Goal: Task Accomplishment & Management: Complete application form

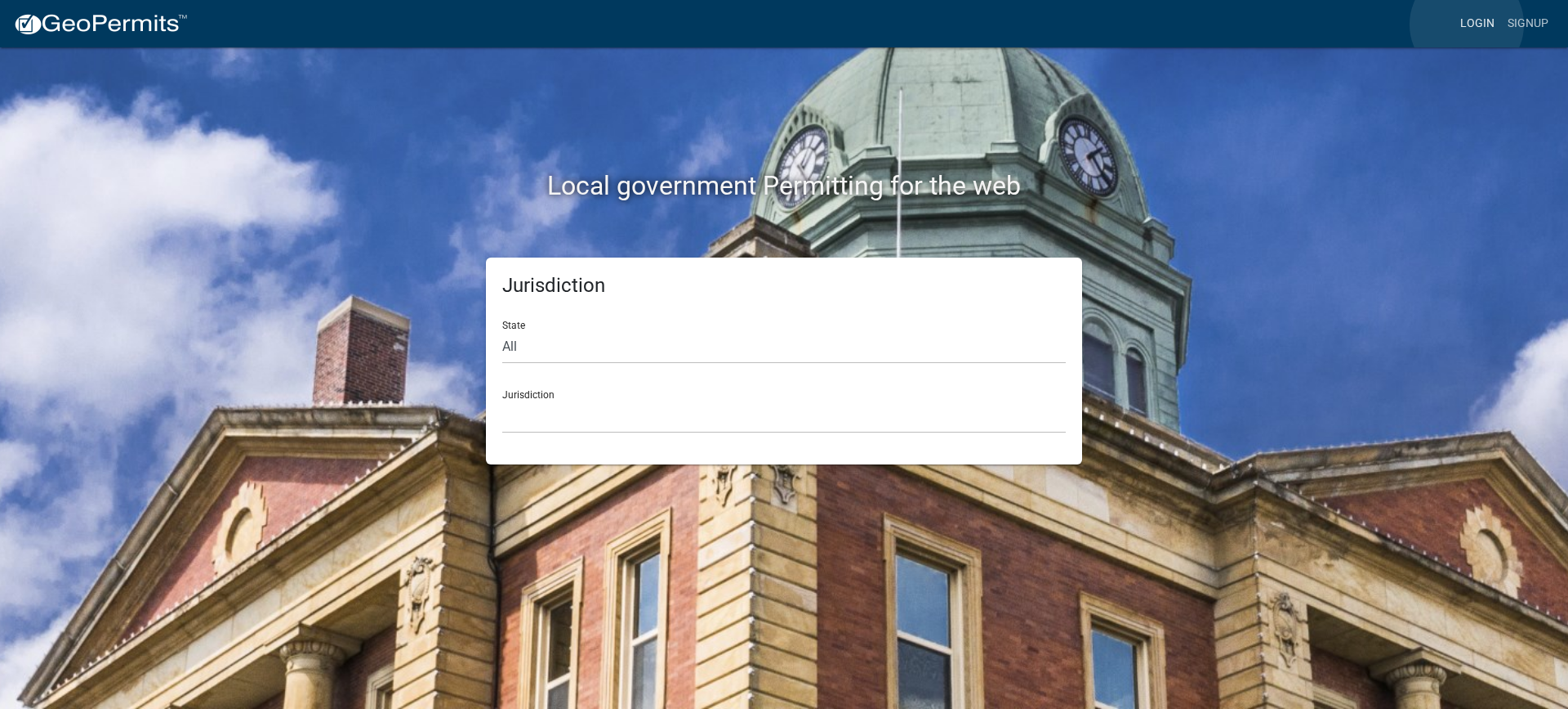
click at [1467, 25] on link "Login" at bounding box center [1477, 24] width 47 height 31
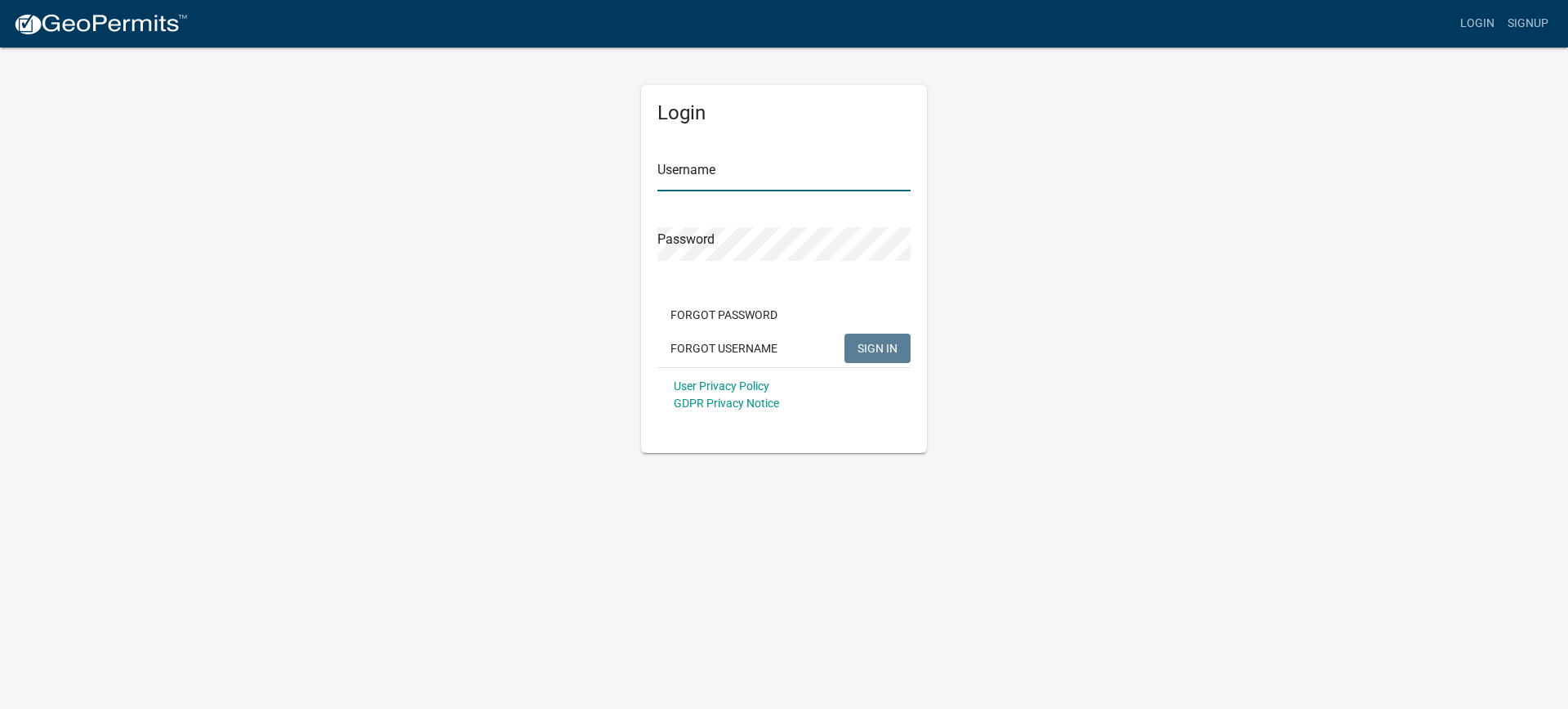
type input "mhaller"
click at [884, 349] on span "SIGN IN" at bounding box center [877, 347] width 40 height 13
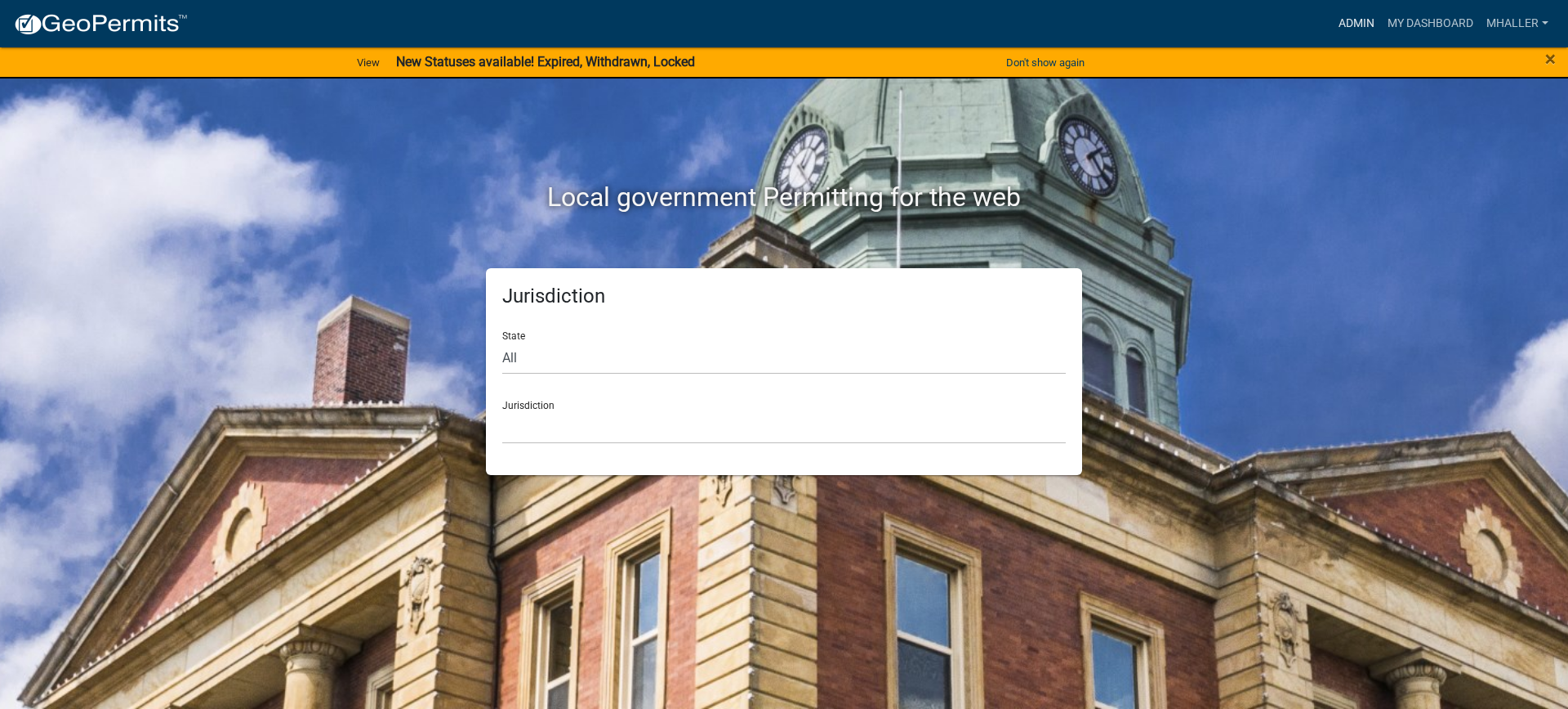
click at [1356, 21] on link "Admin" at bounding box center [1356, 24] width 49 height 31
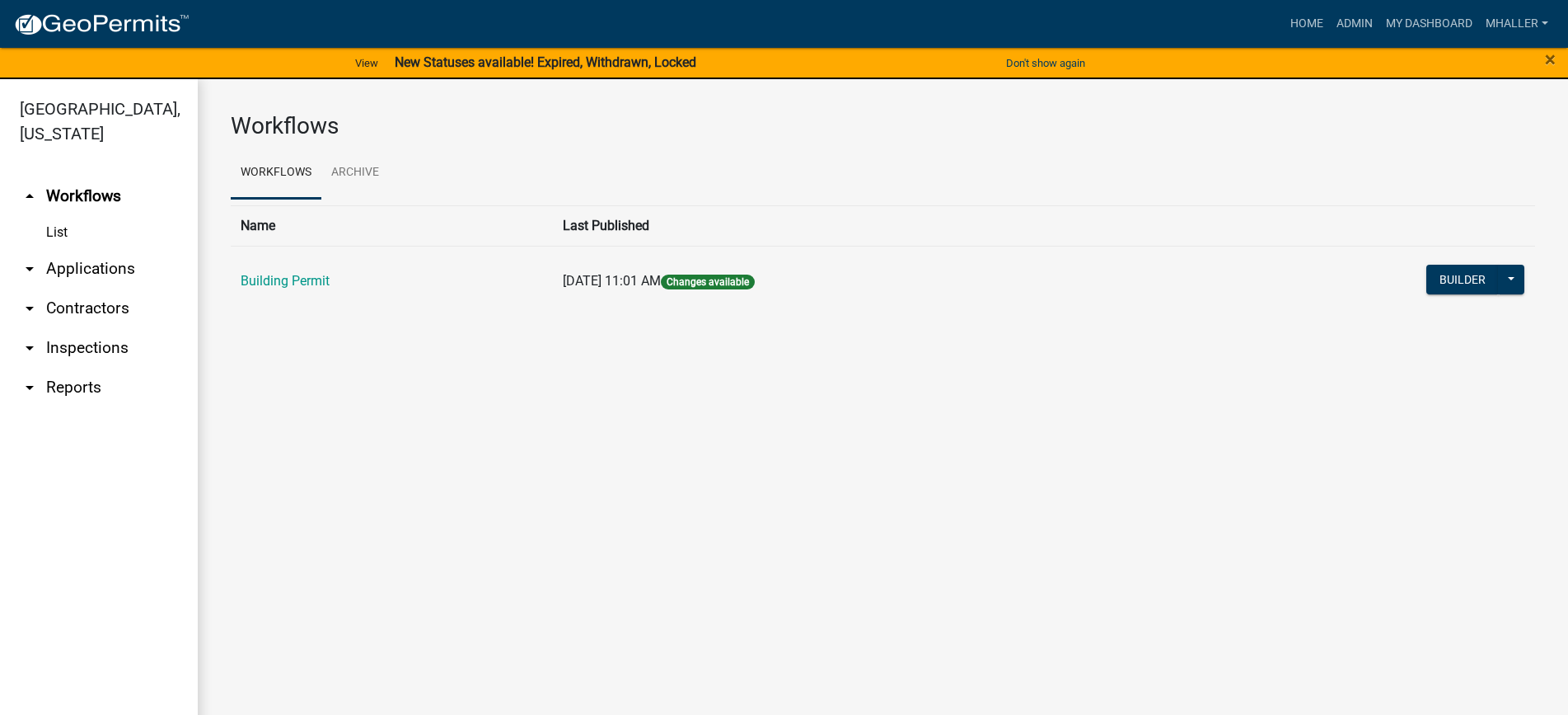
click at [74, 249] on link "arrow_drop_down Applications" at bounding box center [98, 268] width 198 height 40
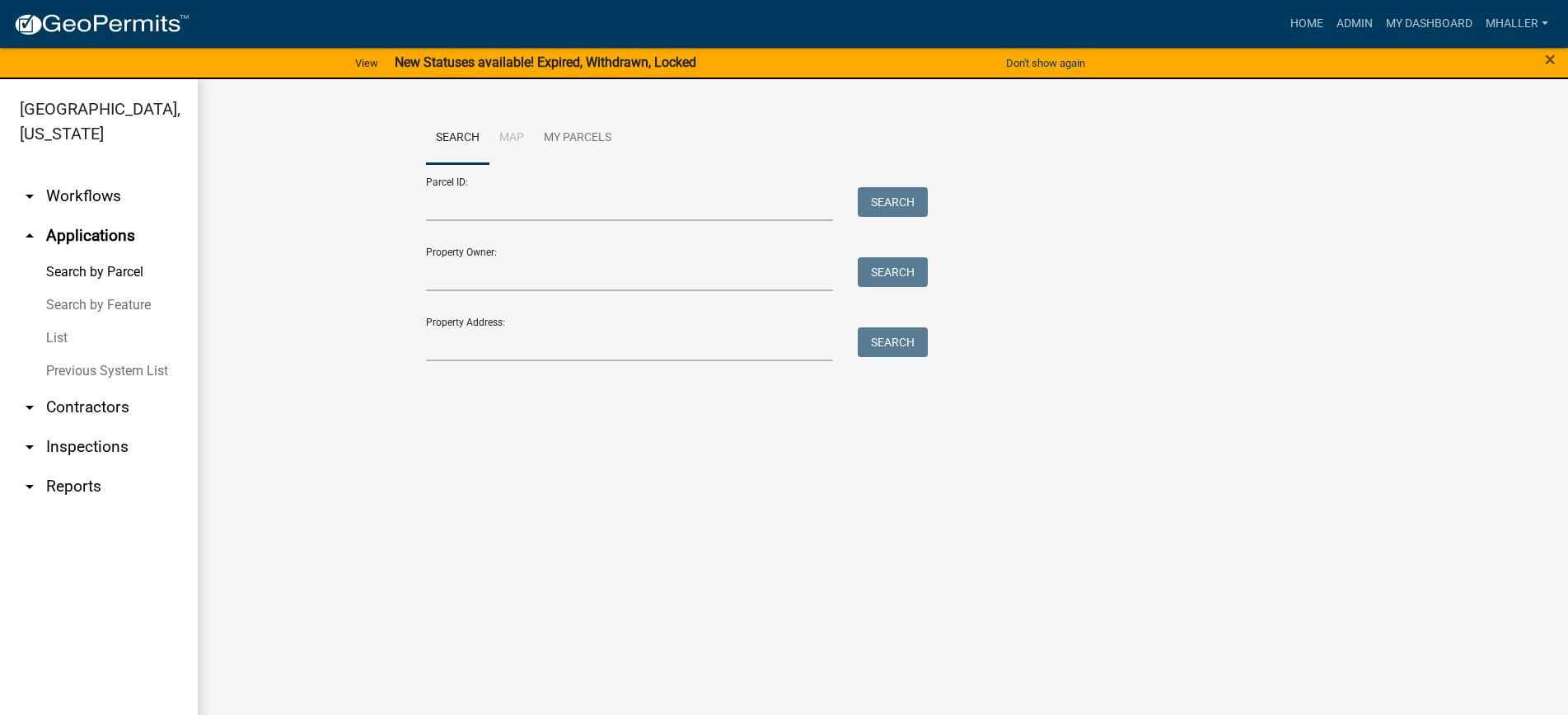
click at [59, 321] on link "List" at bounding box center [98, 338] width 198 height 33
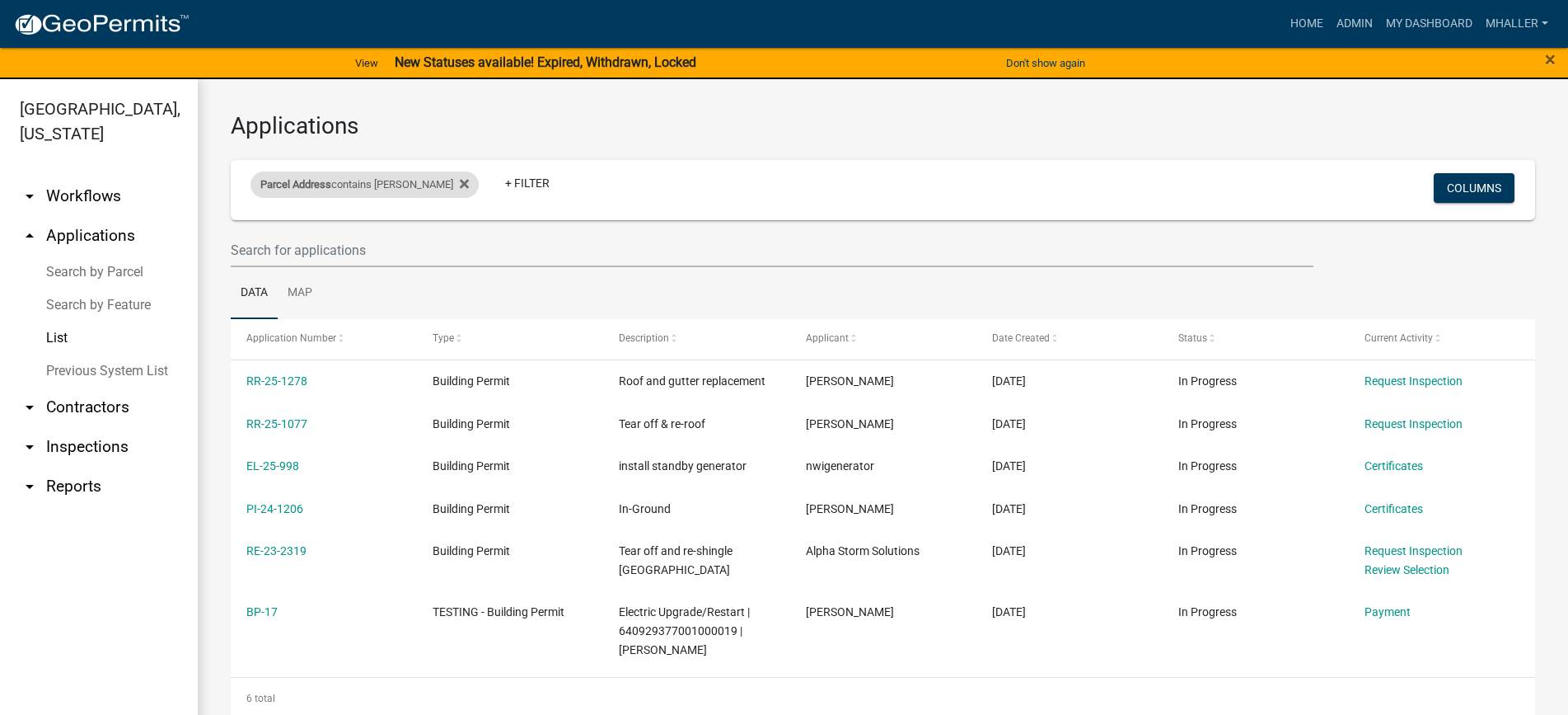
click at [391, 179] on div "Parcel Address contains [PERSON_NAME] Remove this filter" at bounding box center [365, 185] width 228 height 26
click at [339, 246] on input "[PERSON_NAME]" at bounding box center [346, 246] width 150 height 33
type input "l"
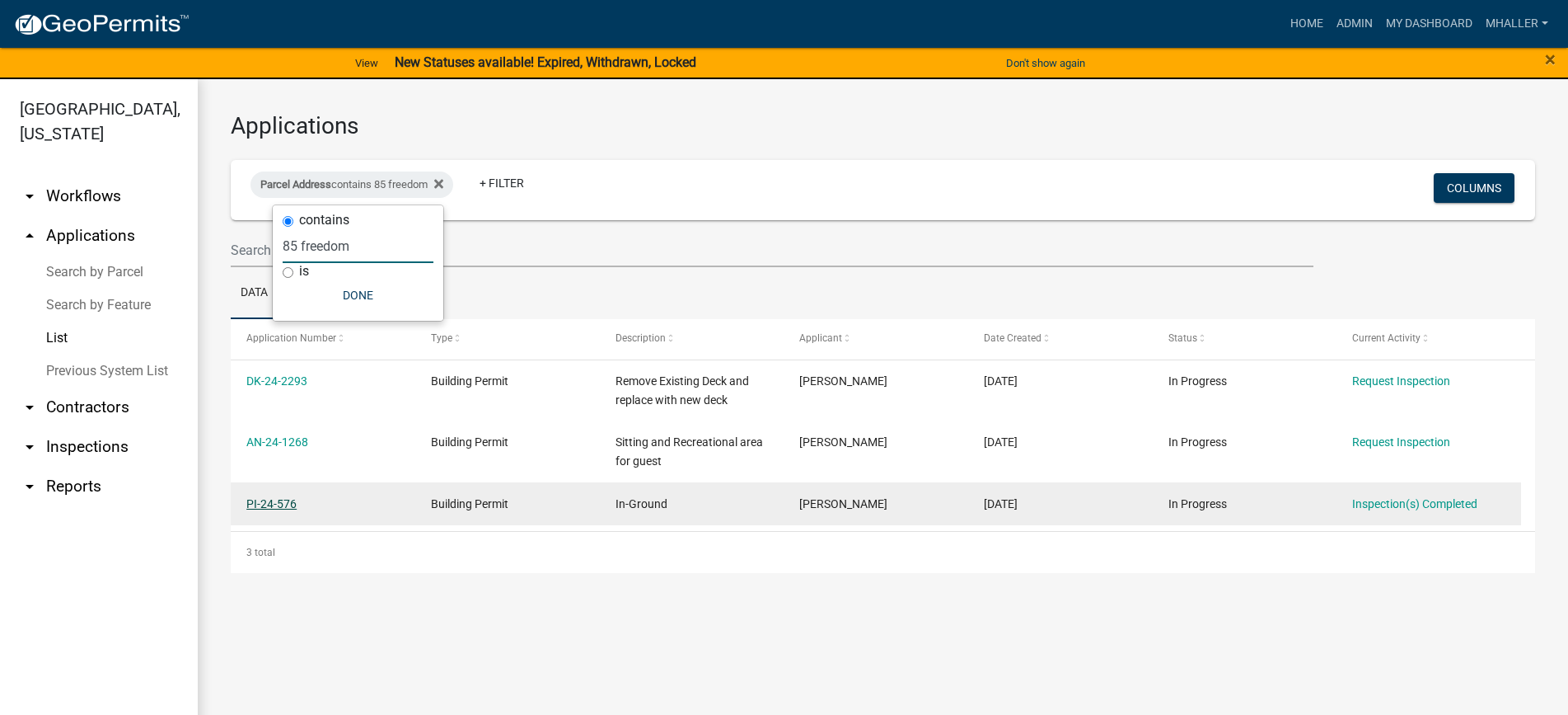
type input "85 freedom"
click at [260, 501] on link "PI-24-576" at bounding box center [271, 503] width 50 height 13
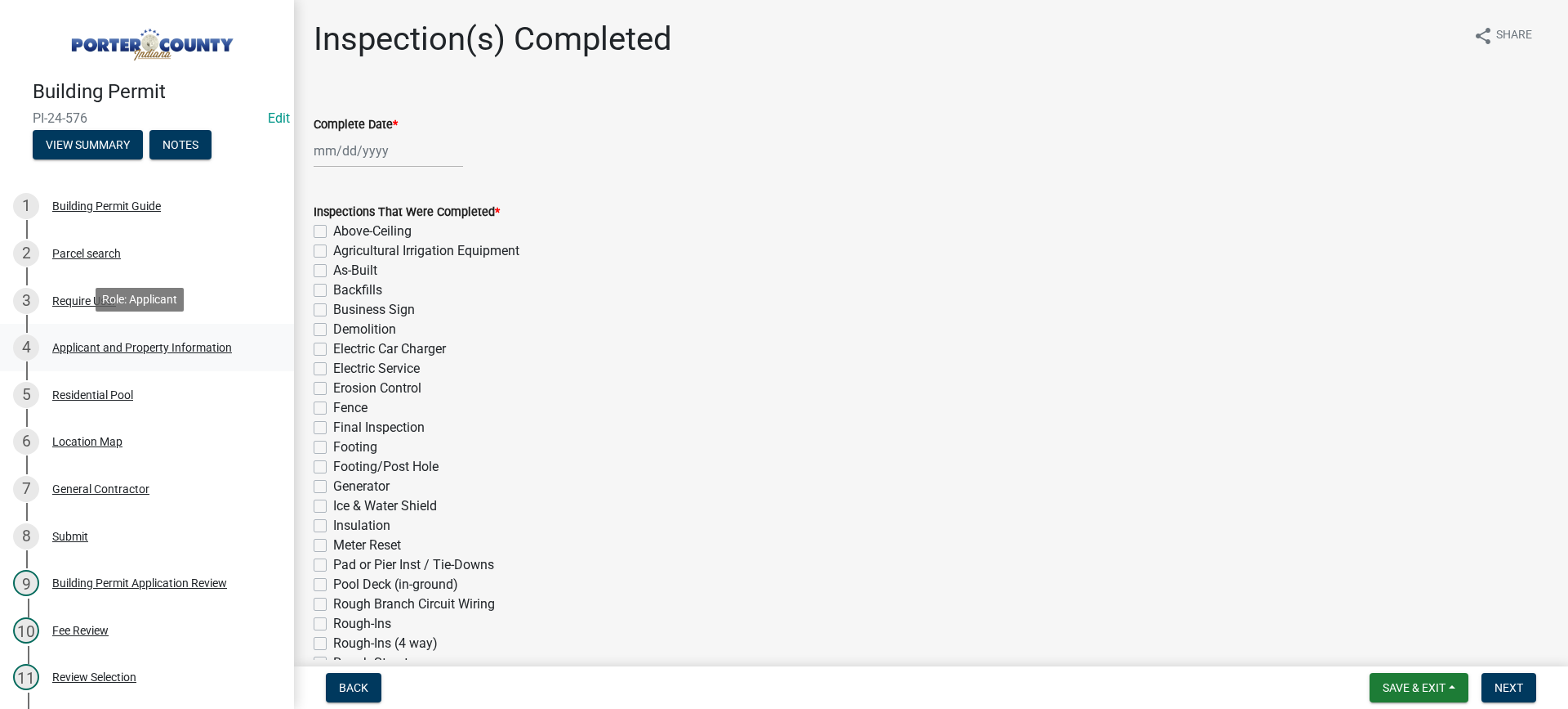
click at [176, 342] on div "Applicant and Property Information" at bounding box center [142, 347] width 179 height 11
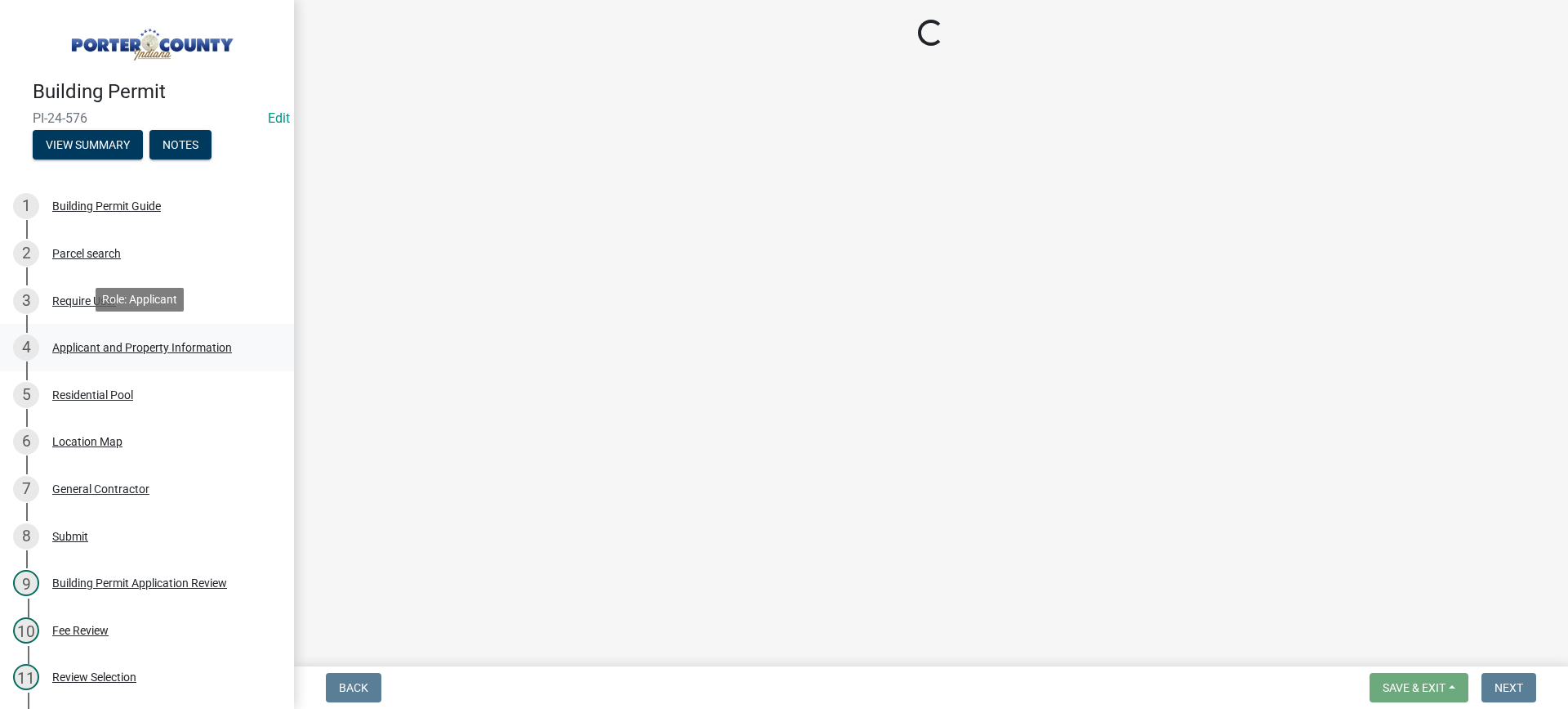
select select "4e6cbcac-7d48-4f78-b019-902ed53214cd"
select select "ea6751d4-6bf7-4a16-89ee-f7801ab82aa1"
select select "e2d1b1d7-ccc9-456b-9e96-e16306515997"
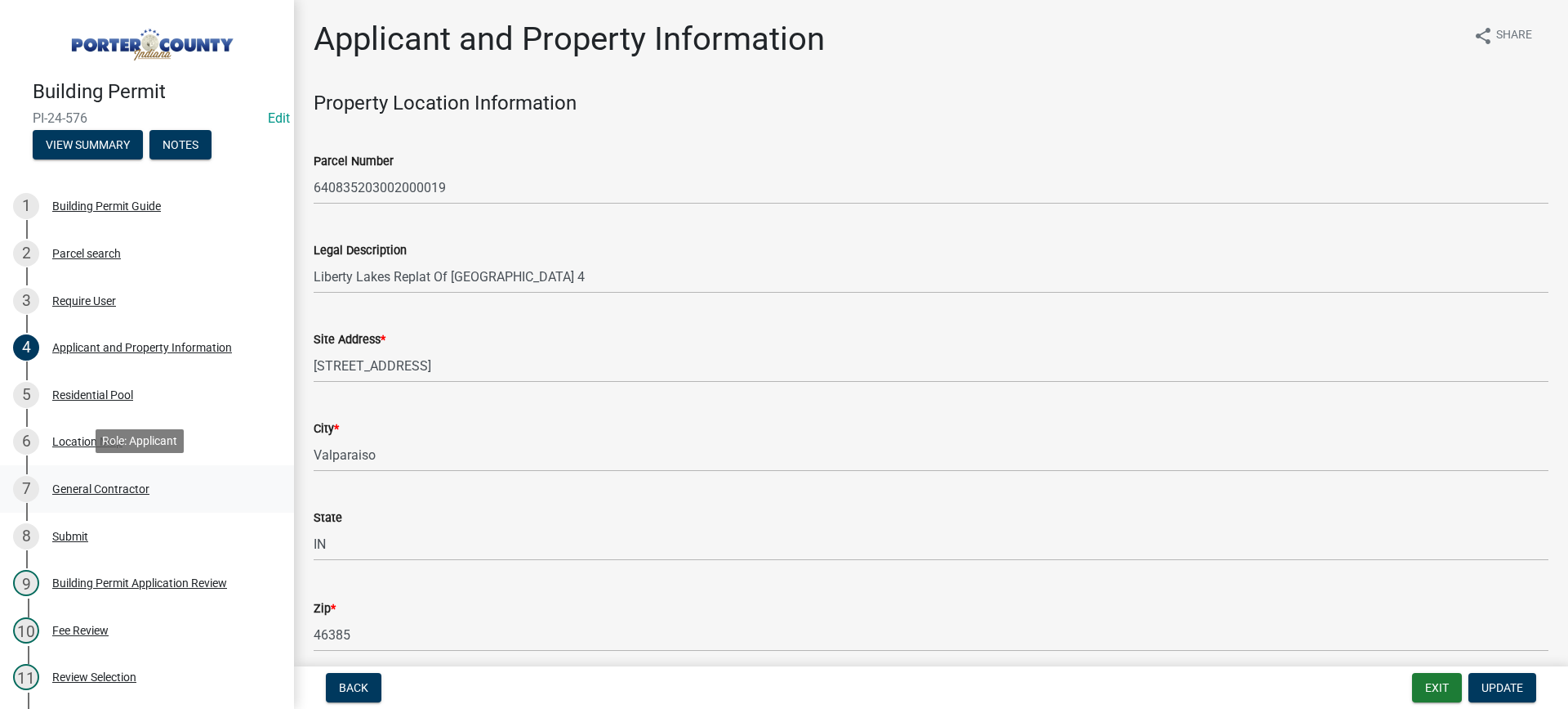
click at [98, 483] on div "General Contractor" at bounding box center [101, 489] width 98 height 11
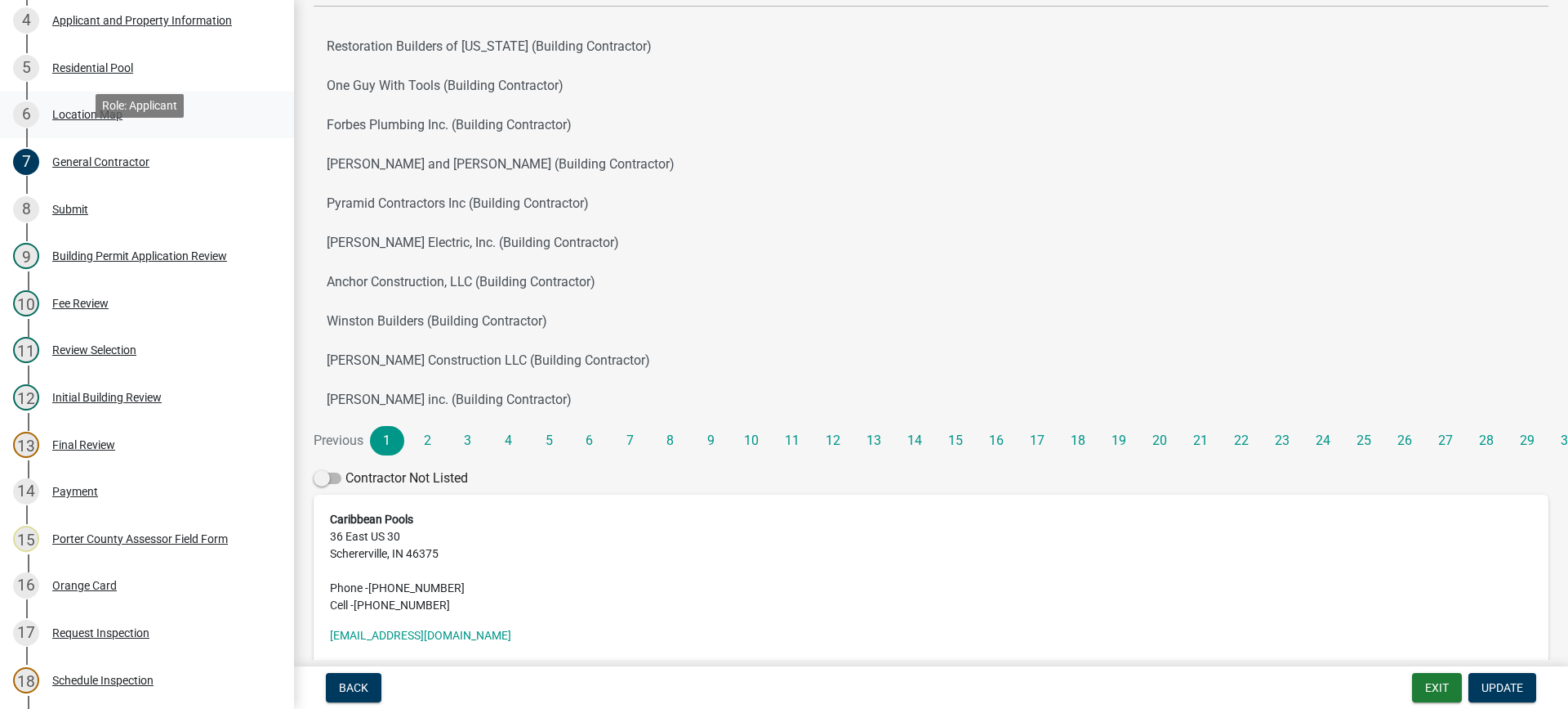
scroll to position [601, 0]
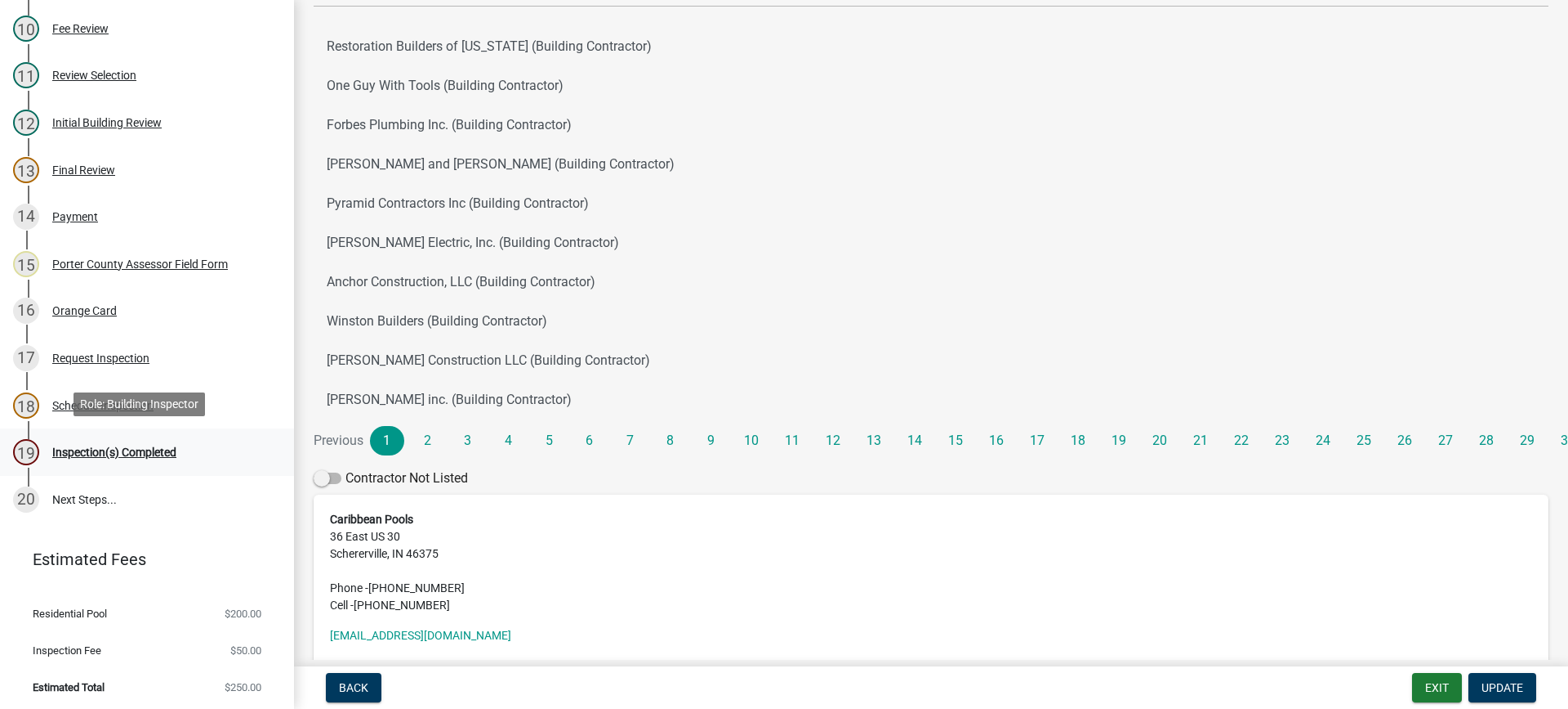
click at [108, 447] on div "Inspection(s) Completed" at bounding box center [114, 452] width 124 height 11
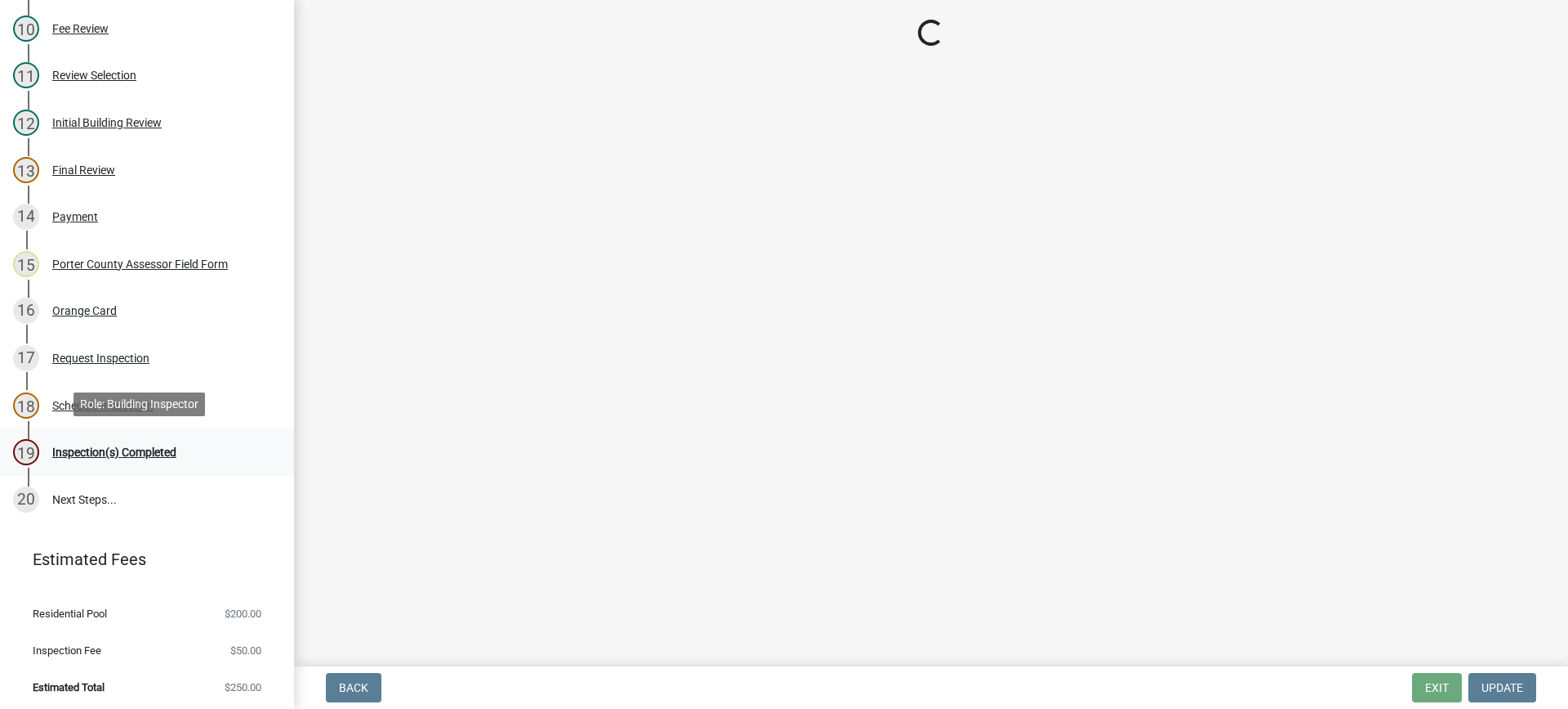
scroll to position [0, 0]
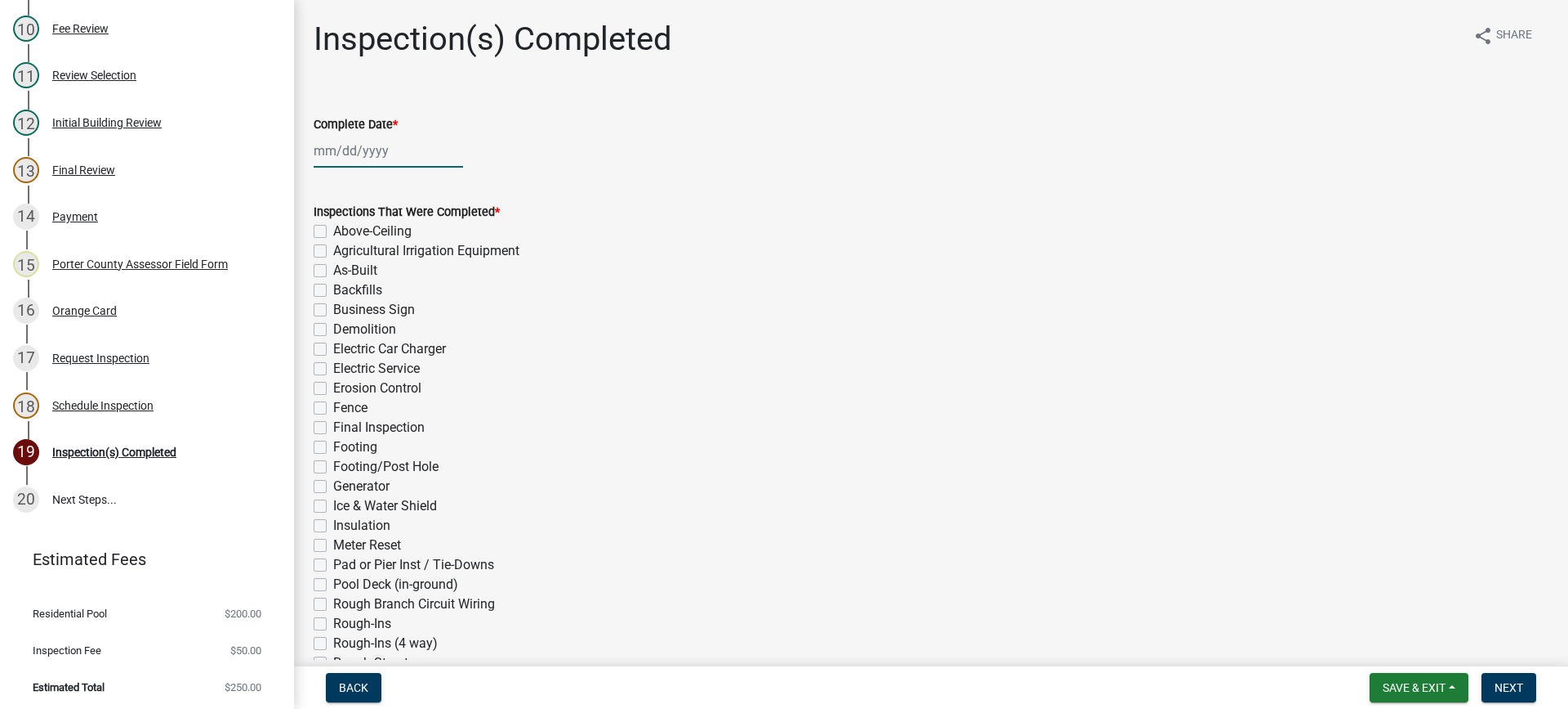
click at [328, 151] on div at bounding box center [388, 151] width 149 height 33
select select "8"
select select "2025"
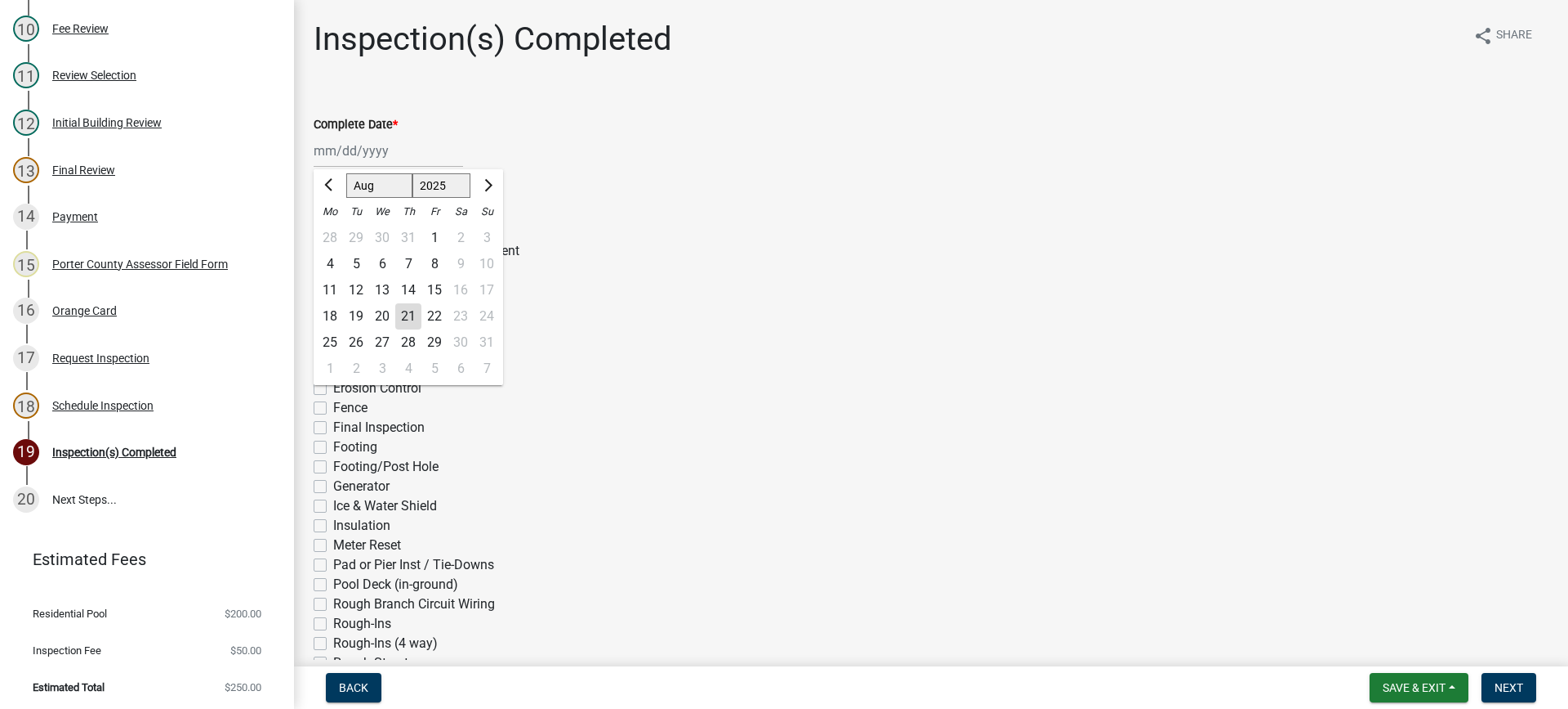
click at [403, 311] on div "21" at bounding box center [409, 316] width 26 height 26
type input "[DATE]"
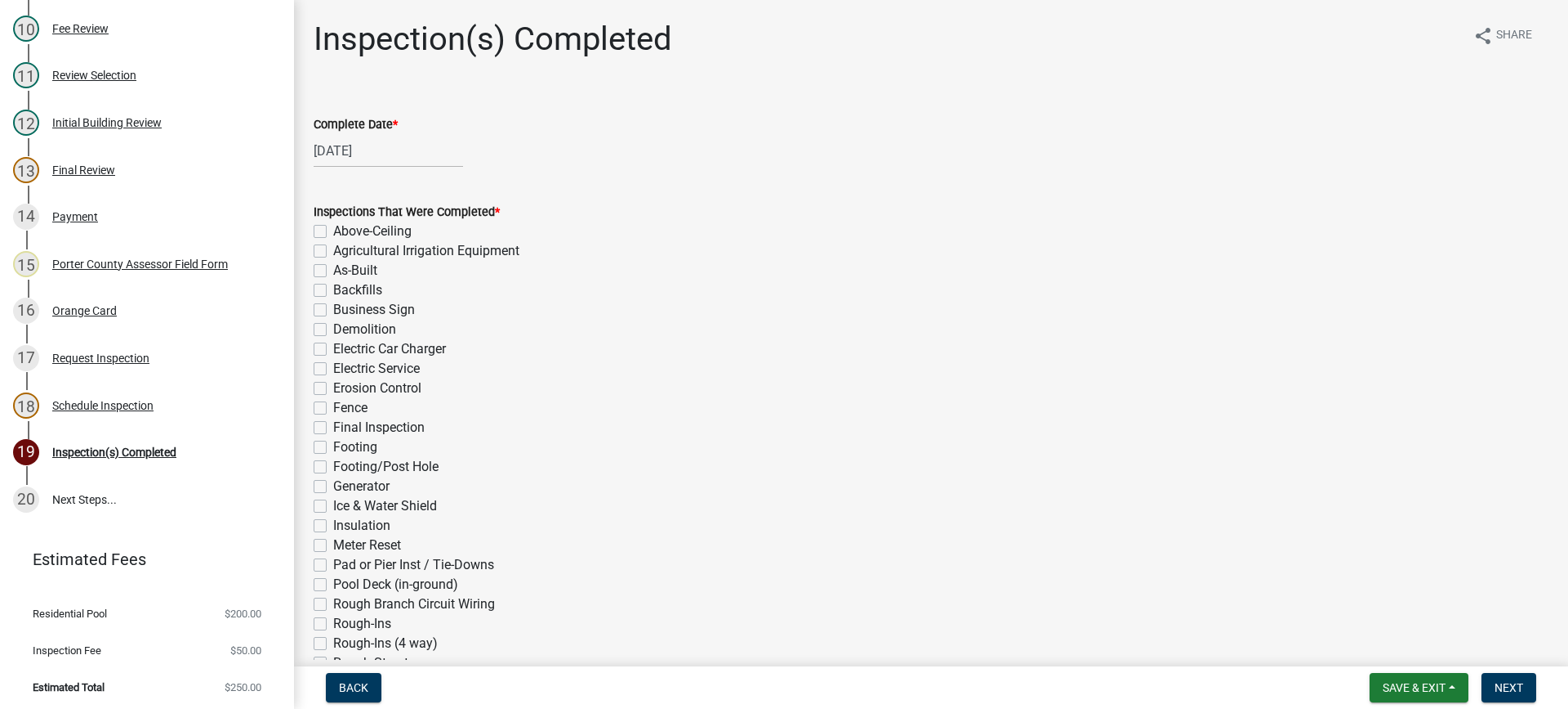
click at [333, 427] on label "Final Inspection" at bounding box center [378, 427] width 91 height 19
click at [333, 427] on input "Final Inspection" at bounding box center [339, 424] width 11 height 11
checkbox input "true"
checkbox input "false"
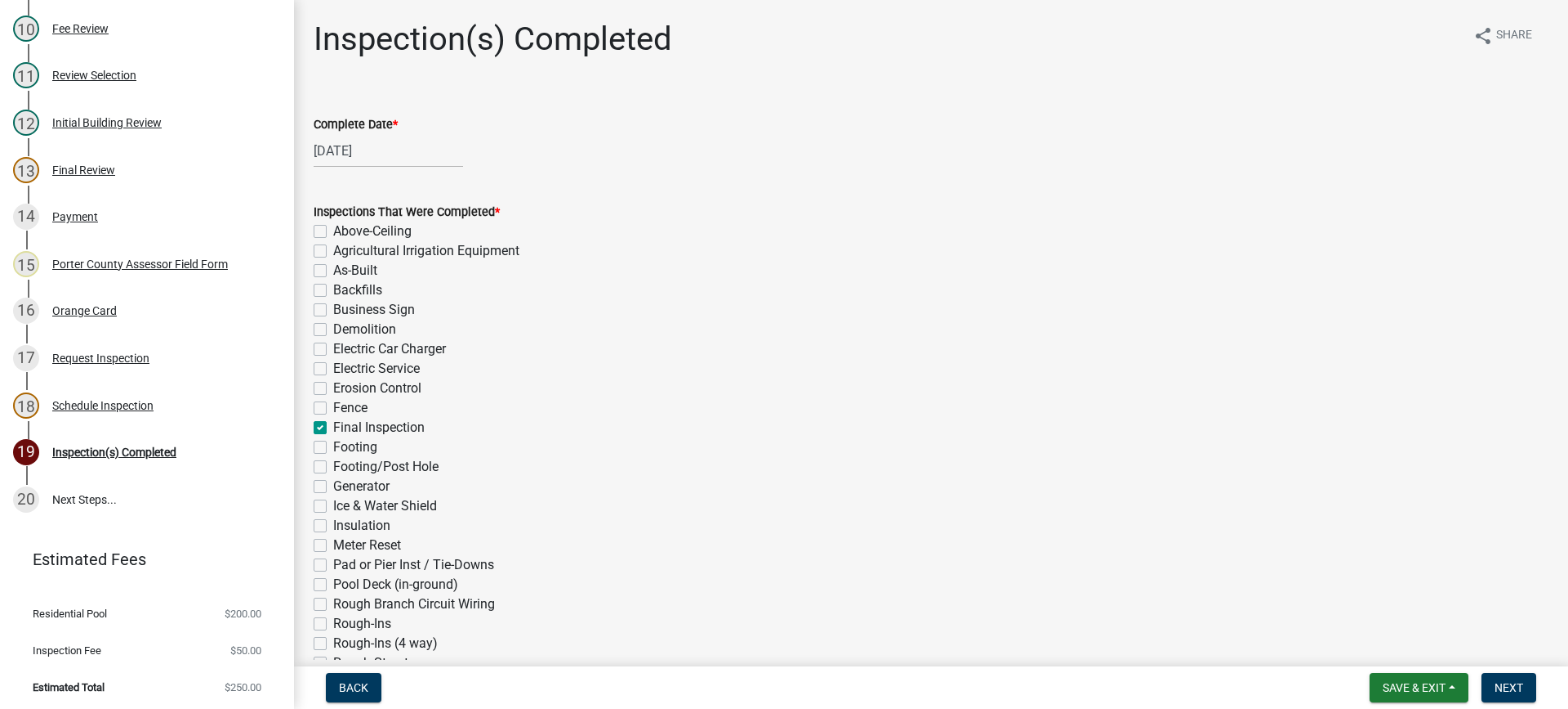
checkbox input "false"
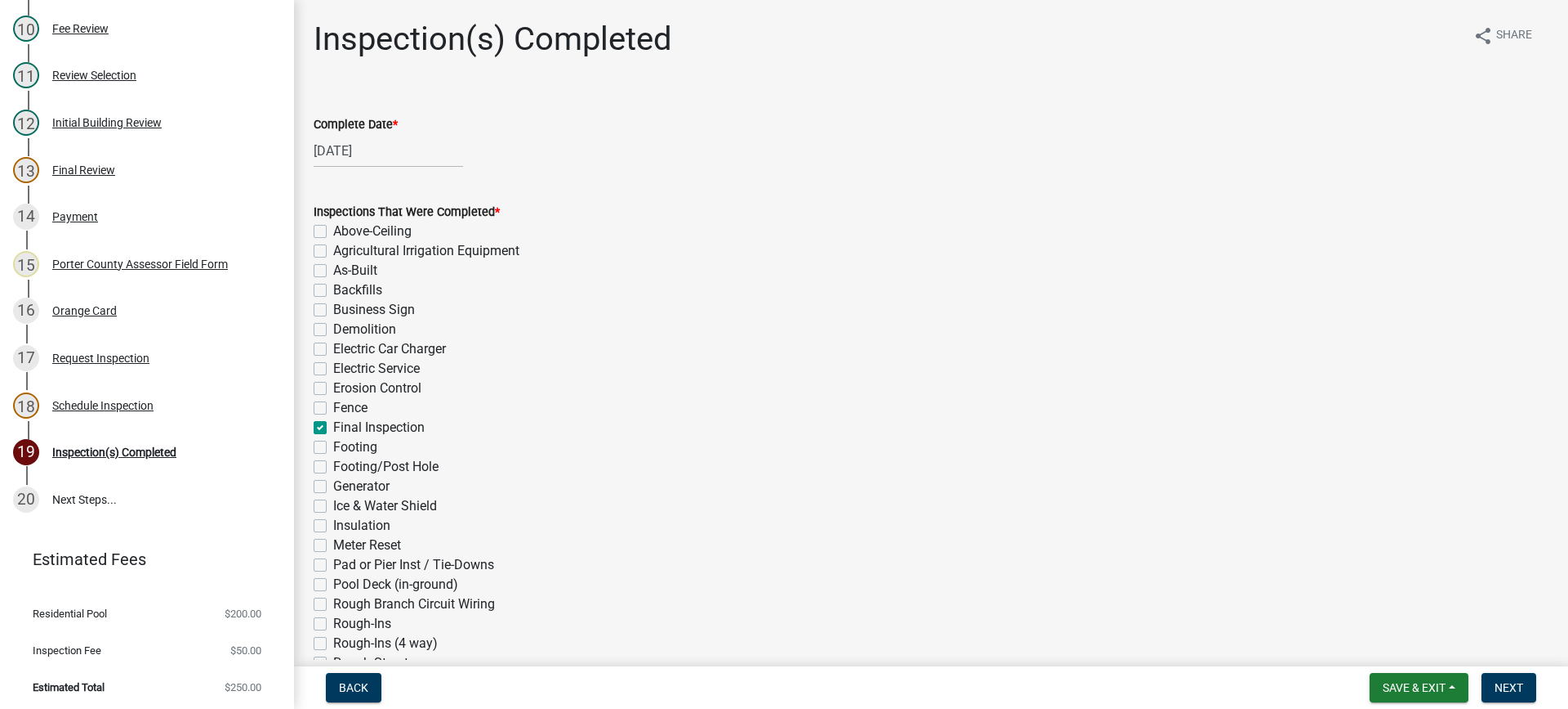
checkbox input "false"
checkbox input "true"
checkbox input "false"
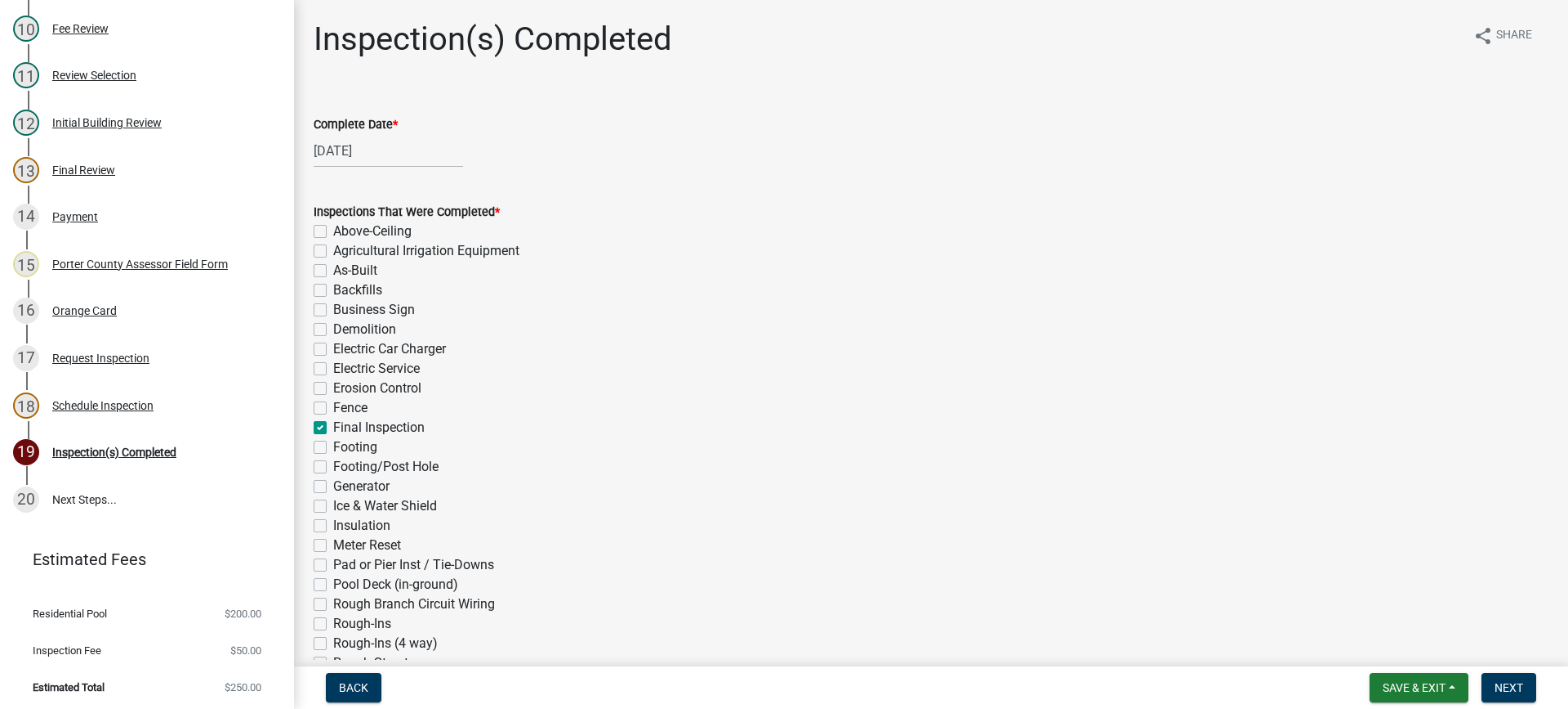
checkbox input "false"
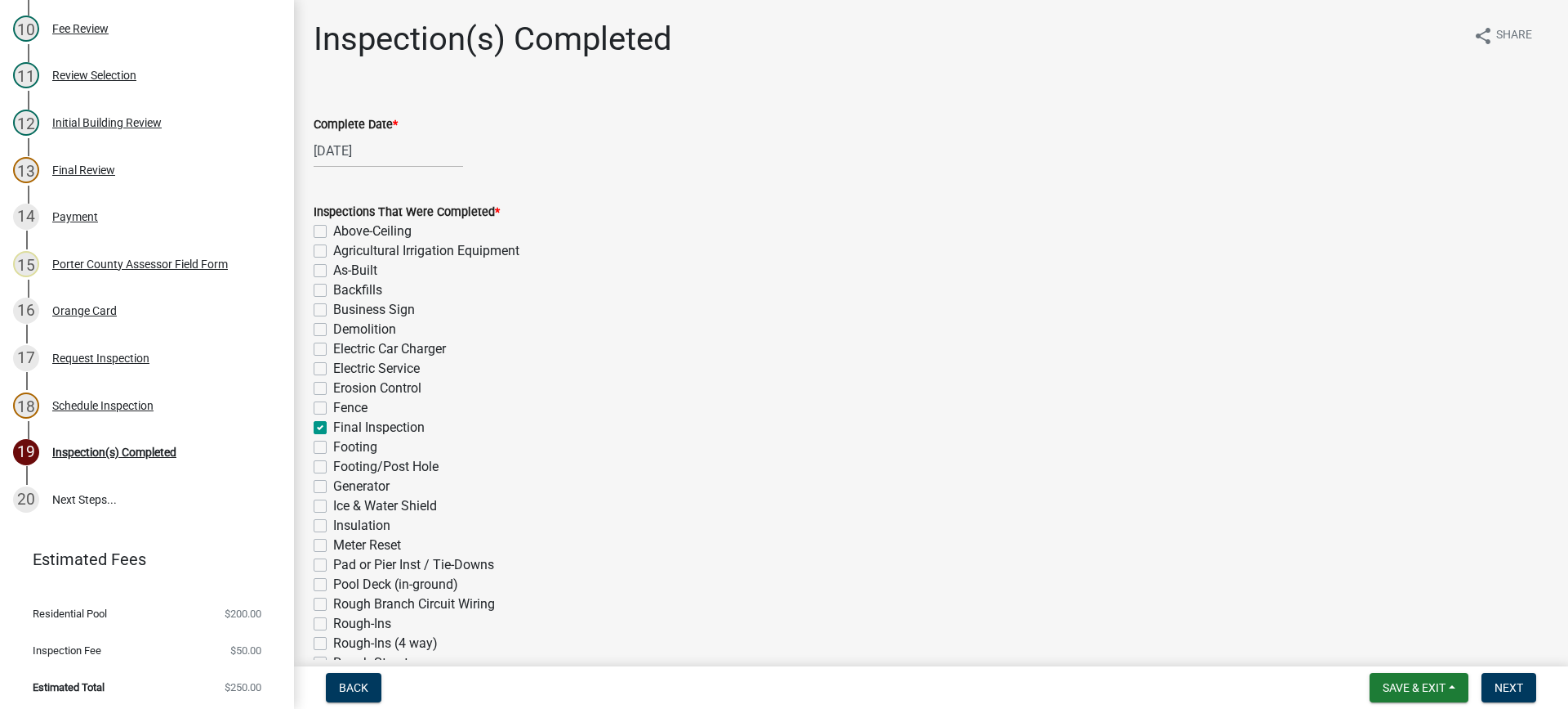
checkbox input "false"
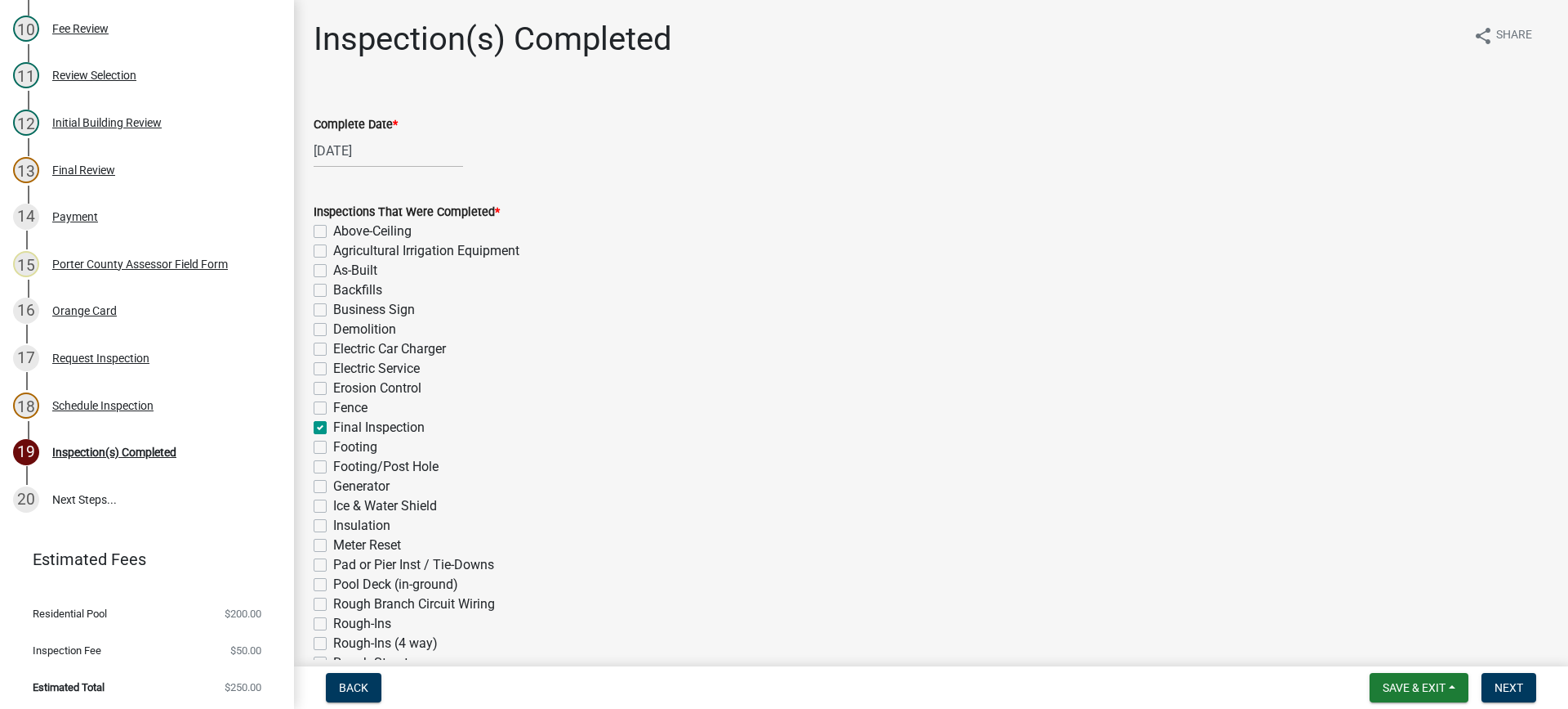
checkbox input "false"
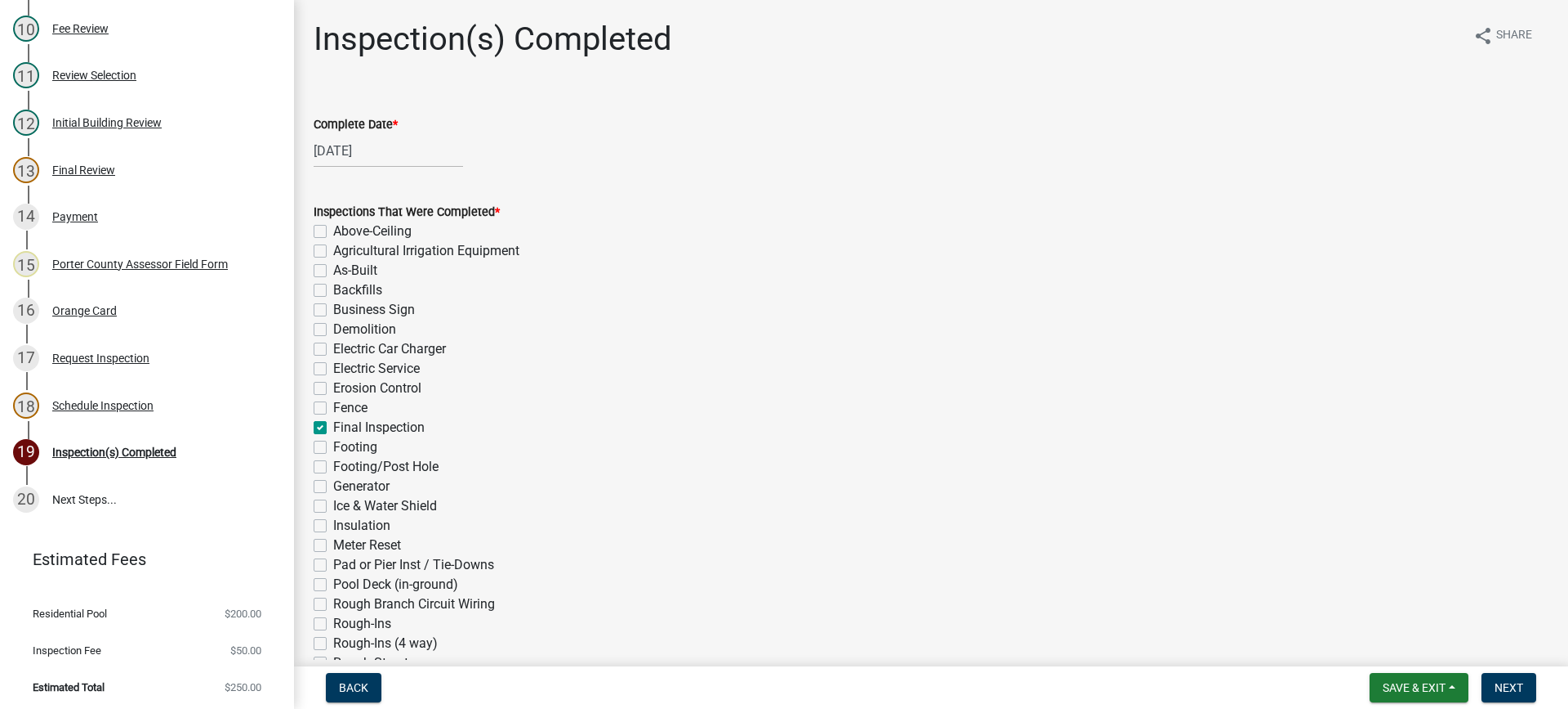
checkbox input "false"
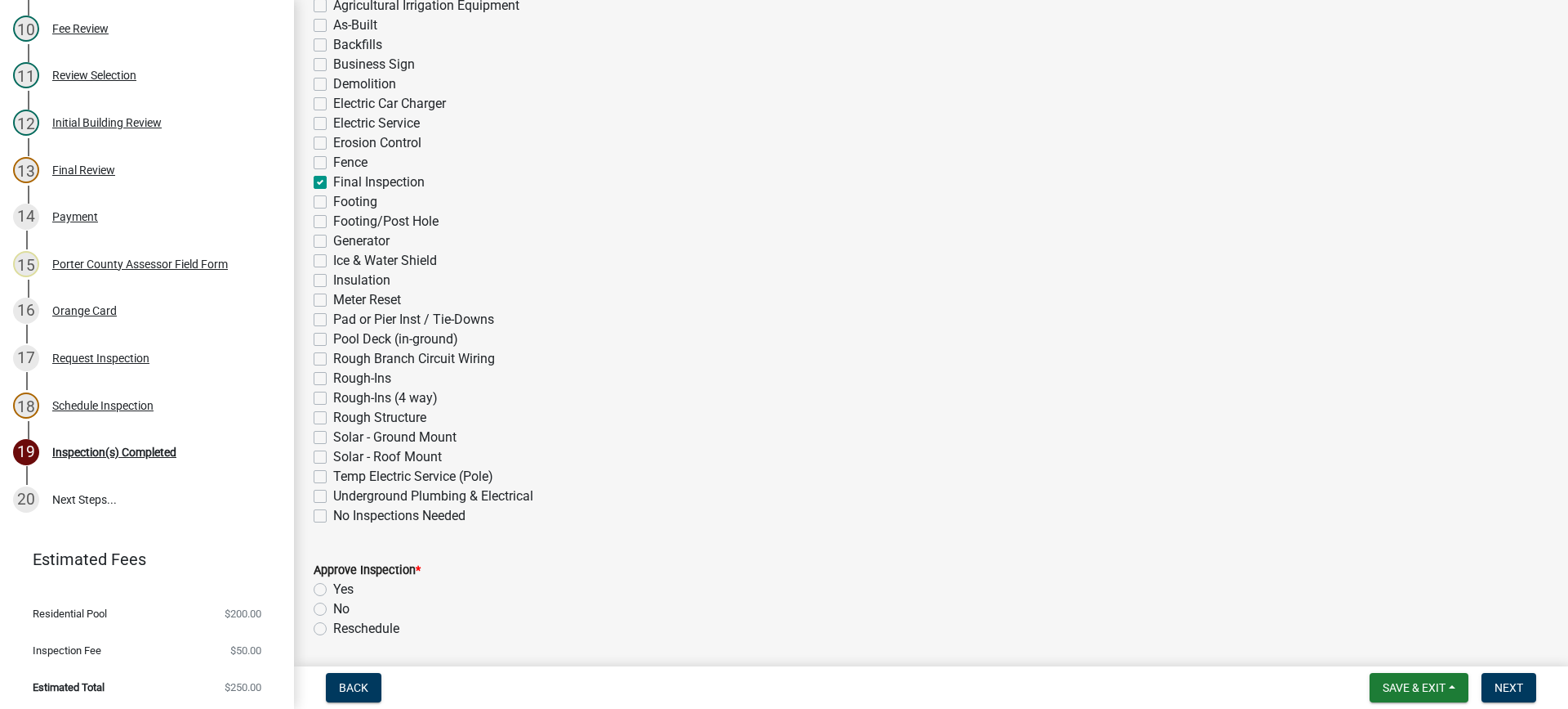
scroll to position [491, 0]
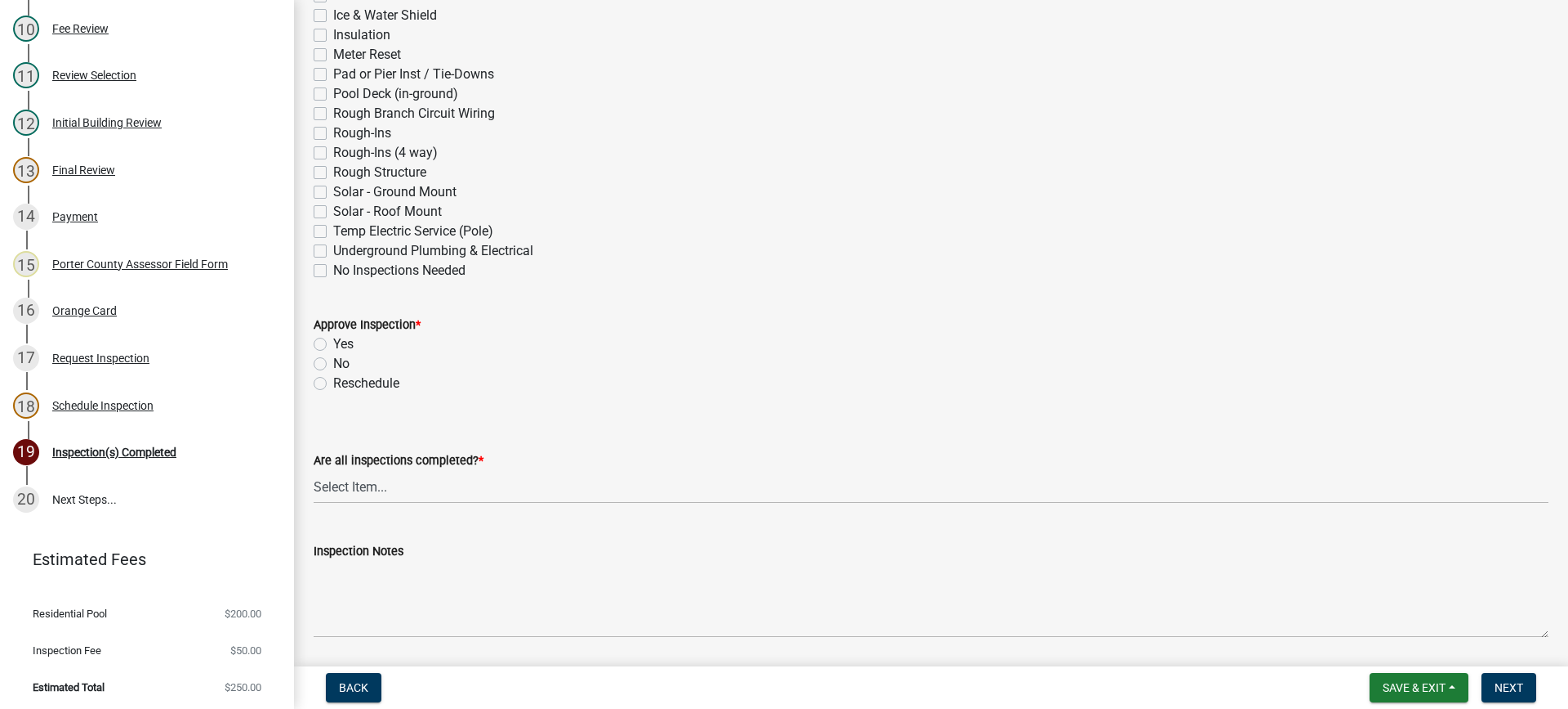
click at [333, 340] on label "Yes" at bounding box center [343, 343] width 20 height 19
click at [333, 340] on input "Yes" at bounding box center [339, 340] width 11 height 11
radio input "true"
click at [396, 494] on select "Select Item... Yes - All Inspections Have Been Completed No - More Inspections …" at bounding box center [931, 486] width 1235 height 33
click at [314, 470] on select "Select Item... Yes - All Inspections Have Been Completed No - More Inspections …" at bounding box center [931, 486] width 1235 height 33
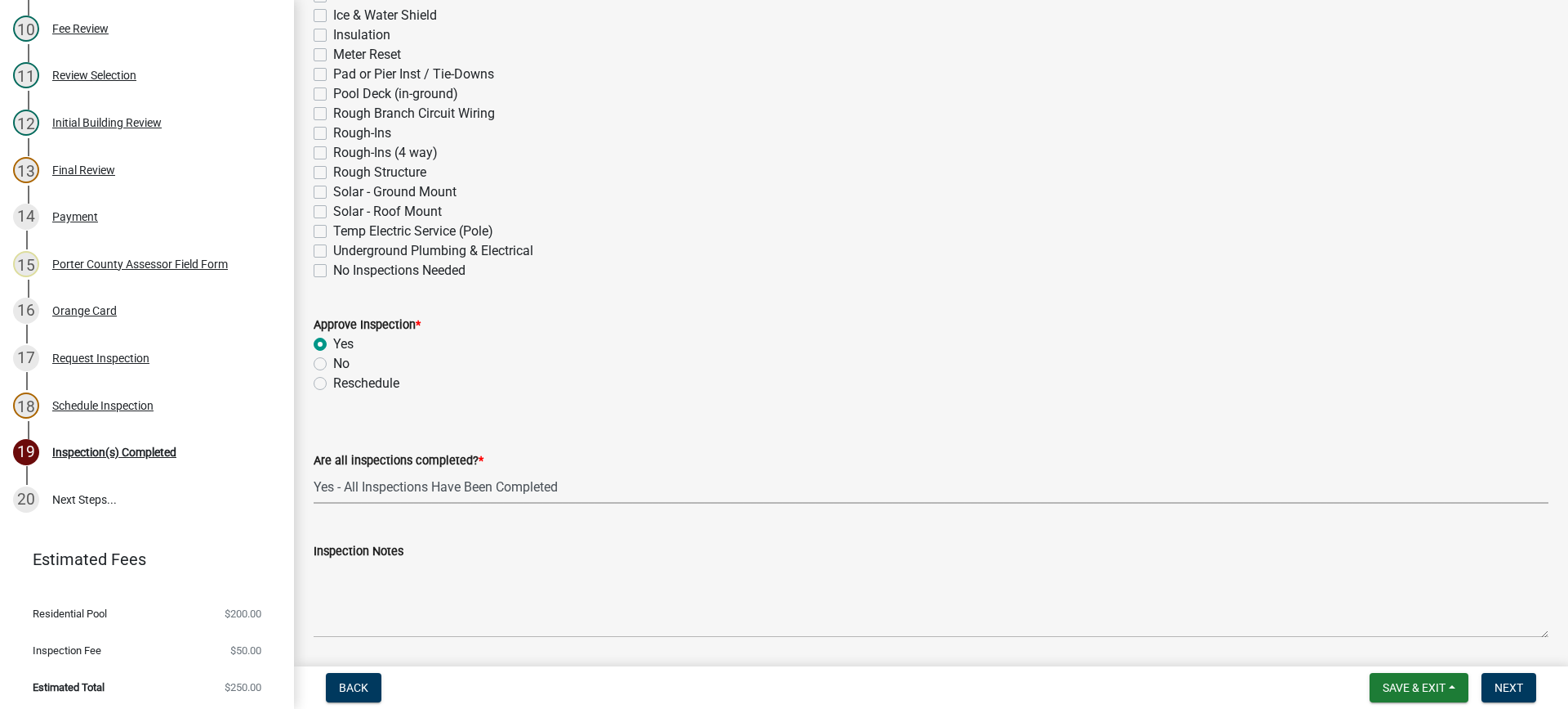
select select "9a8ccc90-dcd1-4d2c-ac64-5460e8d85408"
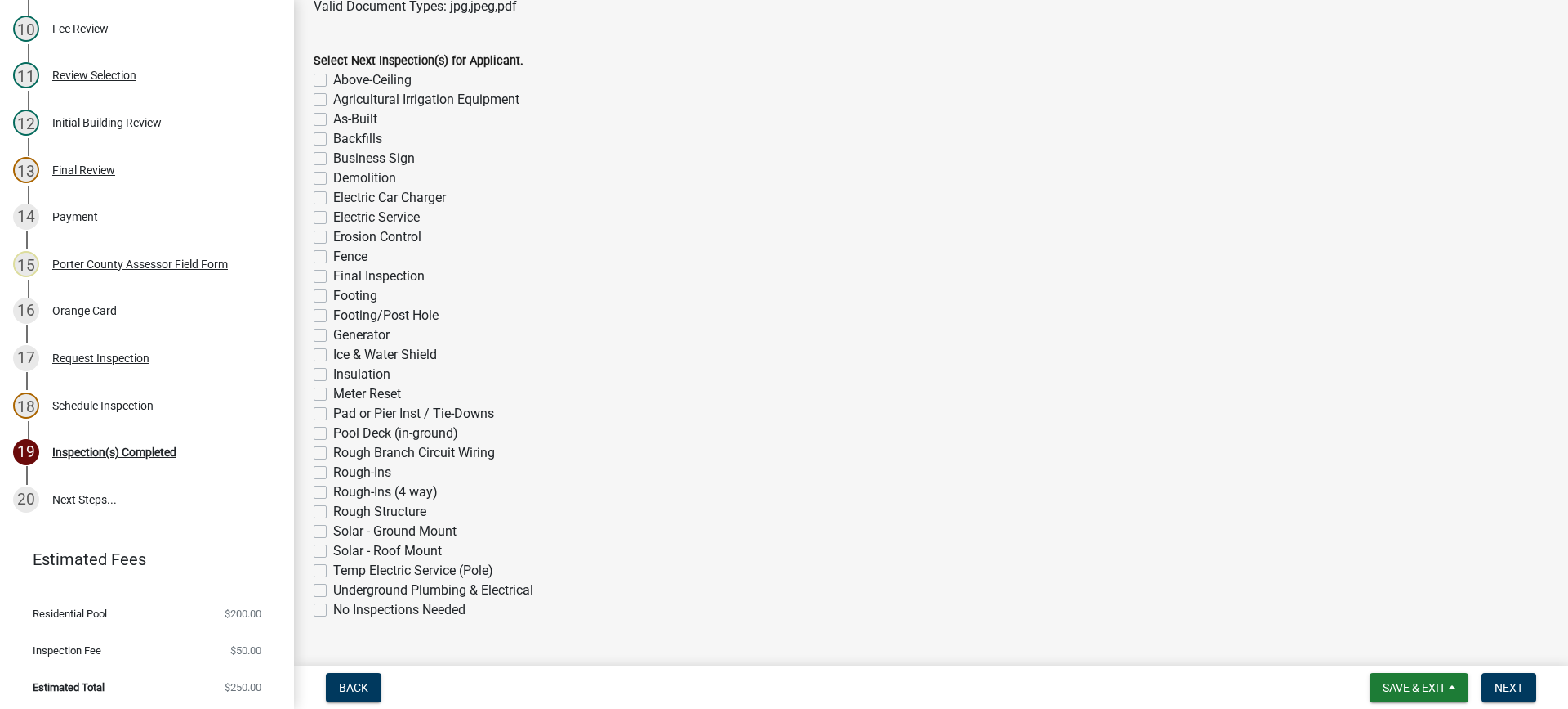
scroll to position [1269, 0]
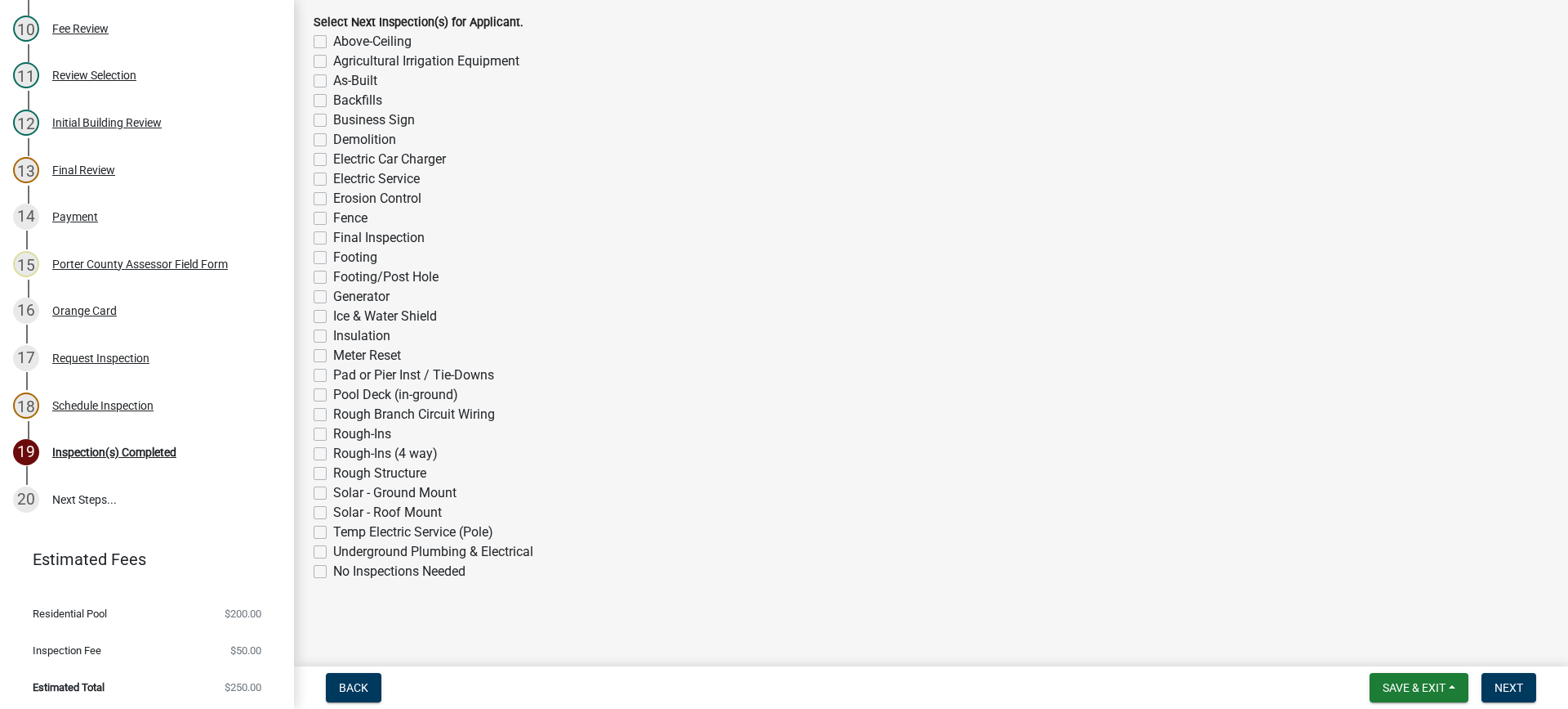
drag, startPoint x: 318, startPoint y: 570, endPoint x: 386, endPoint y: 578, distance: 68.5
click at [333, 570] on label "No Inspections Needed" at bounding box center [399, 571] width 133 height 19
click at [333, 570] on input "No Inspections Needed" at bounding box center [339, 567] width 11 height 11
checkbox input "true"
checkbox input "false"
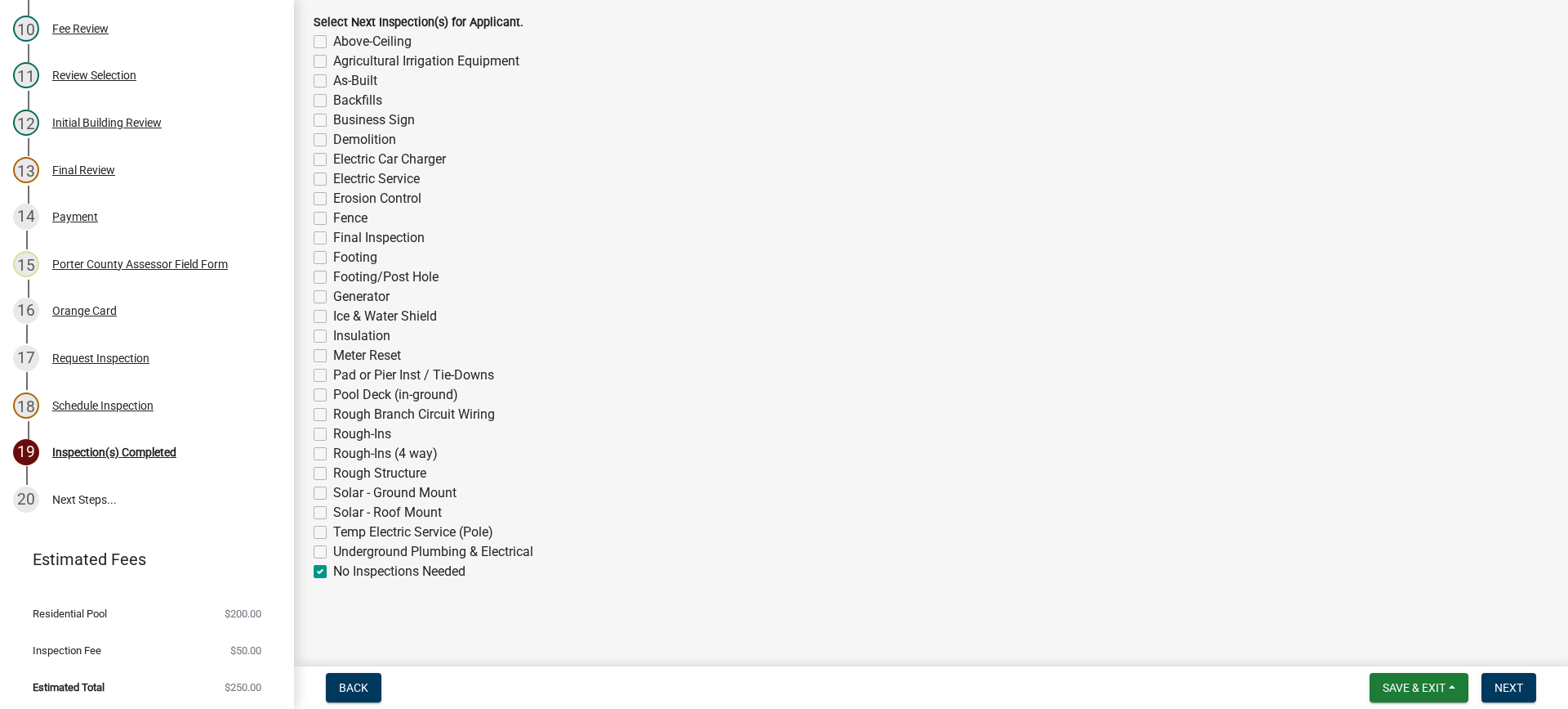
checkbox input "false"
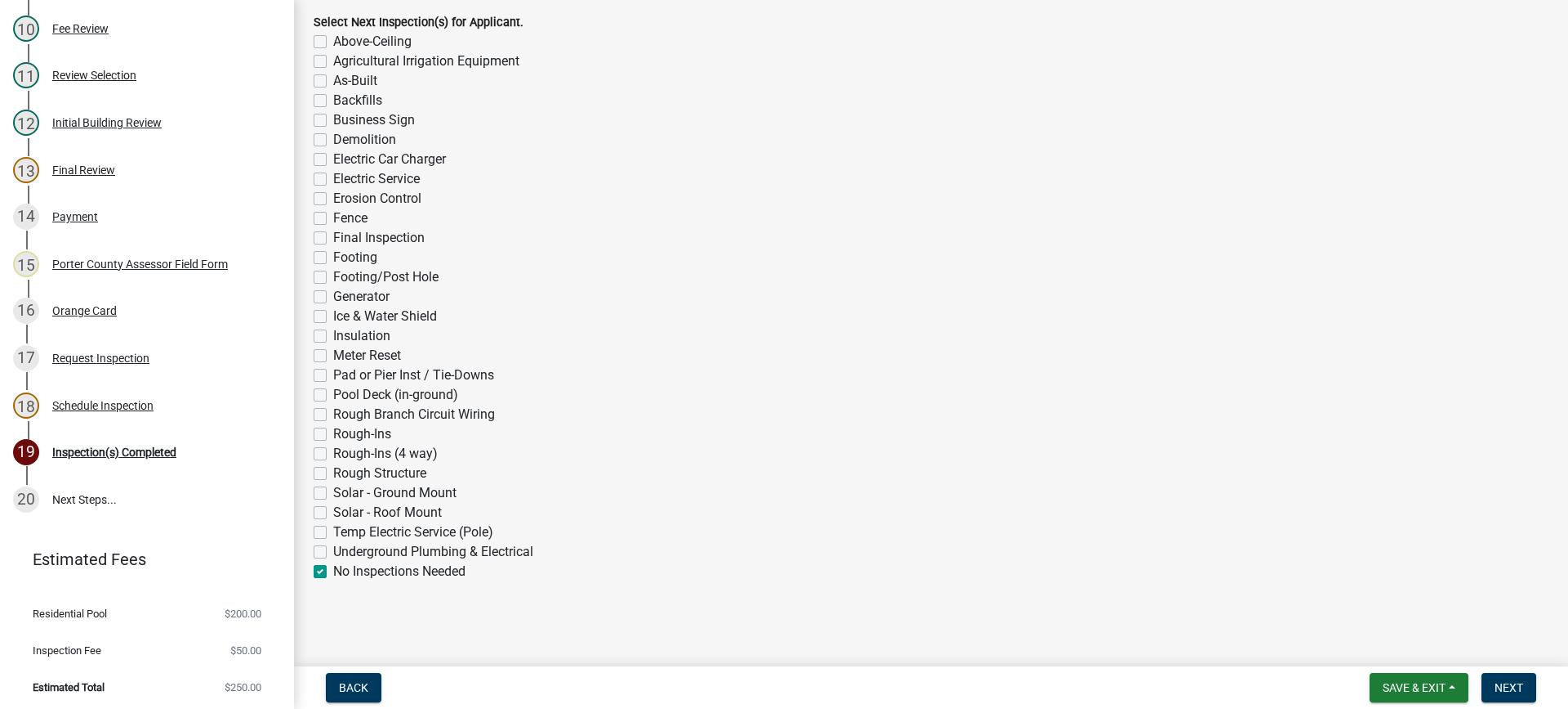
checkbox input "false"
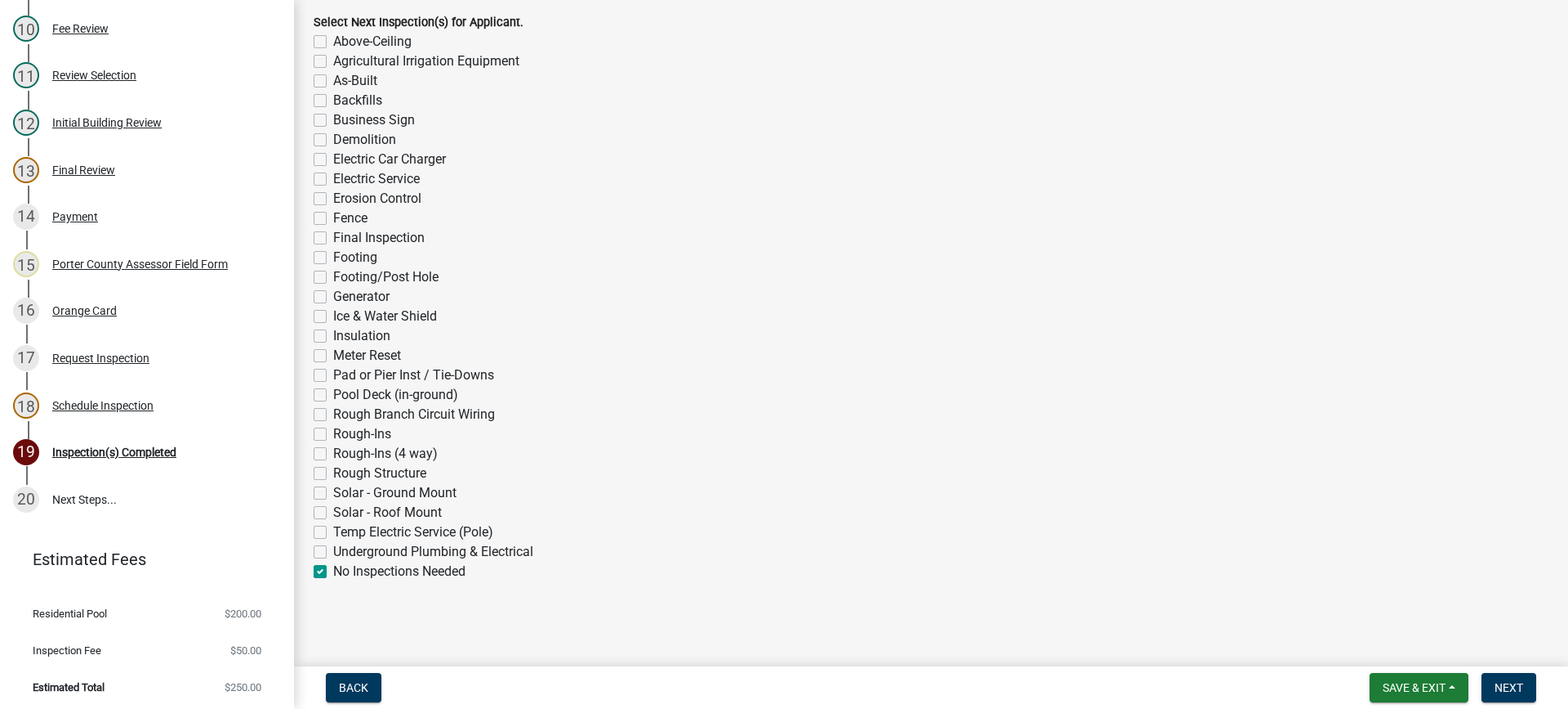
checkbox input "false"
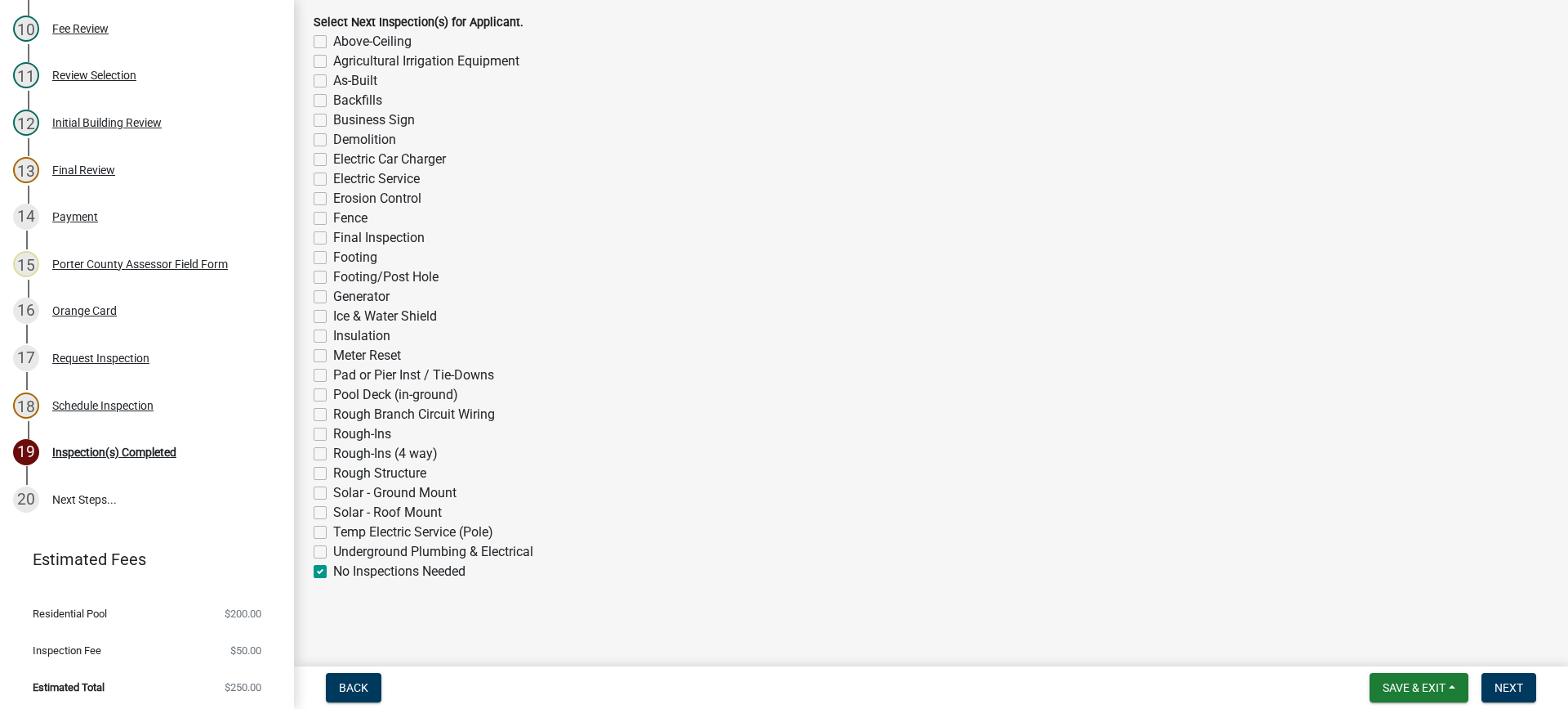
checkbox input "false"
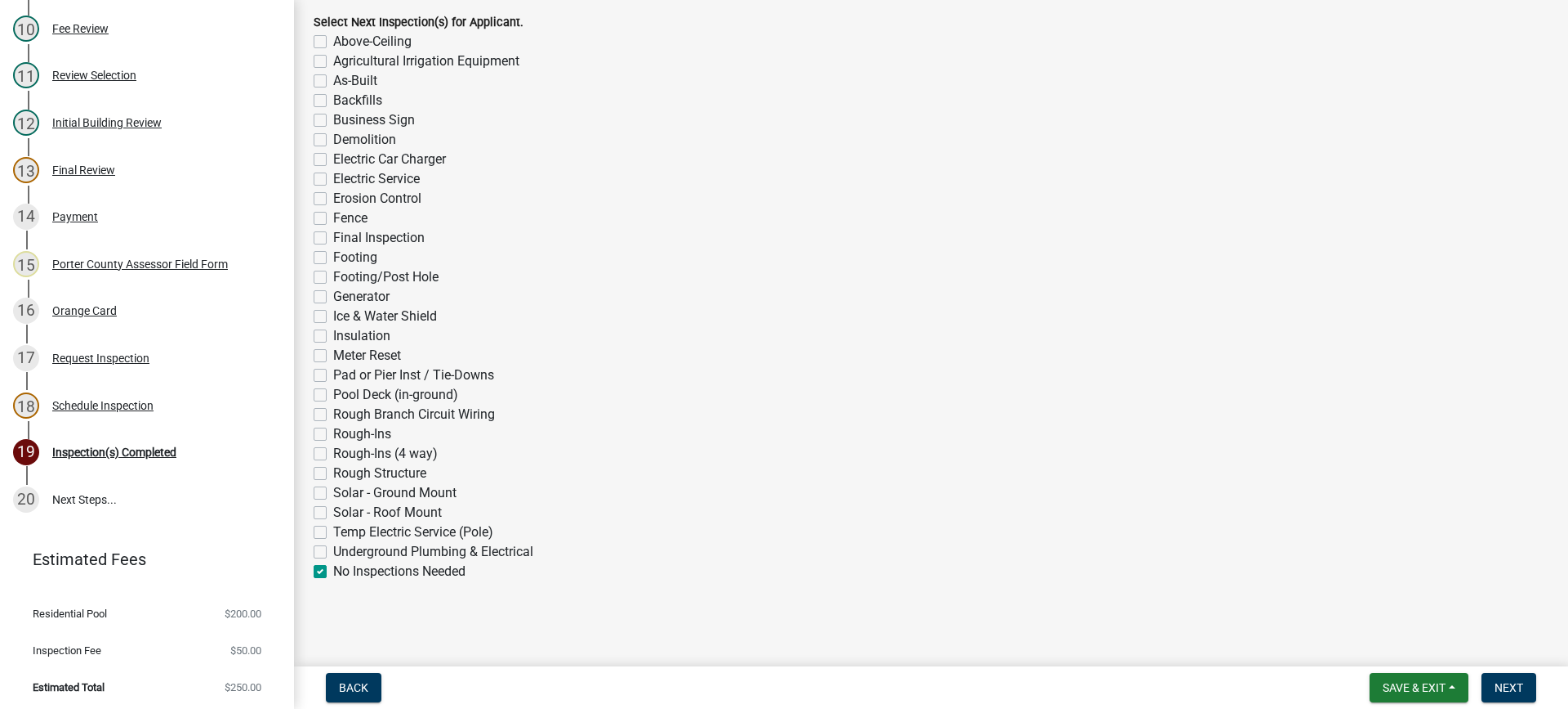
checkbox input "false"
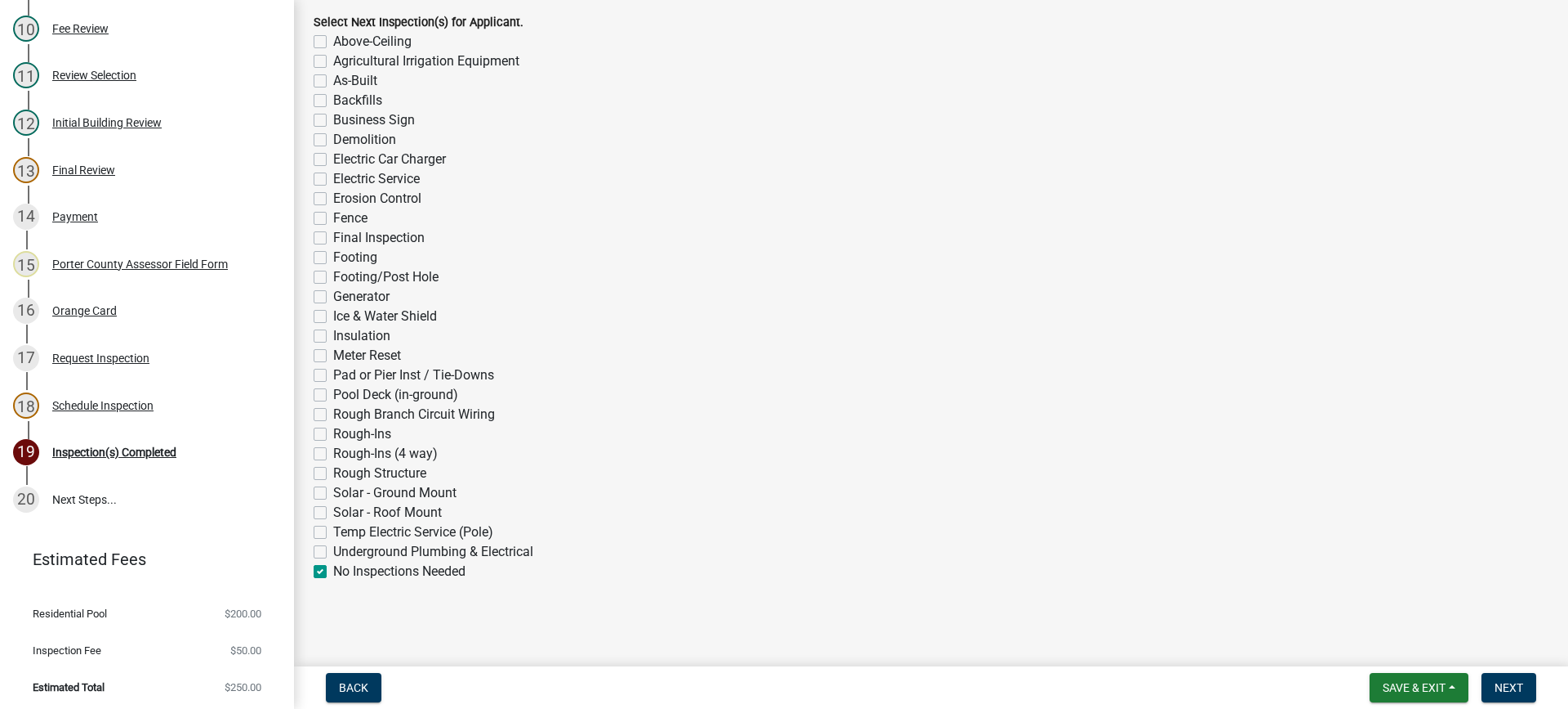
checkbox input "false"
checkbox input "true"
click at [1501, 685] on span "Next" at bounding box center [1508, 687] width 29 height 13
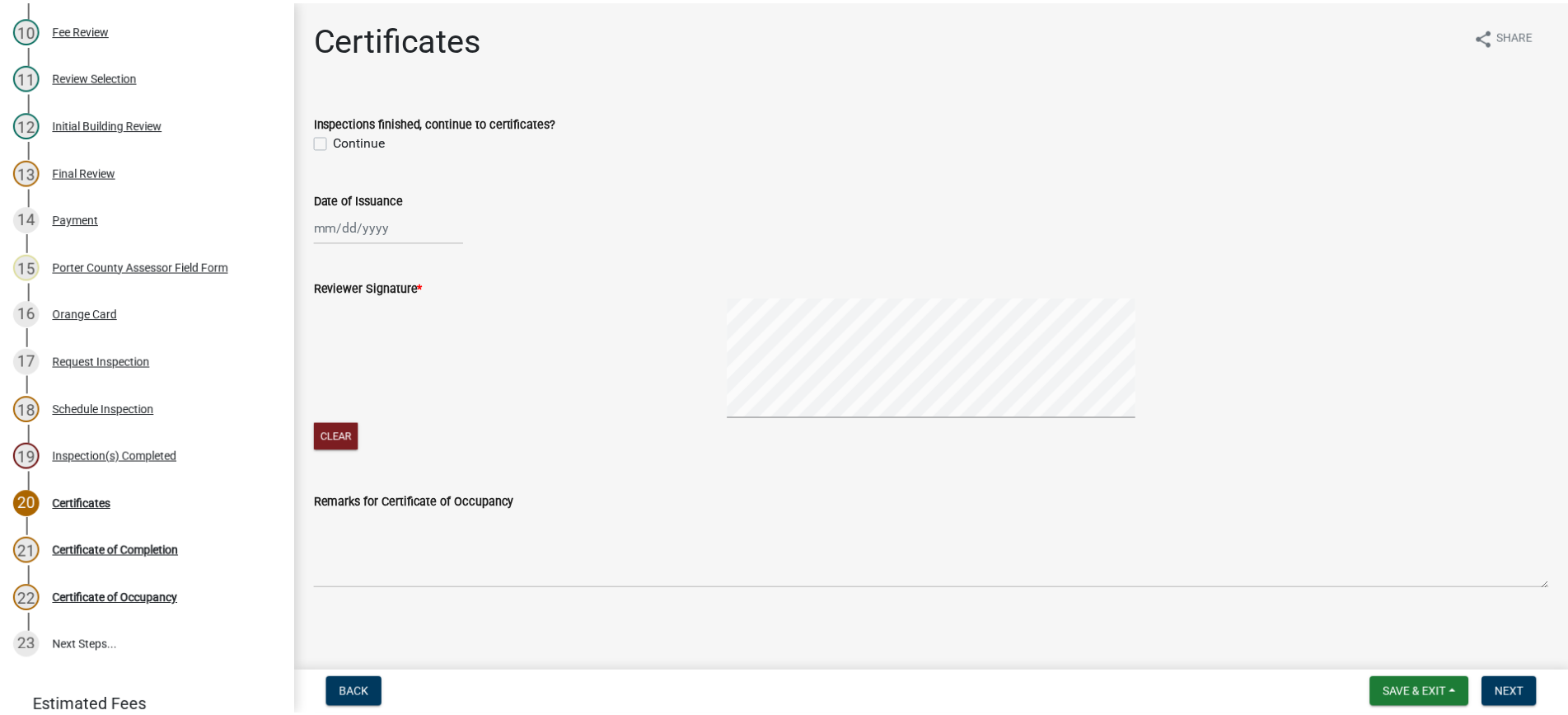
scroll to position [748, 0]
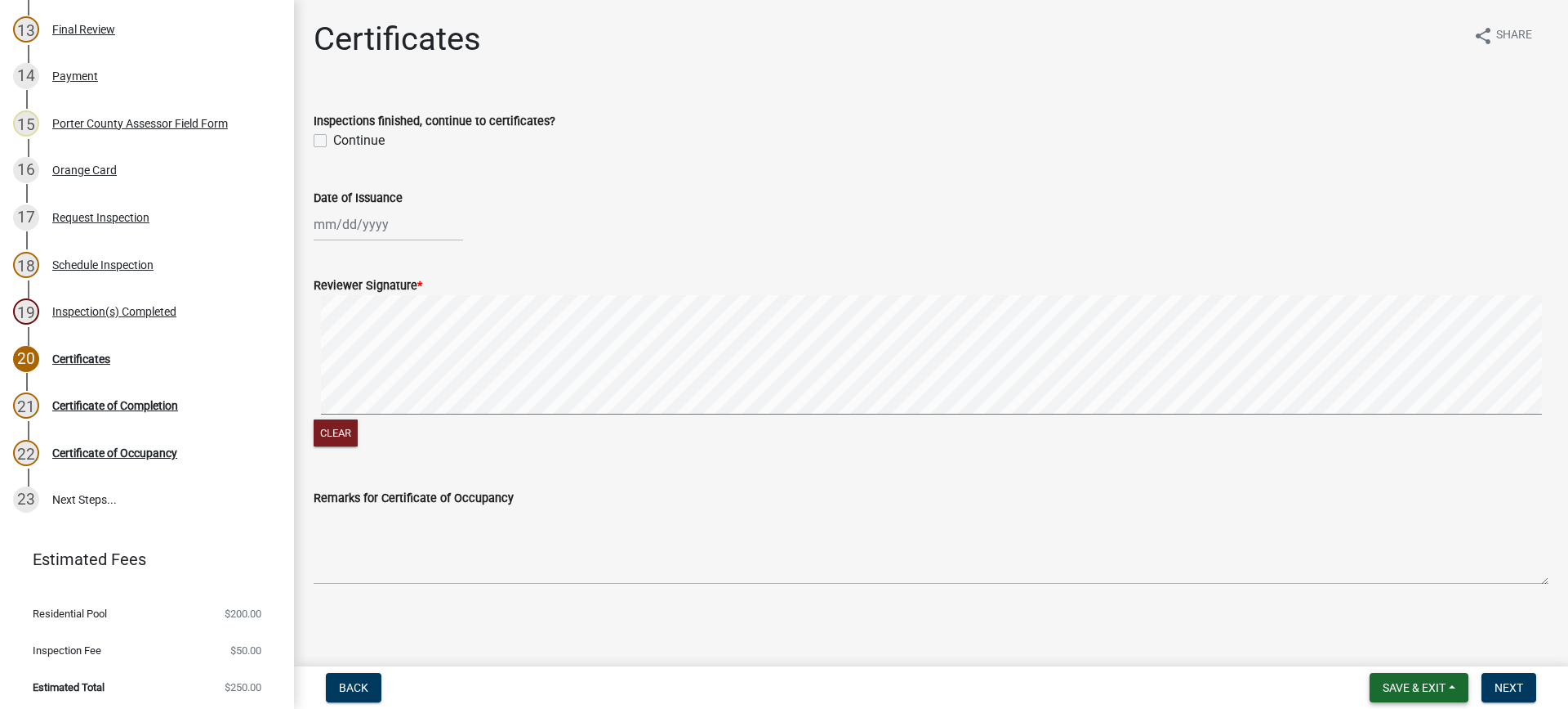
click at [1411, 692] on span "Save & Exit" at bounding box center [1414, 687] width 63 height 13
click at [1402, 651] on button "Save & Exit" at bounding box center [1403, 645] width 131 height 40
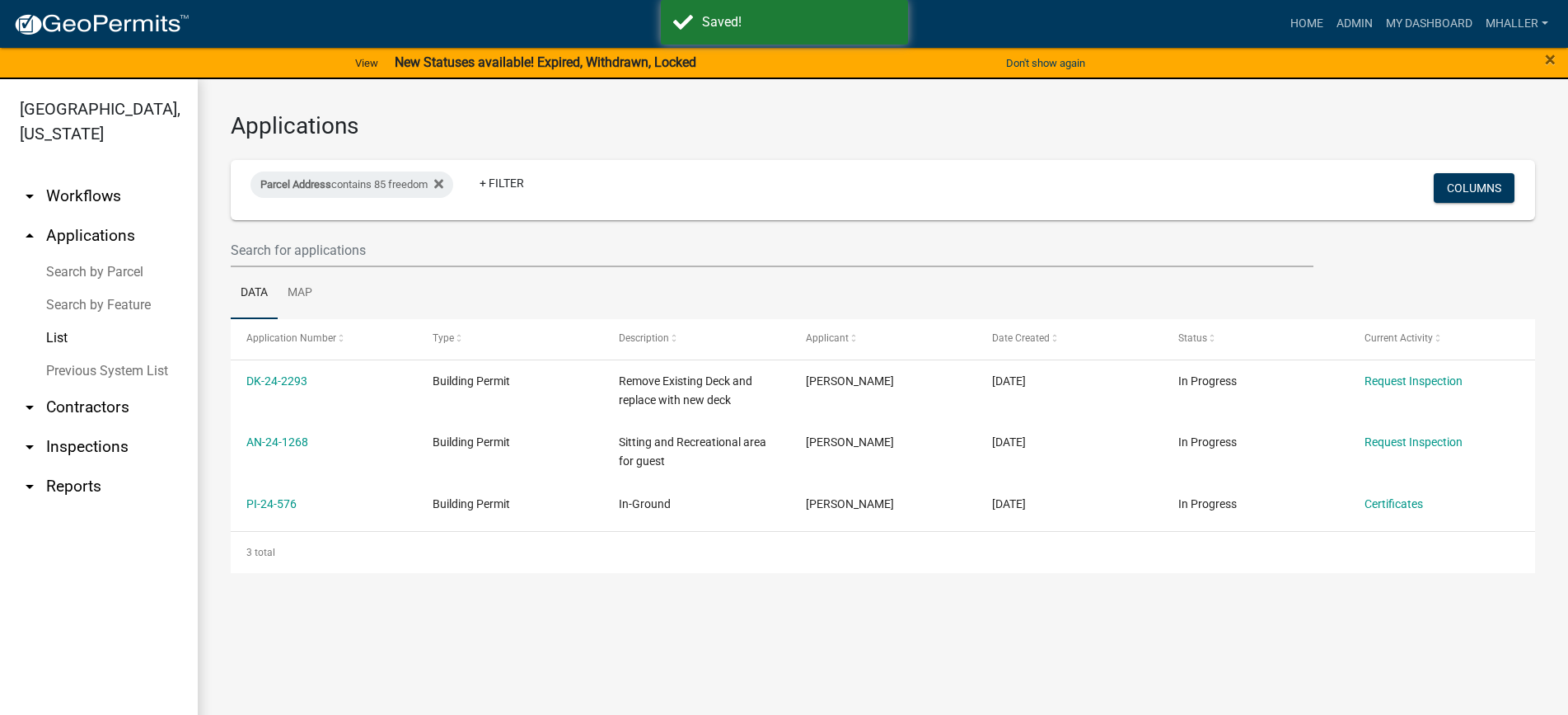
click at [109, 427] on link "arrow_drop_down Inspections" at bounding box center [98, 447] width 198 height 40
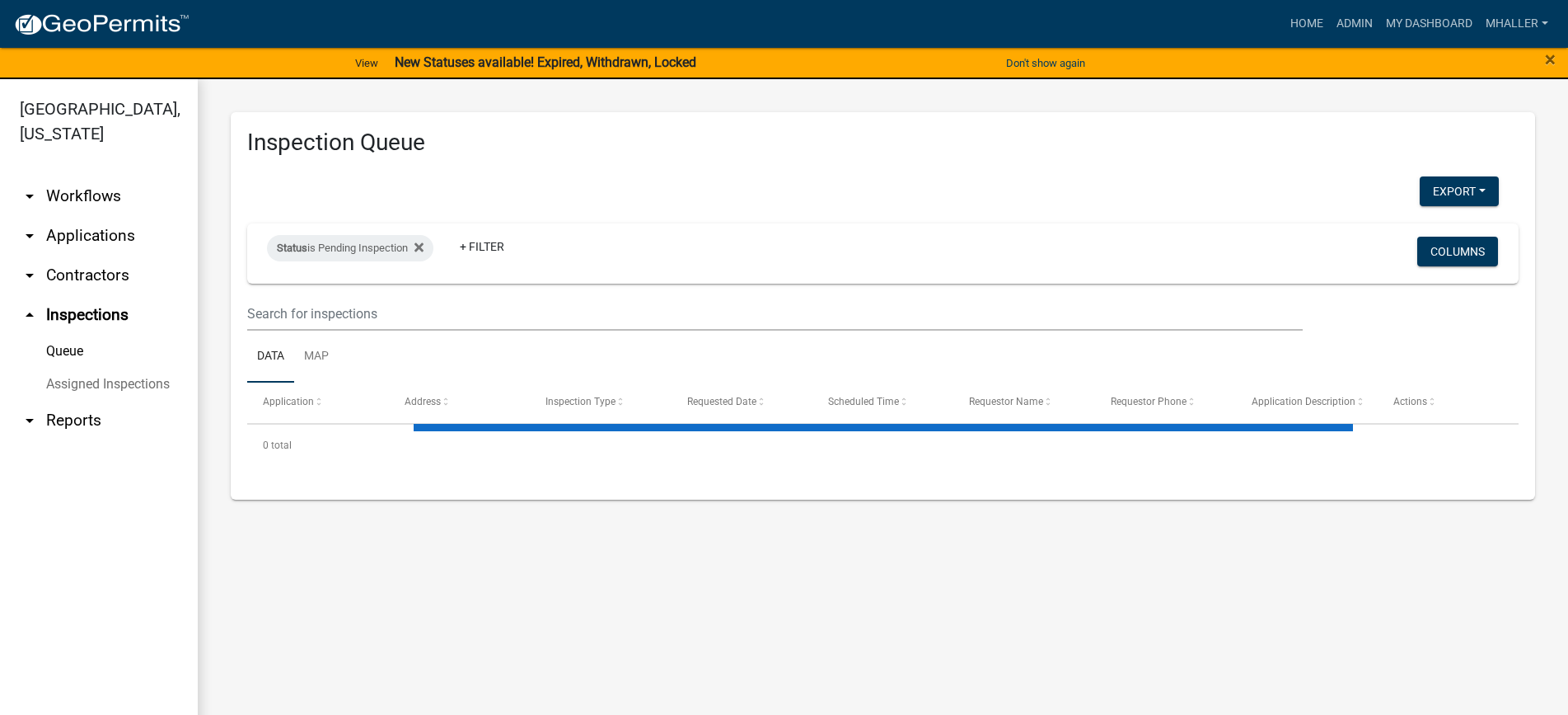
select select "1: 25"
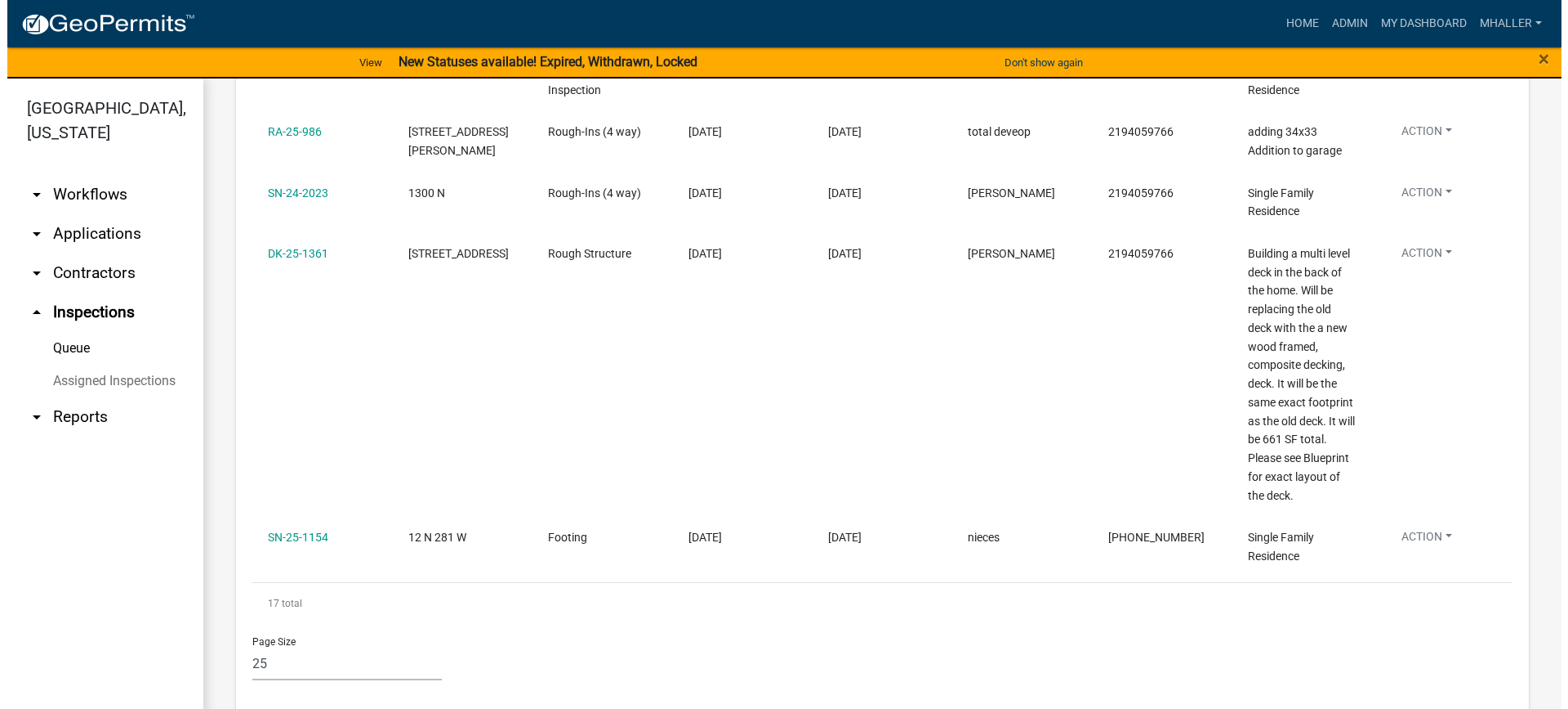
scroll to position [1238, 0]
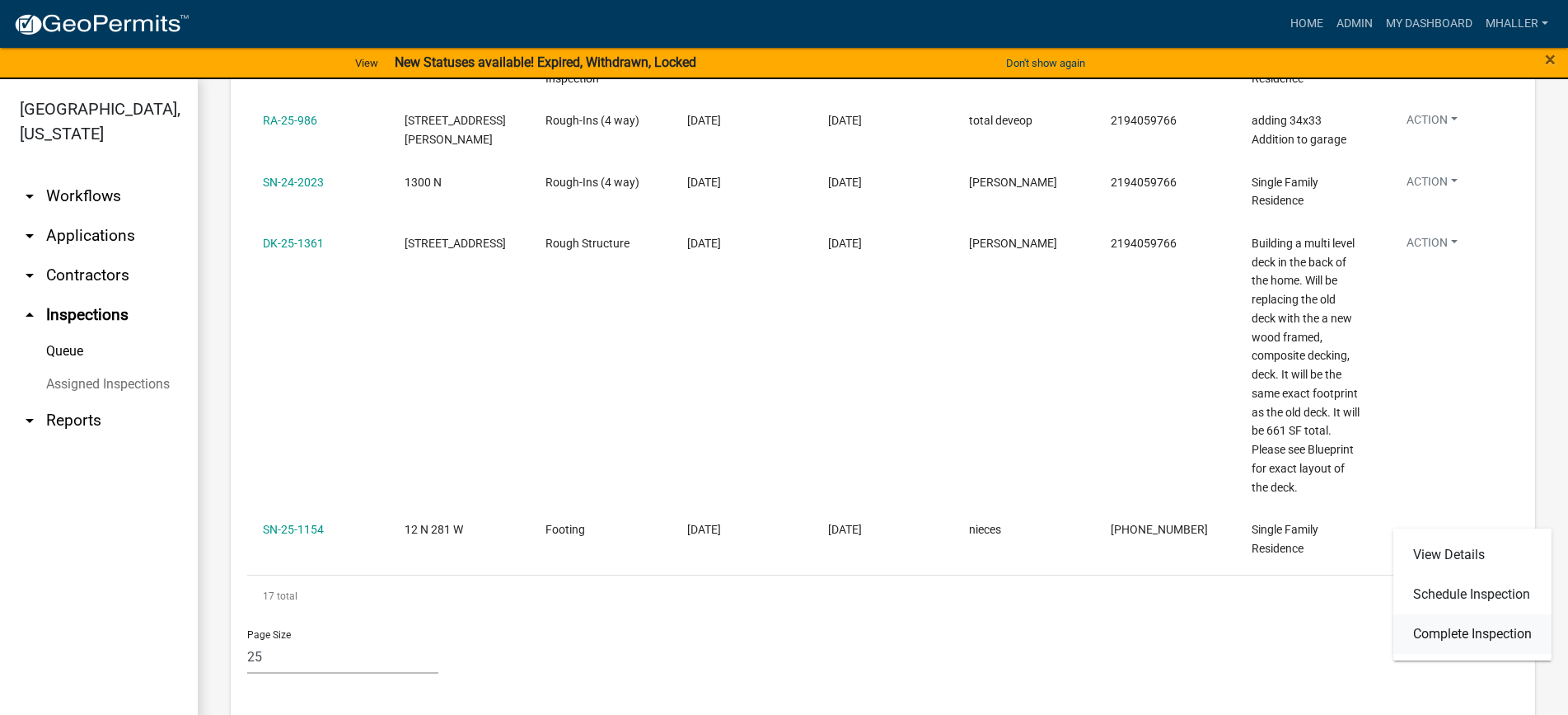
click at [1455, 636] on link "Complete Inspection" at bounding box center [1472, 633] width 158 height 40
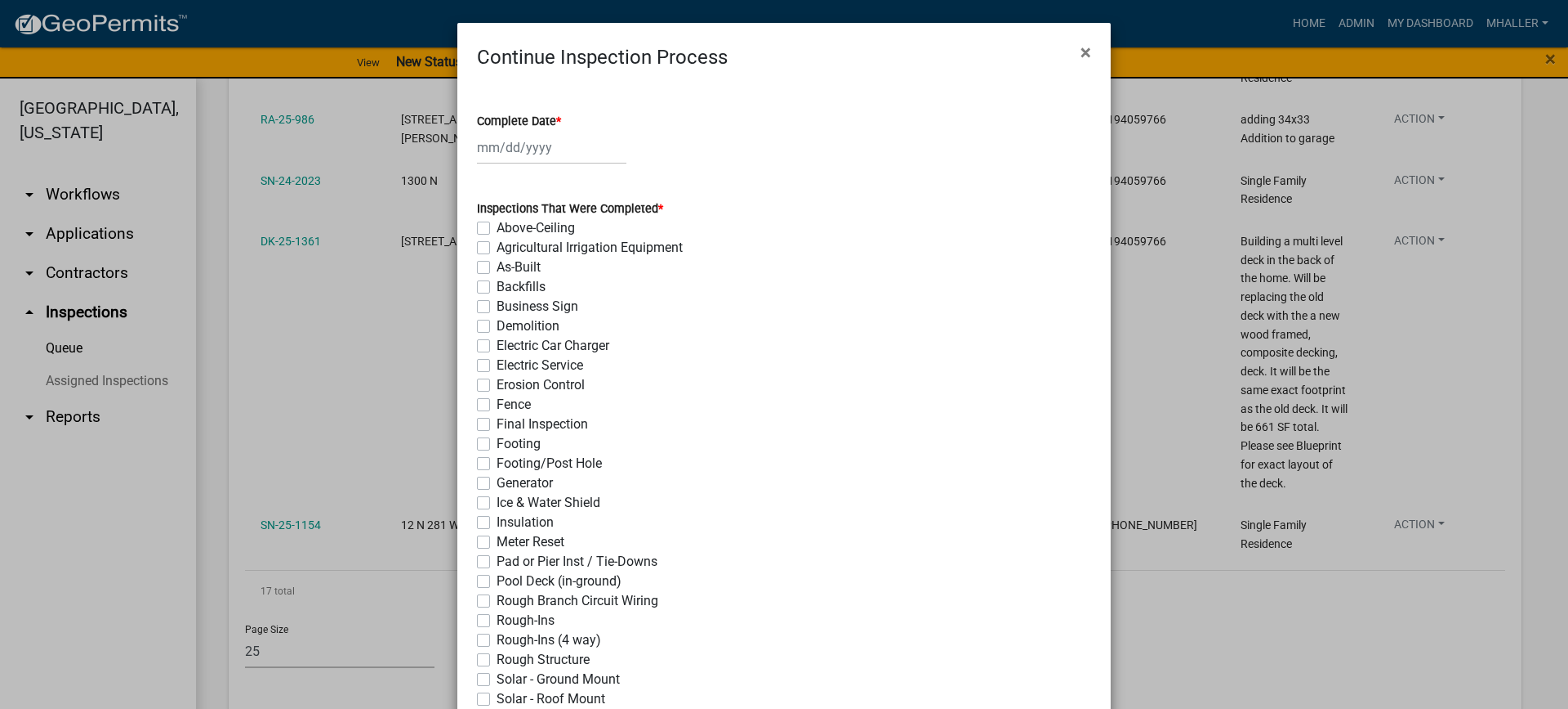
click at [527, 148] on div at bounding box center [551, 147] width 149 height 33
select select "8"
select select "2025"
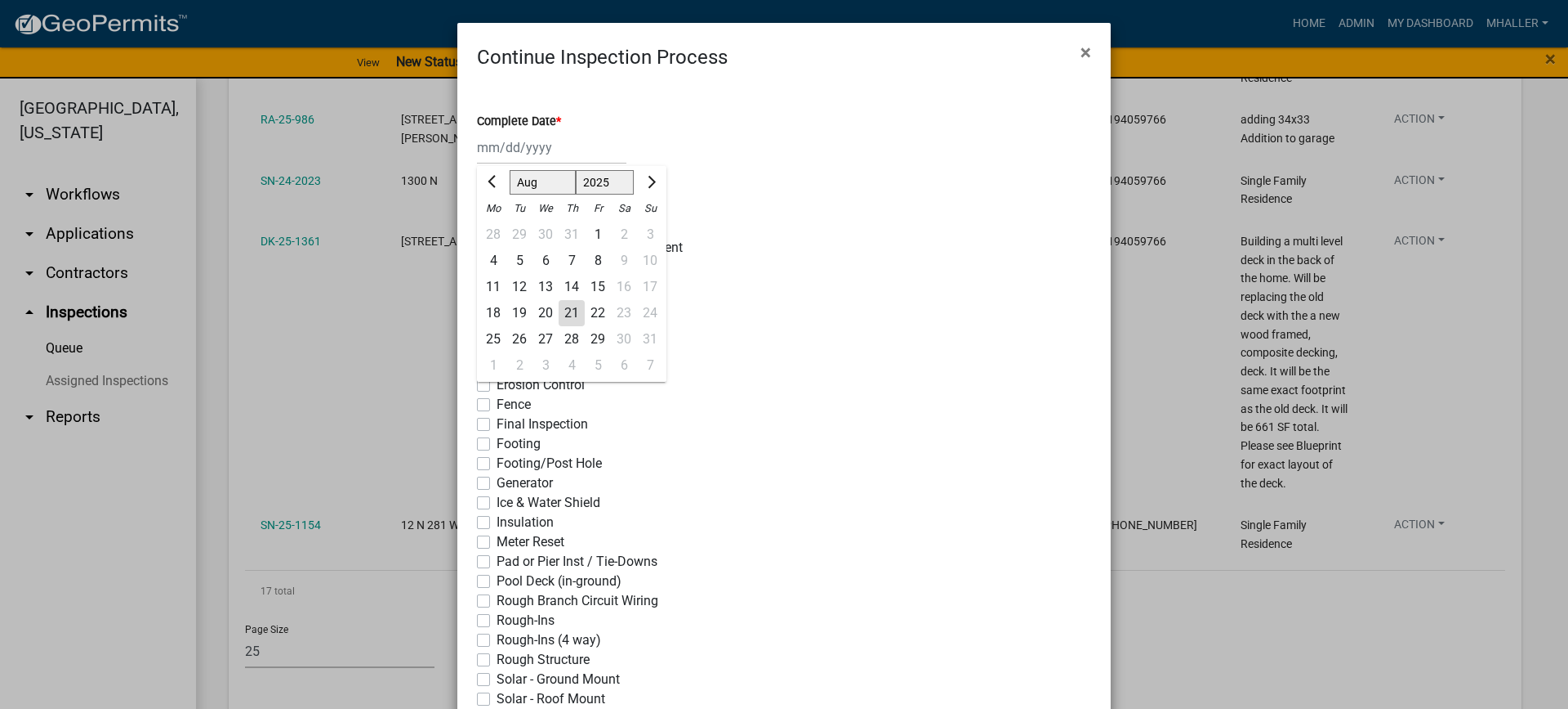
click at [564, 314] on div "21" at bounding box center [571, 313] width 26 height 26
type input "[DATE]"
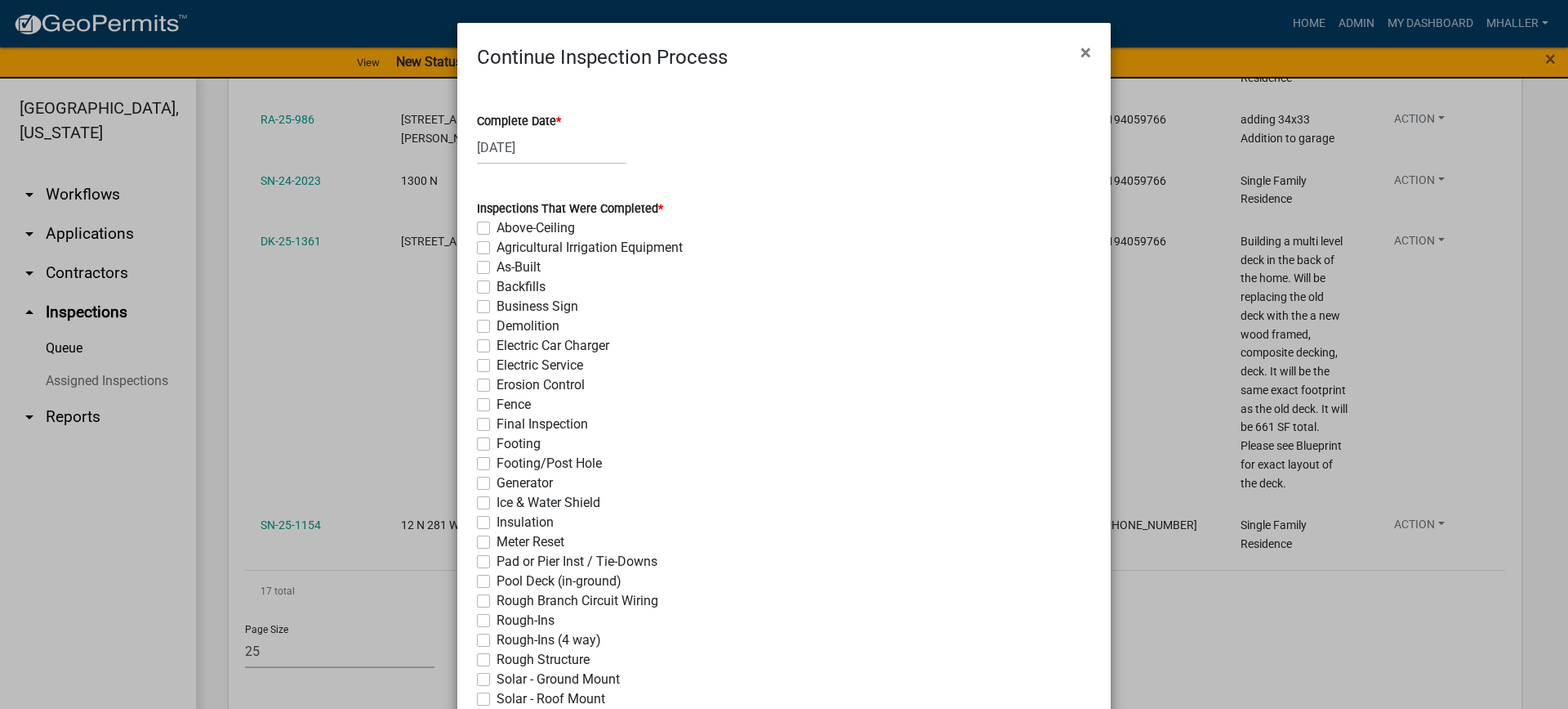
click at [497, 443] on label "Footing" at bounding box center [519, 443] width 44 height 19
click at [497, 443] on input "Footing" at bounding box center [502, 439] width 11 height 11
checkbox input "true"
checkbox input "false"
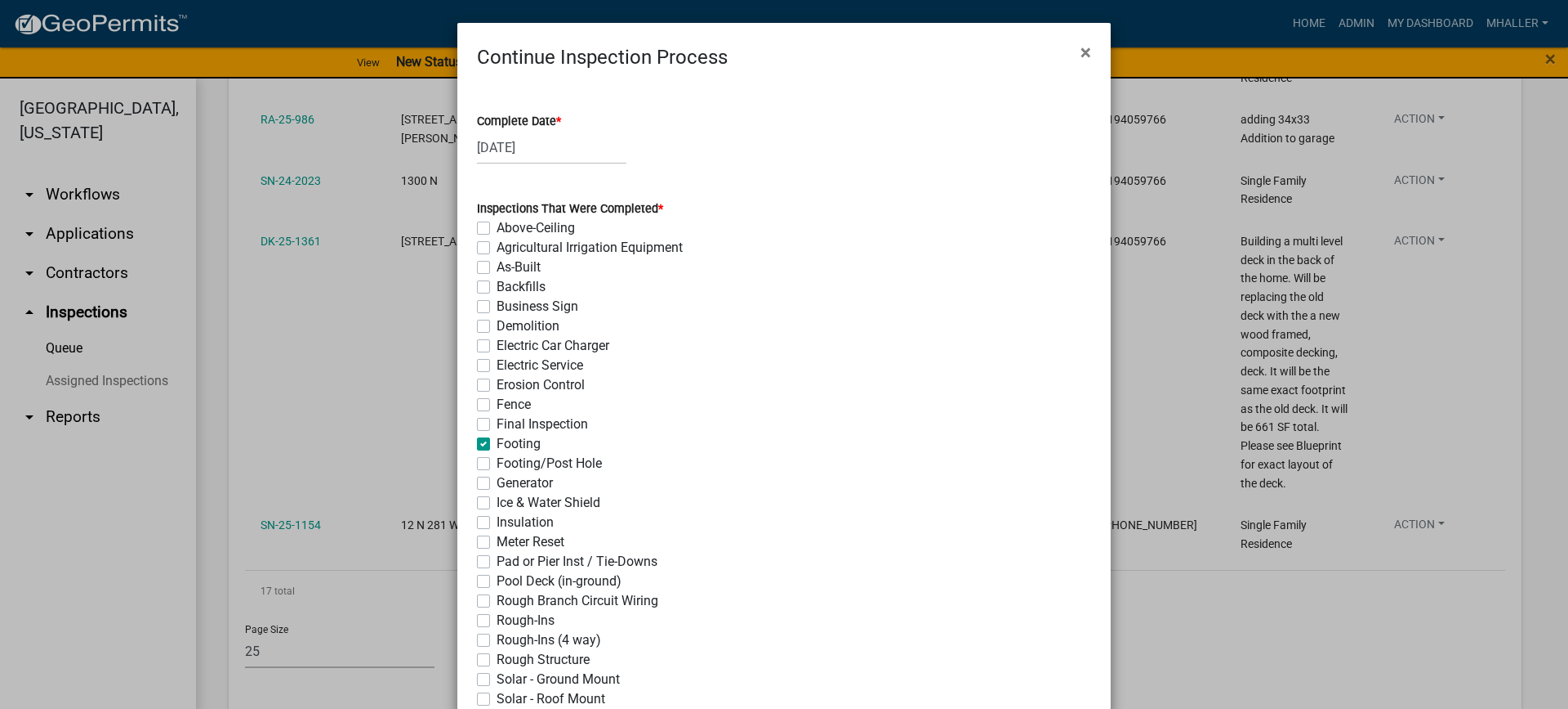
checkbox input "false"
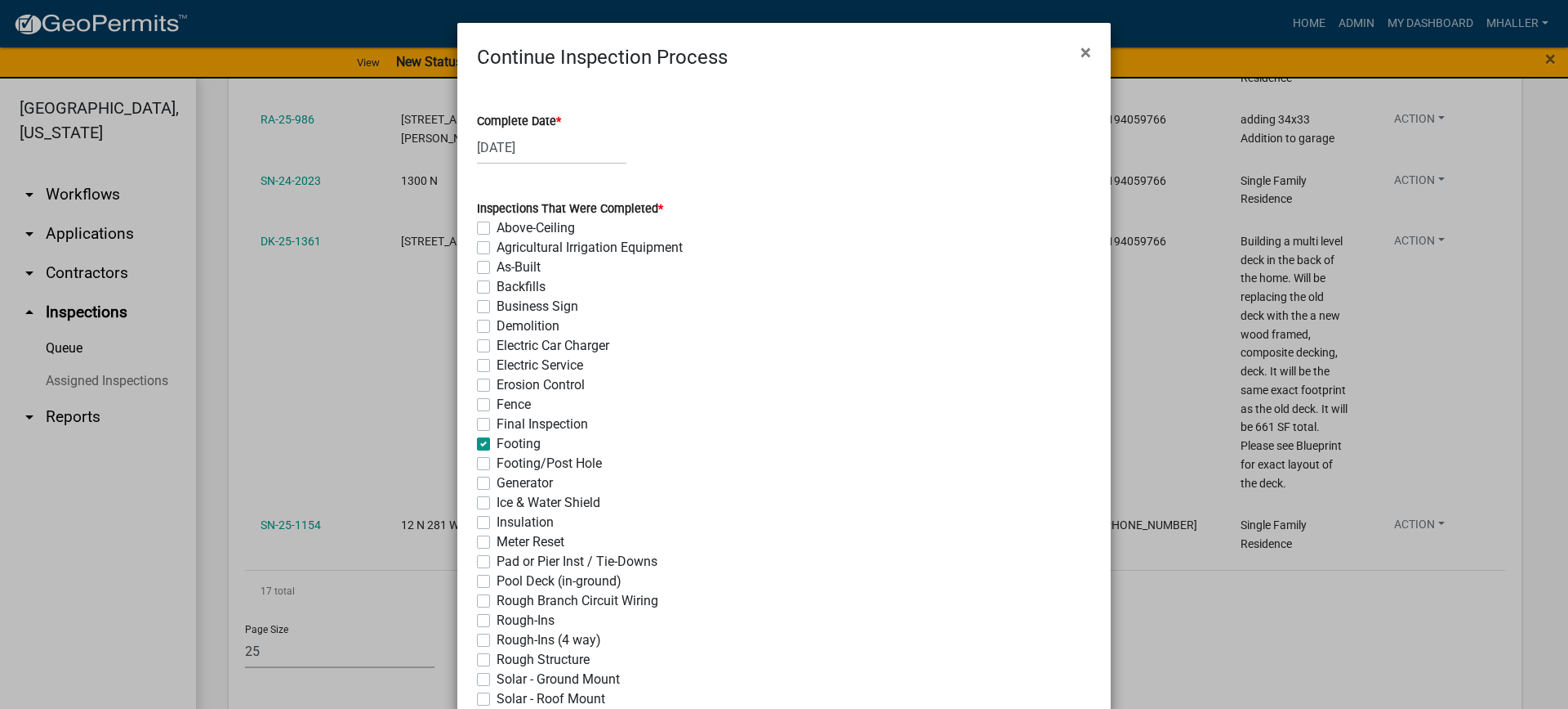
checkbox input "false"
checkbox input "true"
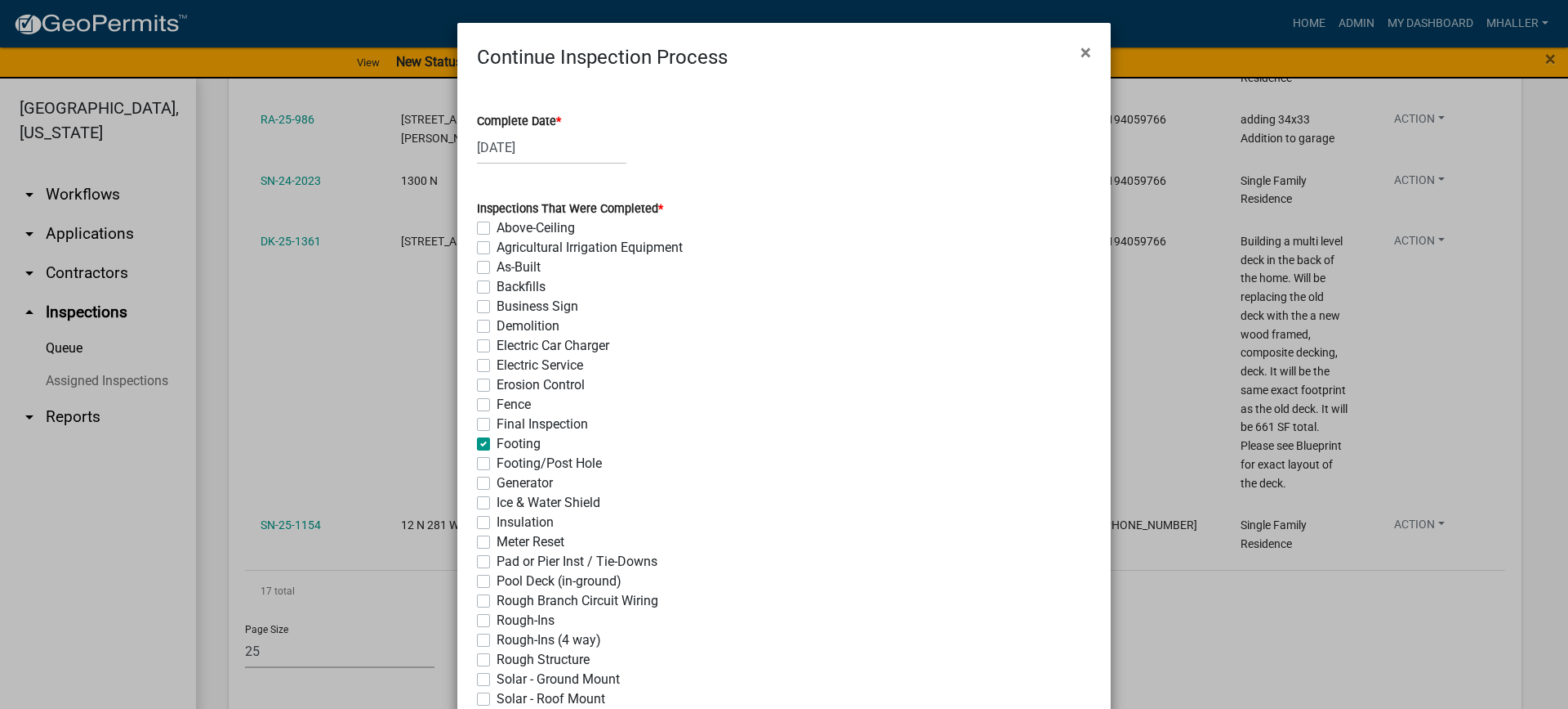
checkbox input "false"
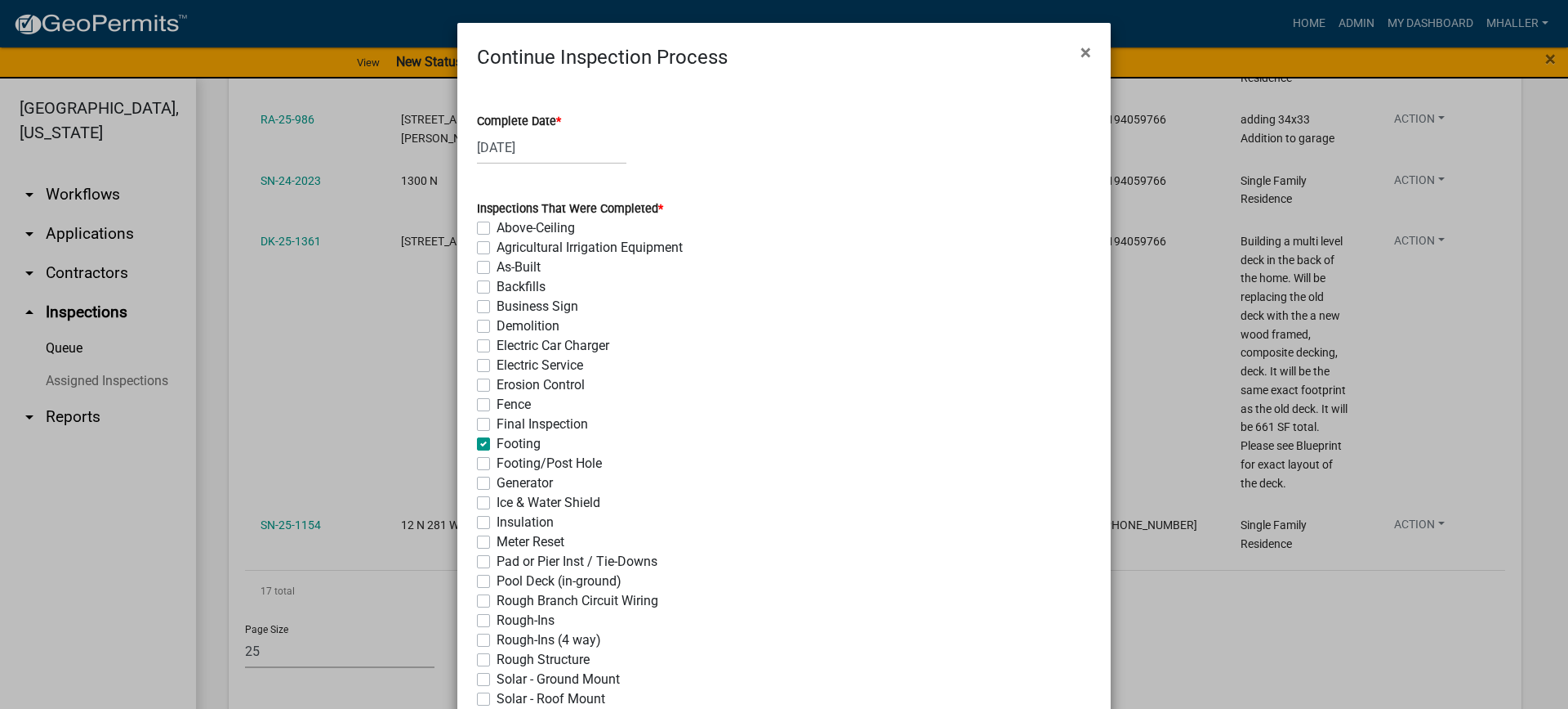
checkbox input "false"
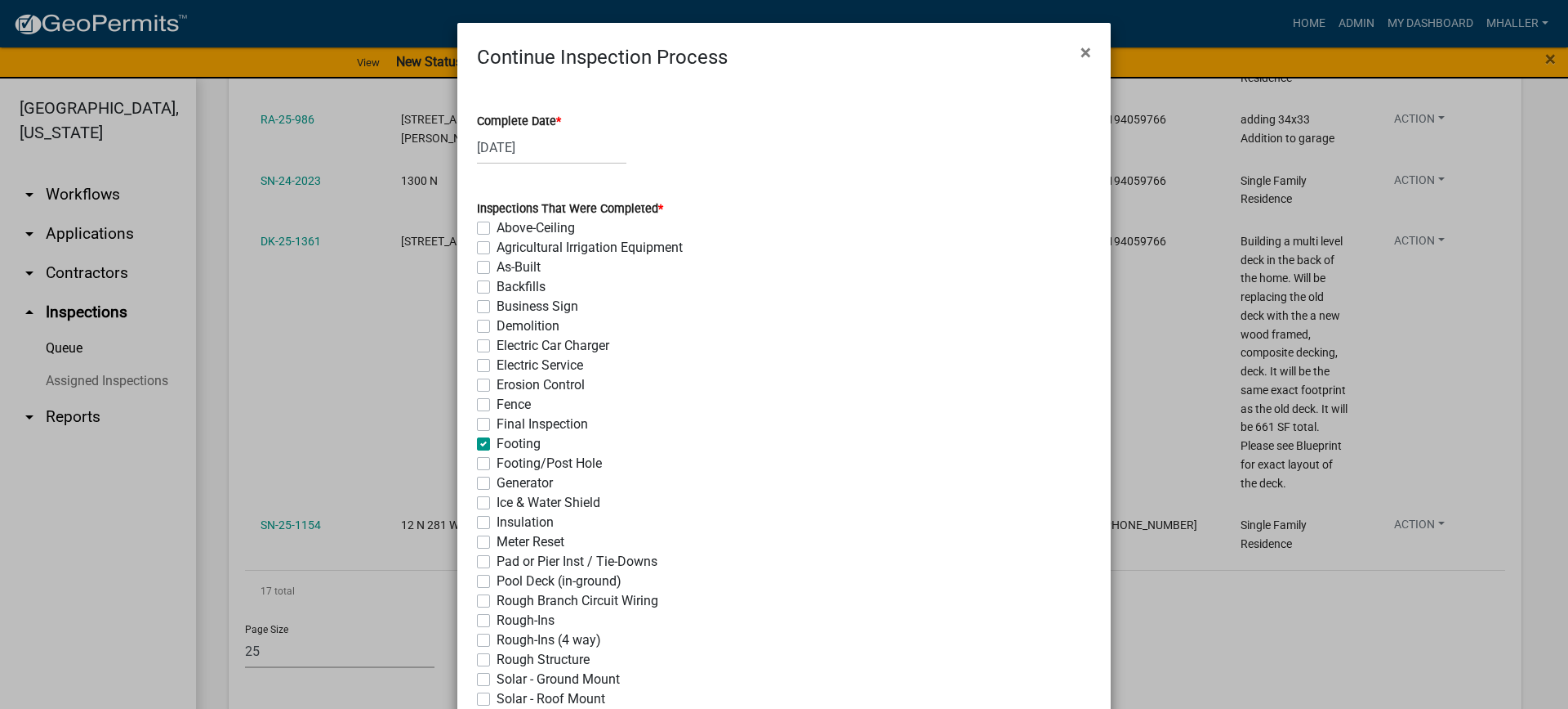
checkbox input "false"
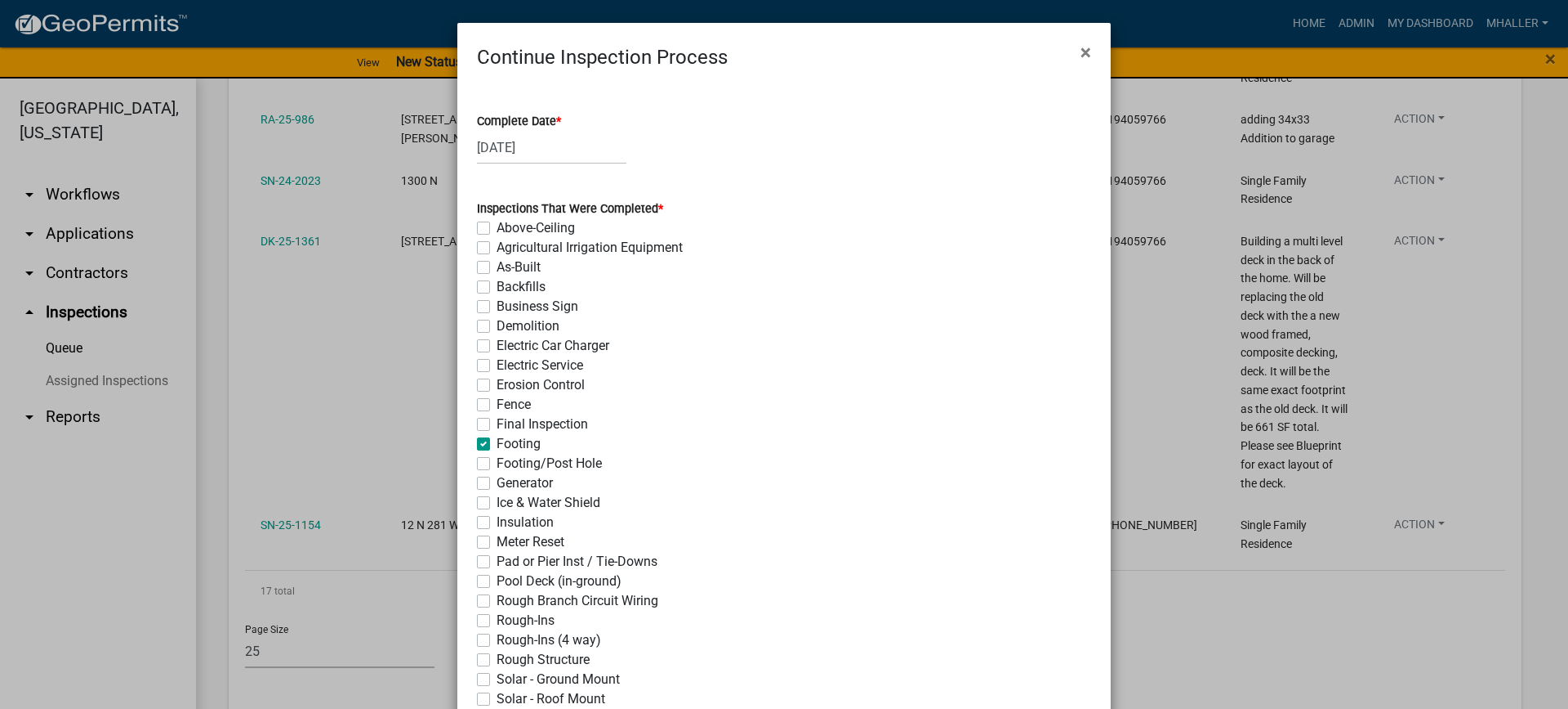
checkbox input "false"
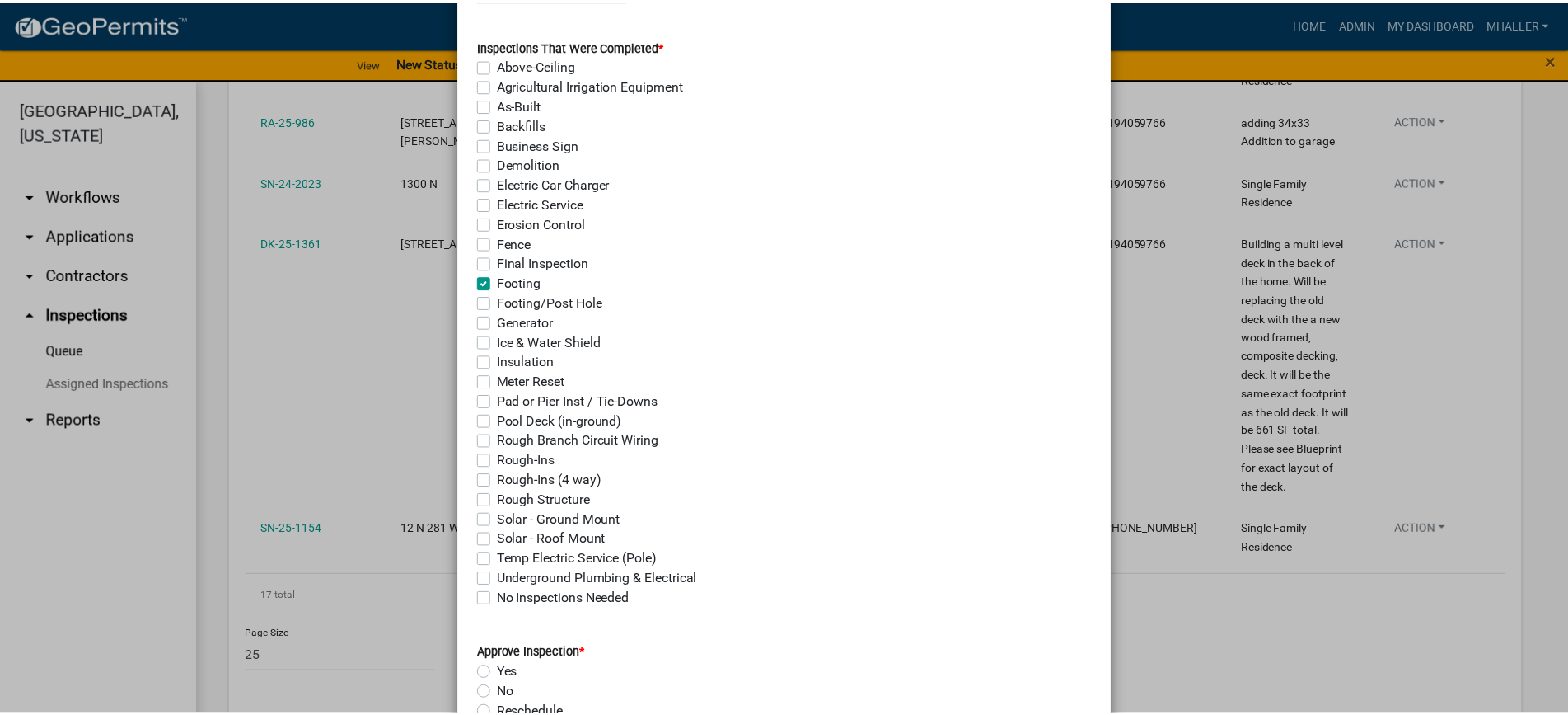
scroll to position [0, 0]
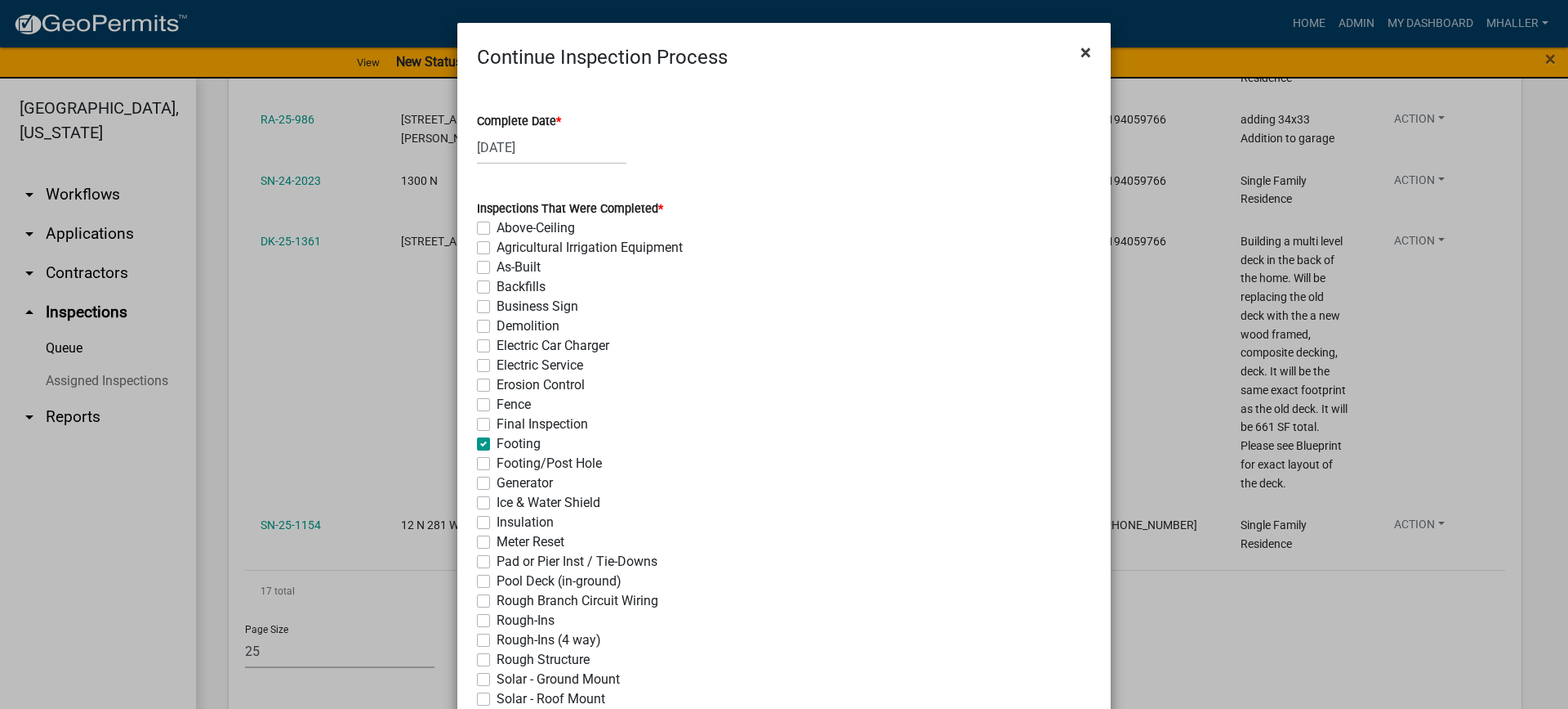
click at [1080, 54] on span "×" at bounding box center [1086, 52] width 11 height 23
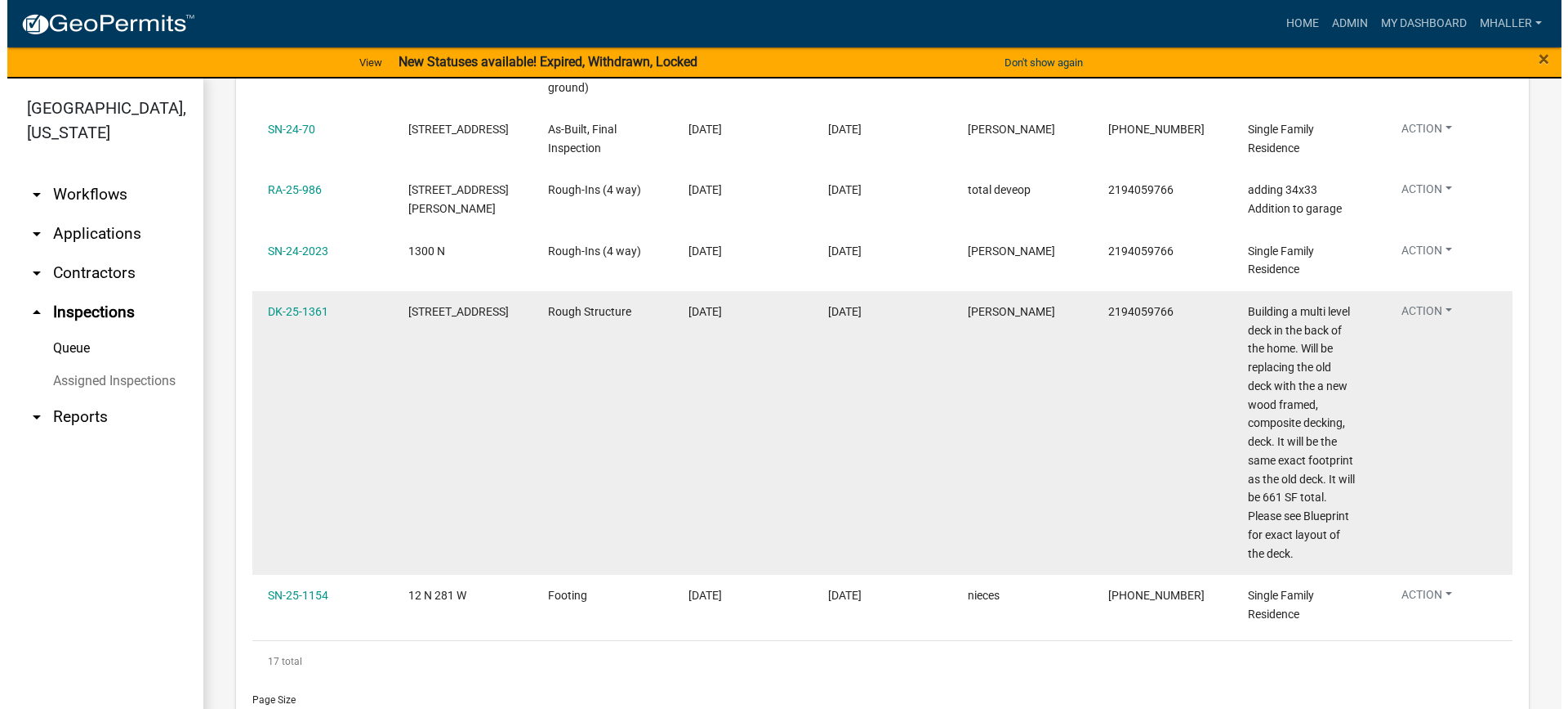
scroll to position [1075, 0]
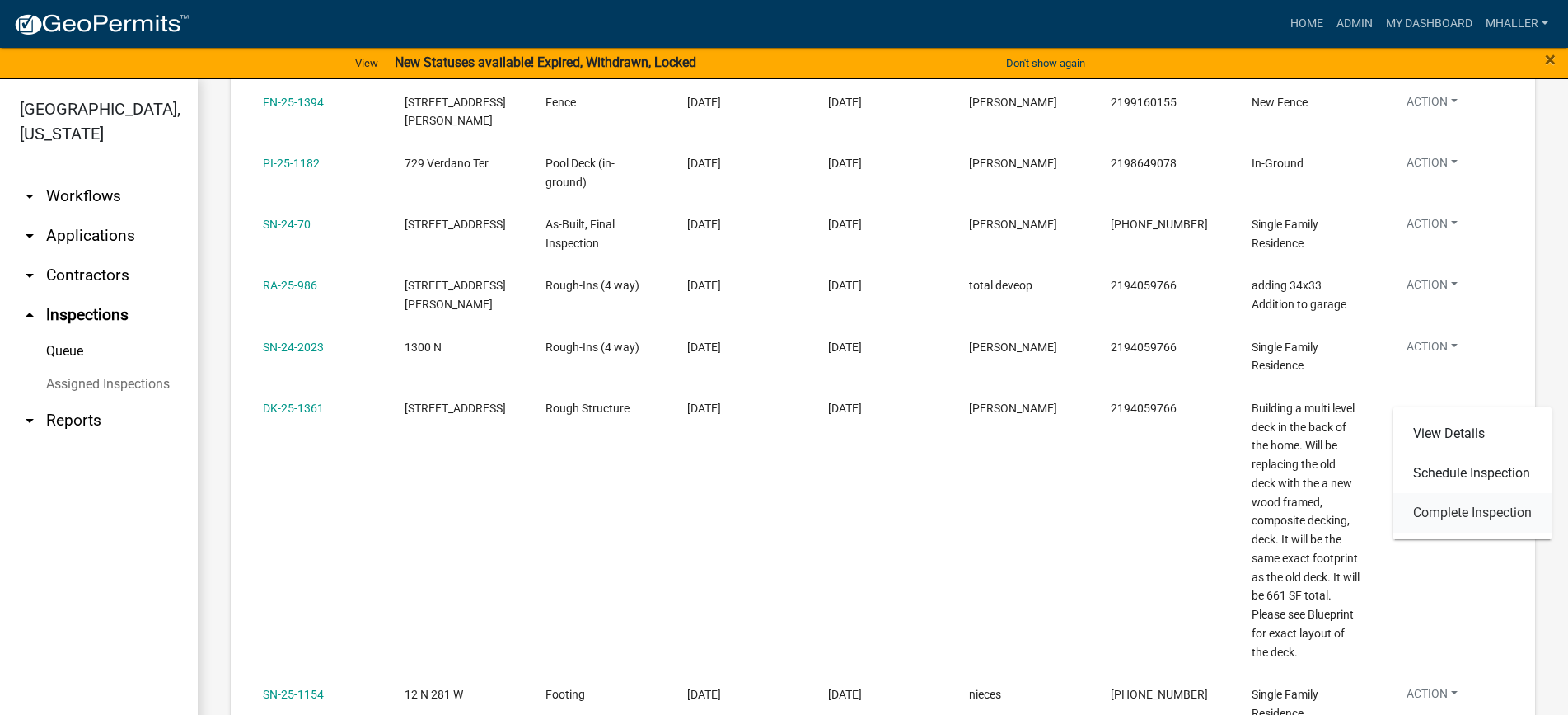
click at [1447, 514] on link "Complete Inspection" at bounding box center [1472, 513] width 158 height 40
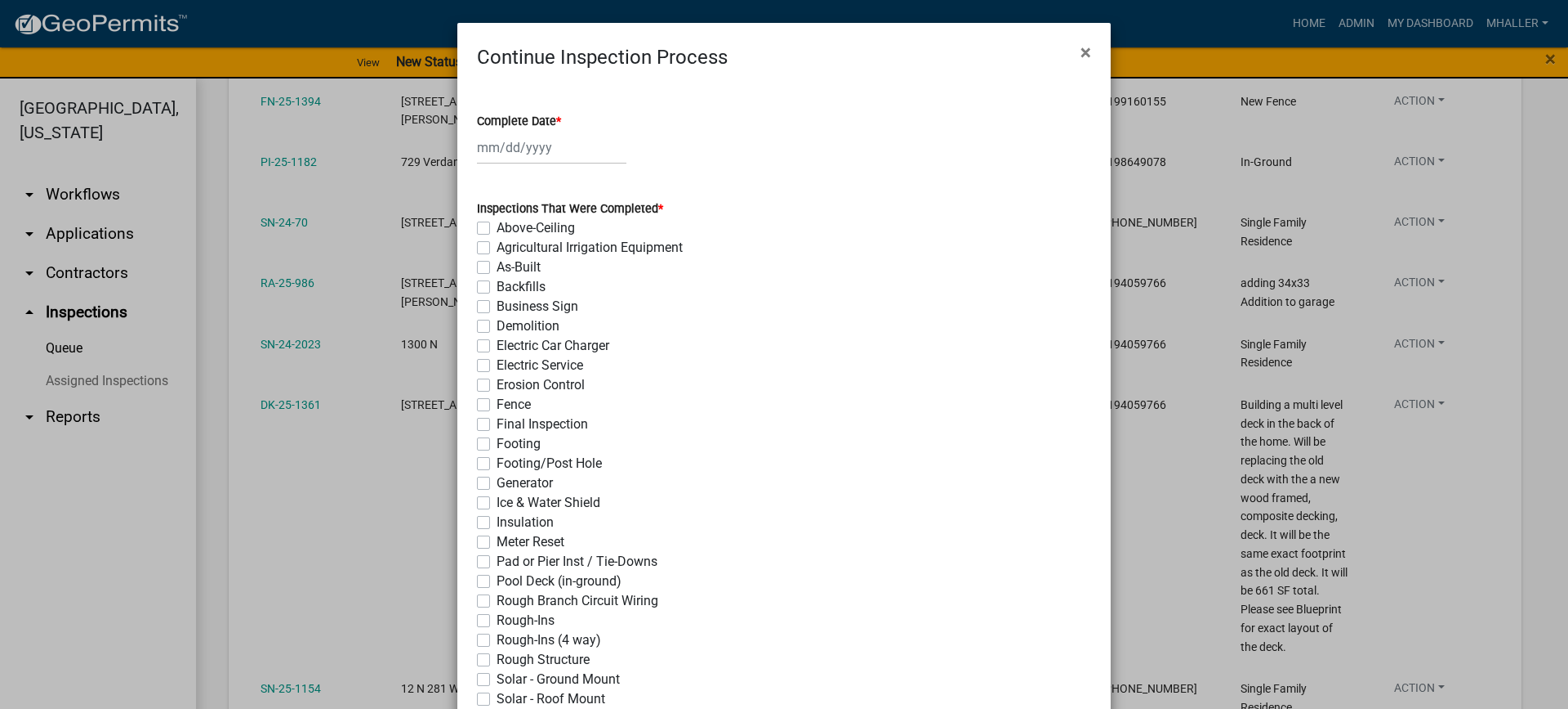
click at [517, 149] on div at bounding box center [551, 147] width 149 height 33
select select "8"
select select "2025"
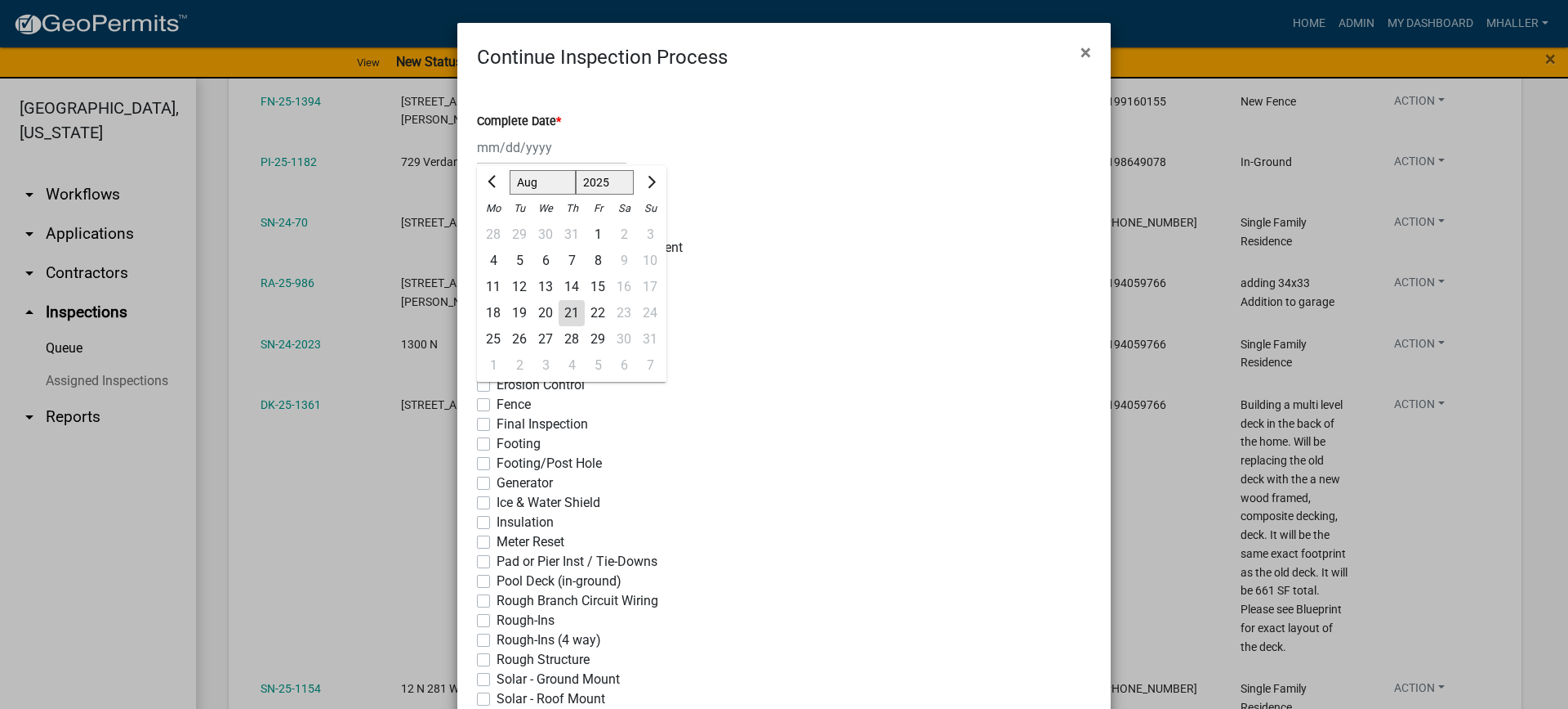
drag, startPoint x: 565, startPoint y: 317, endPoint x: 558, endPoint y: 447, distance: 130.2
click at [564, 317] on div "21" at bounding box center [571, 313] width 26 height 26
type input "[DATE]"
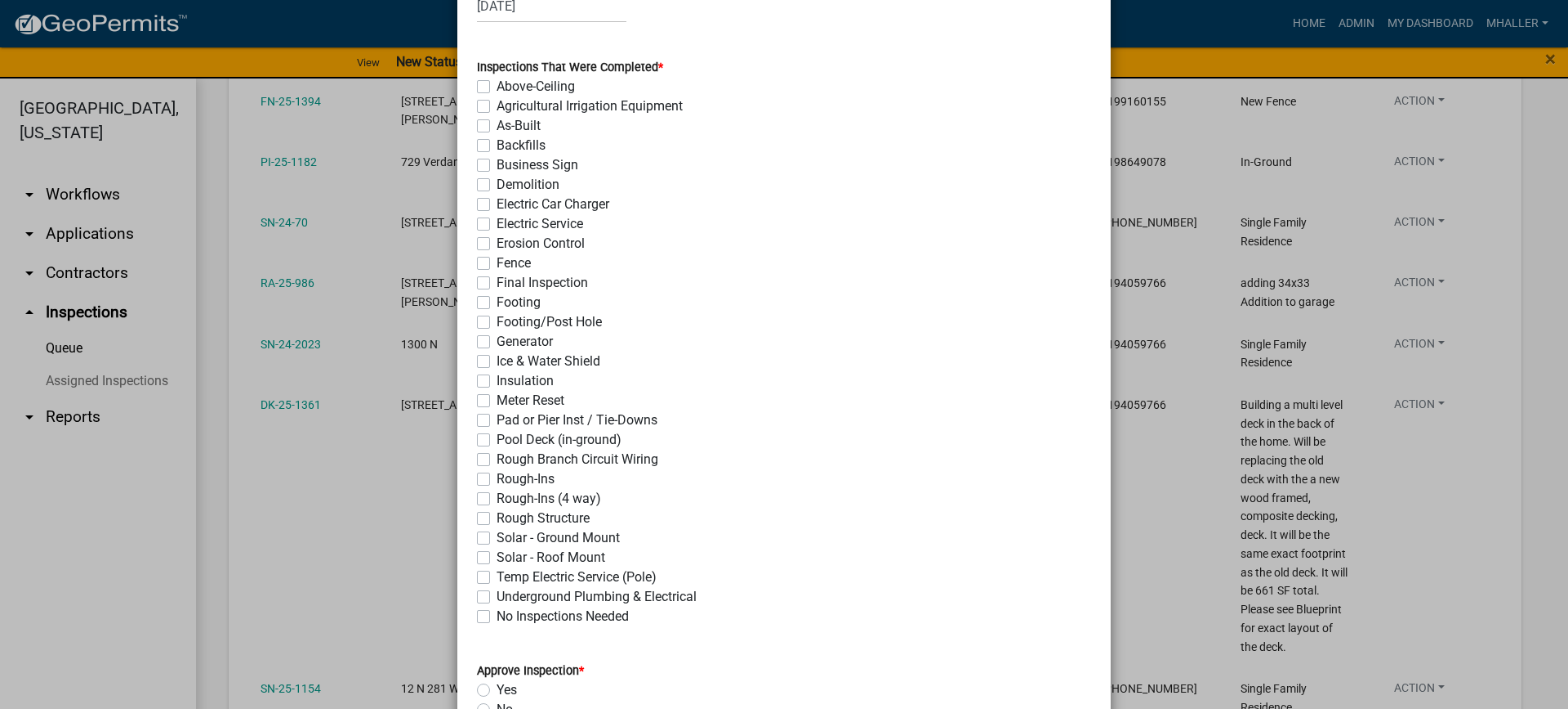
scroll to position [245, 0]
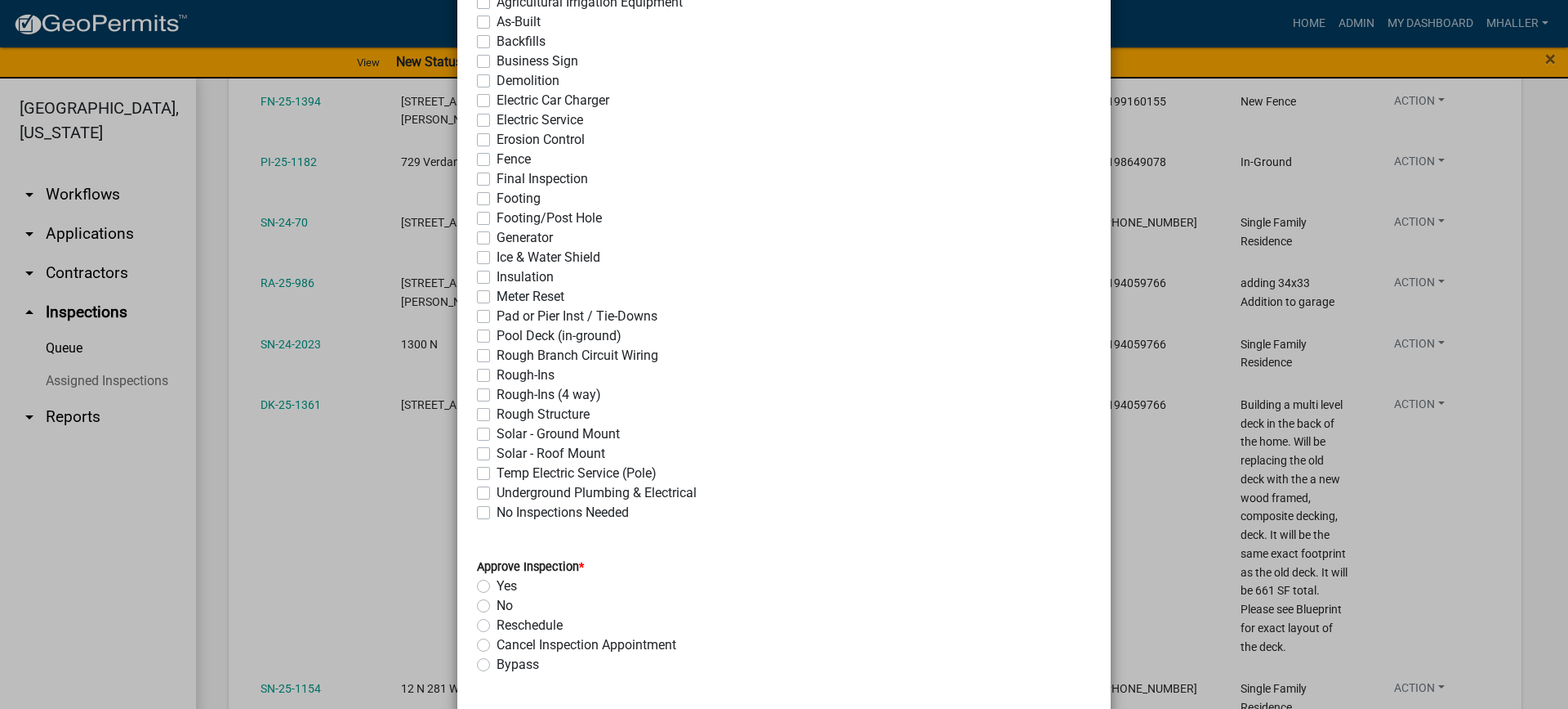
click at [497, 413] on label "Rough Structure" at bounding box center [543, 413] width 93 height 19
click at [497, 413] on input "Rough Structure" at bounding box center [502, 410] width 11 height 11
checkbox input "true"
checkbox input "false"
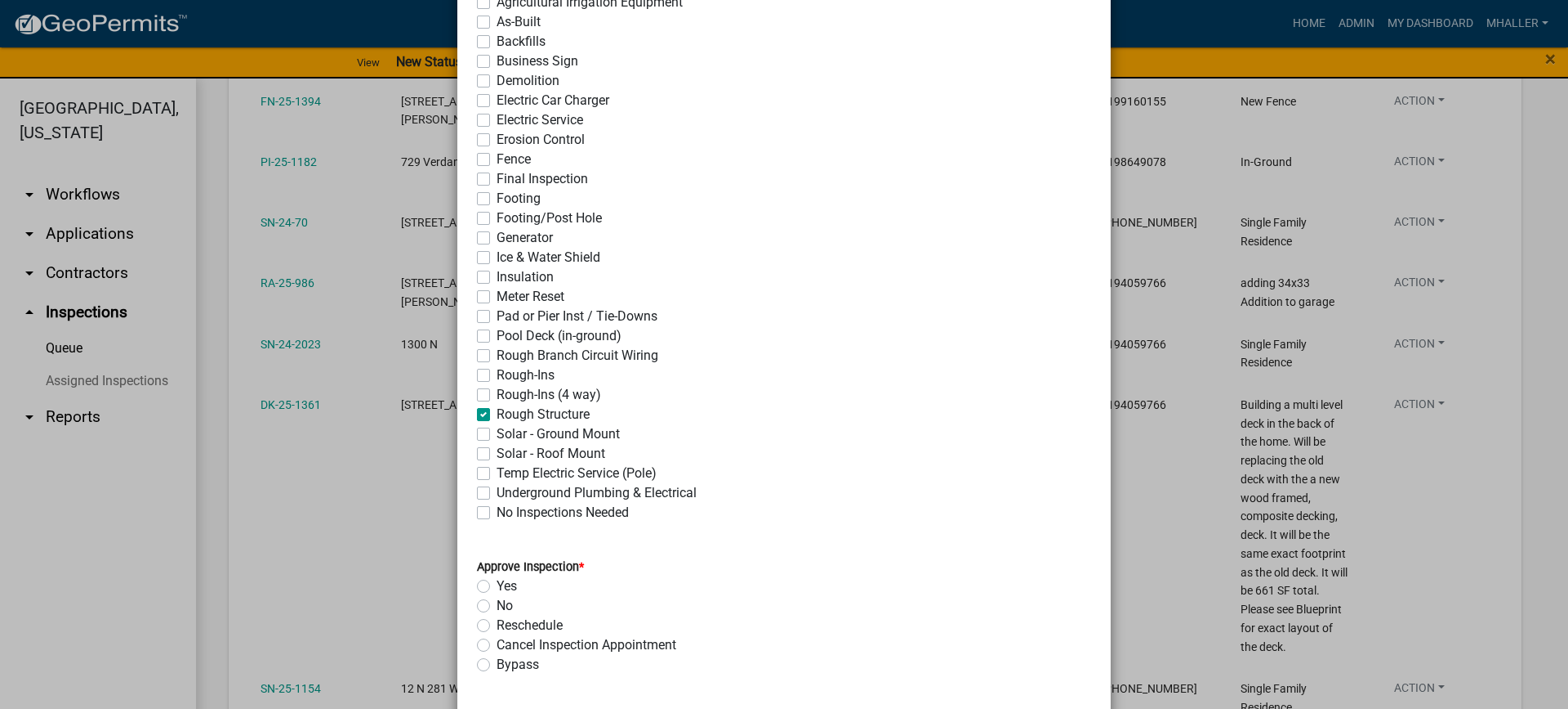
checkbox input "false"
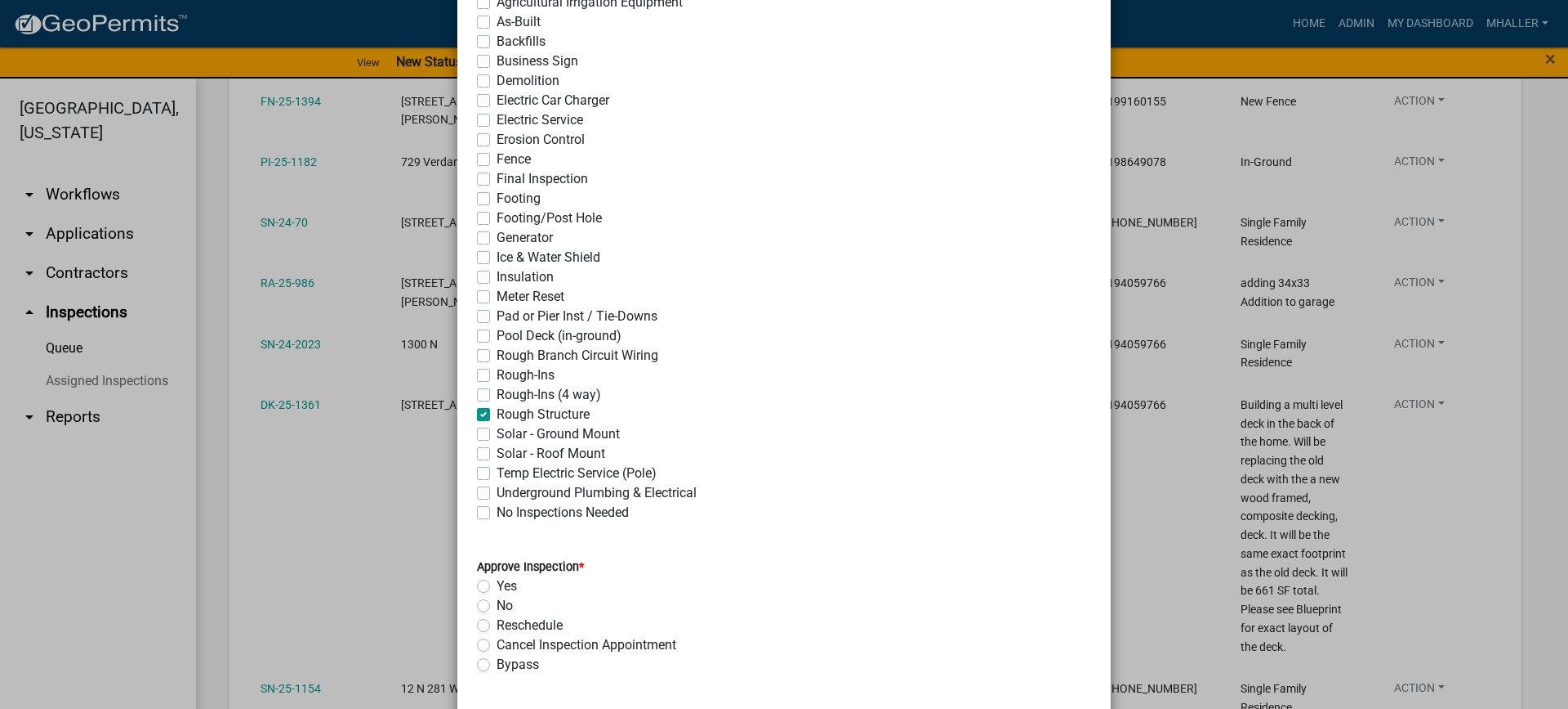
checkbox input "false"
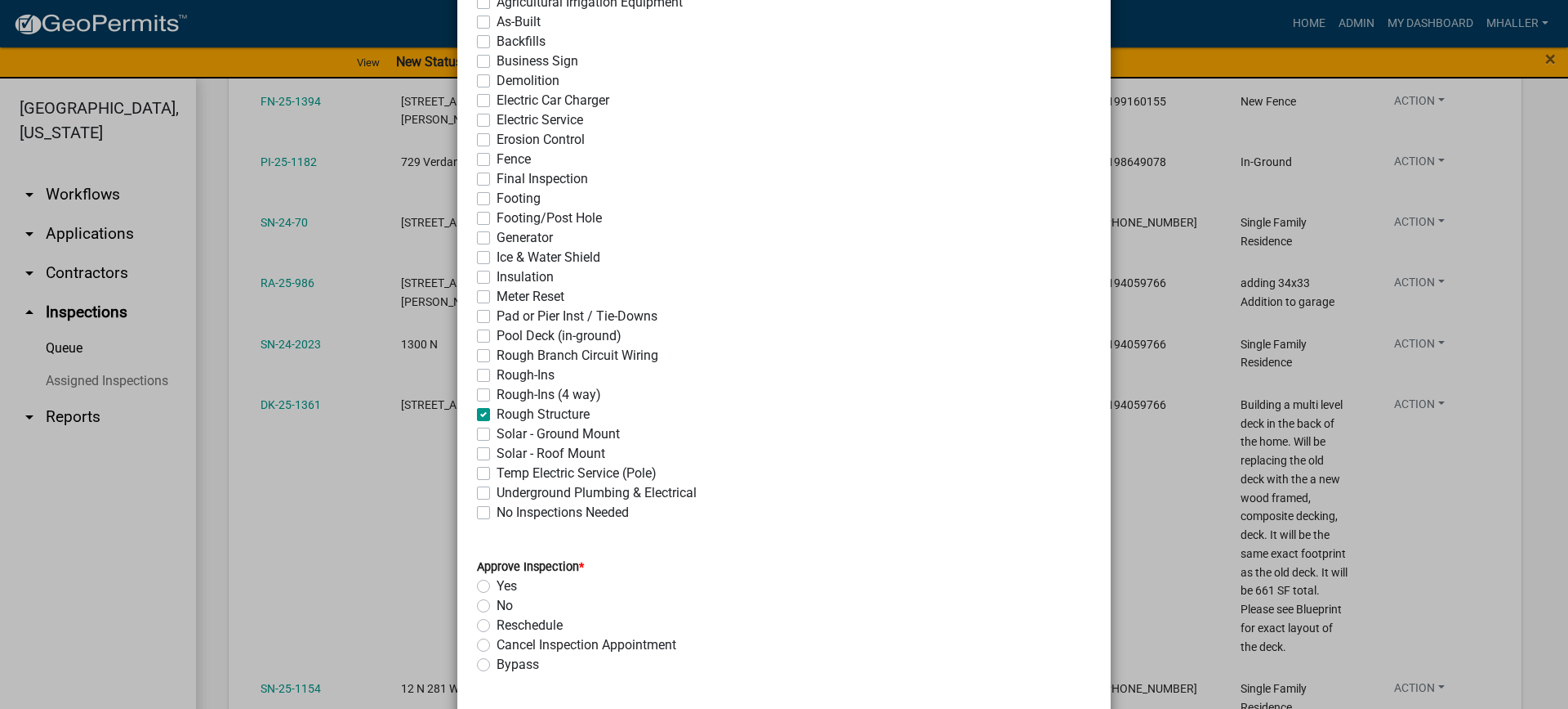
checkbox input "false"
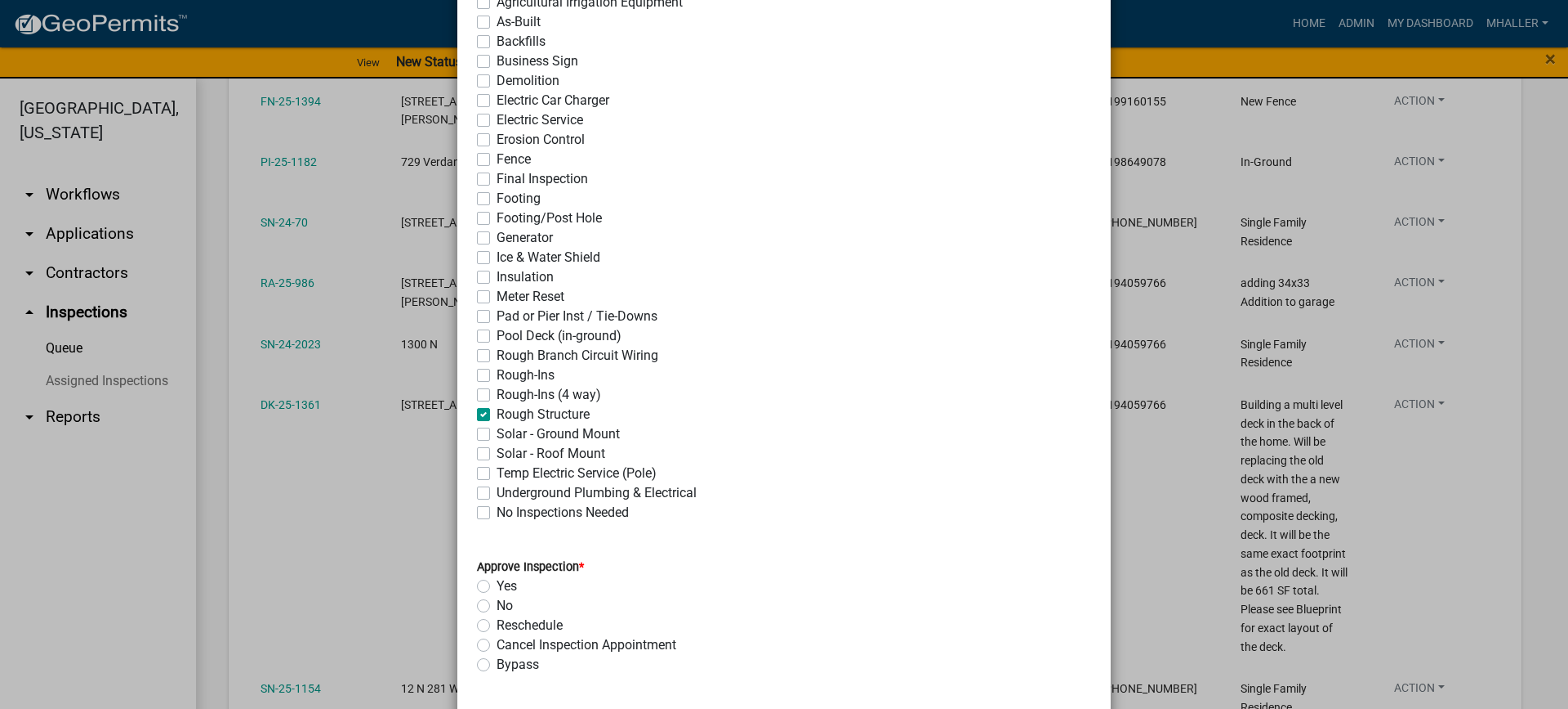
checkbox input "false"
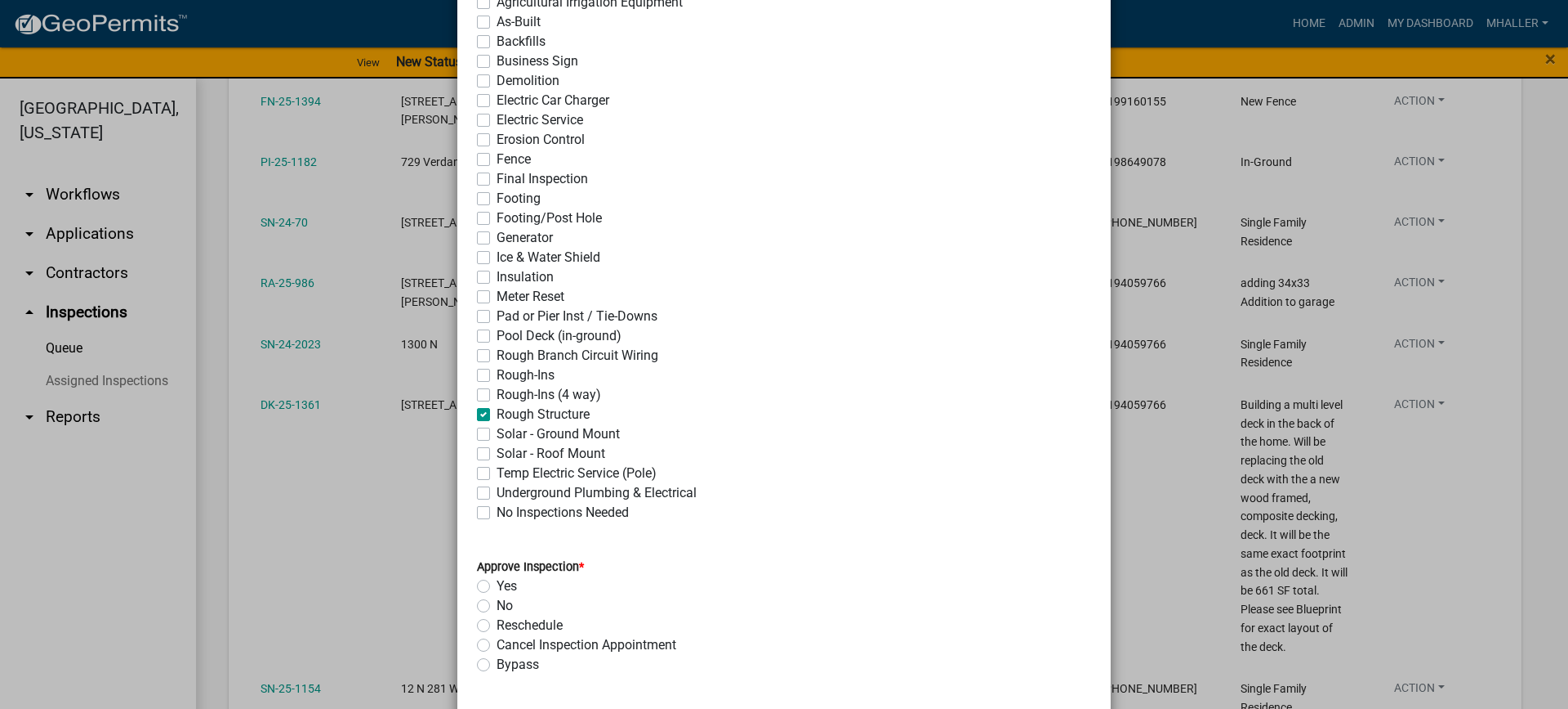
checkbox input "true"
checkbox input "false"
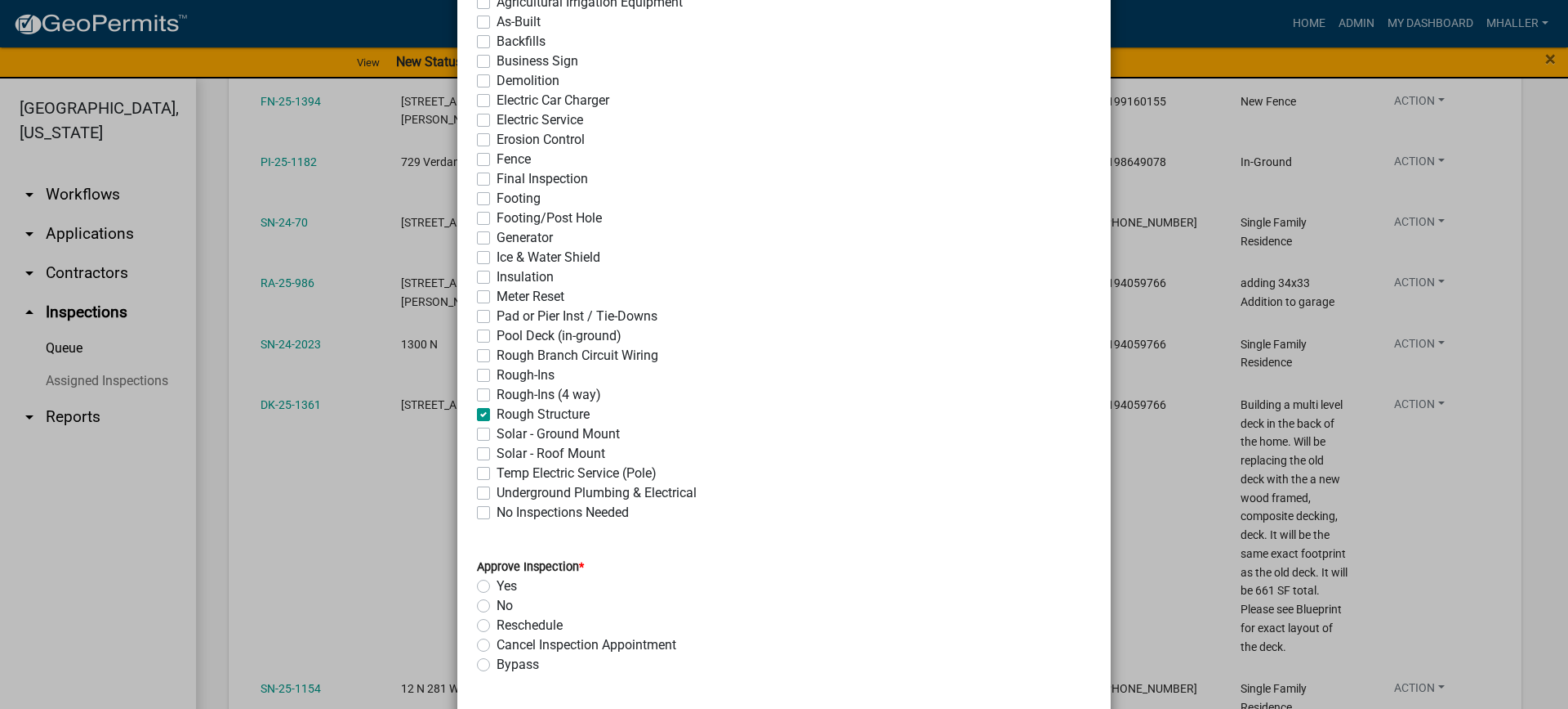
checkbox input "false"
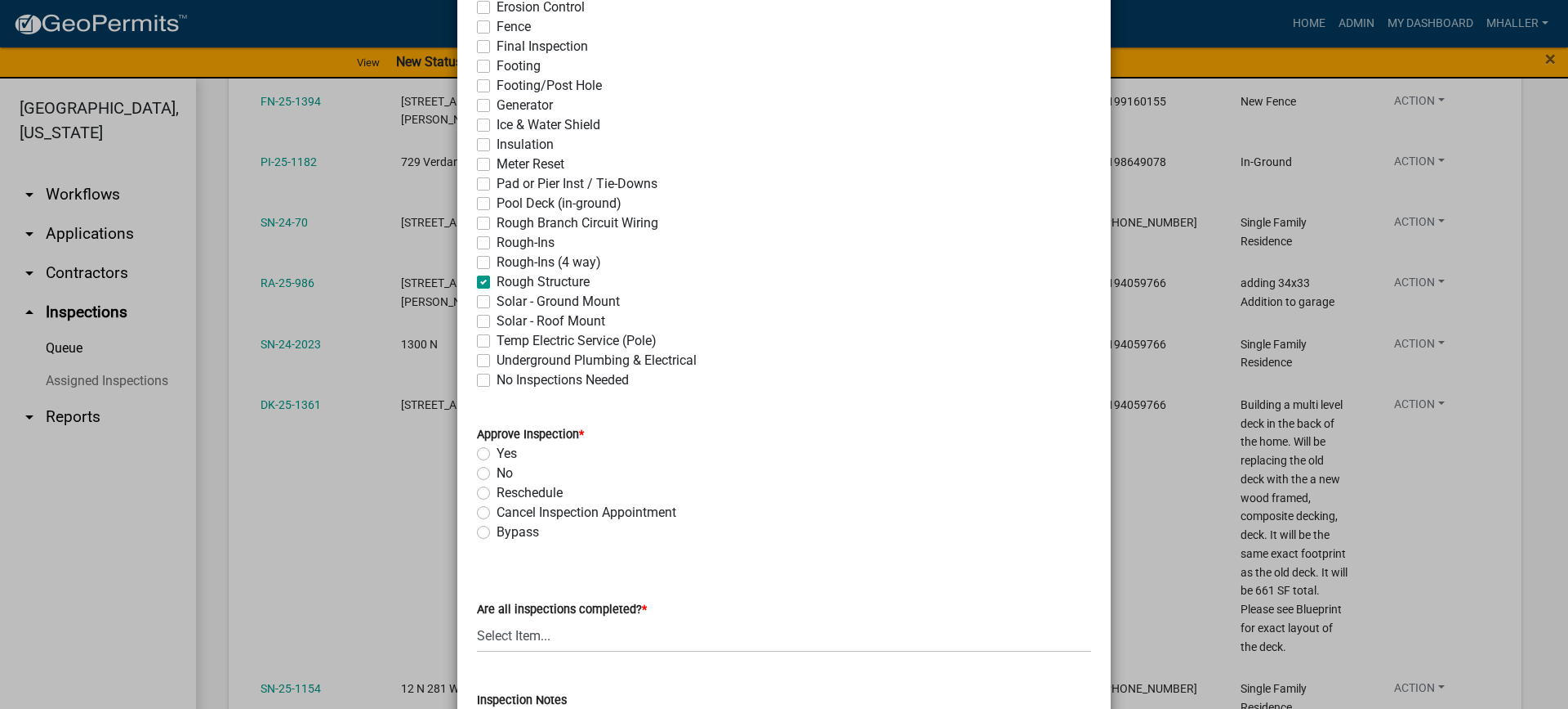
scroll to position [491, 0]
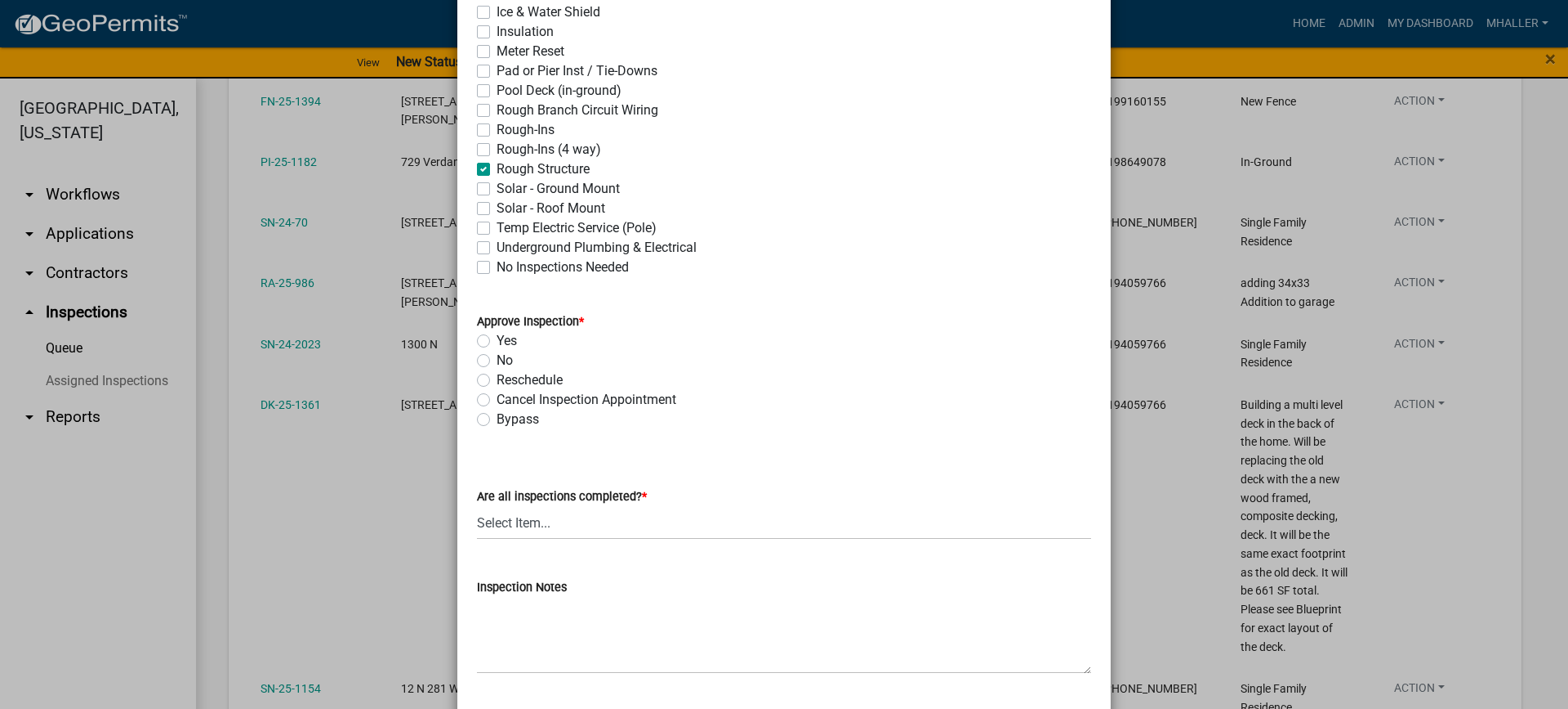
click at [497, 338] on label "Yes" at bounding box center [507, 340] width 20 height 19
click at [497, 338] on input "Yes" at bounding box center [502, 336] width 11 height 11
radio input "true"
click at [599, 521] on select "Select Item... Yes - All Inspections Have Been Completed No - More Inspections …" at bounding box center [783, 522] width 614 height 33
click at [477, 506] on select "Select Item... Yes - All Inspections Have Been Completed No - More Inspections …" at bounding box center [783, 522] width 614 height 33
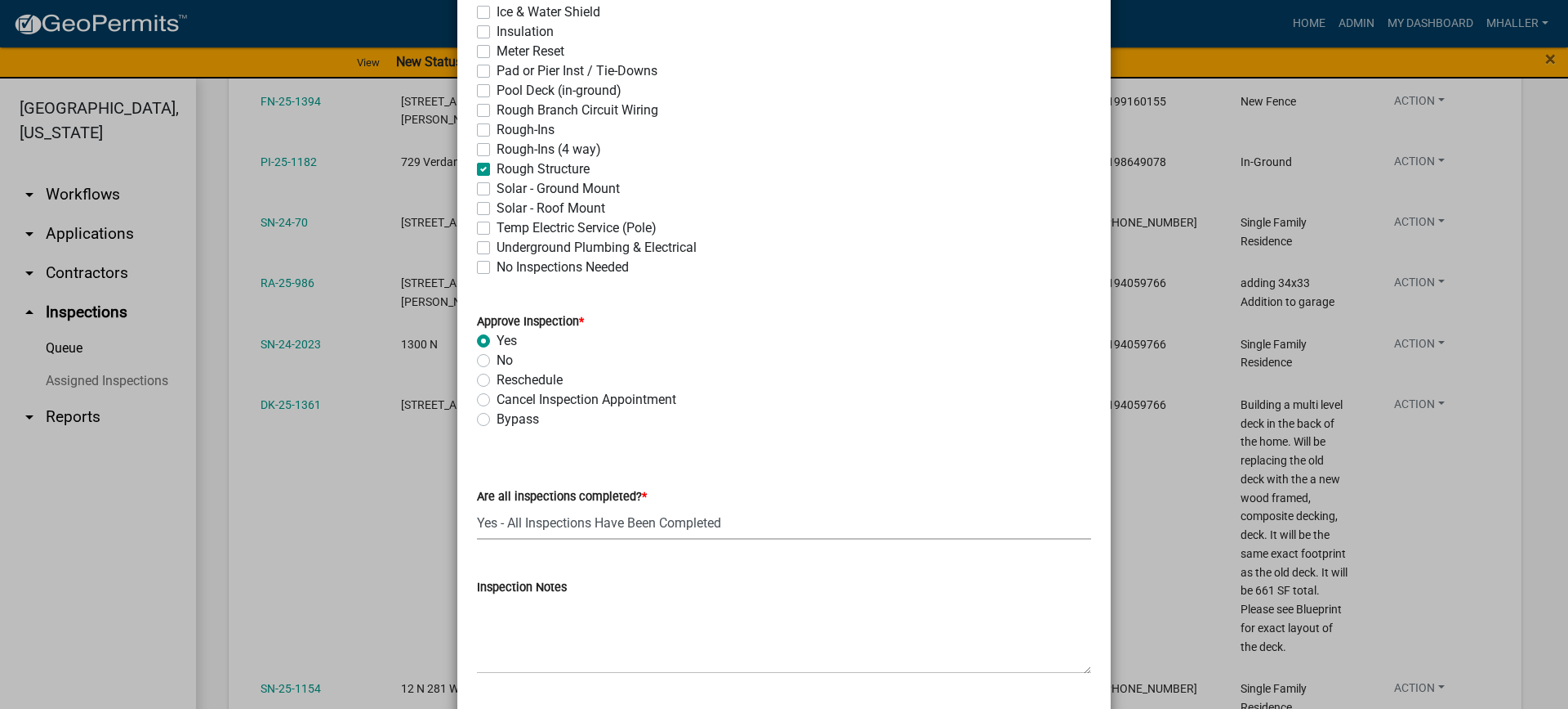
click at [599, 519] on select "Select Item... Yes - All Inspections Have Been Completed No - More Inspections …" at bounding box center [783, 522] width 614 height 33
click at [477, 506] on select "Select Item... Yes - All Inspections Have Been Completed No - More Inspections …" at bounding box center [783, 522] width 614 height 33
select select "eafbae6d-cbce-48e8-be87-ded322027707"
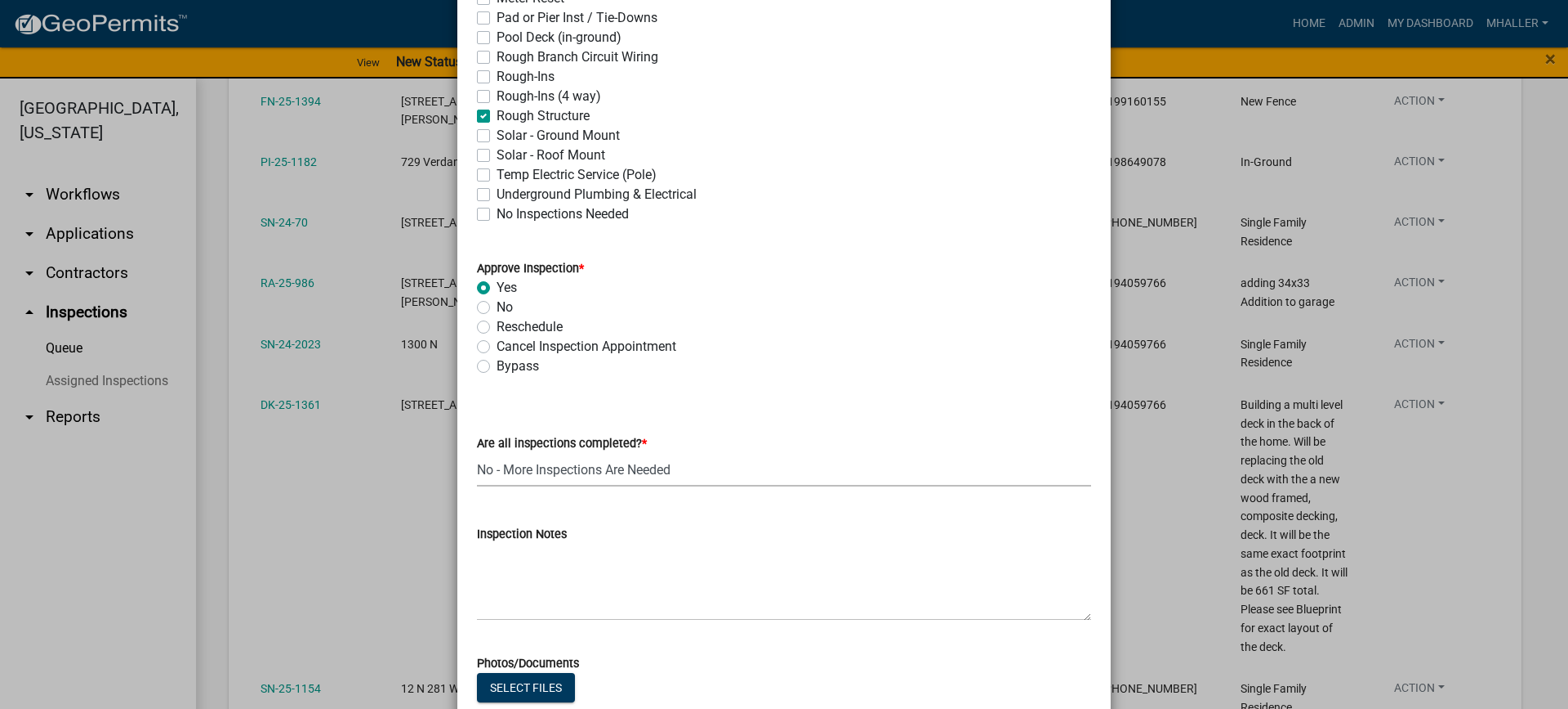
scroll to position [572, 0]
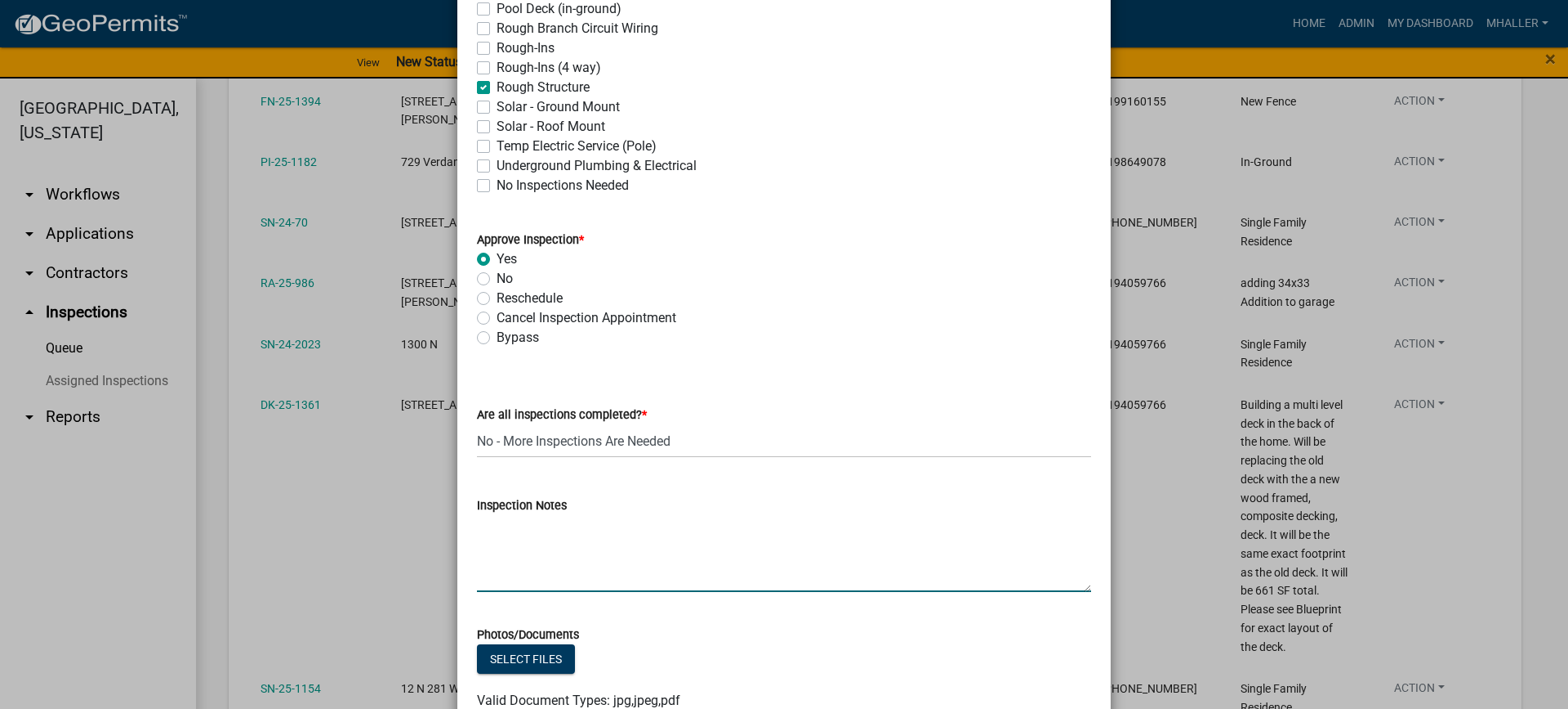
click at [527, 546] on textarea "Inspection Notes" at bounding box center [783, 552] width 614 height 76
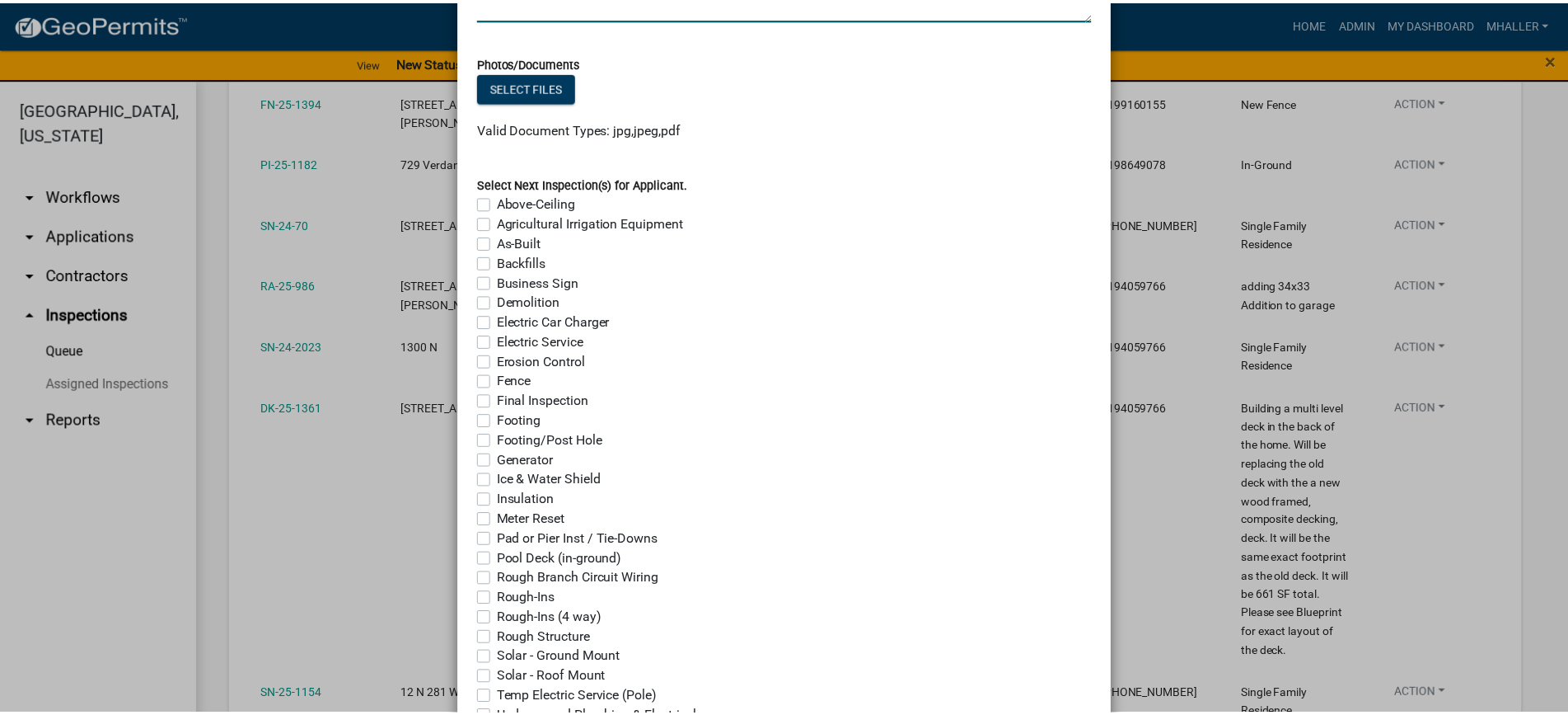
scroll to position [1306, 0]
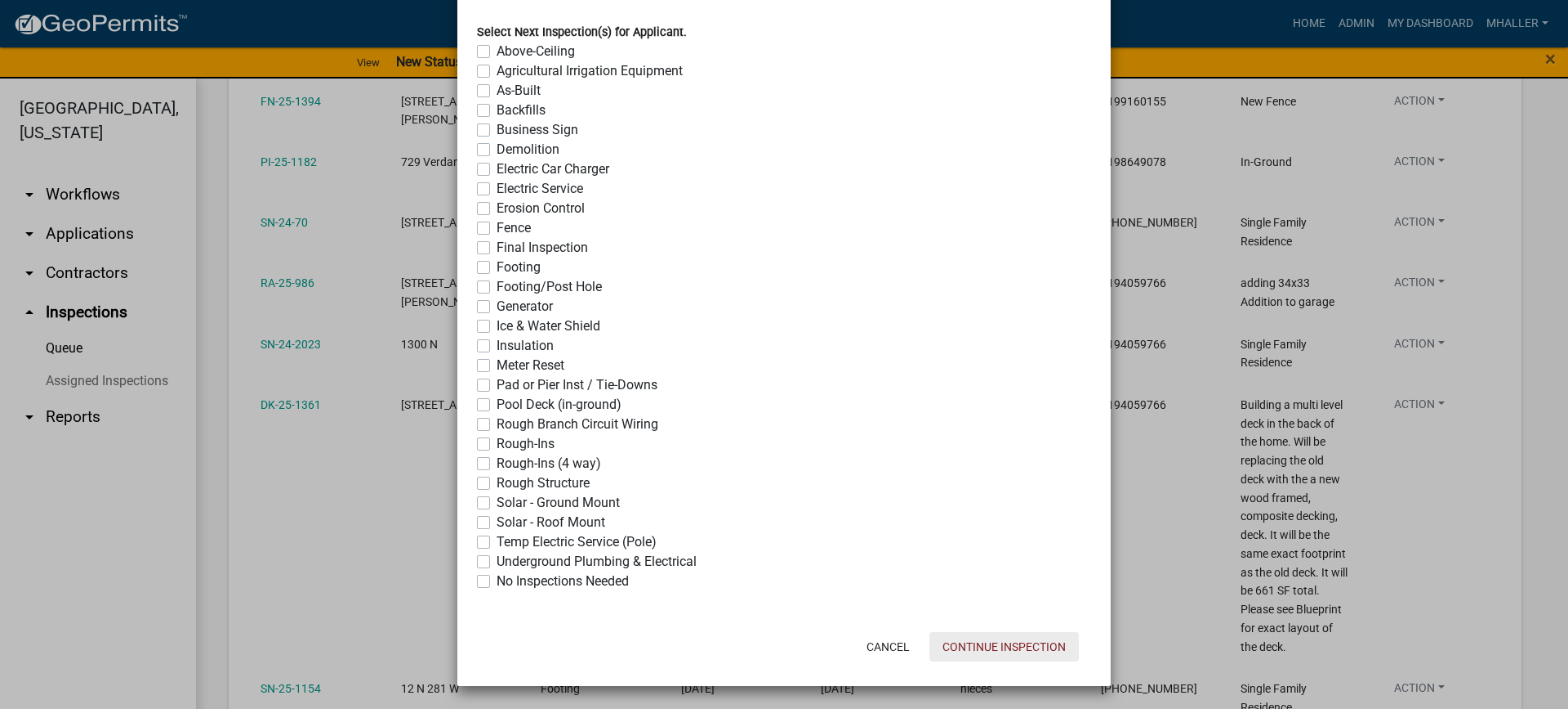
type textarea "photos included"
click at [983, 649] on button "Continue Inspection" at bounding box center [1004, 646] width 149 height 29
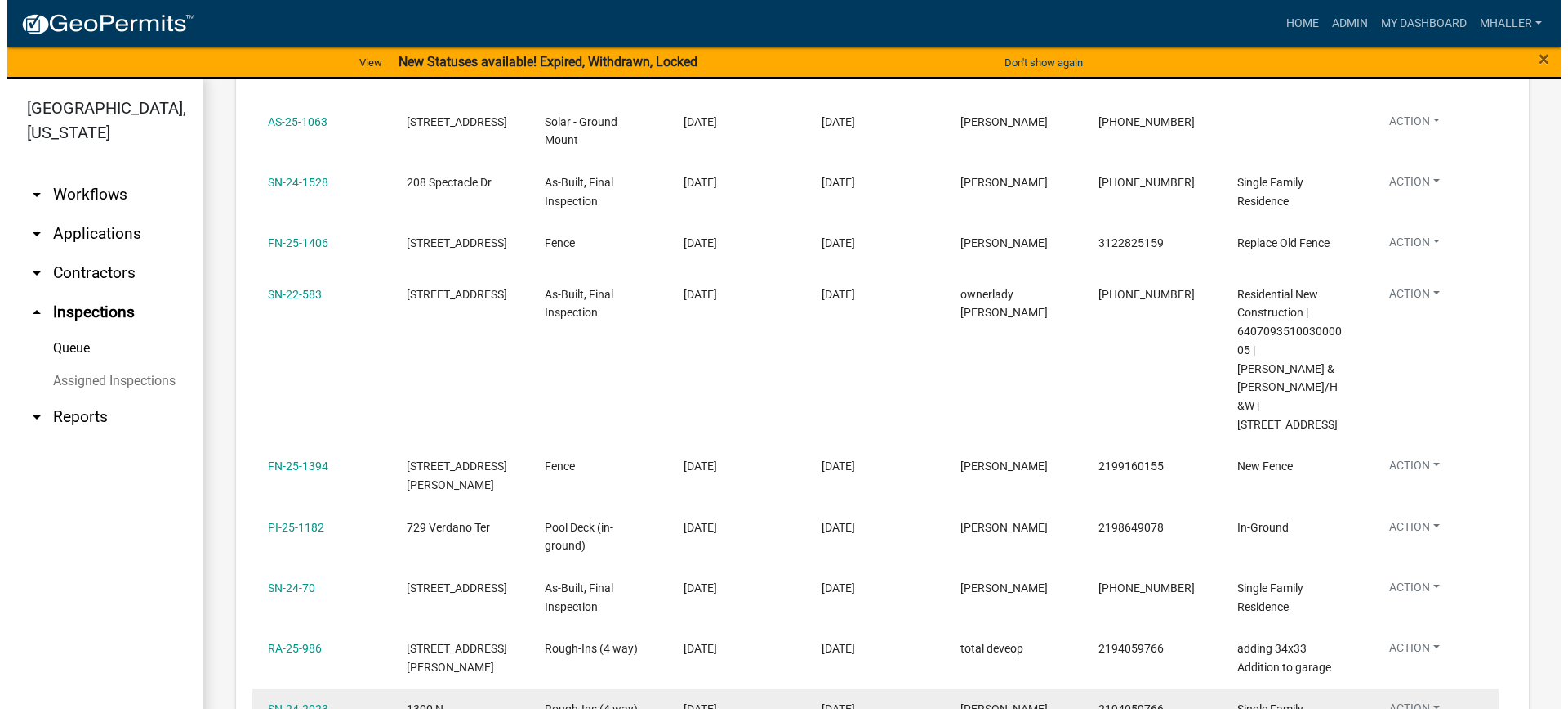
scroll to position [819, 0]
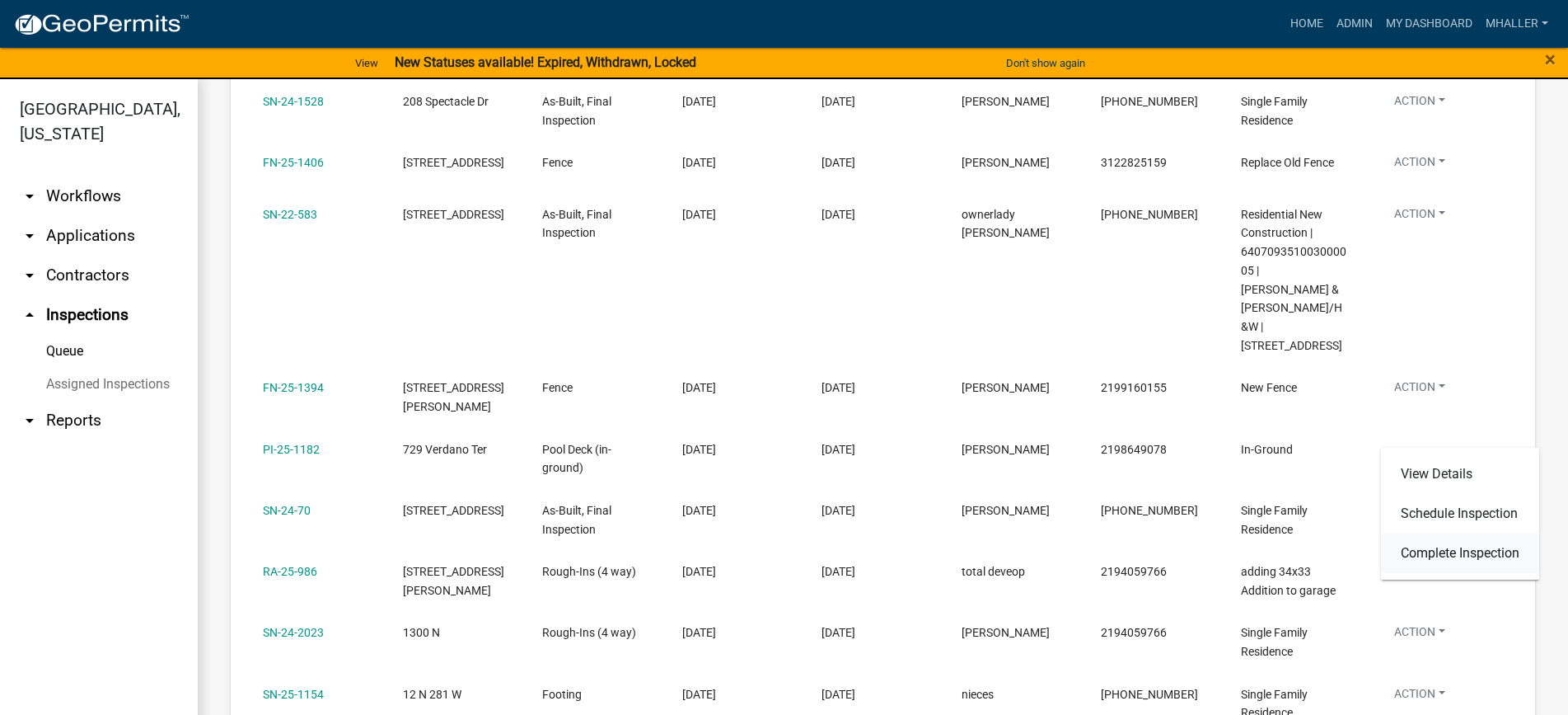
click at [1449, 553] on link "Complete Inspection" at bounding box center [1460, 552] width 158 height 40
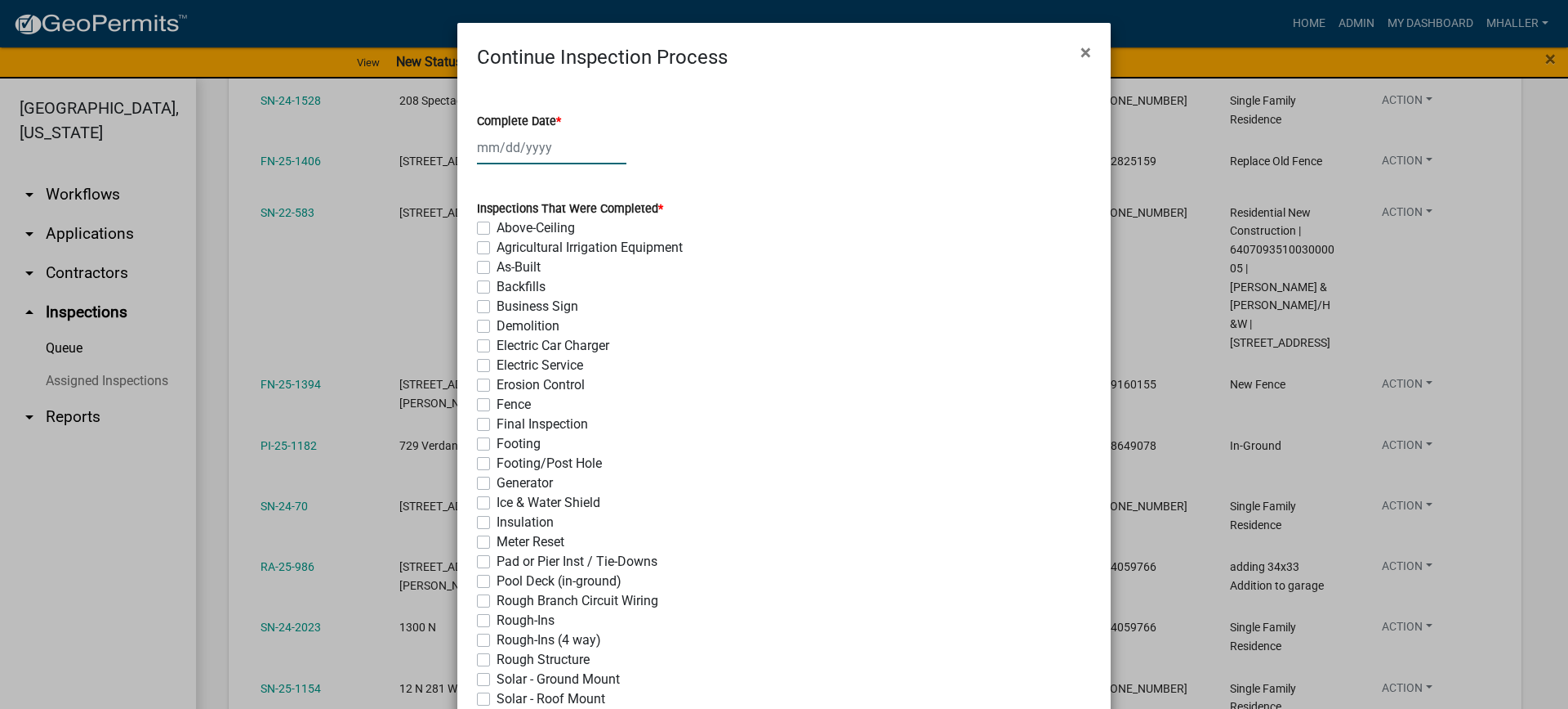
select select "8"
select select "2025"
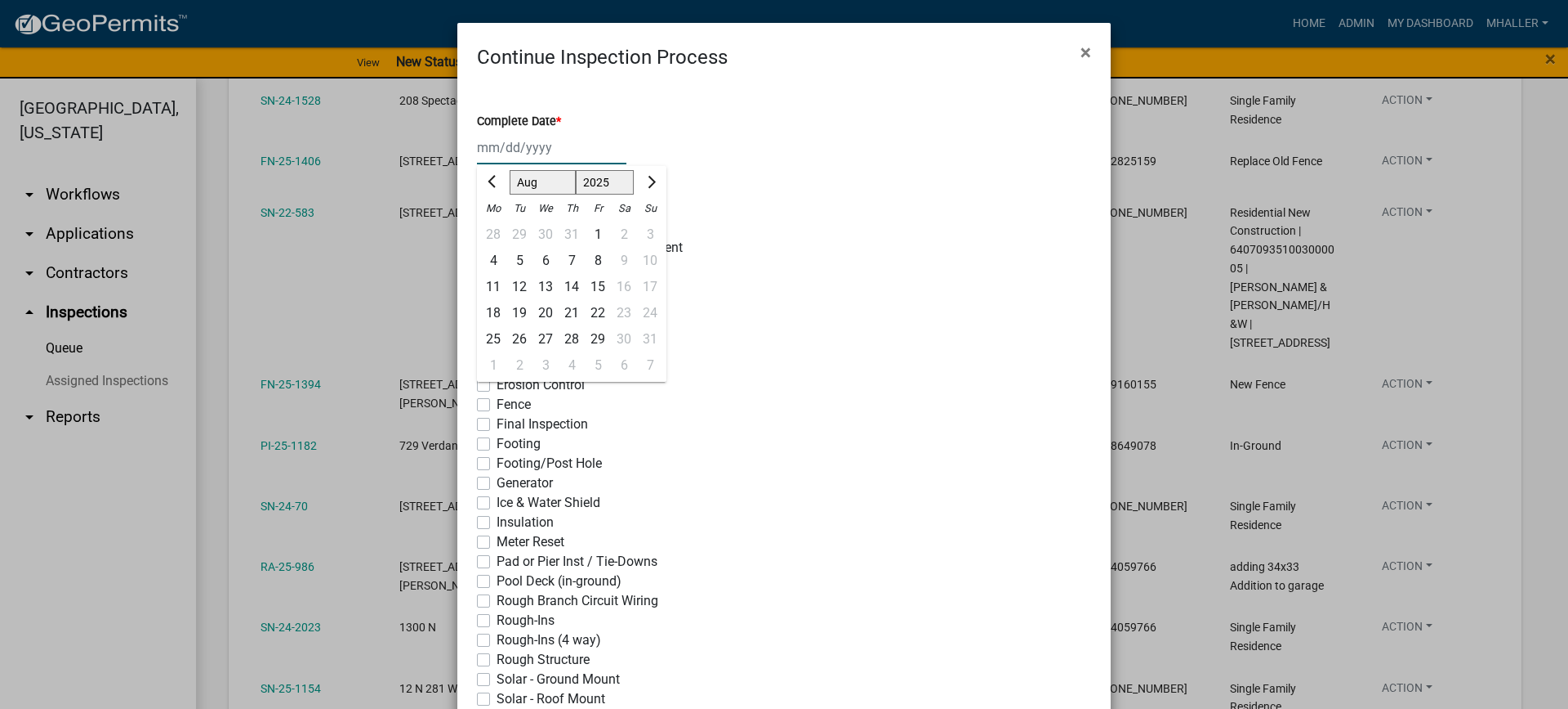
click at [537, 147] on div "[PERSON_NAME] Feb Mar Apr [PERSON_NAME][DATE] Oct Nov [DATE] 1526 1527 1528 152…" at bounding box center [551, 147] width 149 height 33
click at [563, 307] on div "21" at bounding box center [571, 313] width 26 height 26
type input "[DATE]"
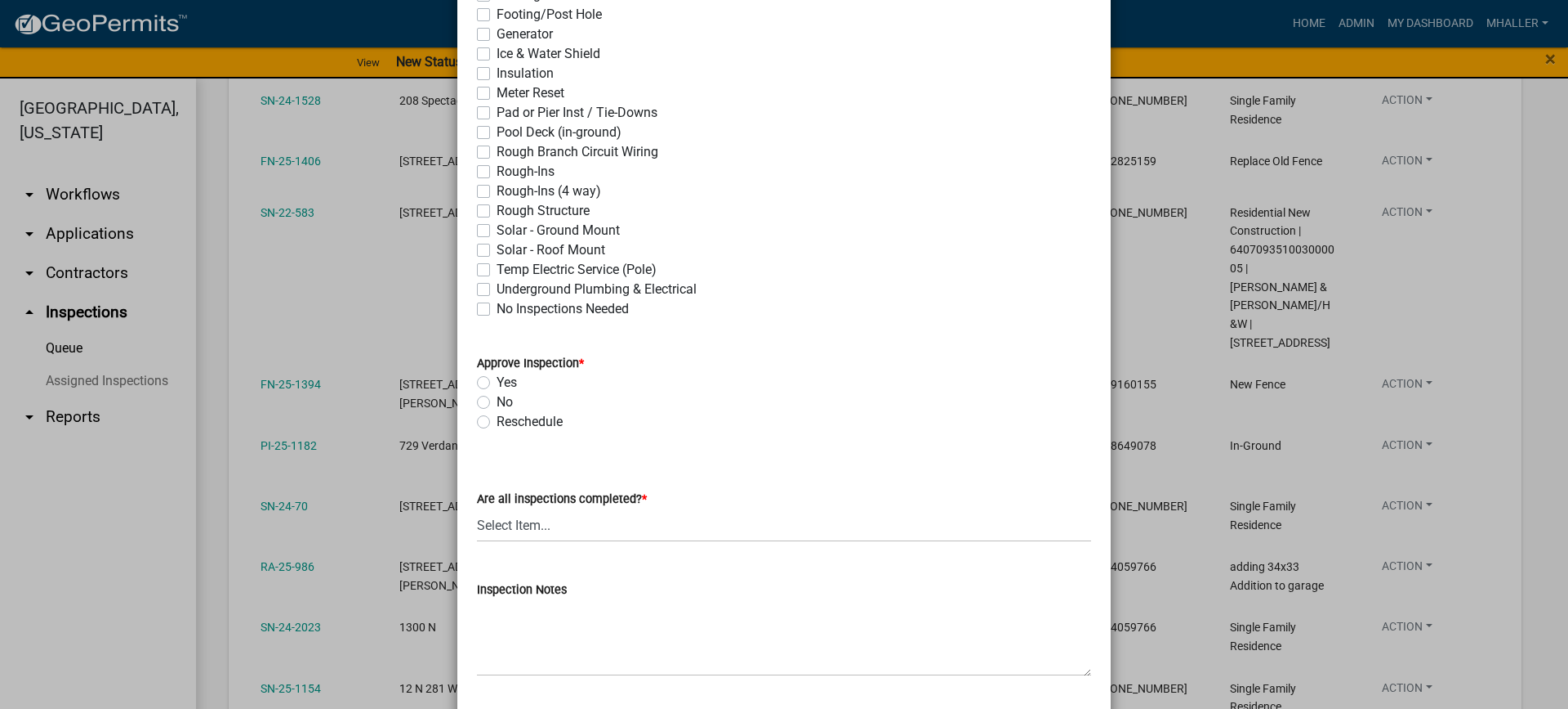
scroll to position [491, 0]
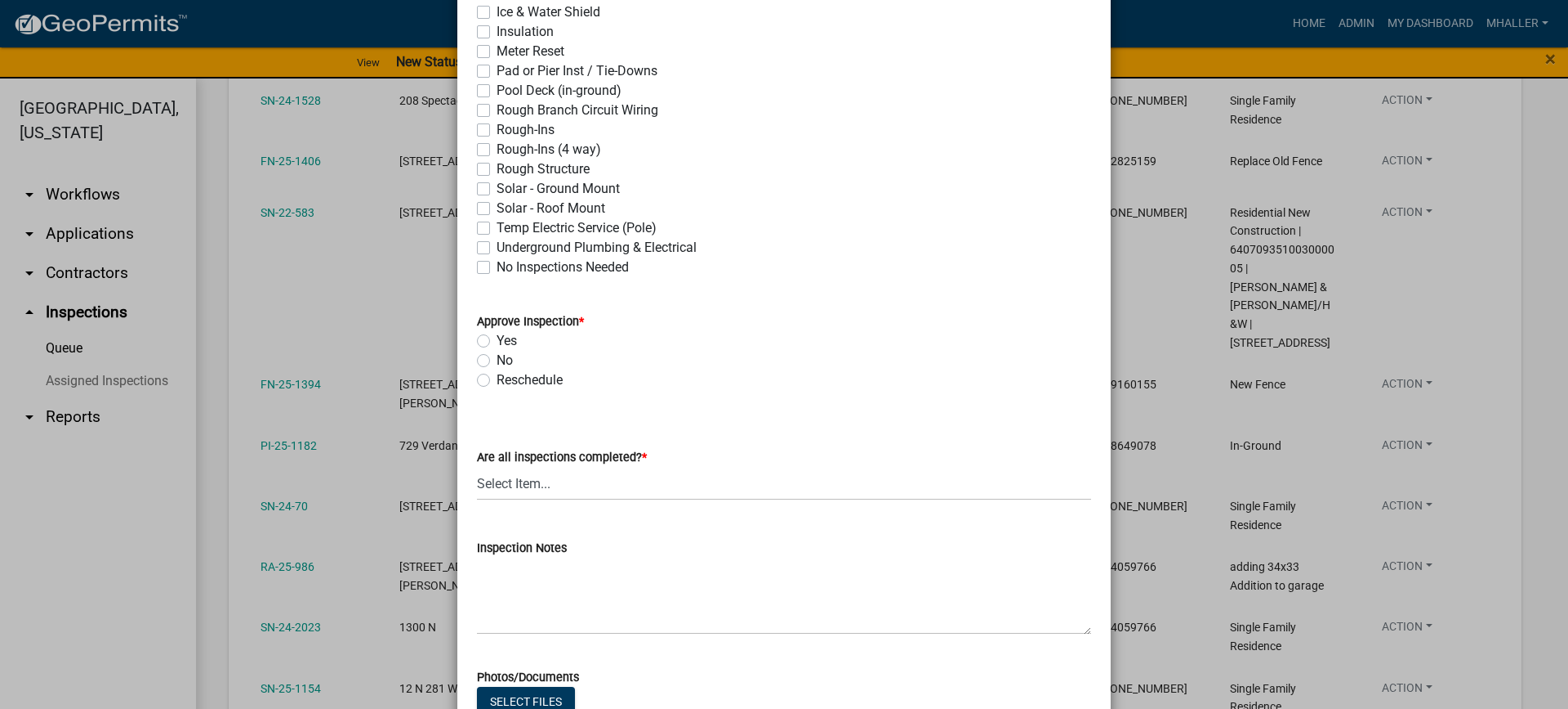
click at [1199, 269] on ngb-modal-window "Continue Inspection Process × Complete Date * [DATE] Inspections That Were Comp…" at bounding box center [784, 354] width 1568 height 709
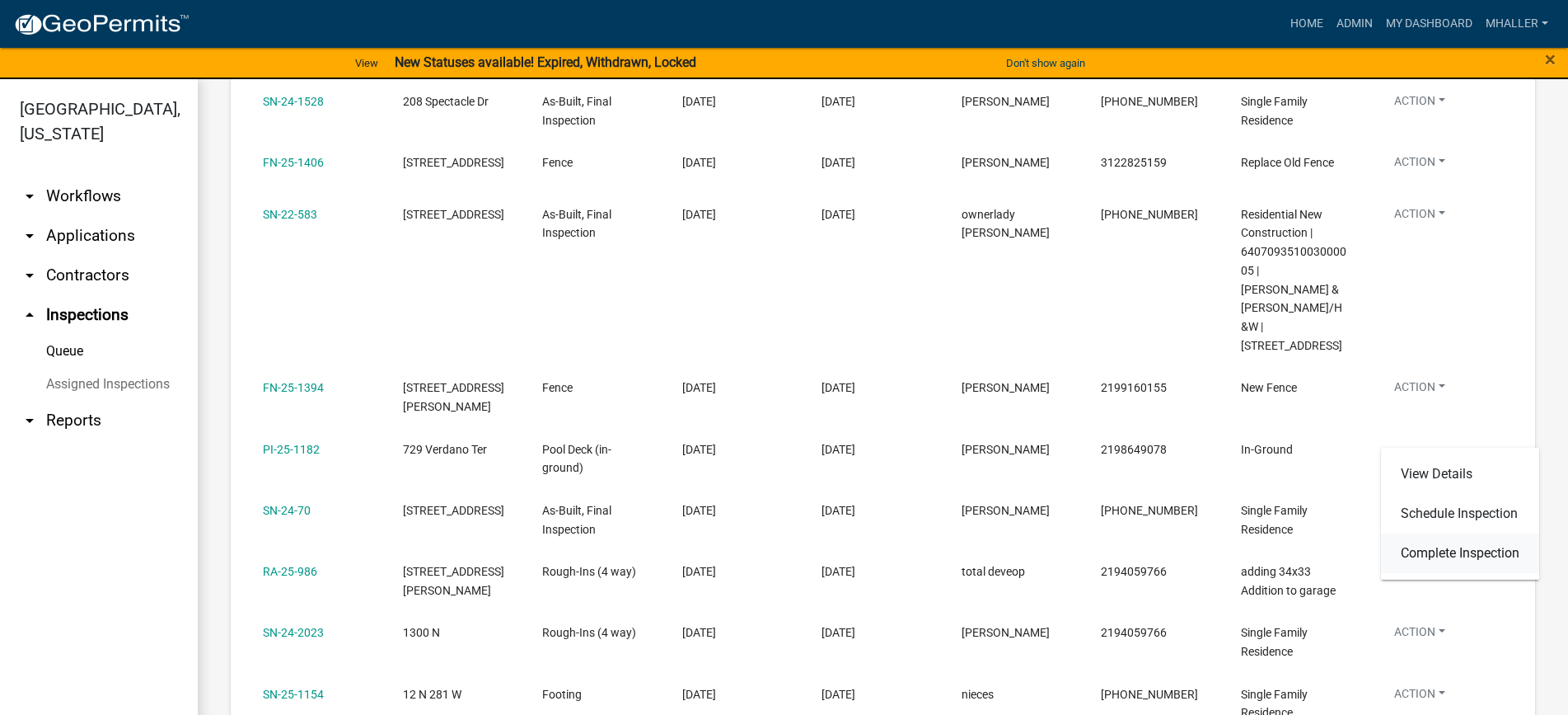
click at [1444, 554] on link "Complete Inspection" at bounding box center [1460, 552] width 158 height 40
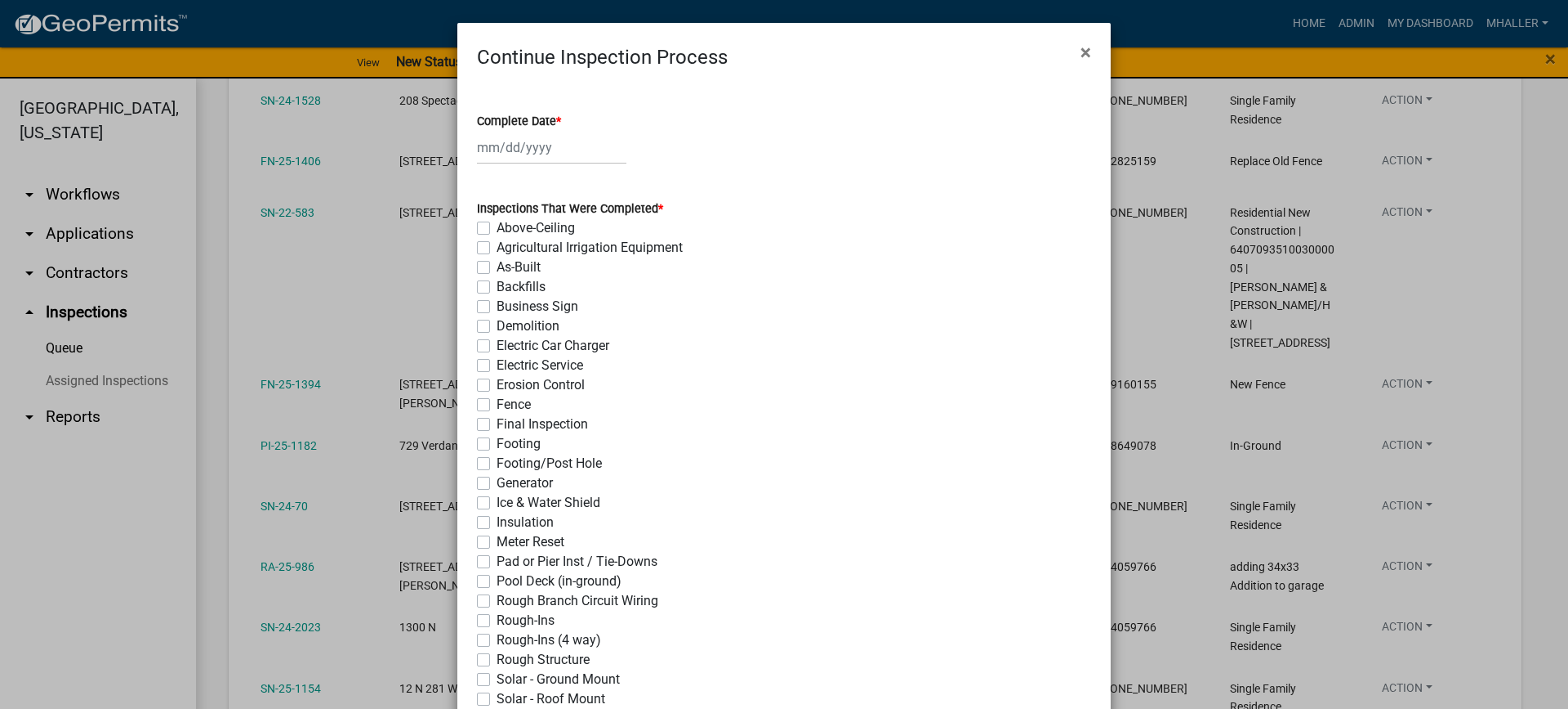
click at [534, 145] on div at bounding box center [551, 147] width 149 height 33
select select "8"
select select "2025"
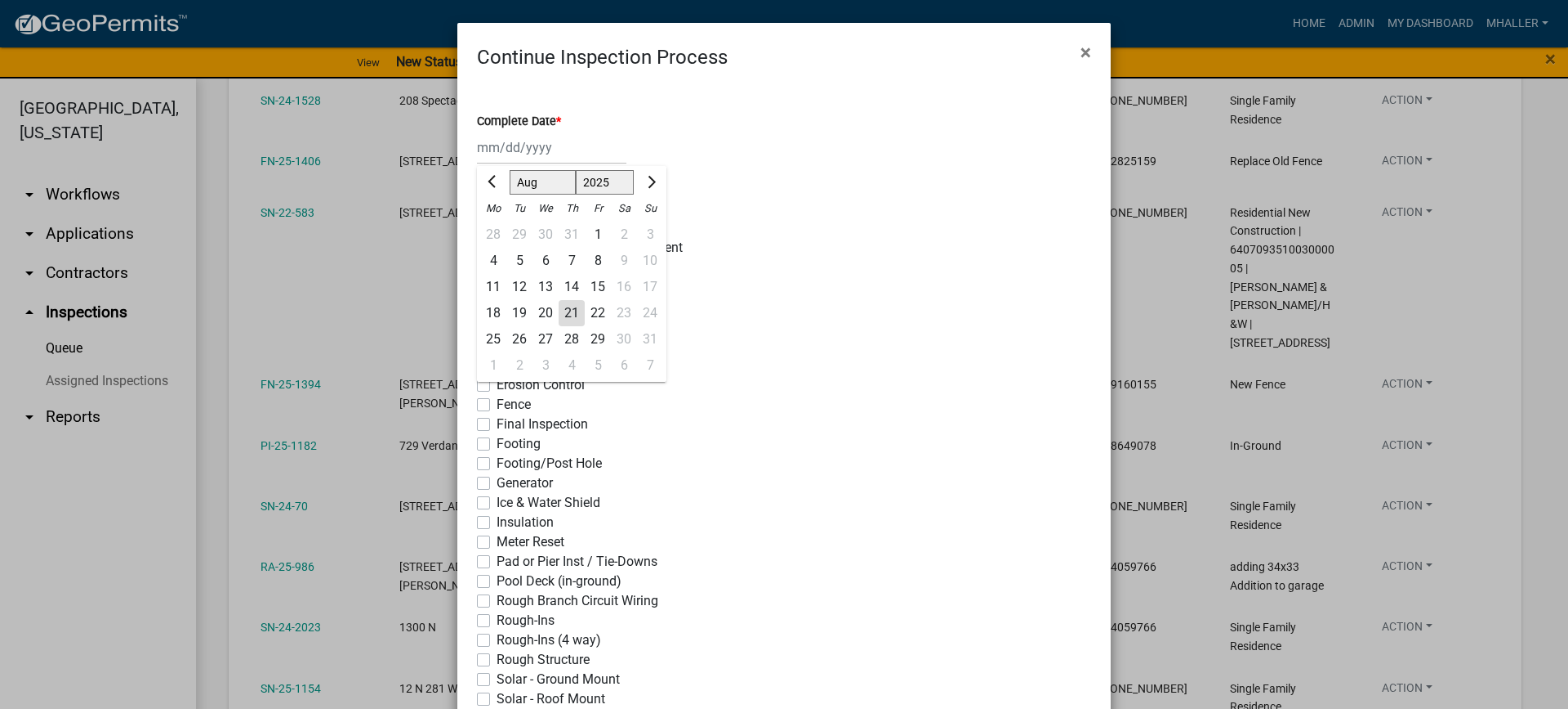
click at [560, 309] on div "21" at bounding box center [571, 313] width 26 height 26
type input "[DATE]"
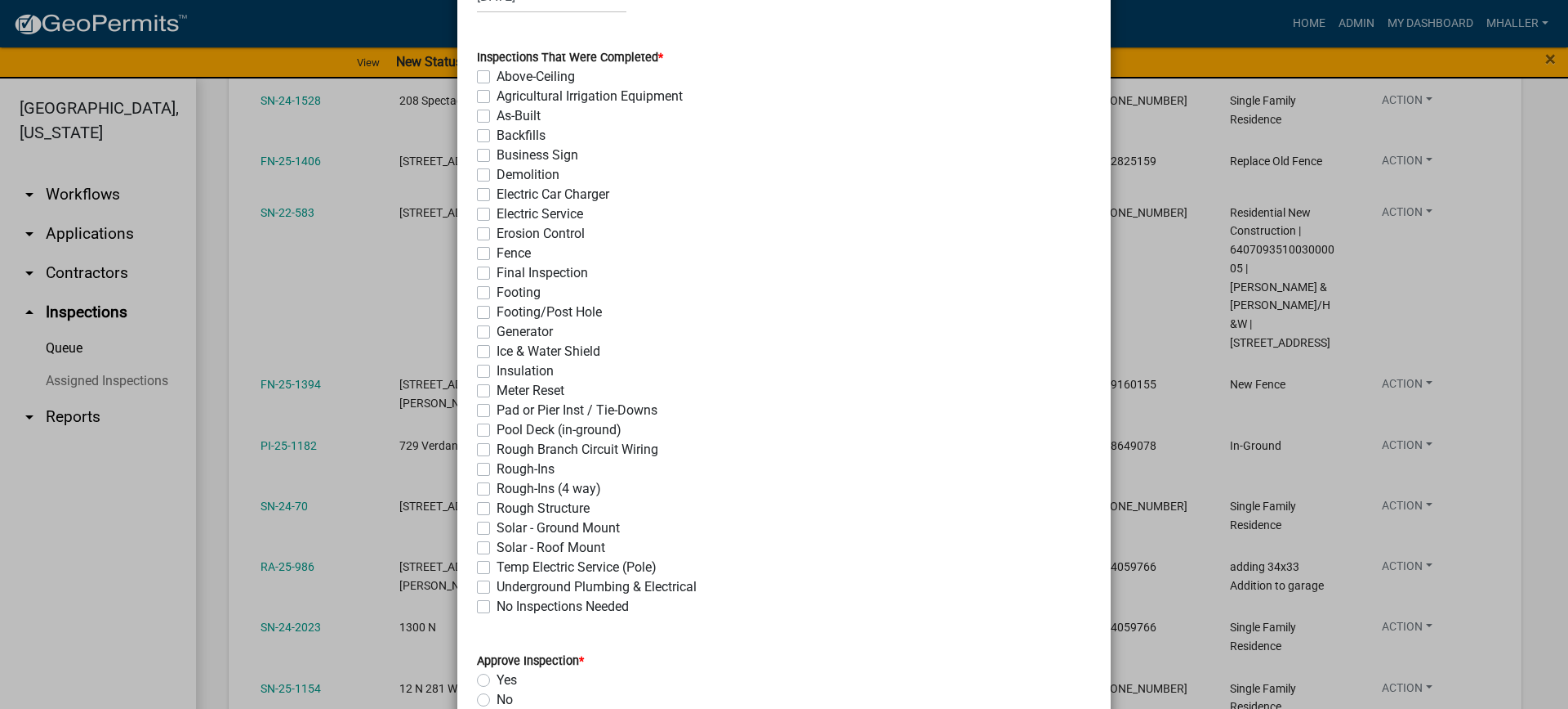
scroll to position [164, 0]
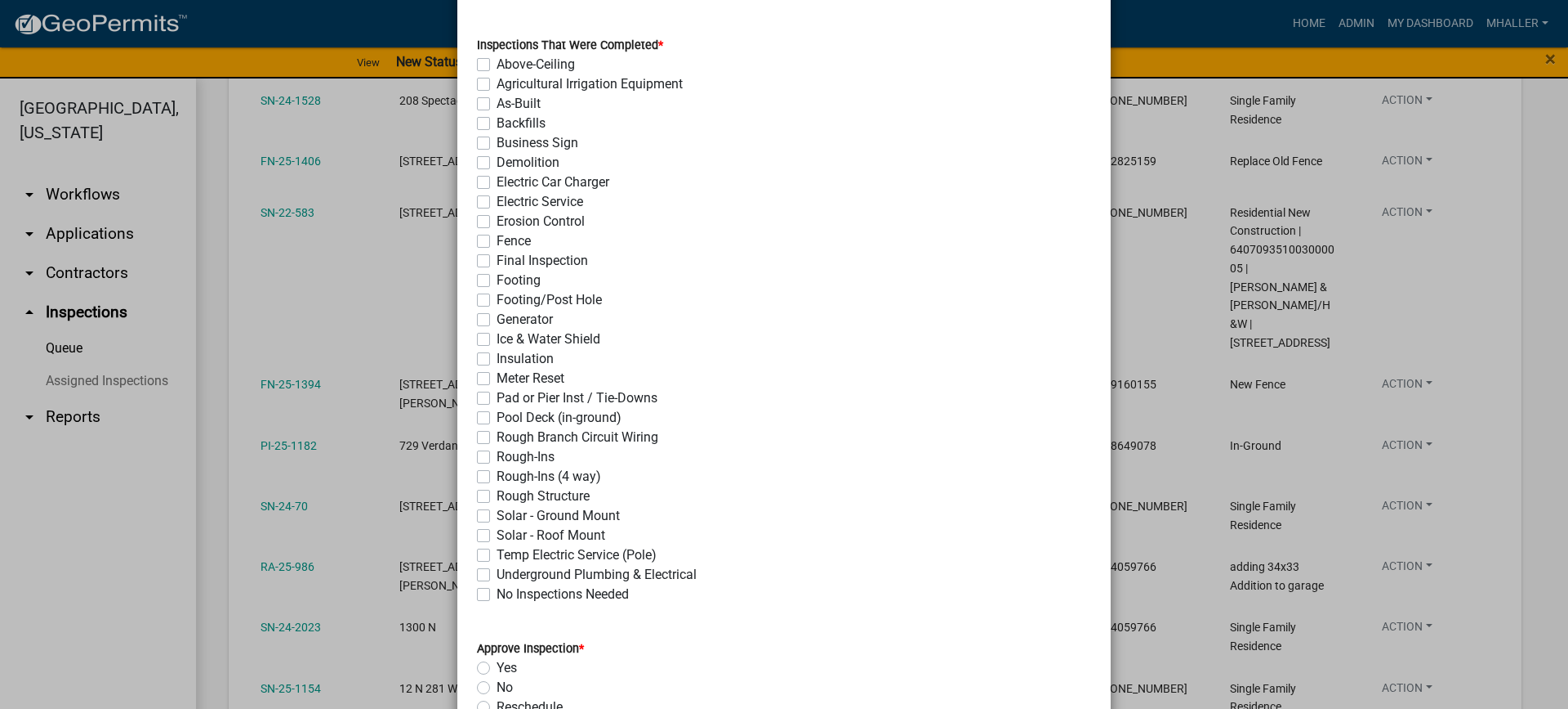
click at [497, 417] on label "Pool Deck (in-ground)" at bounding box center [559, 417] width 125 height 19
click at [497, 417] on input "Pool Deck (in-ground)" at bounding box center [502, 413] width 11 height 11
checkbox input "true"
checkbox input "false"
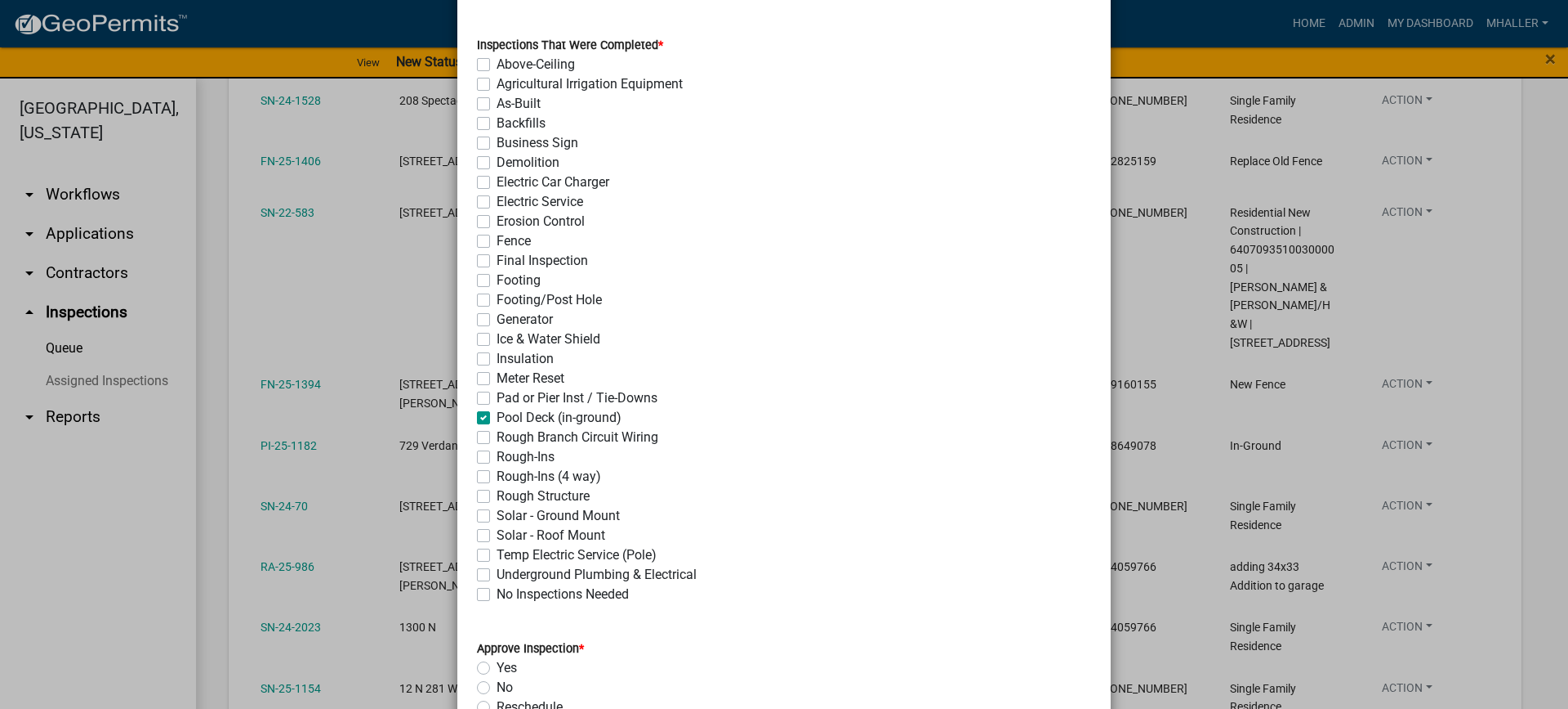
checkbox input "false"
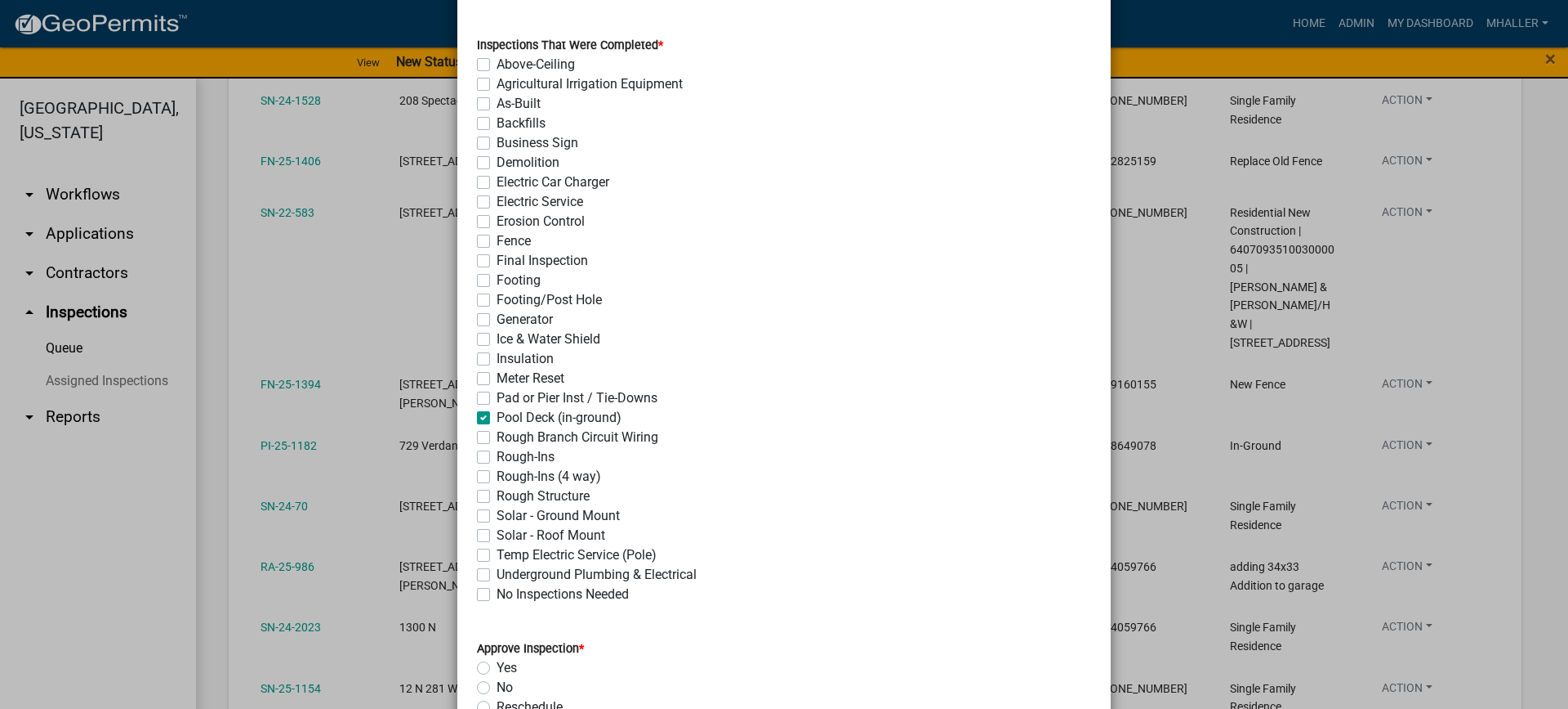
checkbox input "false"
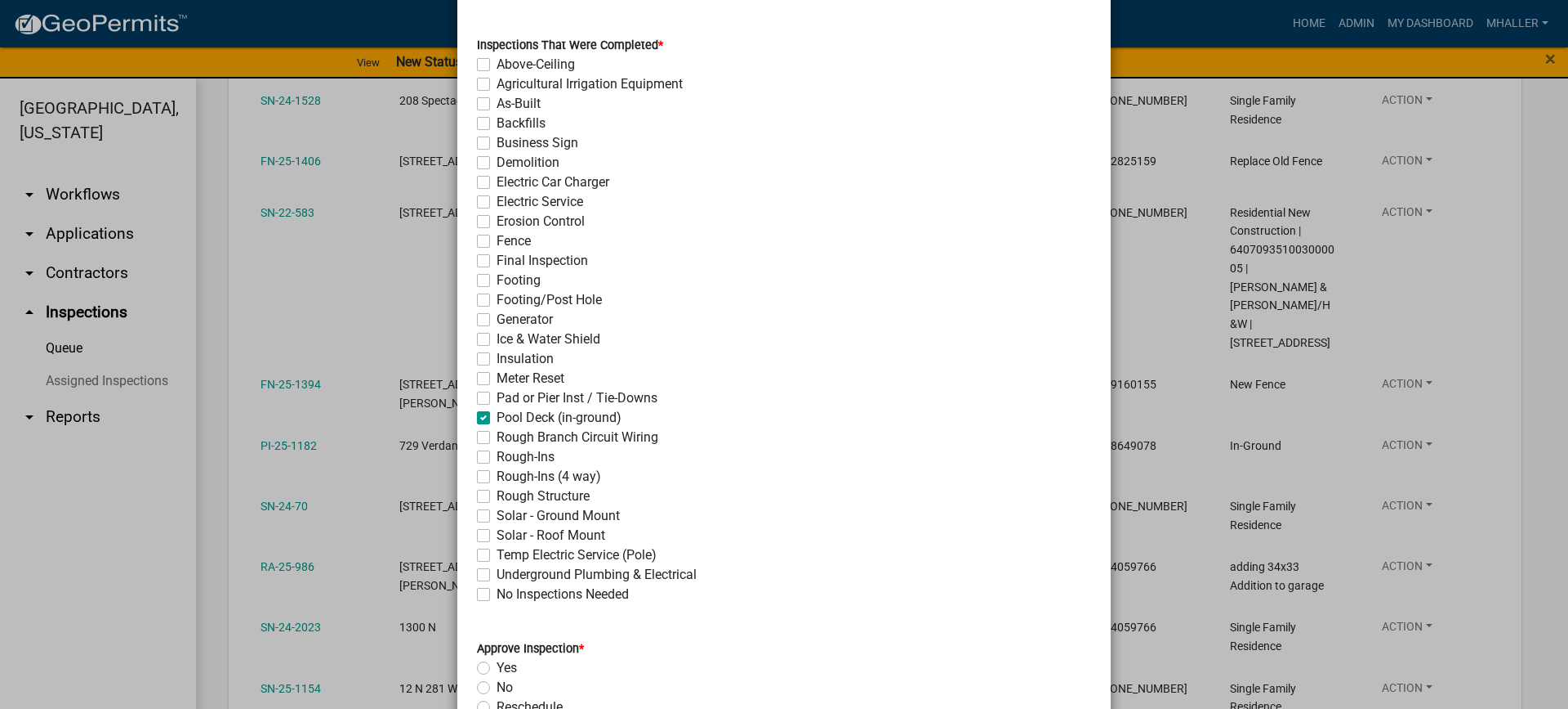
checkbox input "false"
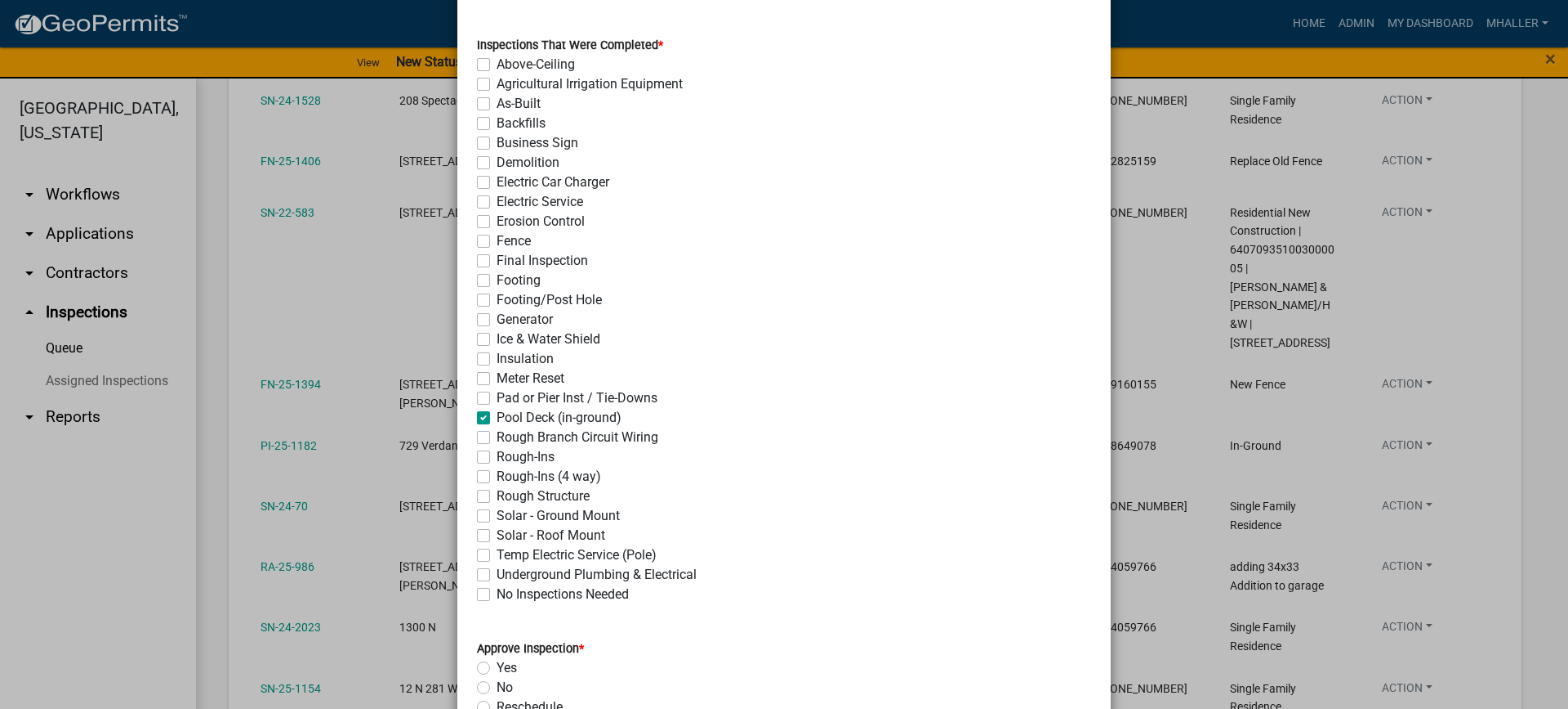
checkbox input "false"
checkbox input "true"
checkbox input "false"
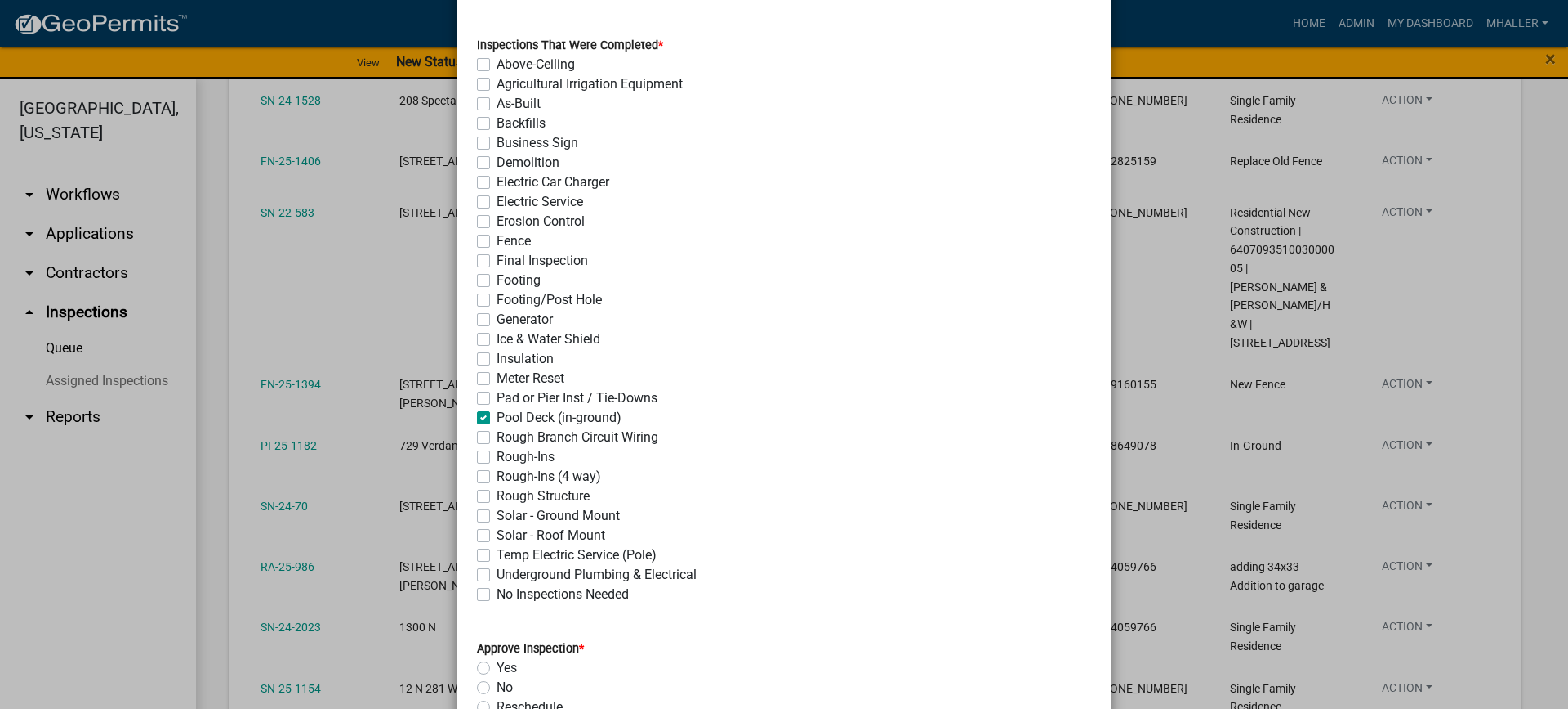
checkbox input "false"
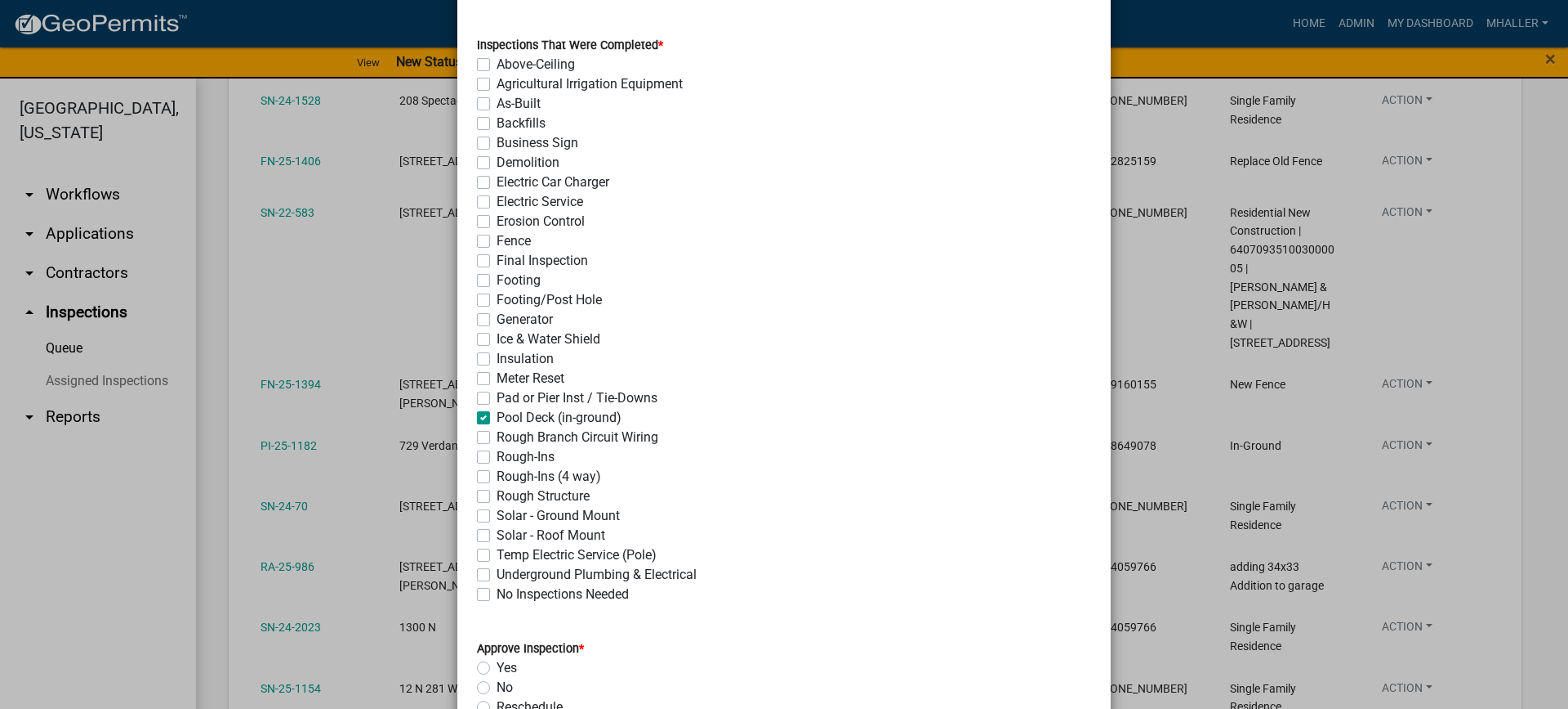
checkbox input "false"
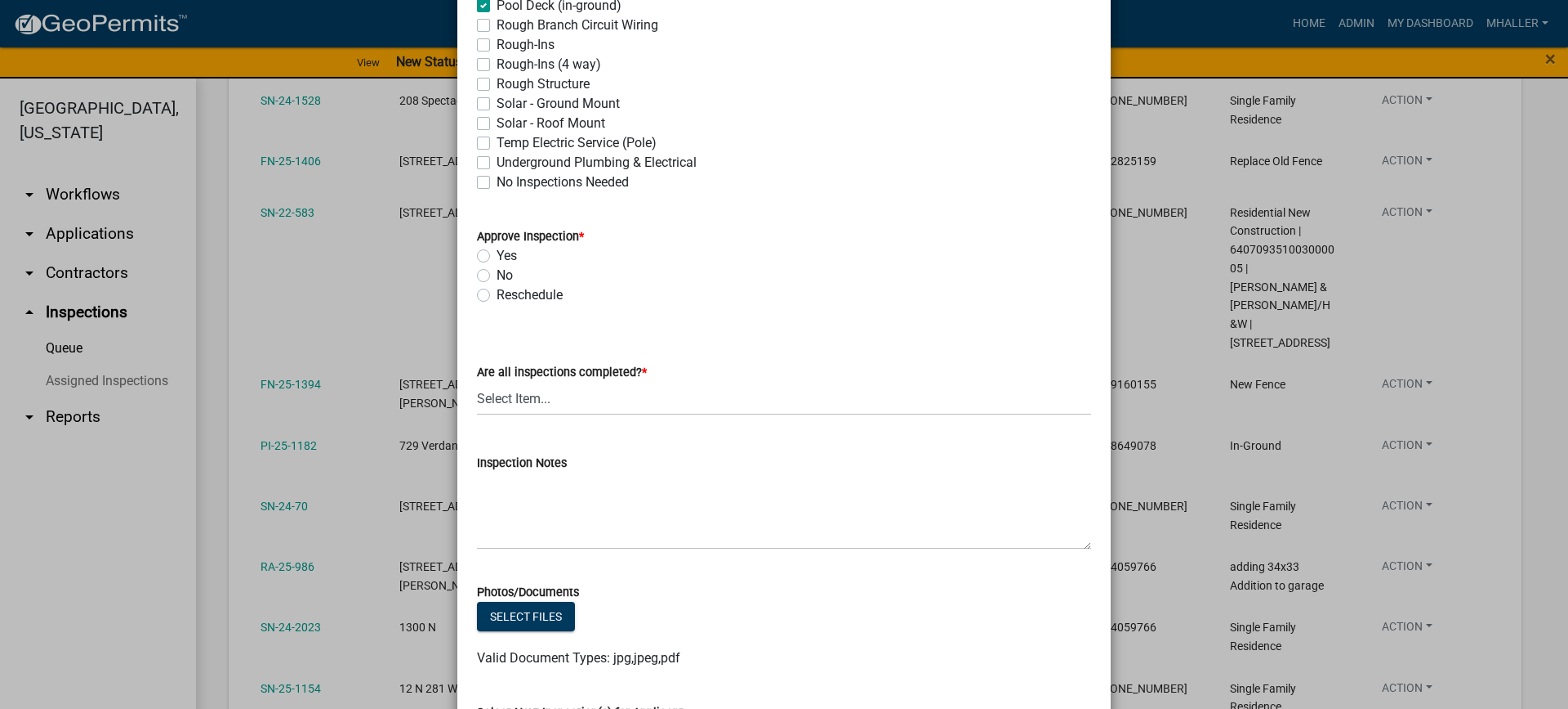
scroll to position [654, 0]
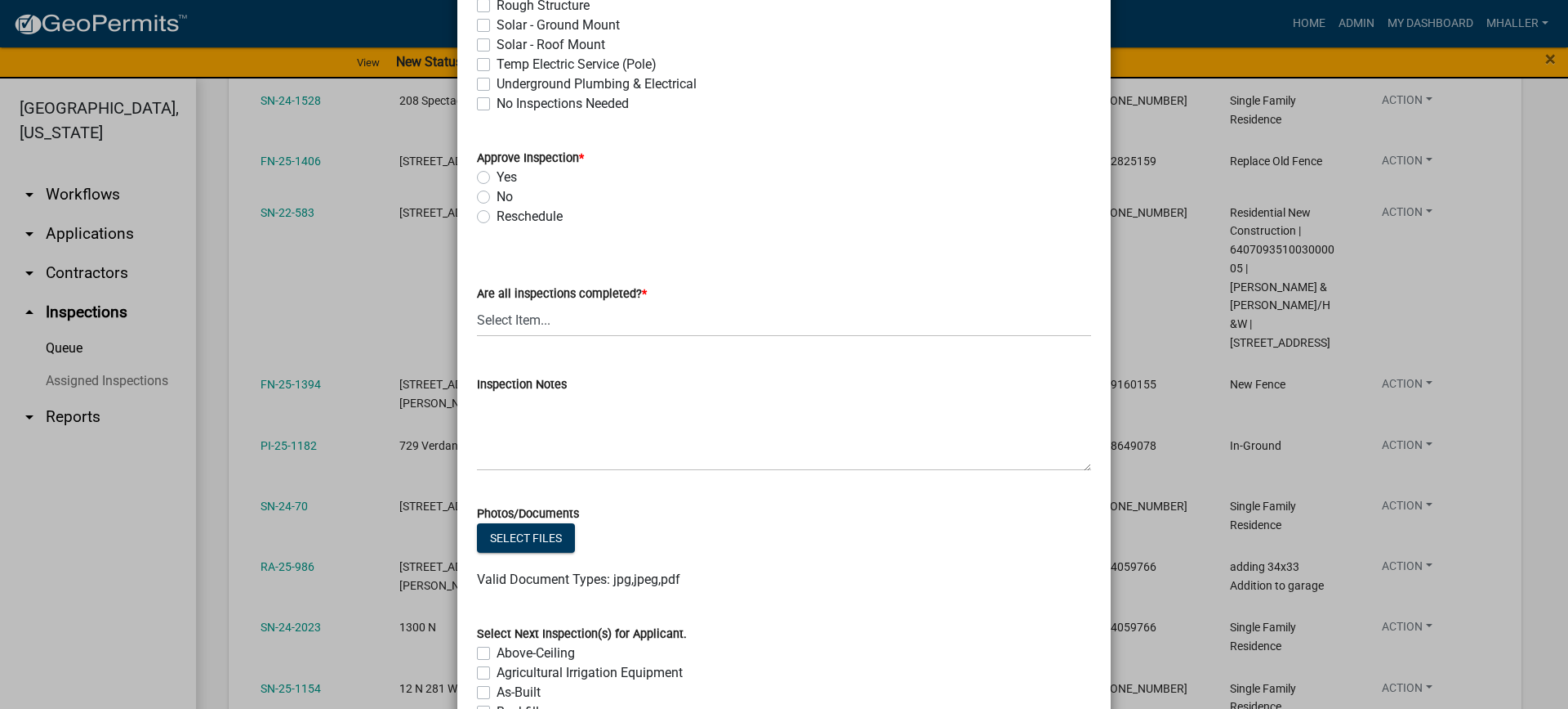
click at [497, 176] on label "Yes" at bounding box center [507, 177] width 20 height 19
click at [497, 176] on input "Yes" at bounding box center [502, 173] width 11 height 11
radio input "true"
click at [563, 321] on select "Select Item... Yes - All Inspections Have Been Completed No - More Inspections …" at bounding box center [783, 320] width 614 height 33
click at [477, 303] on select "Select Item... Yes - All Inspections Have Been Completed No - More Inspections …" at bounding box center [783, 320] width 614 height 33
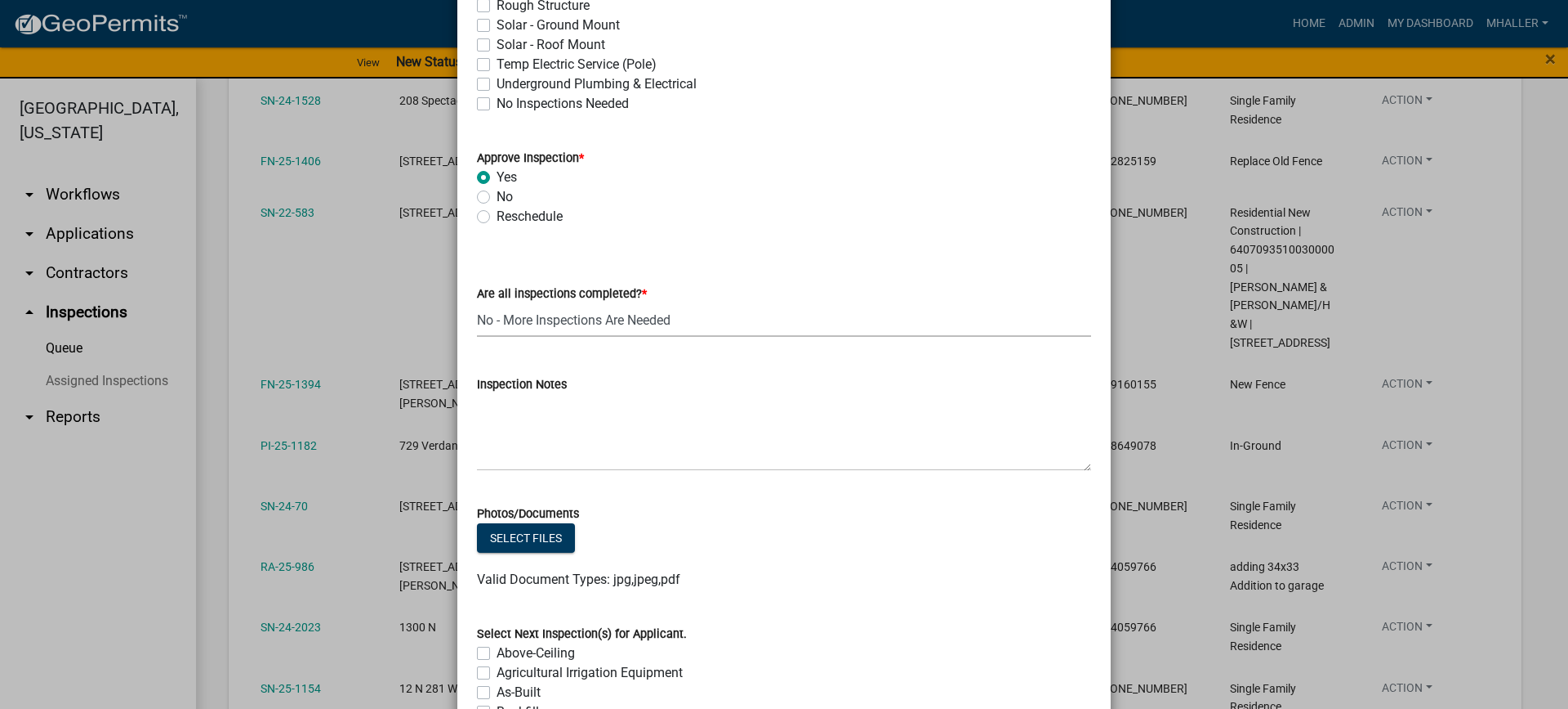
select select "eafbae6d-cbce-48e8-be87-ded322027707"
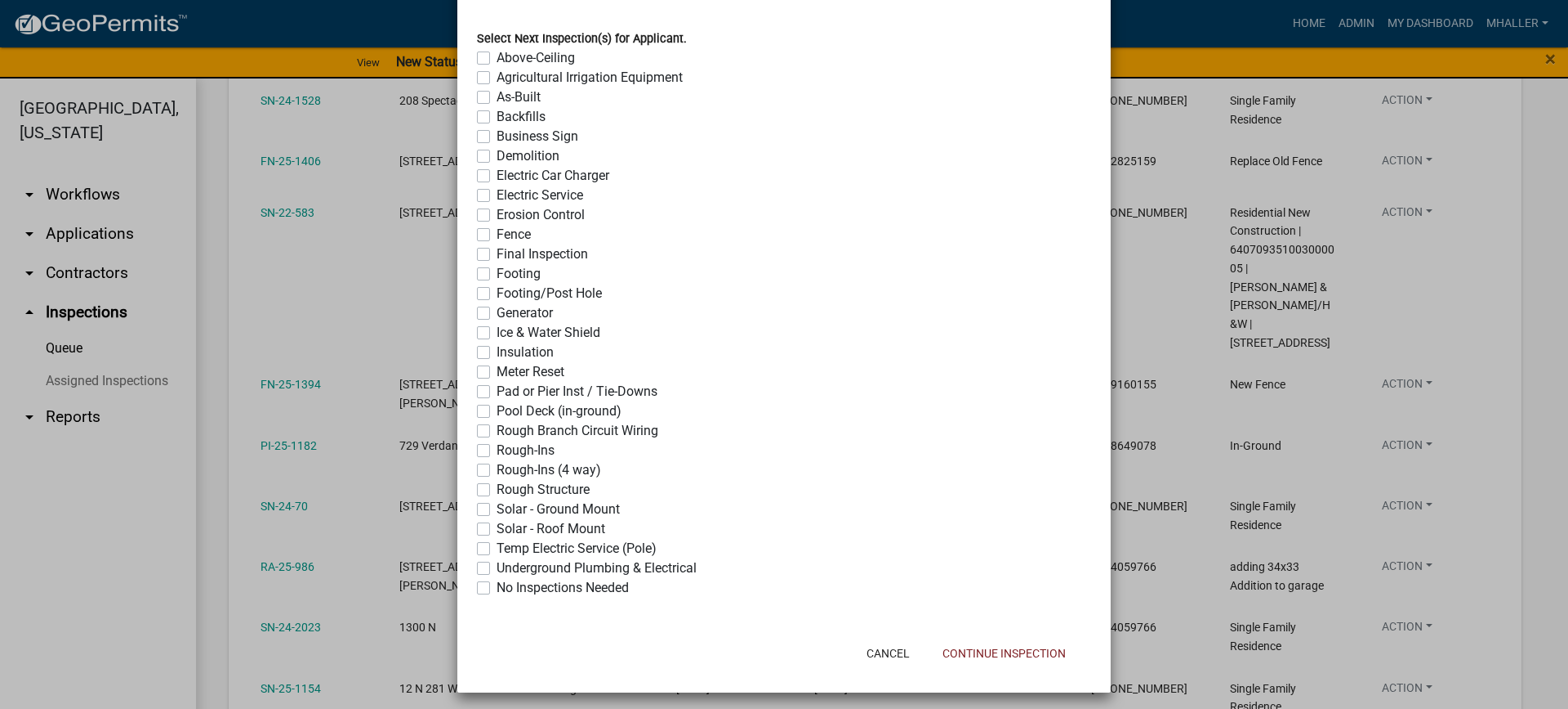
scroll to position [1255, 0]
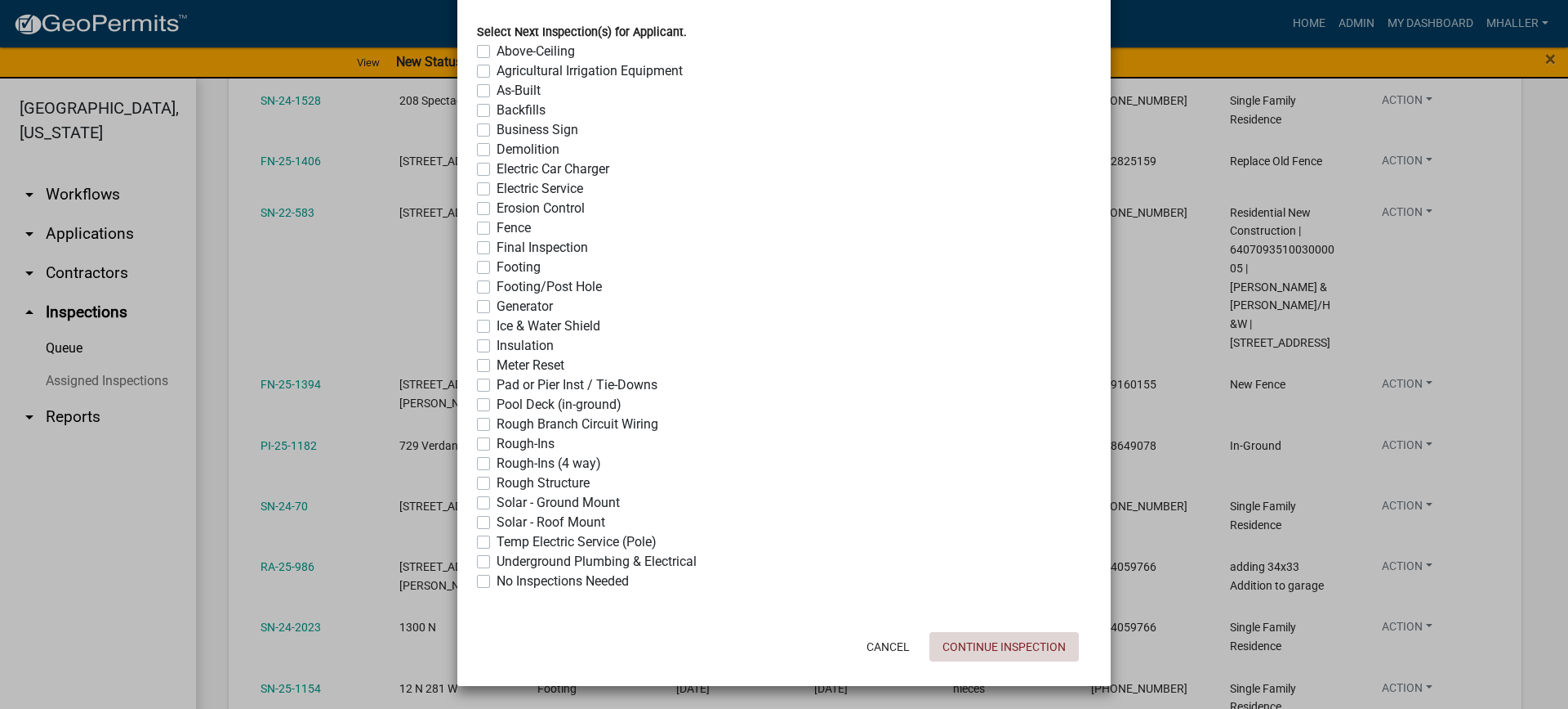
click at [954, 646] on button "Continue Inspection" at bounding box center [1004, 646] width 149 height 29
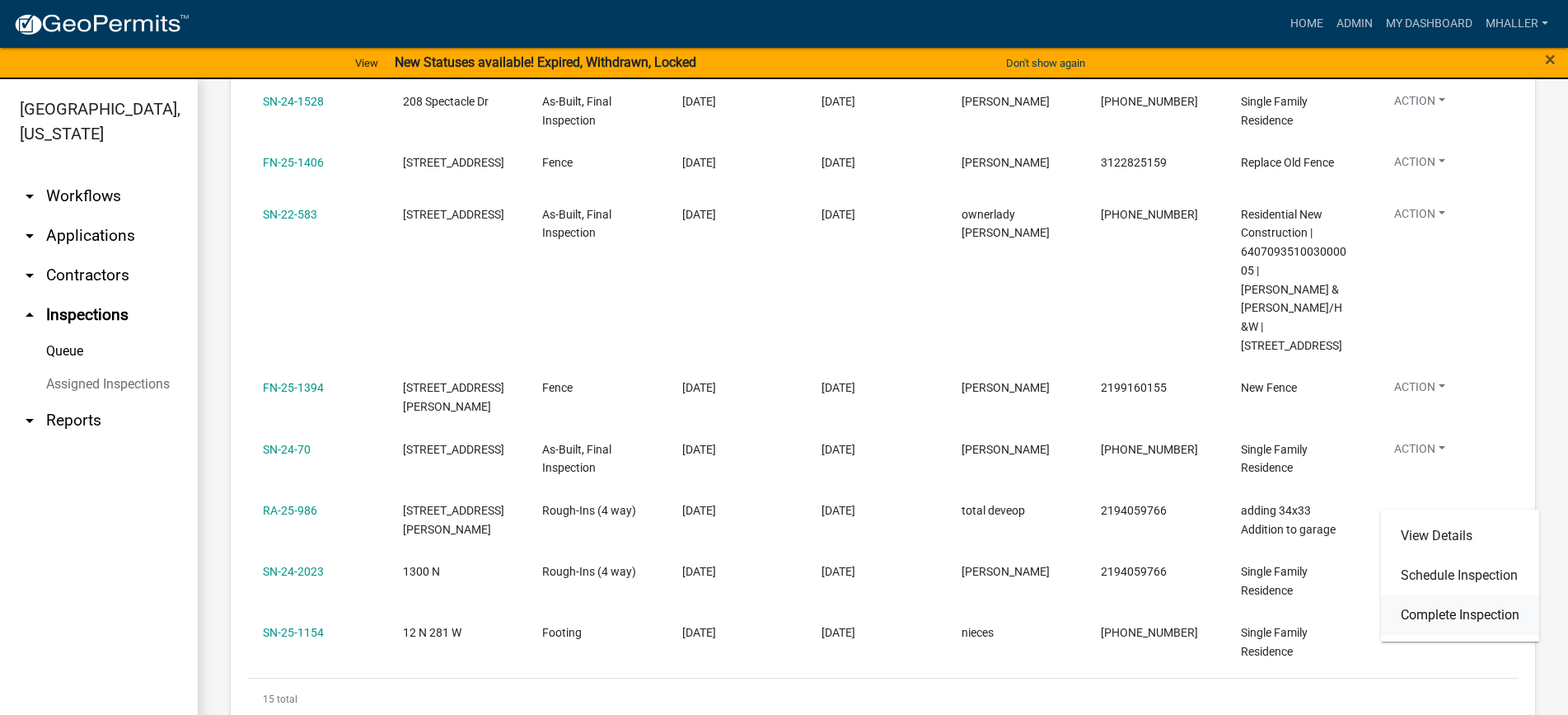
click at [1446, 614] on link "Complete Inspection" at bounding box center [1460, 615] width 158 height 40
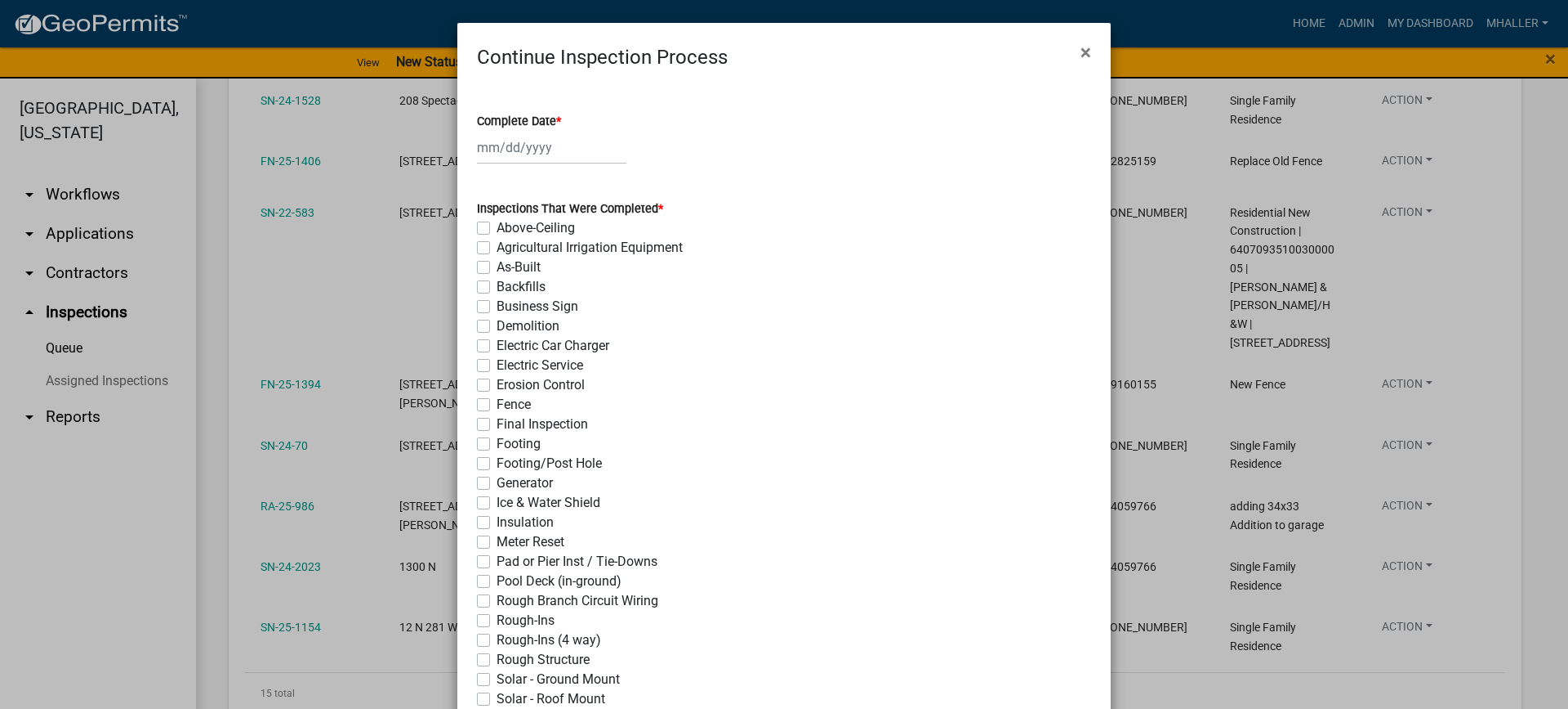
click at [535, 149] on div at bounding box center [551, 147] width 149 height 33
select select "8"
select select "2025"
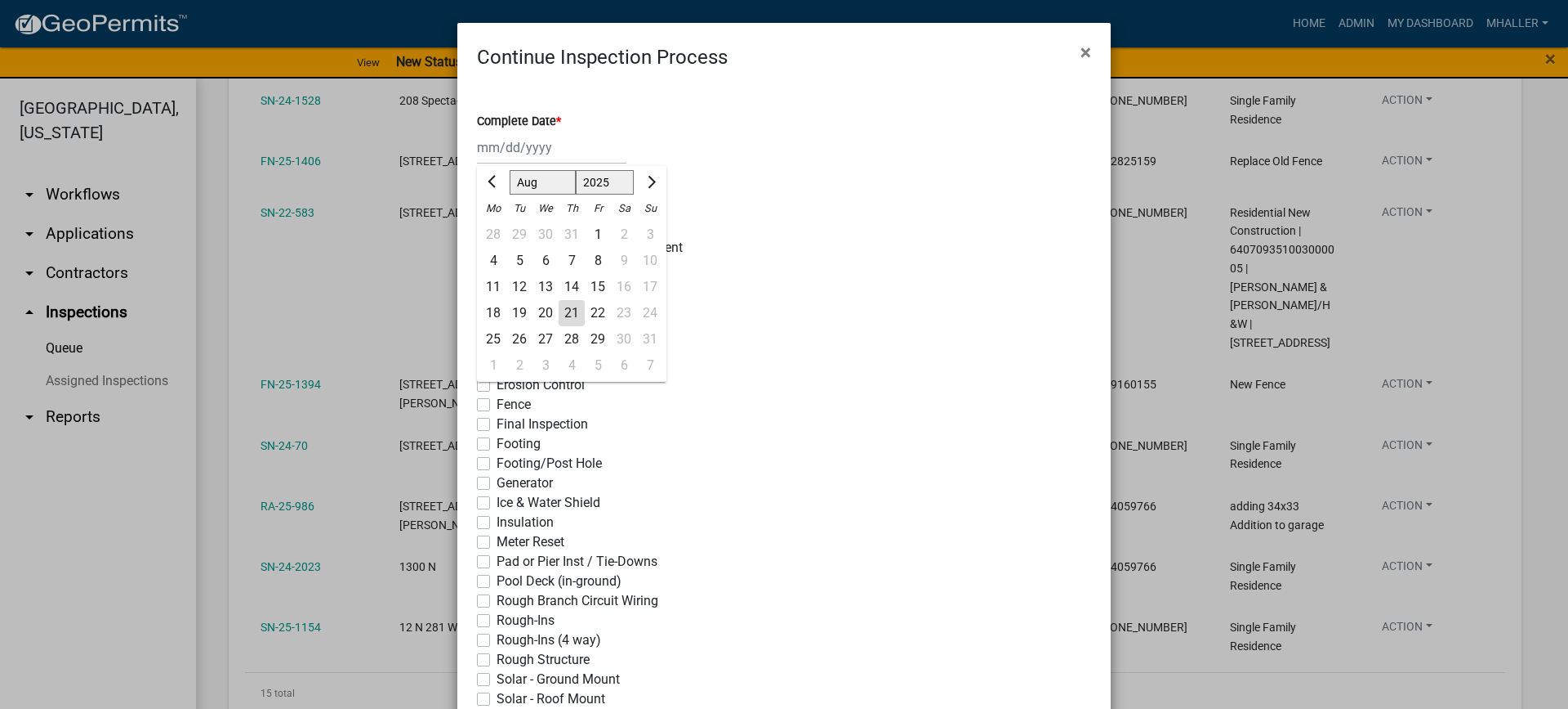
click at [560, 319] on div "21" at bounding box center [571, 313] width 26 height 26
type input "[DATE]"
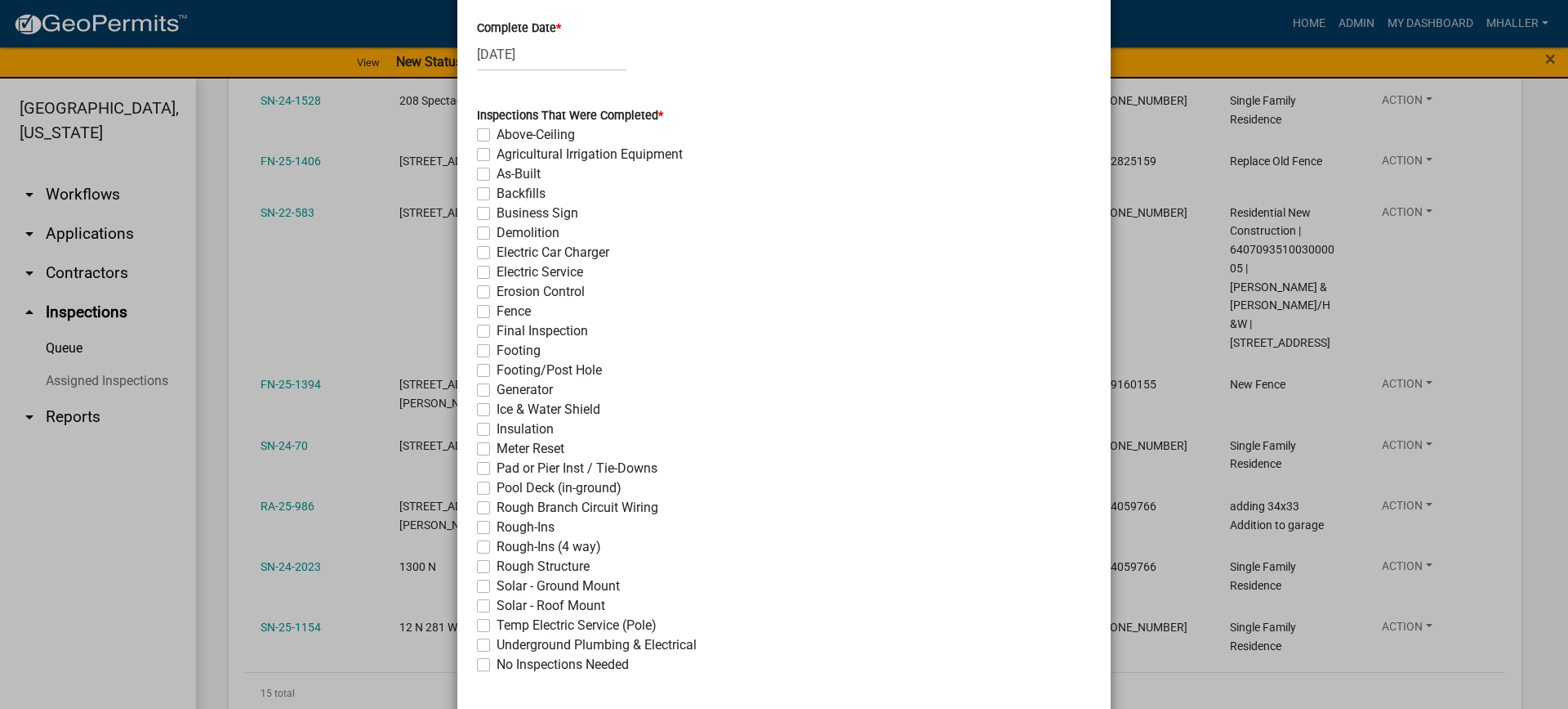
scroll to position [164, 0]
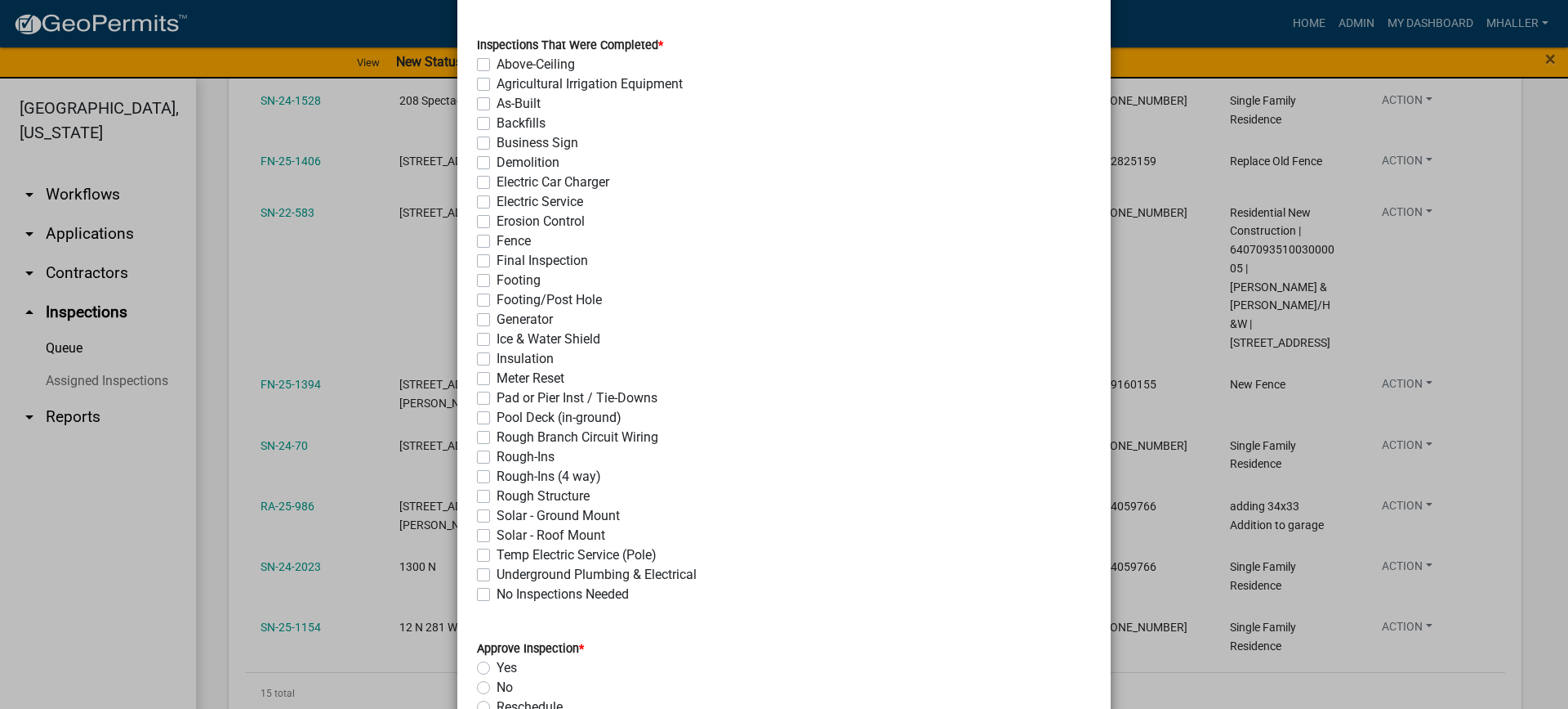
click at [497, 476] on label "Rough-Ins (4 way)" at bounding box center [549, 476] width 105 height 19
click at [497, 476] on input "Rough-Ins (4 way)" at bounding box center [502, 472] width 11 height 11
checkbox input "true"
checkbox input "false"
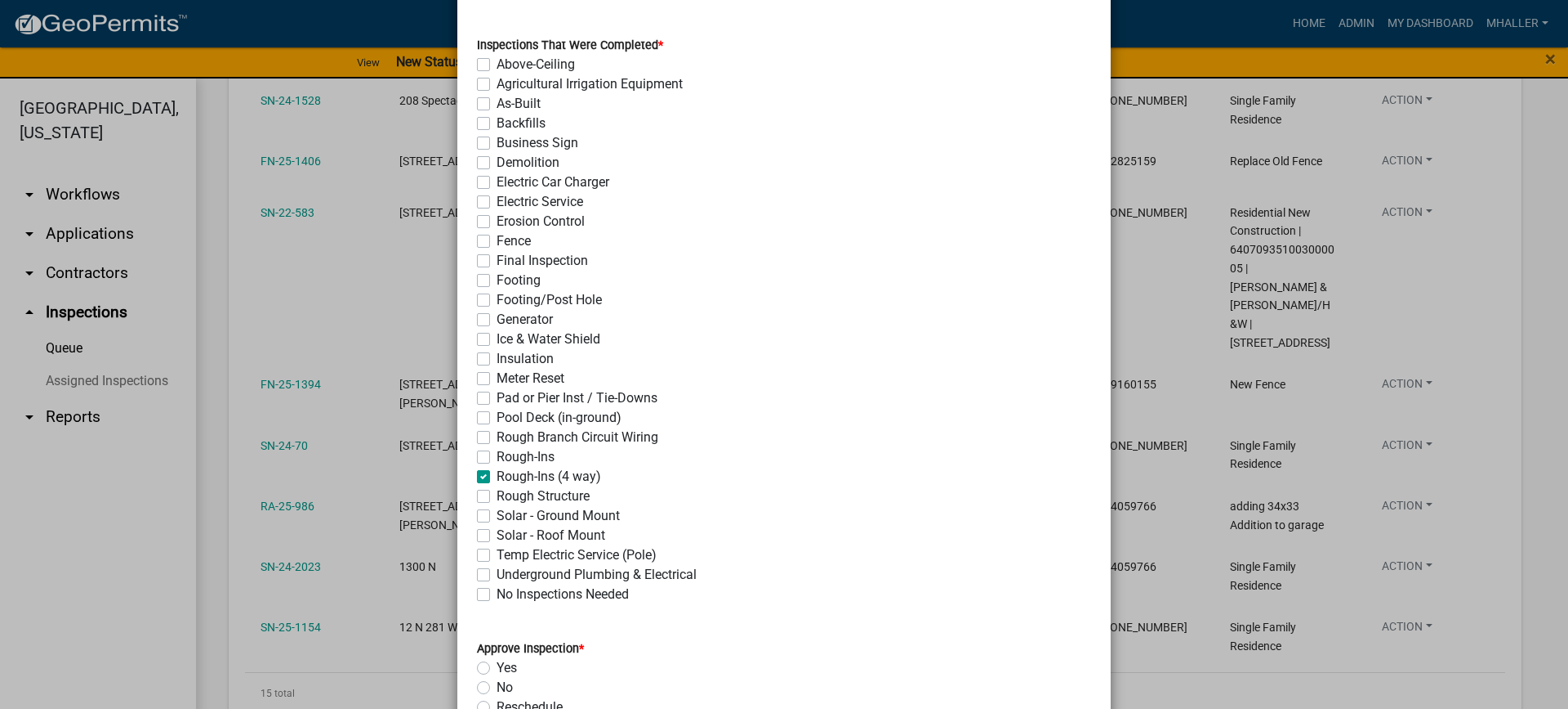
checkbox input "false"
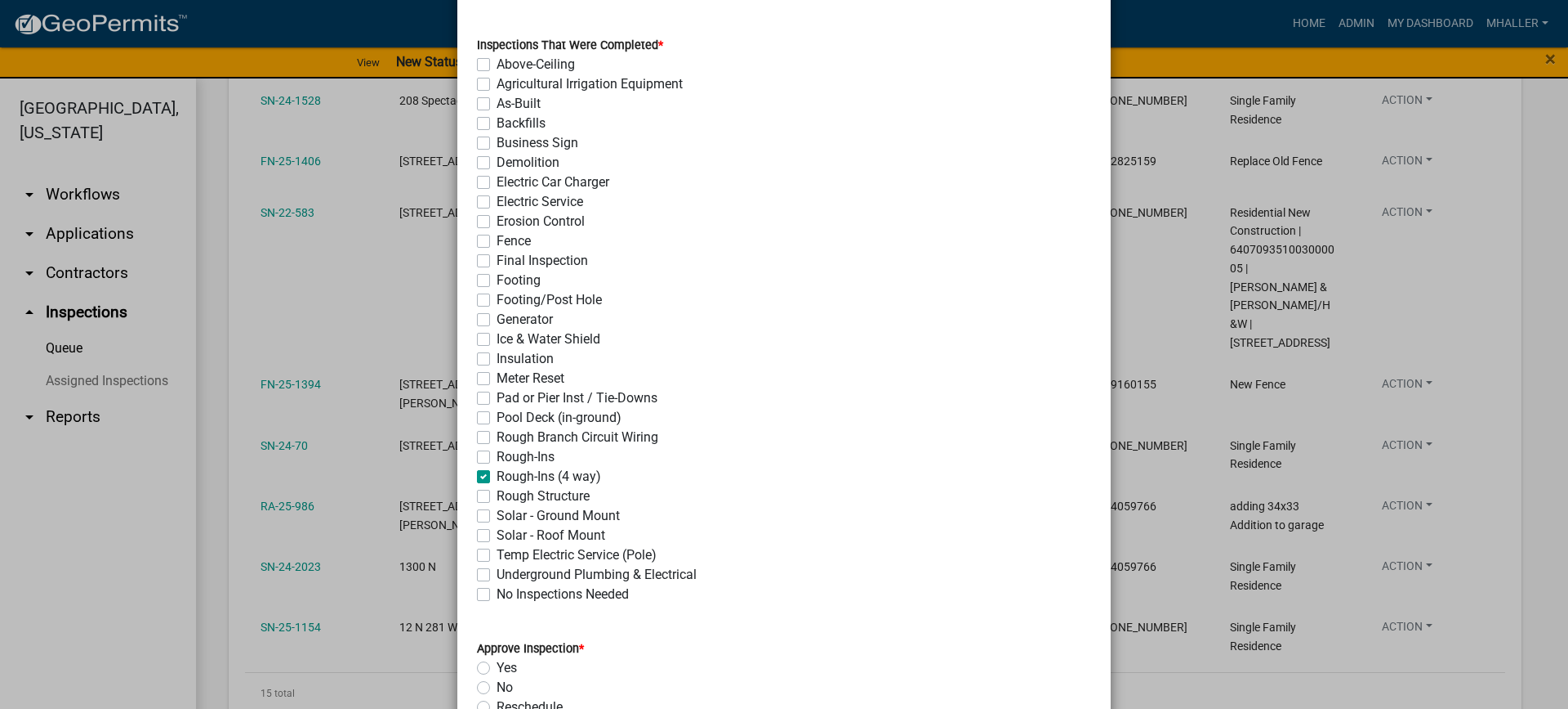
checkbox input "false"
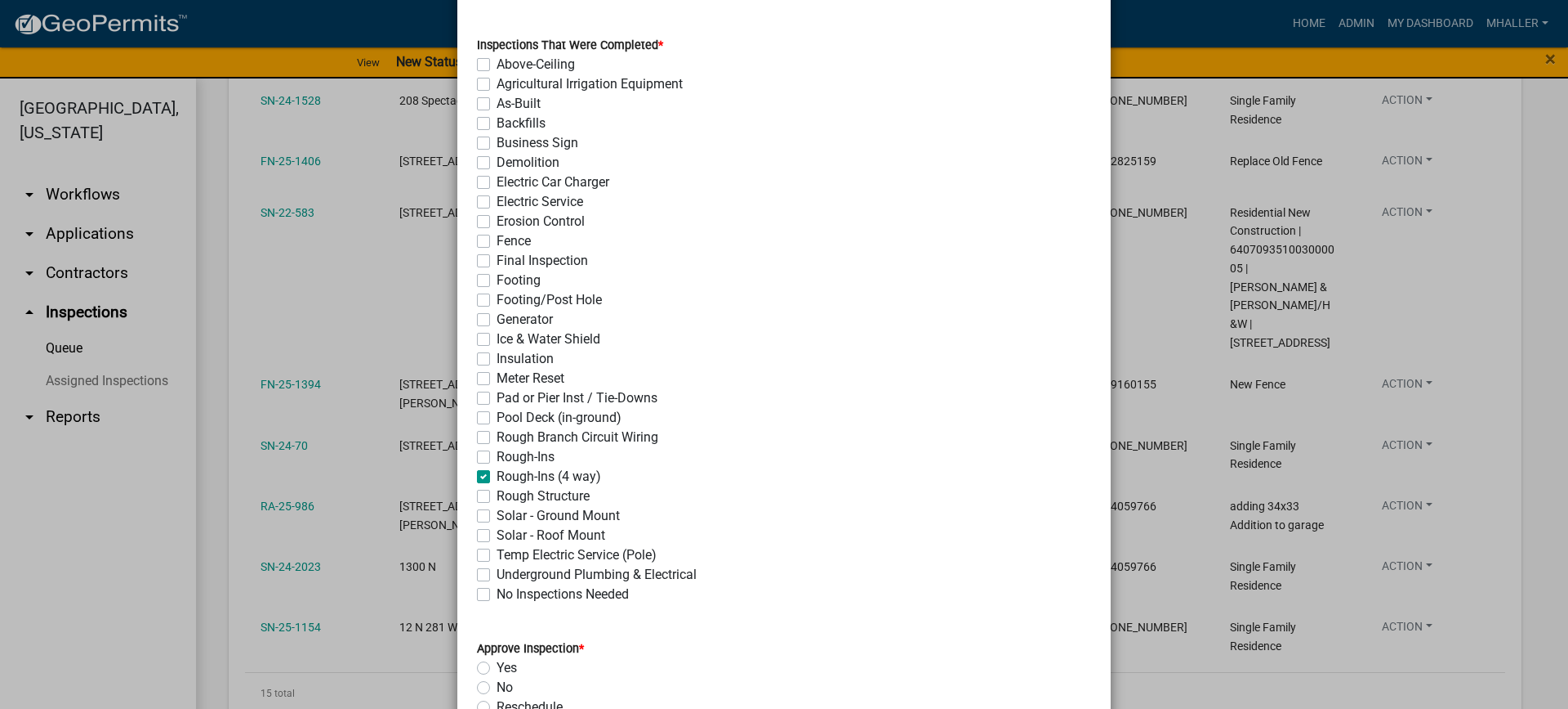
checkbox input "false"
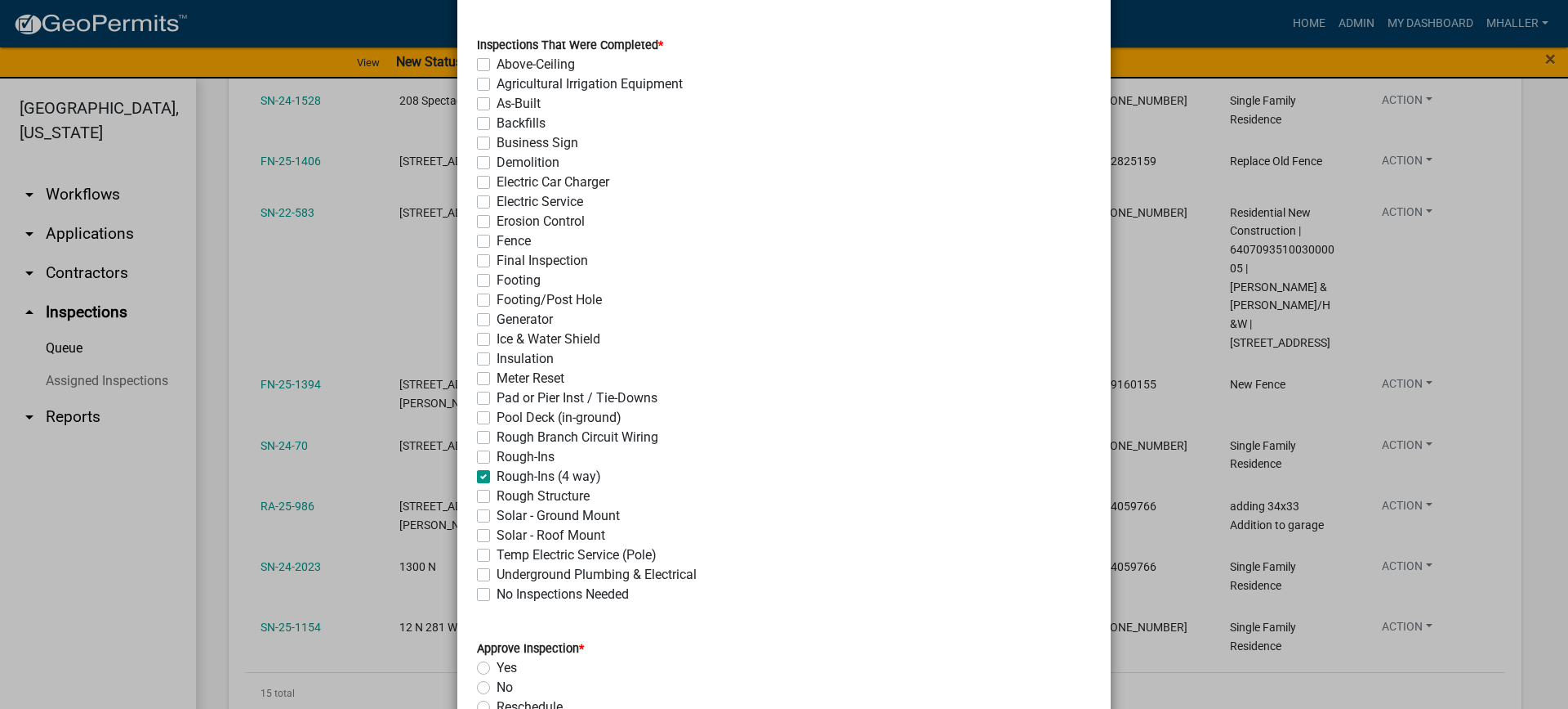
checkbox input "false"
checkbox input "true"
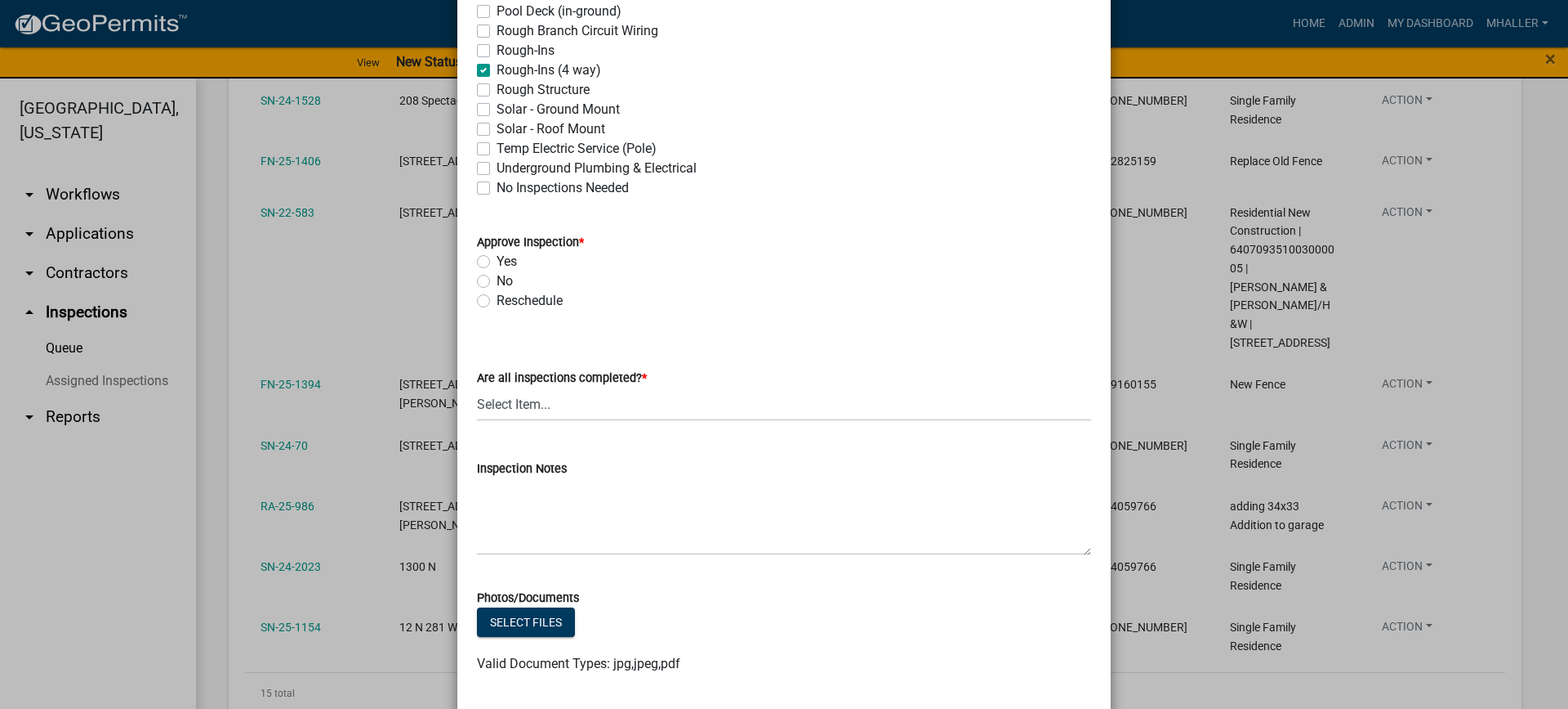
scroll to position [654, 0]
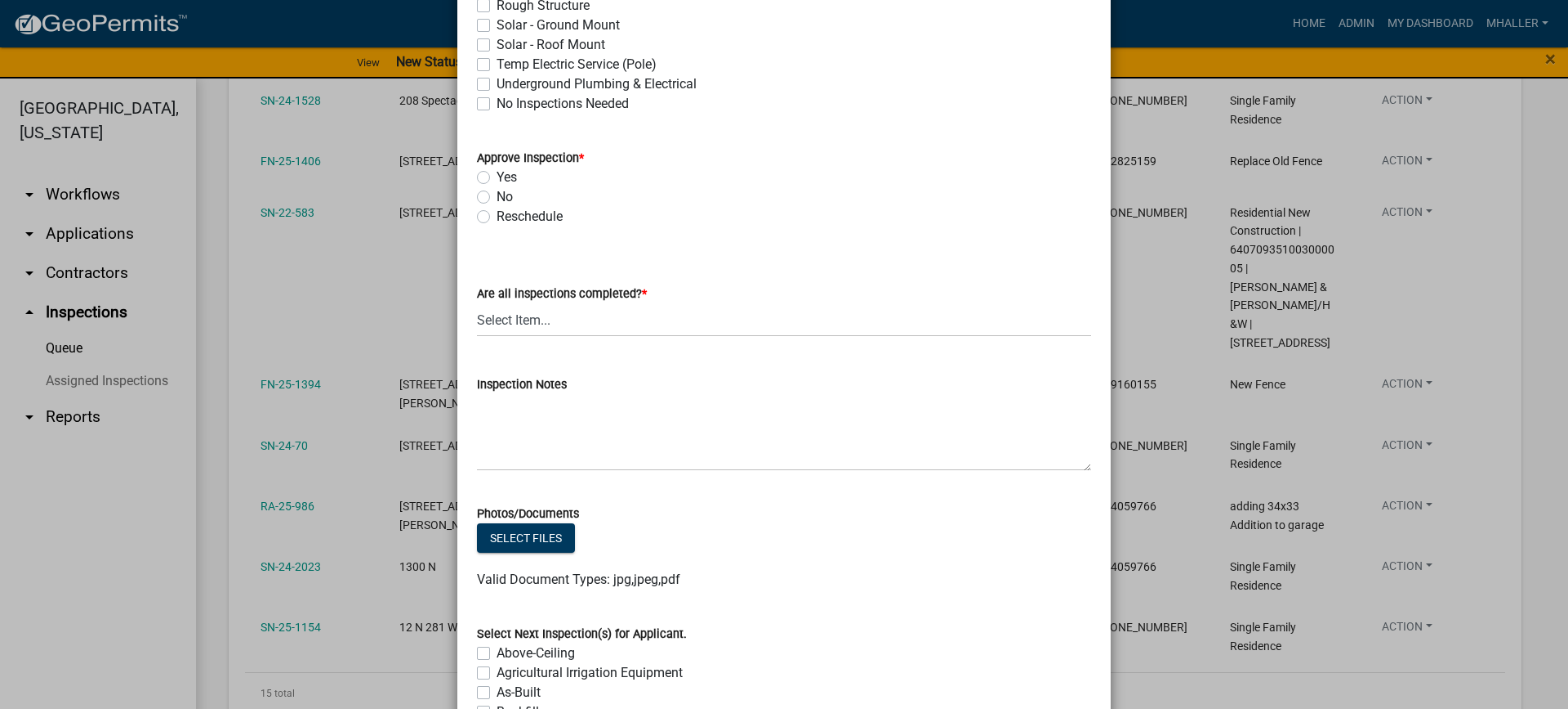
click at [497, 178] on label "Yes" at bounding box center [507, 177] width 20 height 19
click at [497, 178] on input "Yes" at bounding box center [502, 173] width 11 height 11
click at [539, 327] on select "Select Item... Yes - All Inspections Have Been Completed No - More Inspections …" at bounding box center [783, 320] width 614 height 33
click at [477, 303] on select "Select Item... Yes - All Inspections Have Been Completed No - More Inspections …" at bounding box center [783, 320] width 614 height 33
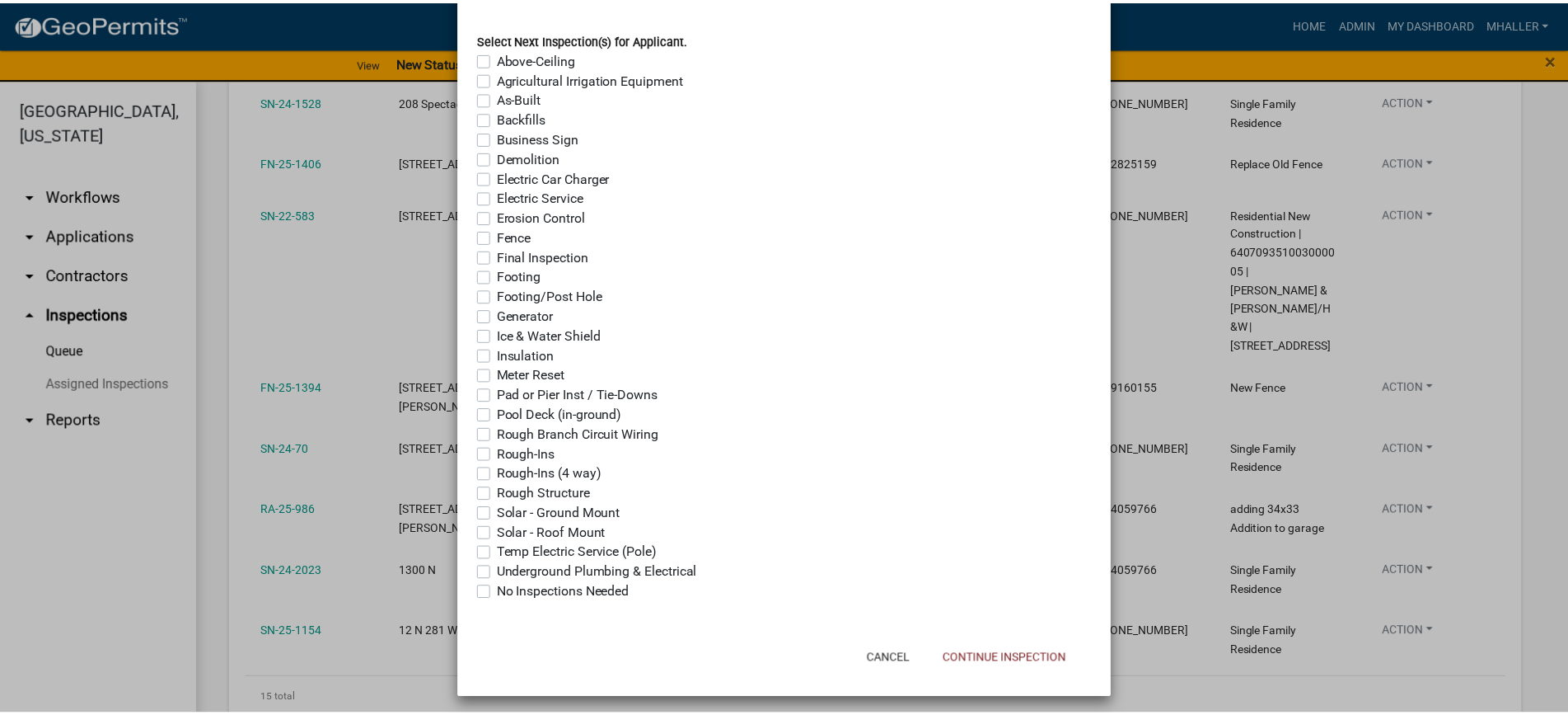
scroll to position [1266, 0]
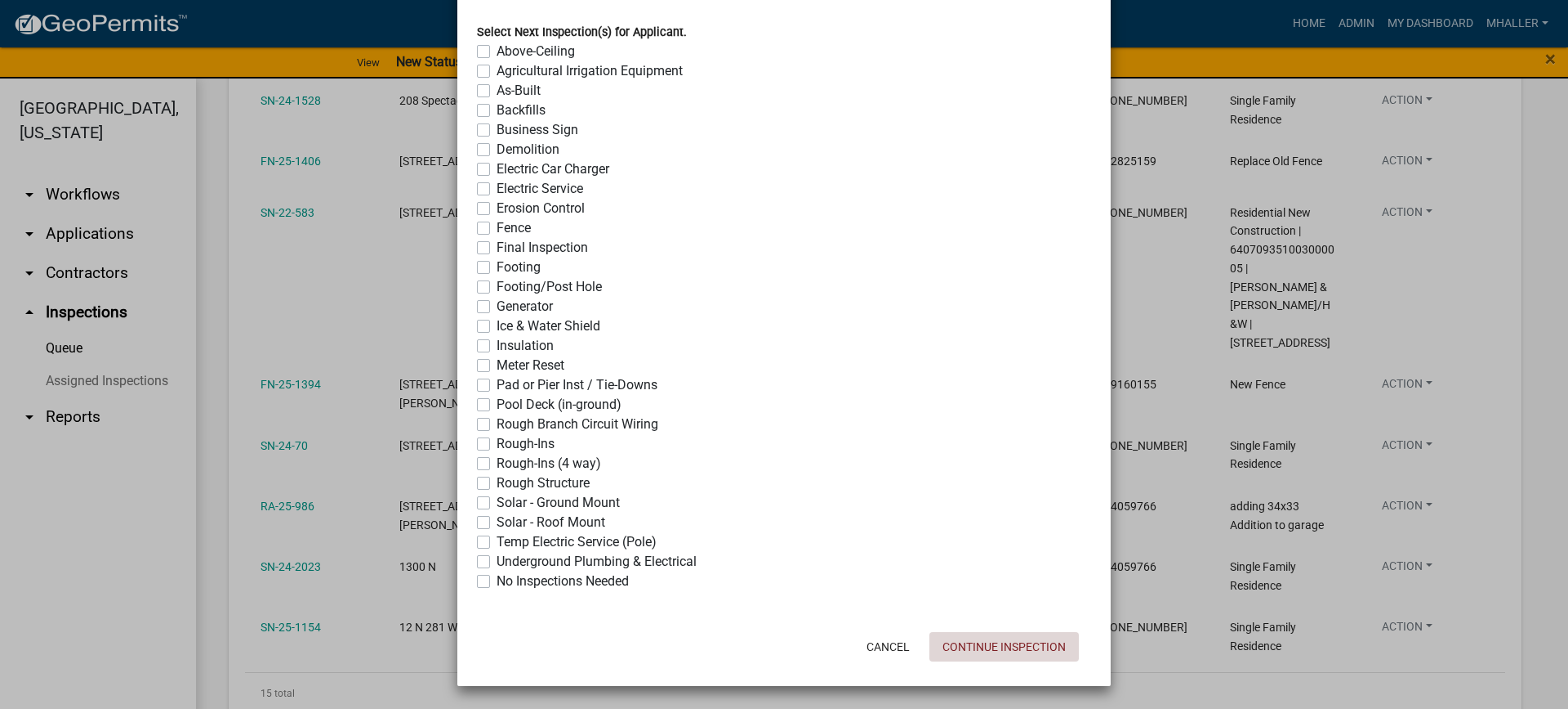
click at [950, 645] on button "Continue Inspection" at bounding box center [1004, 646] width 149 height 29
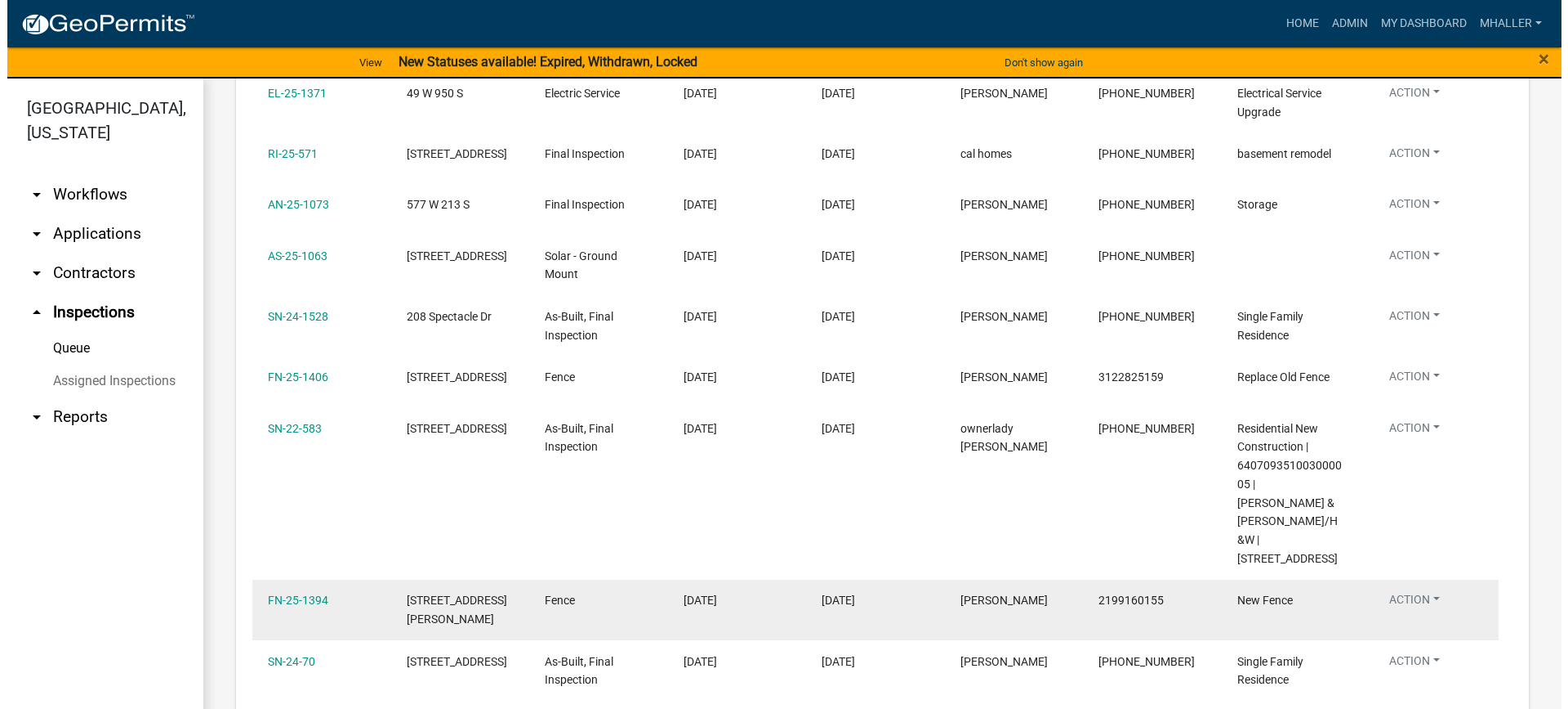
scroll to position [575, 0]
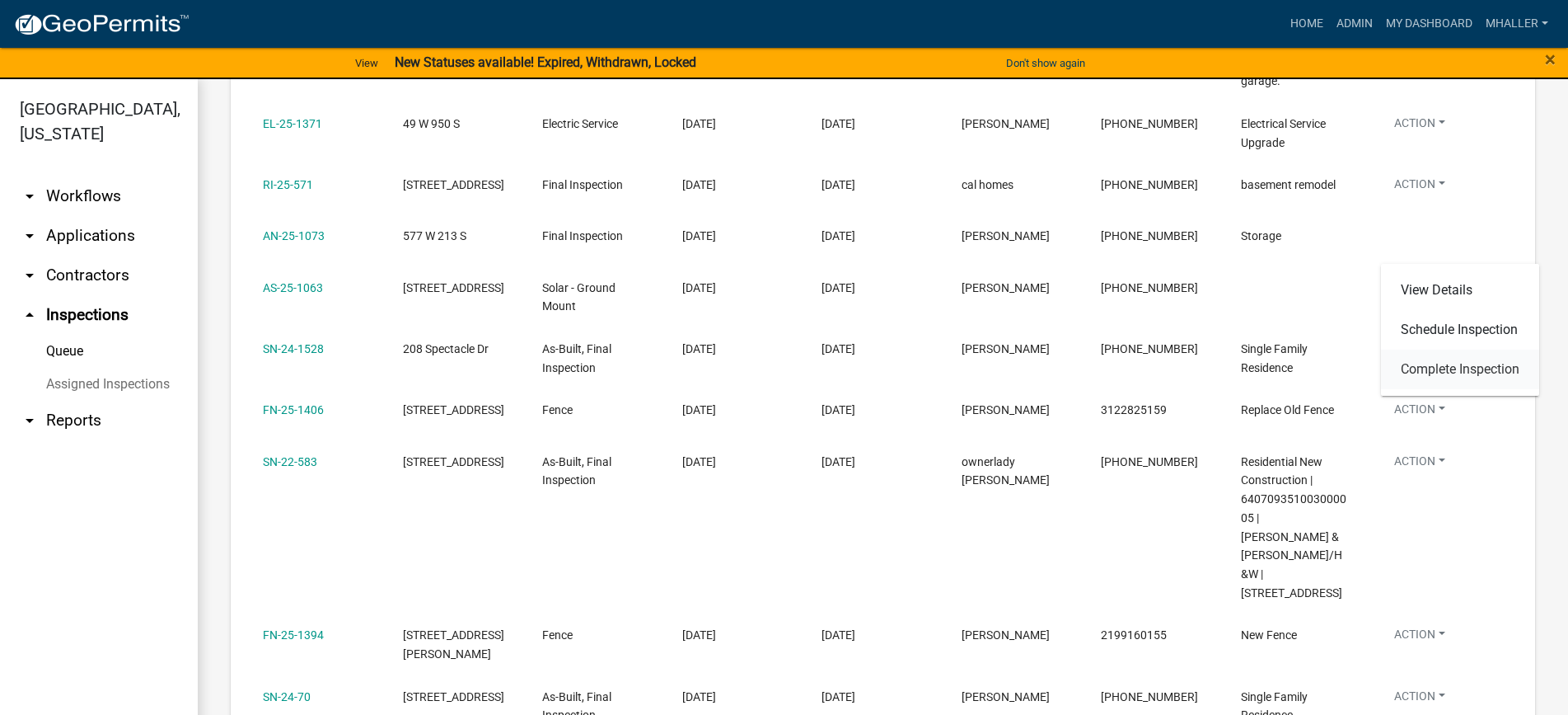
click at [1442, 368] on link "Complete Inspection" at bounding box center [1460, 369] width 158 height 40
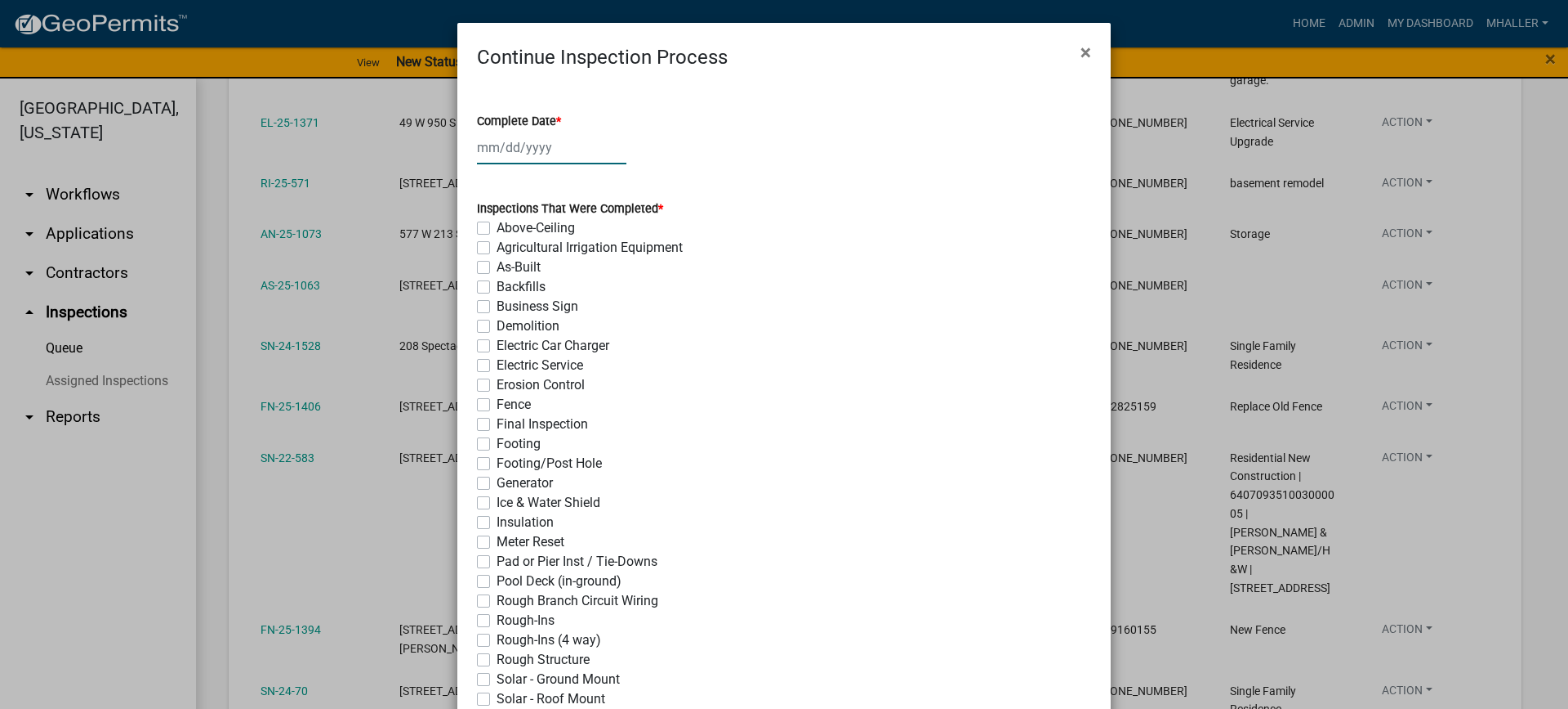
click at [539, 145] on div at bounding box center [551, 147] width 149 height 33
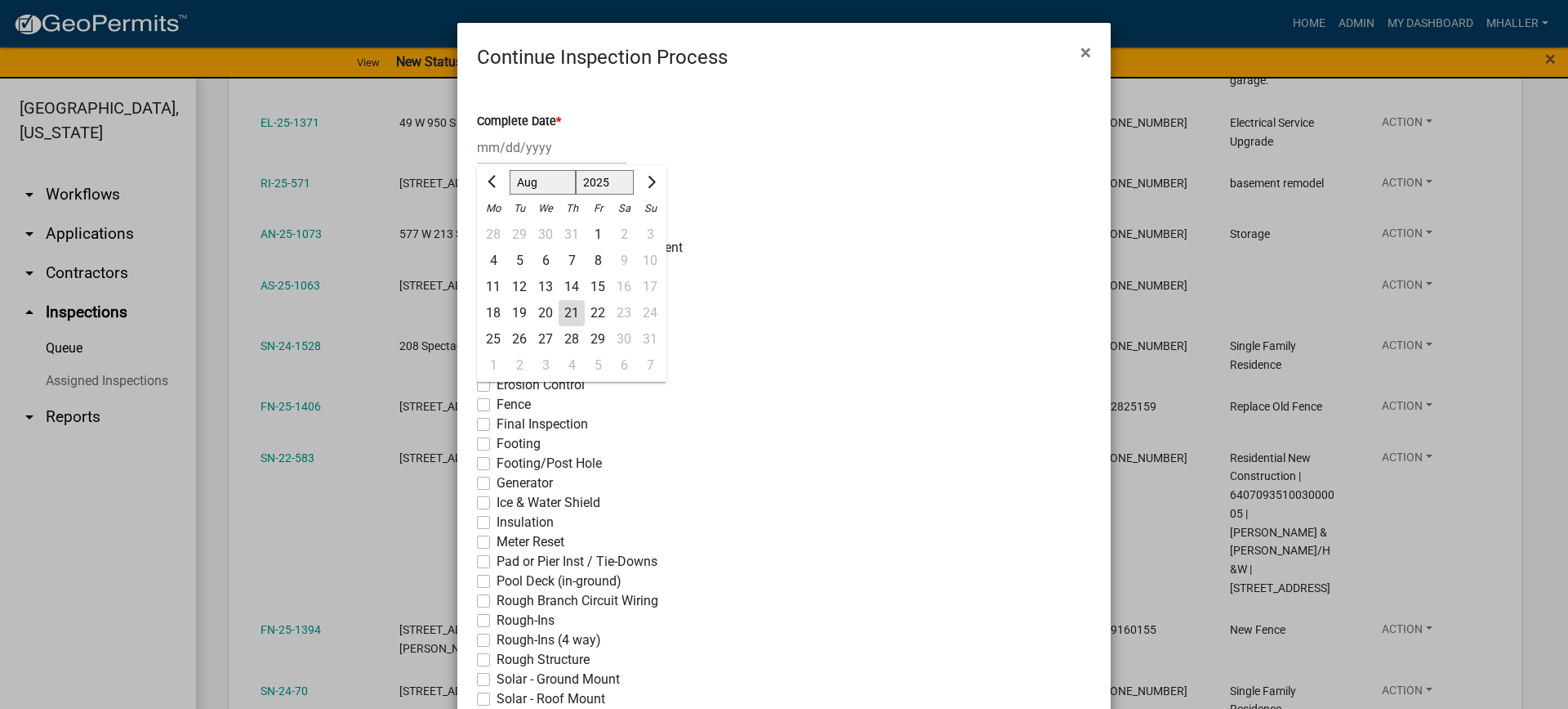
click at [566, 315] on div "21" at bounding box center [571, 313] width 26 height 26
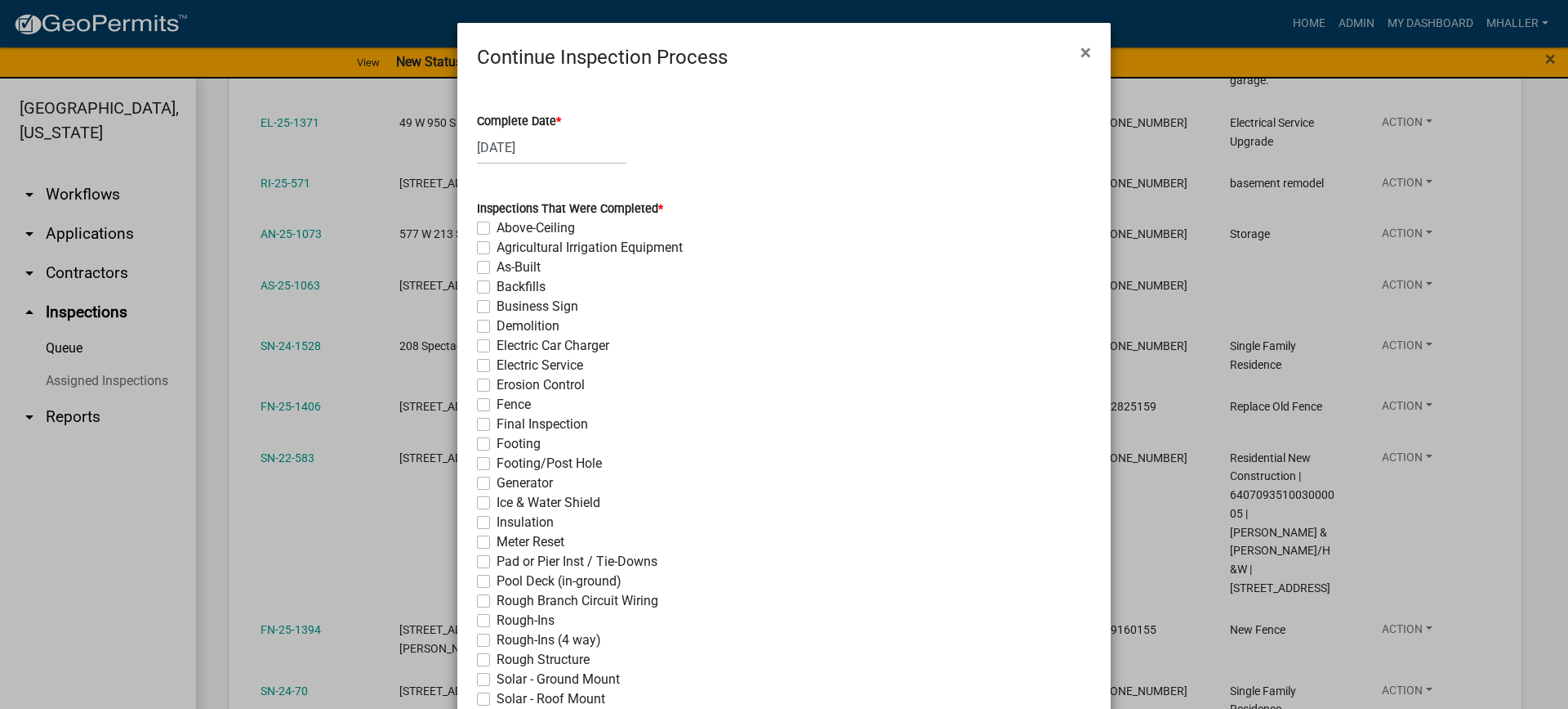
drag, startPoint x: 476, startPoint y: 425, endPoint x: 517, endPoint y: 468, distance: 59.4
click at [497, 426] on label "Final Inspection" at bounding box center [542, 424] width 91 height 19
click at [497, 425] on input "Final Inspection" at bounding box center [502, 420] width 11 height 11
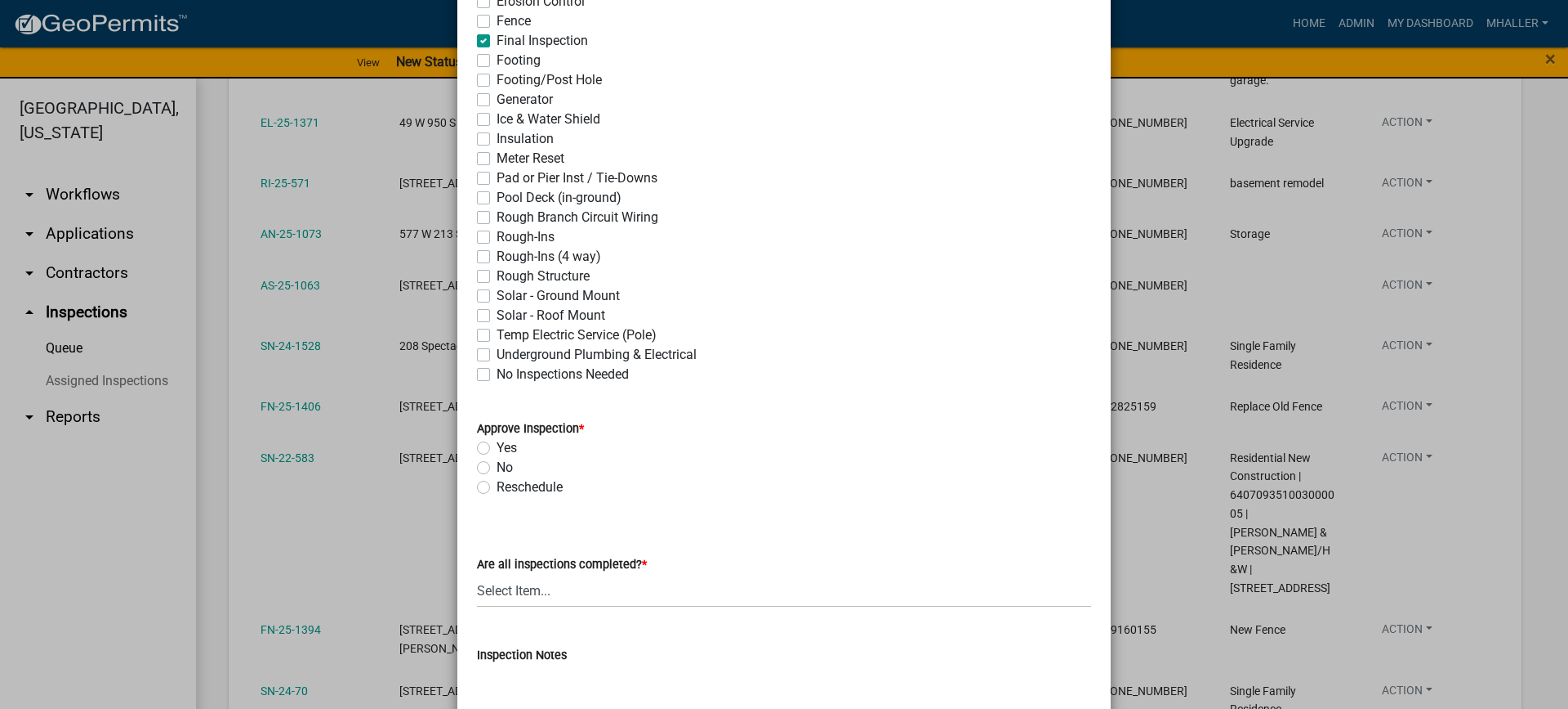
scroll to position [491, 0]
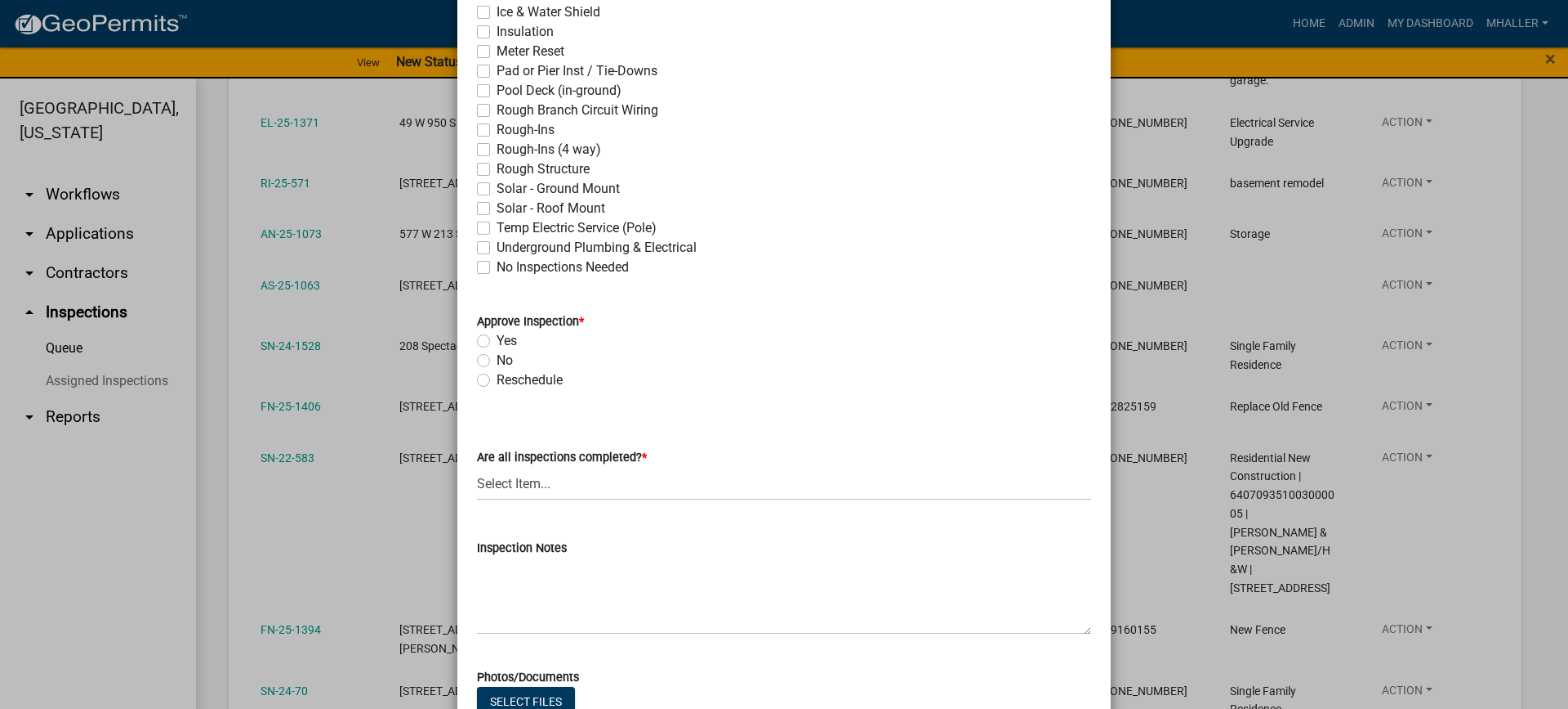
click at [497, 341] on label "Yes" at bounding box center [507, 340] width 20 height 19
click at [497, 341] on input "Yes" at bounding box center [502, 336] width 11 height 11
drag, startPoint x: 616, startPoint y: 488, endPoint x: 621, endPoint y: 498, distance: 11.2
click at [616, 488] on select "Select Item... Yes - All Inspections Have Been Completed No - More Inspections …" at bounding box center [783, 483] width 614 height 33
click at [477, 467] on select "Select Item... Yes - All Inspections Have Been Completed No - More Inspections …" at bounding box center [783, 483] width 614 height 33
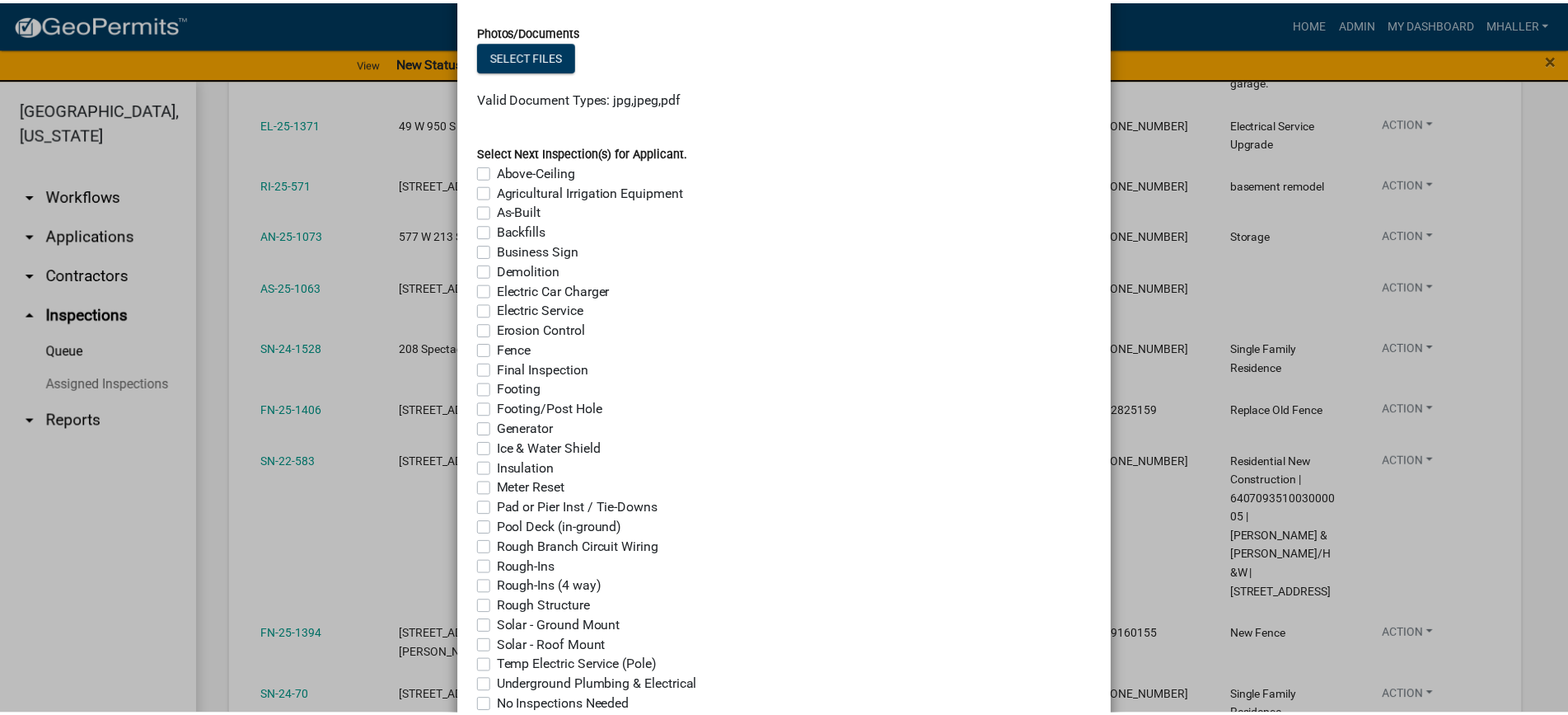
scroll to position [1236, 0]
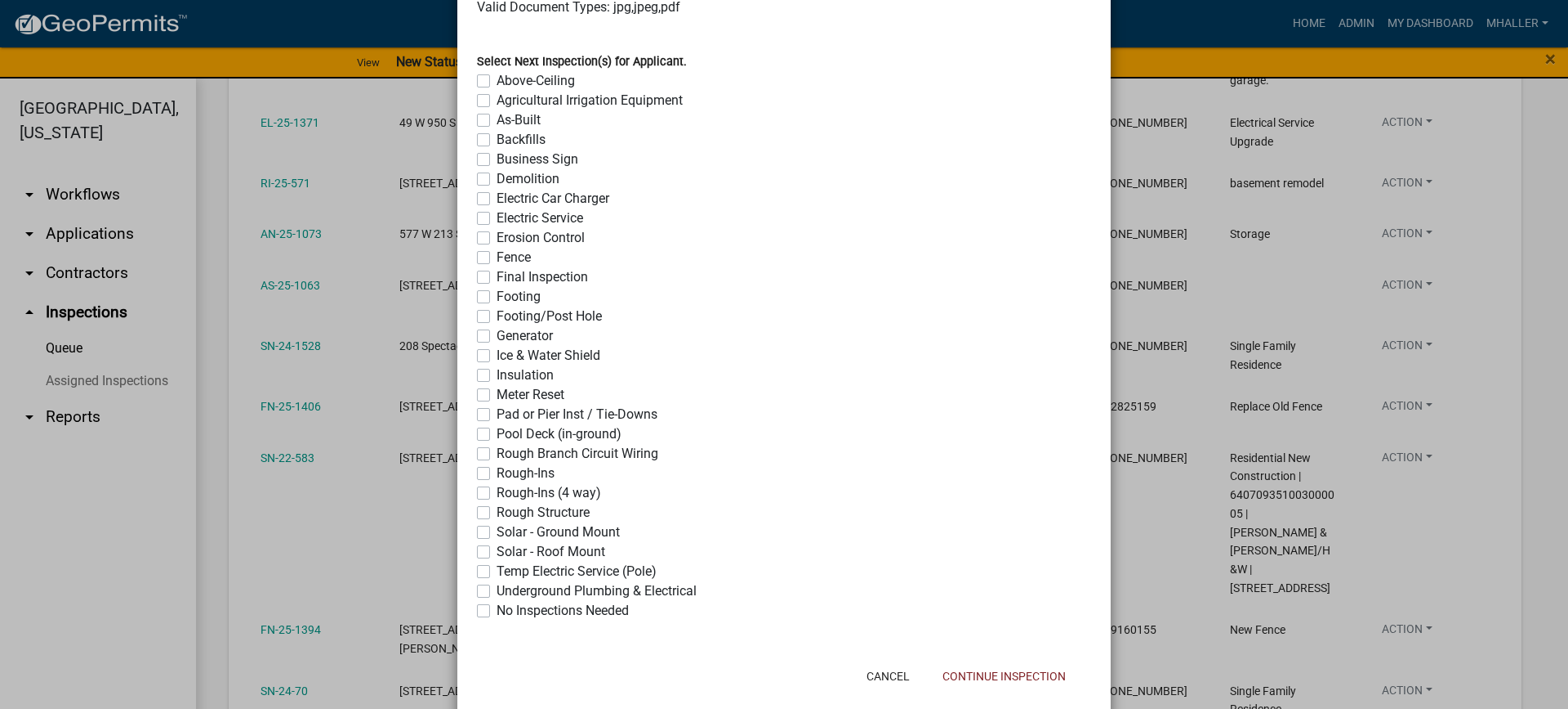
click at [497, 612] on label "No Inspections Needed" at bounding box center [563, 610] width 133 height 19
click at [497, 611] on input "No Inspections Needed" at bounding box center [502, 606] width 11 height 11
click at [979, 677] on button "Continue Inspection" at bounding box center [1004, 676] width 149 height 29
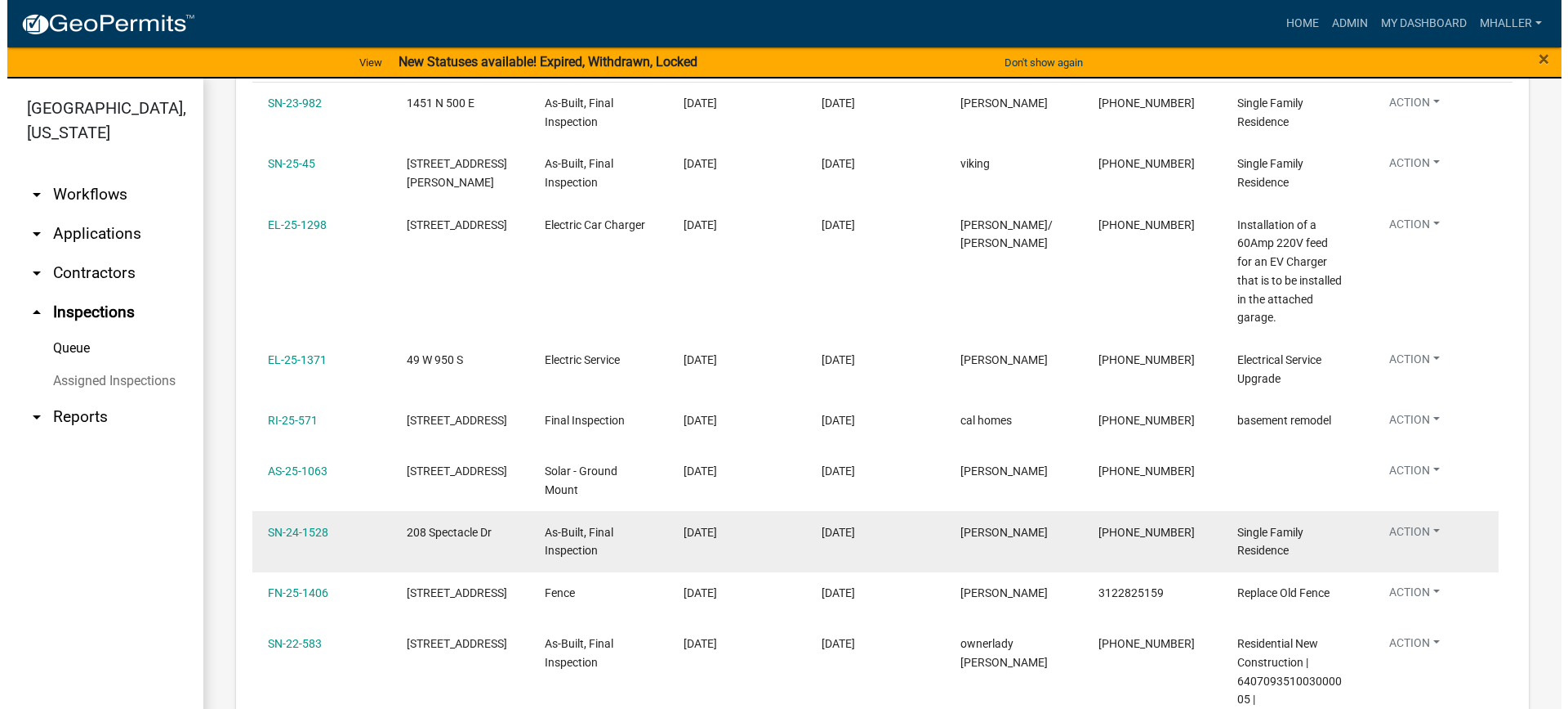
scroll to position [248, 0]
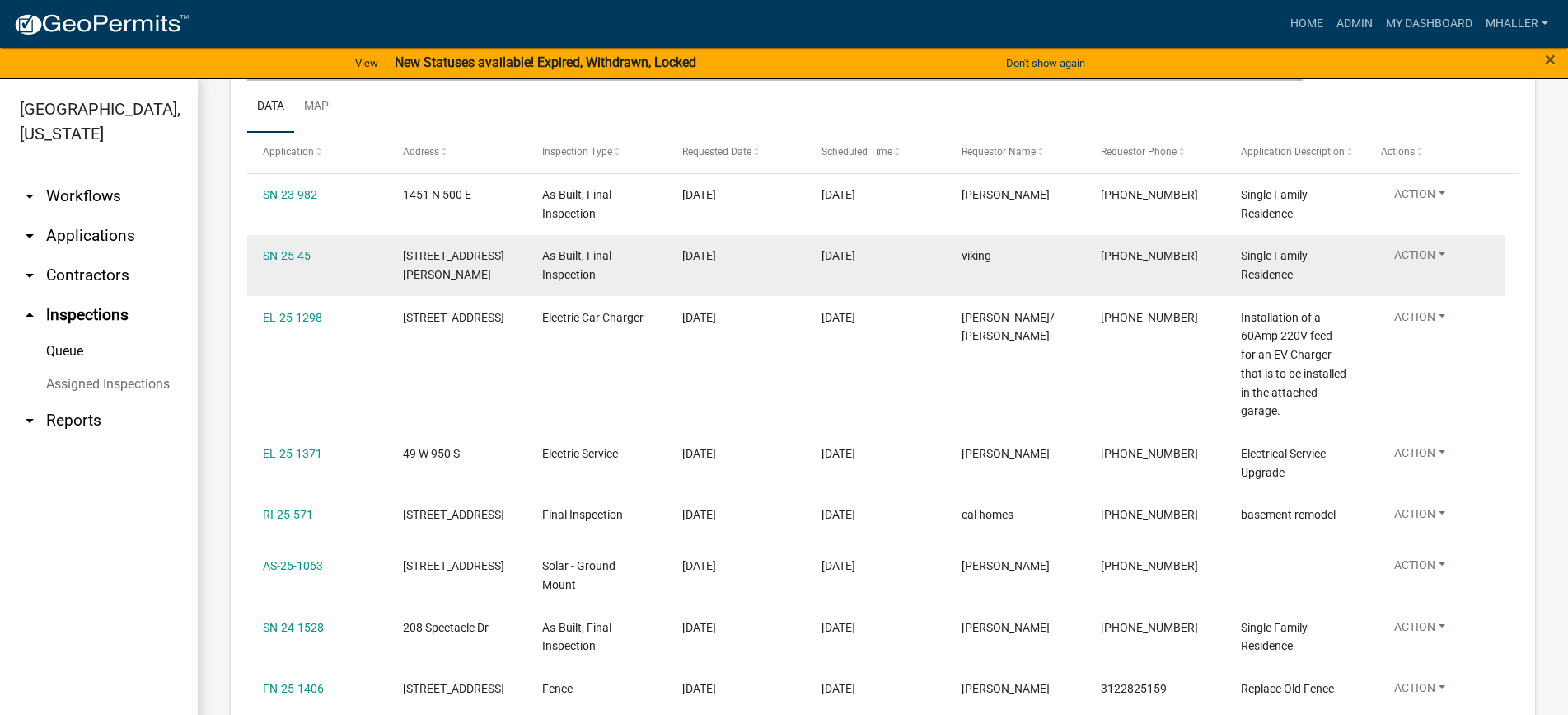
click at [1424, 254] on button "Action" at bounding box center [1419, 258] width 77 height 24
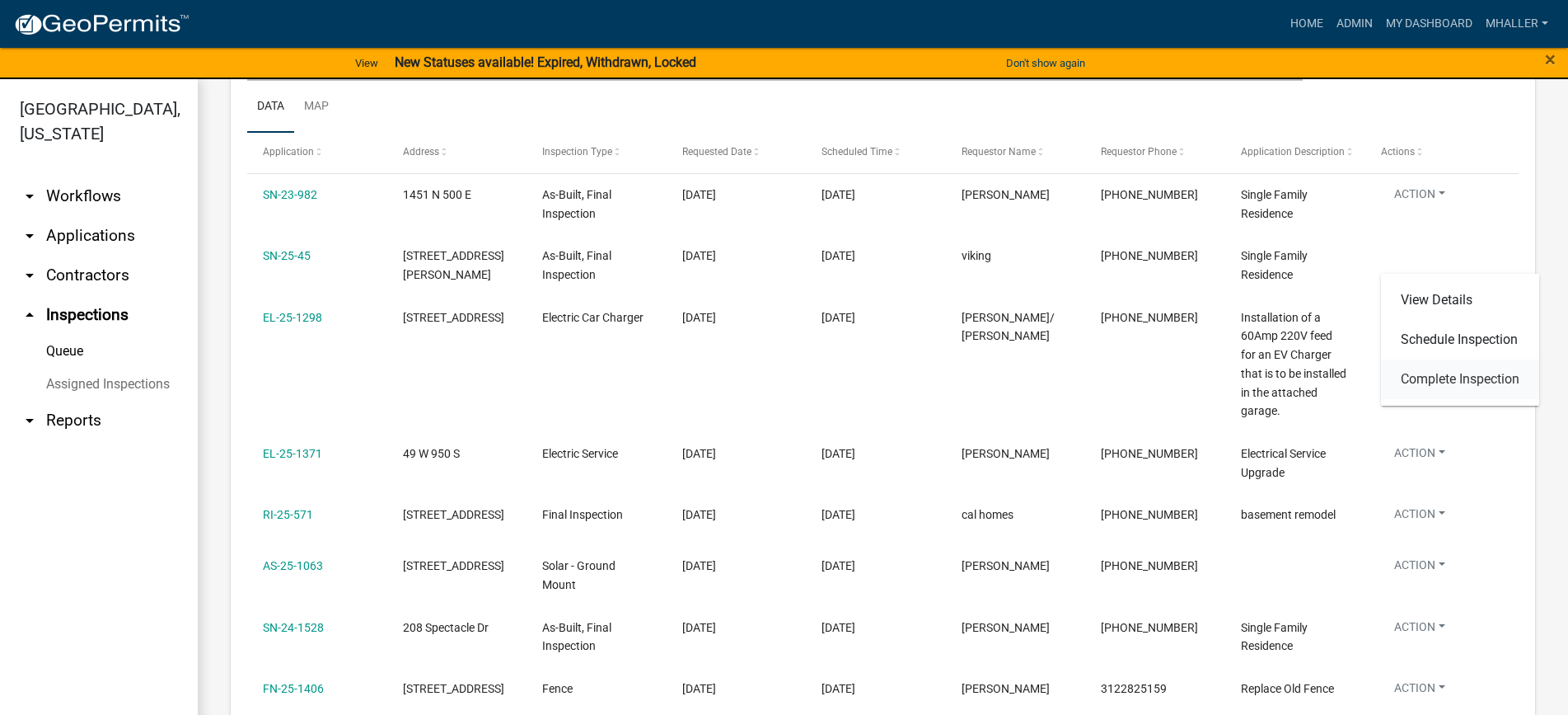
click at [1421, 378] on link "Complete Inspection" at bounding box center [1460, 379] width 158 height 40
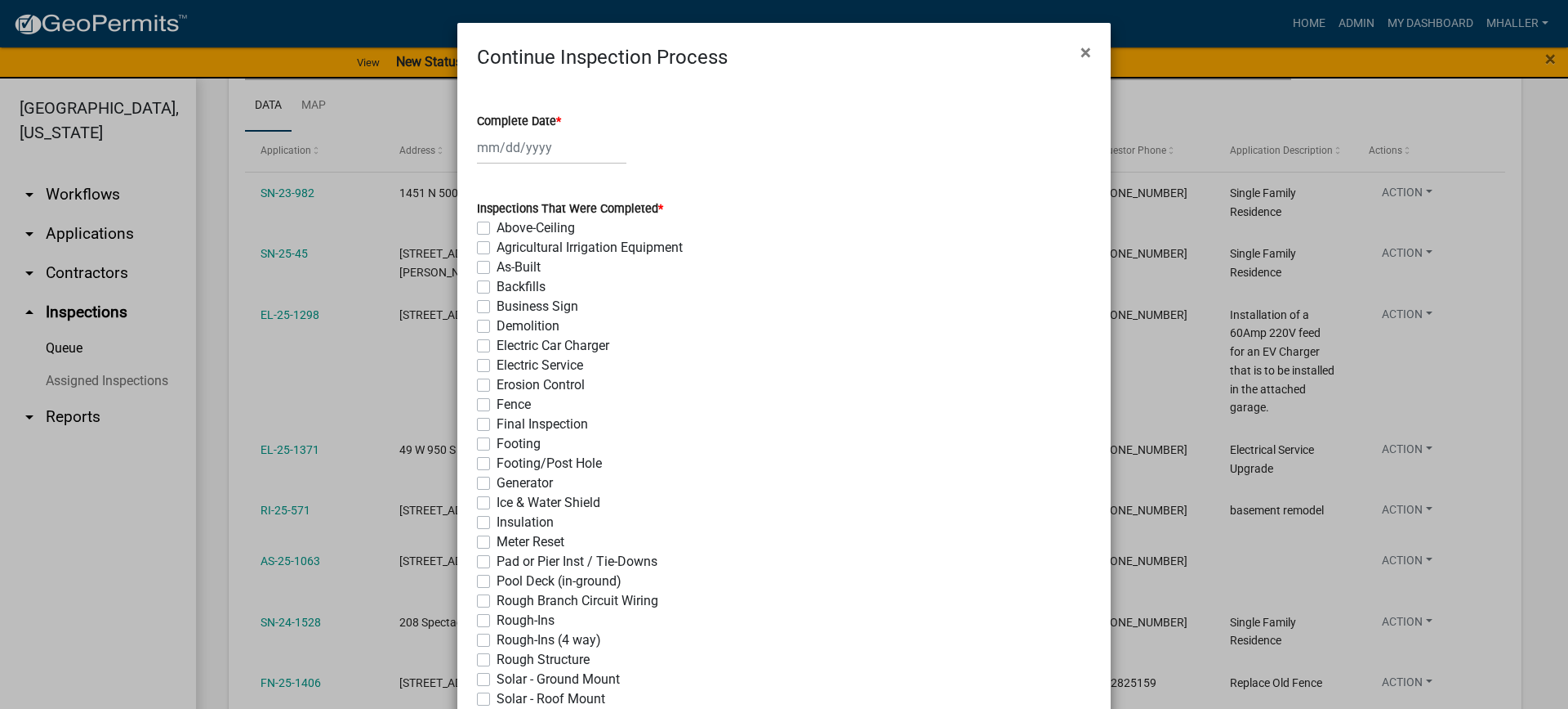
click at [513, 146] on div at bounding box center [551, 147] width 149 height 33
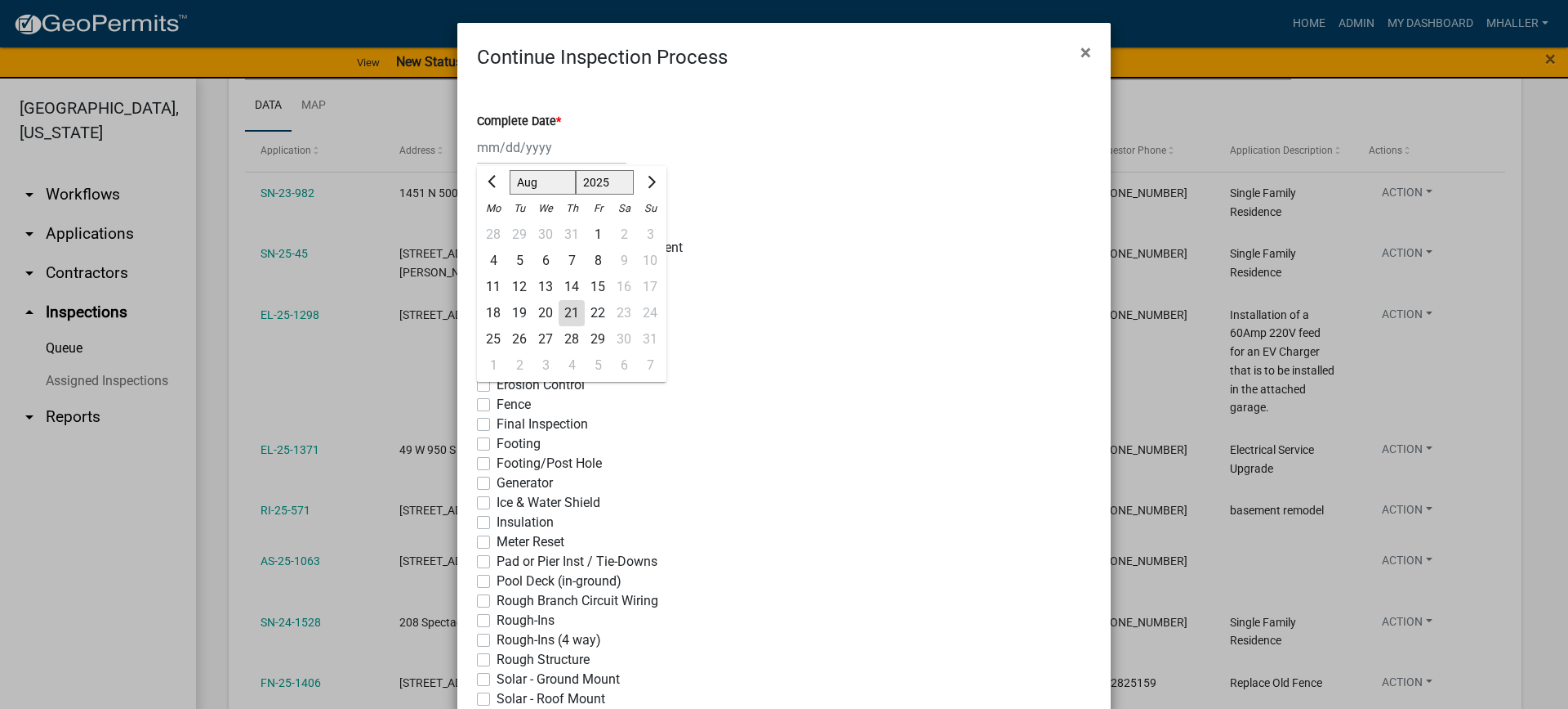
click at [562, 311] on div "21" at bounding box center [571, 313] width 26 height 26
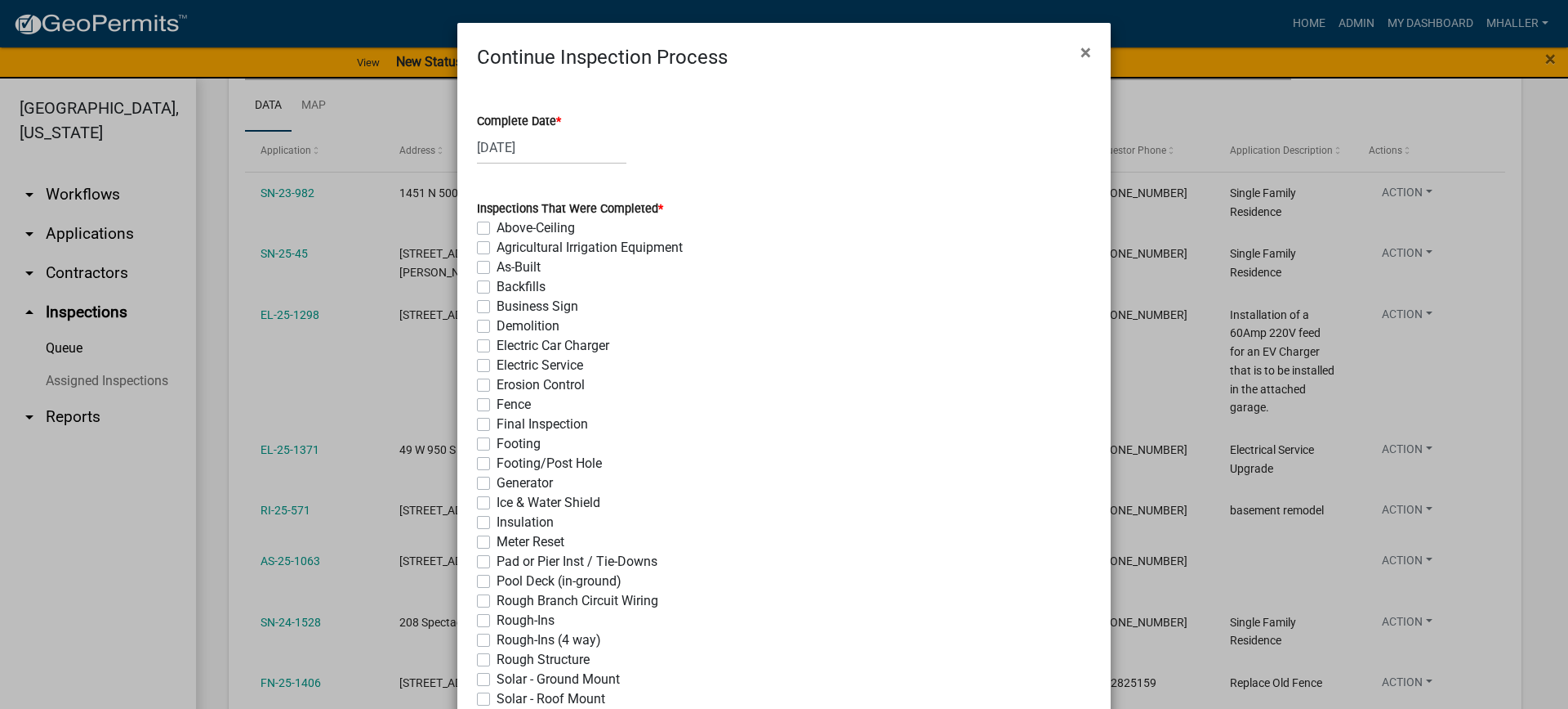
drag, startPoint x: 476, startPoint y: 267, endPoint x: 477, endPoint y: 372, distance: 105.0
click at [497, 269] on label "As-Built" at bounding box center [519, 267] width 44 height 19
click at [497, 268] on input "As-Built" at bounding box center [502, 263] width 11 height 11
click at [497, 423] on label "Final Inspection" at bounding box center [542, 424] width 91 height 19
click at [497, 423] on input "Final Inspection" at bounding box center [502, 420] width 11 height 11
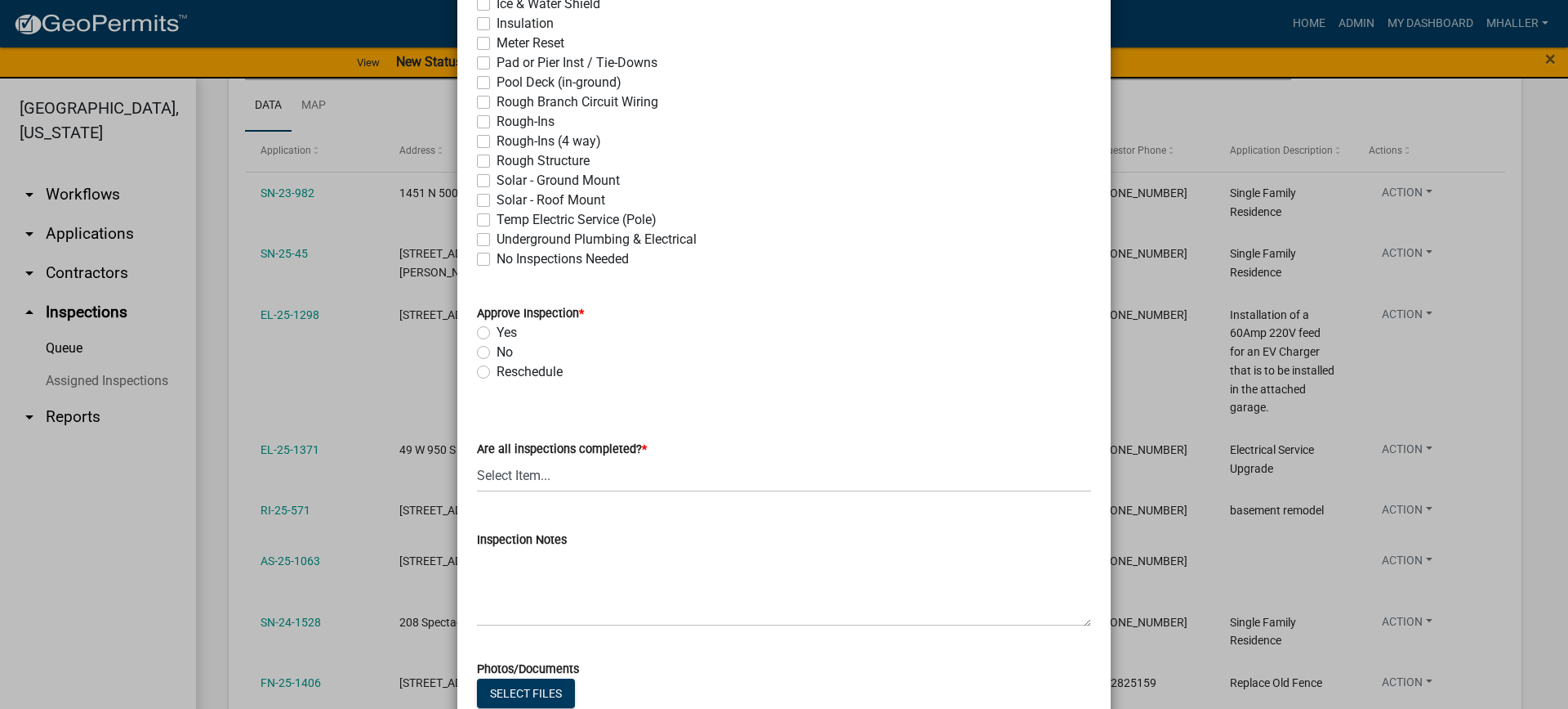
scroll to position [654, 0]
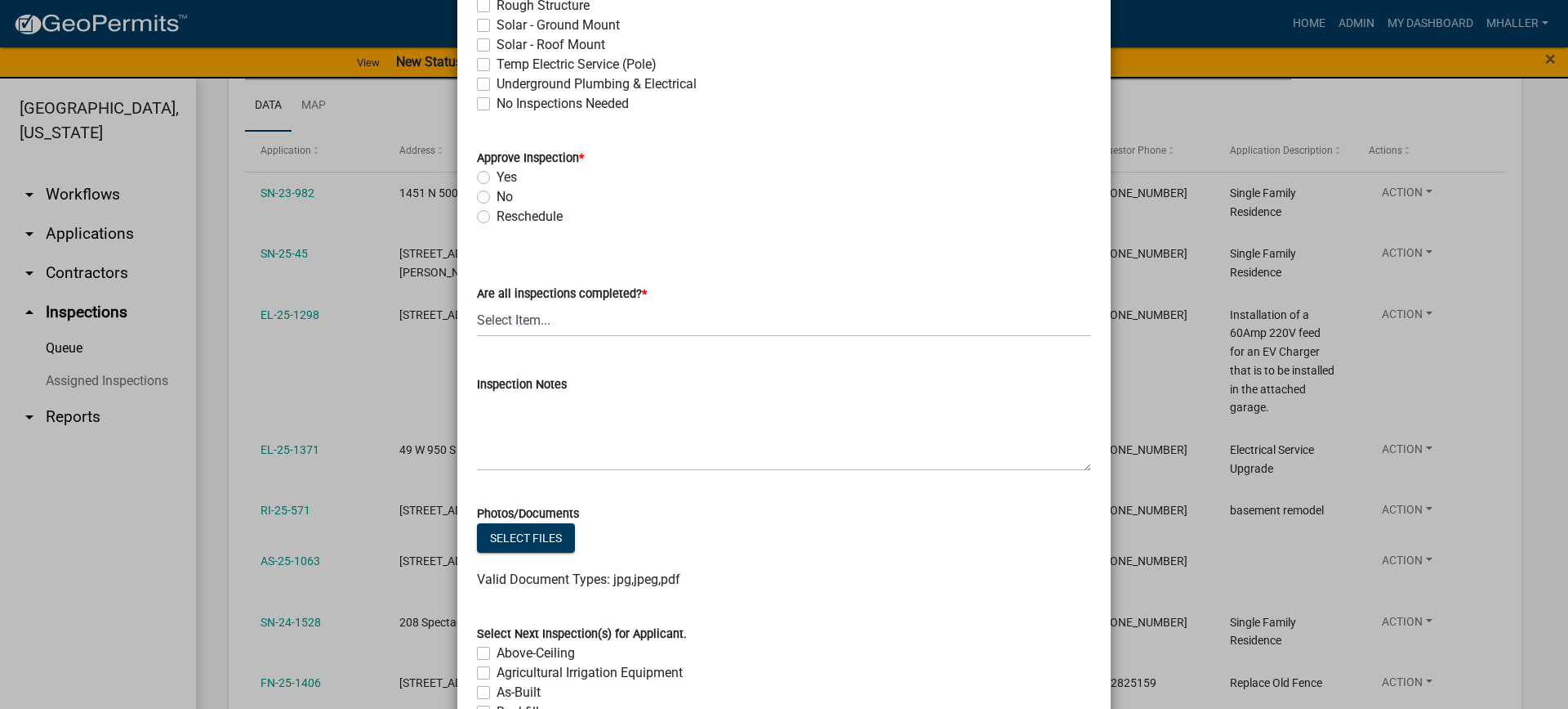
click at [497, 176] on label "Yes" at bounding box center [507, 177] width 20 height 19
click at [497, 176] on input "Yes" at bounding box center [502, 173] width 11 height 11
click at [531, 322] on select "Select Item... Yes - All Inspections Have Been Completed No - More Inspections …" at bounding box center [783, 320] width 614 height 33
click at [477, 303] on select "Select Item... Yes - All Inspections Have Been Completed No - More Inspections …" at bounding box center [783, 320] width 614 height 33
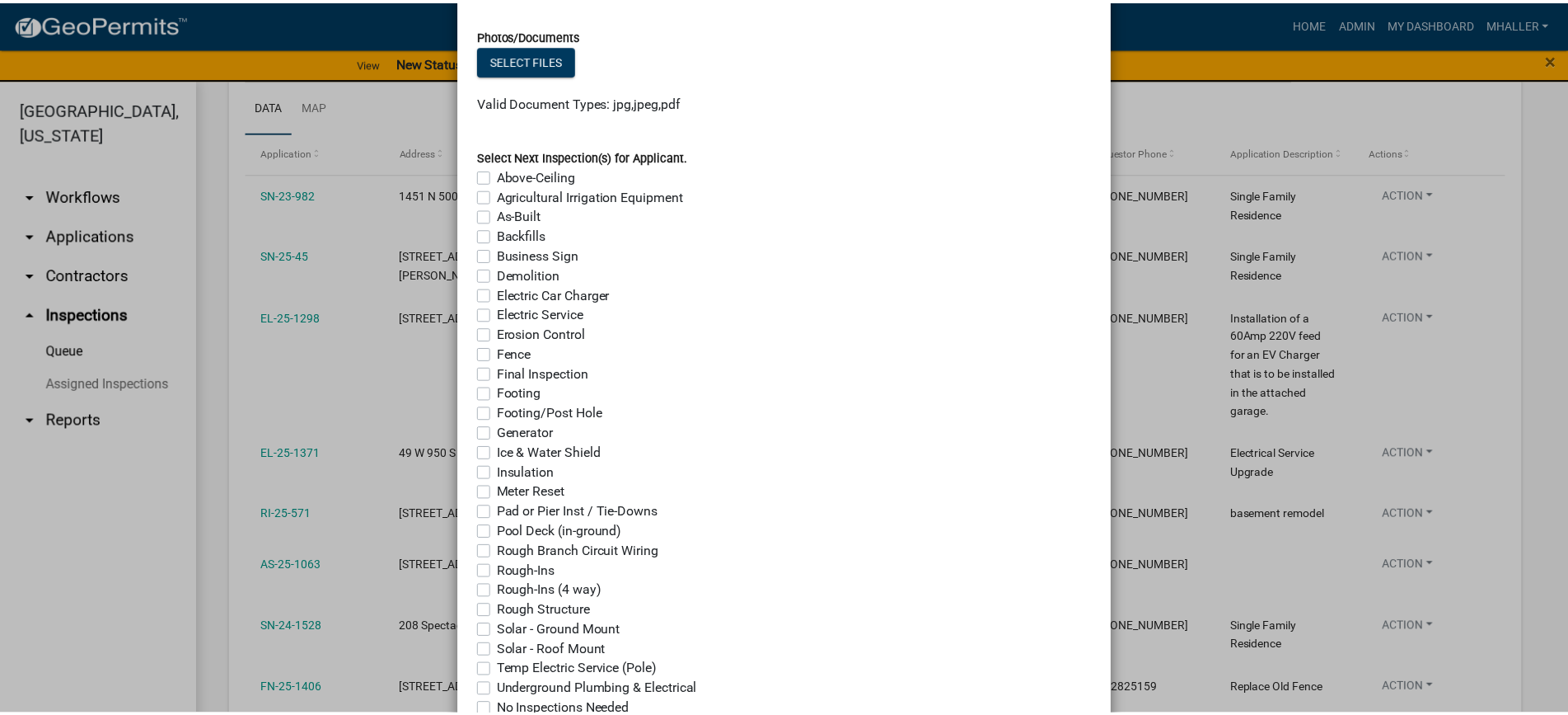
scroll to position [1266, 0]
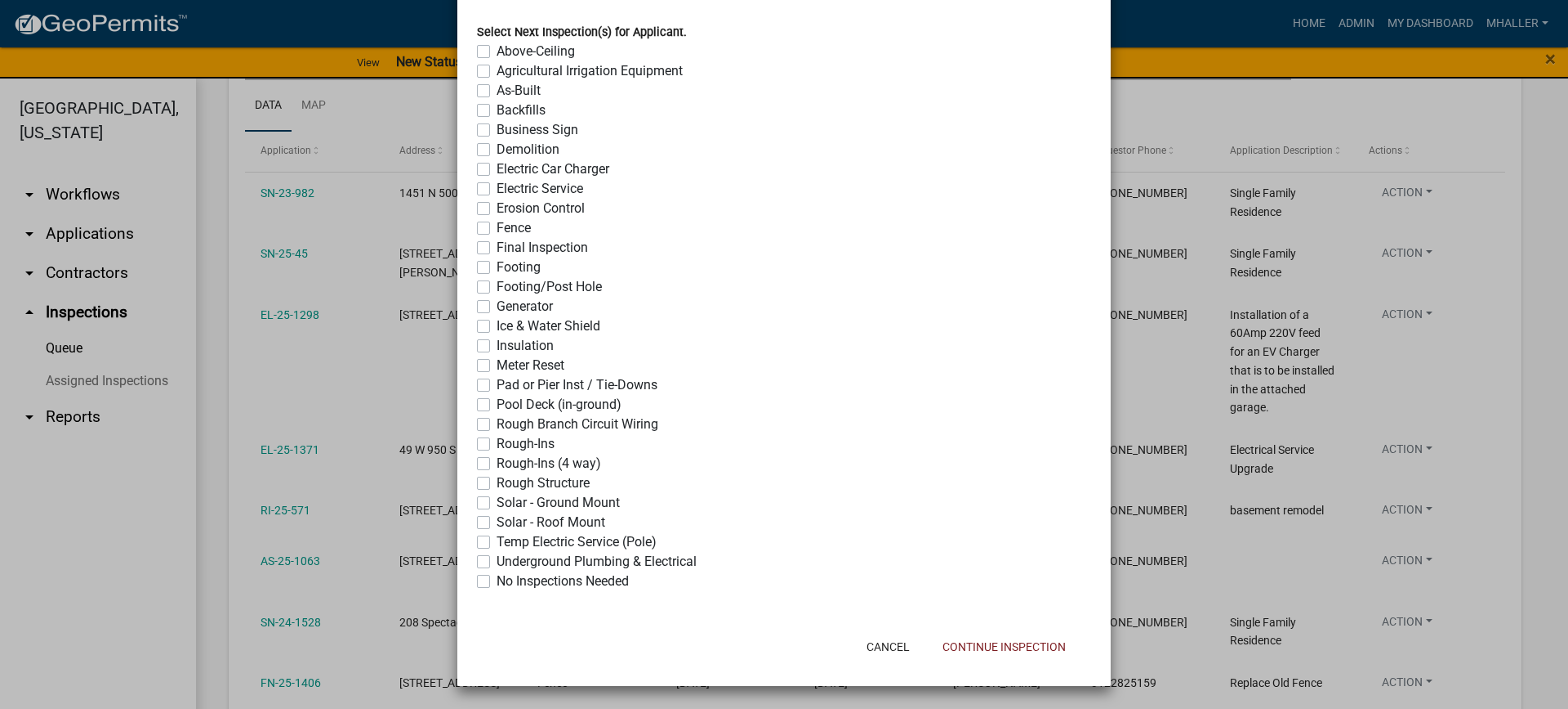
click at [497, 582] on label "No Inspections Needed" at bounding box center [563, 580] width 133 height 19
click at [497, 582] on input "No Inspections Needed" at bounding box center [502, 576] width 11 height 11
click at [975, 650] on button "Continue Inspection" at bounding box center [1004, 646] width 149 height 29
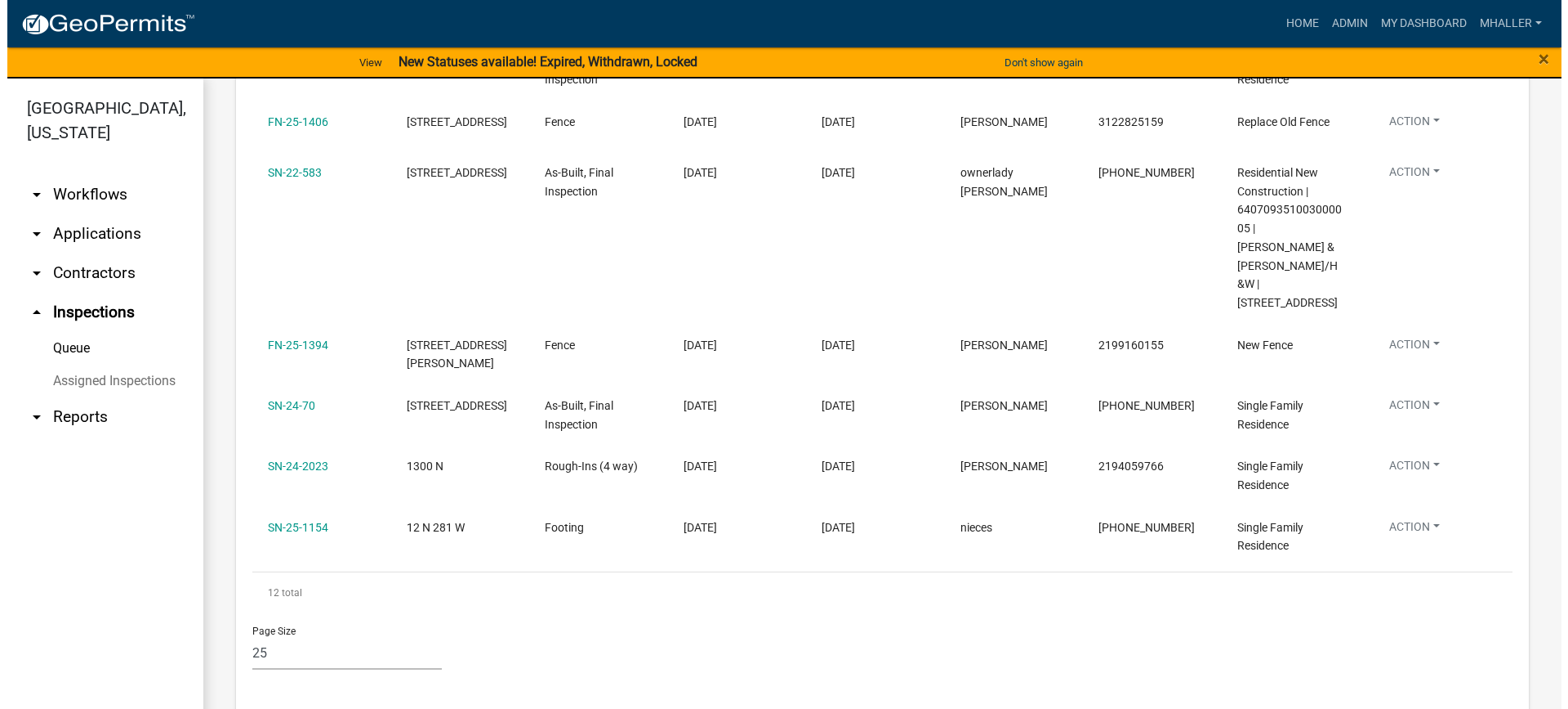
scroll to position [750, 0]
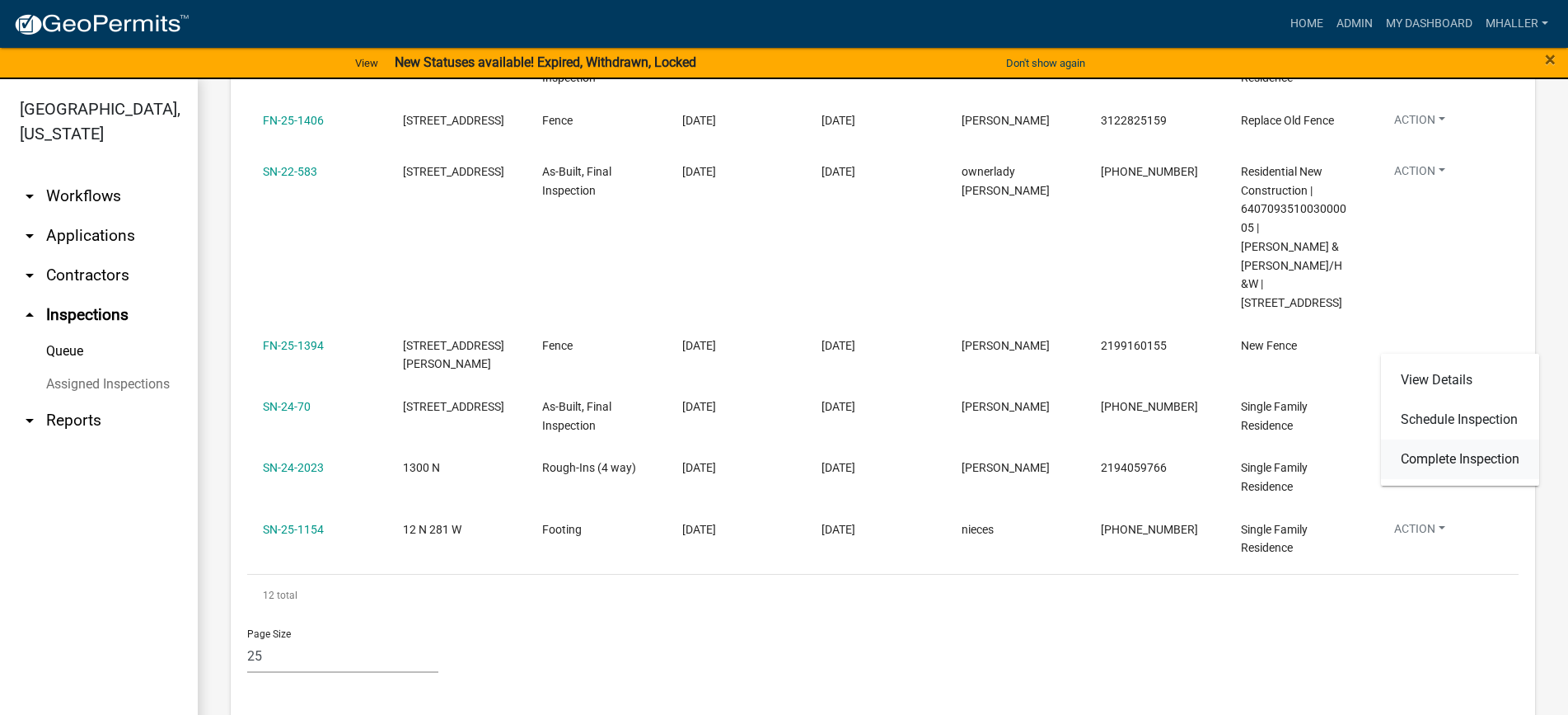
click at [1434, 459] on link "Complete Inspection" at bounding box center [1460, 459] width 158 height 40
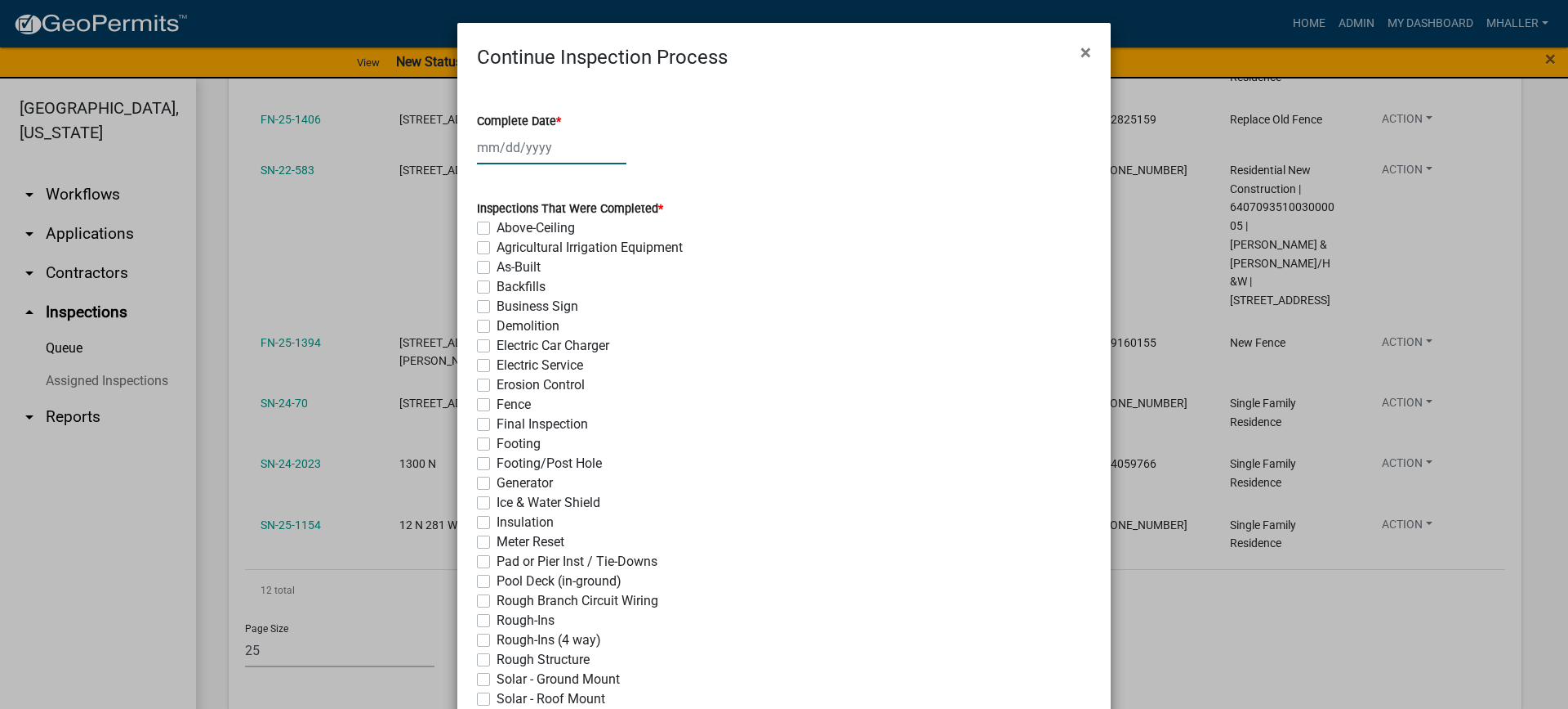
click at [522, 146] on div at bounding box center [551, 147] width 149 height 33
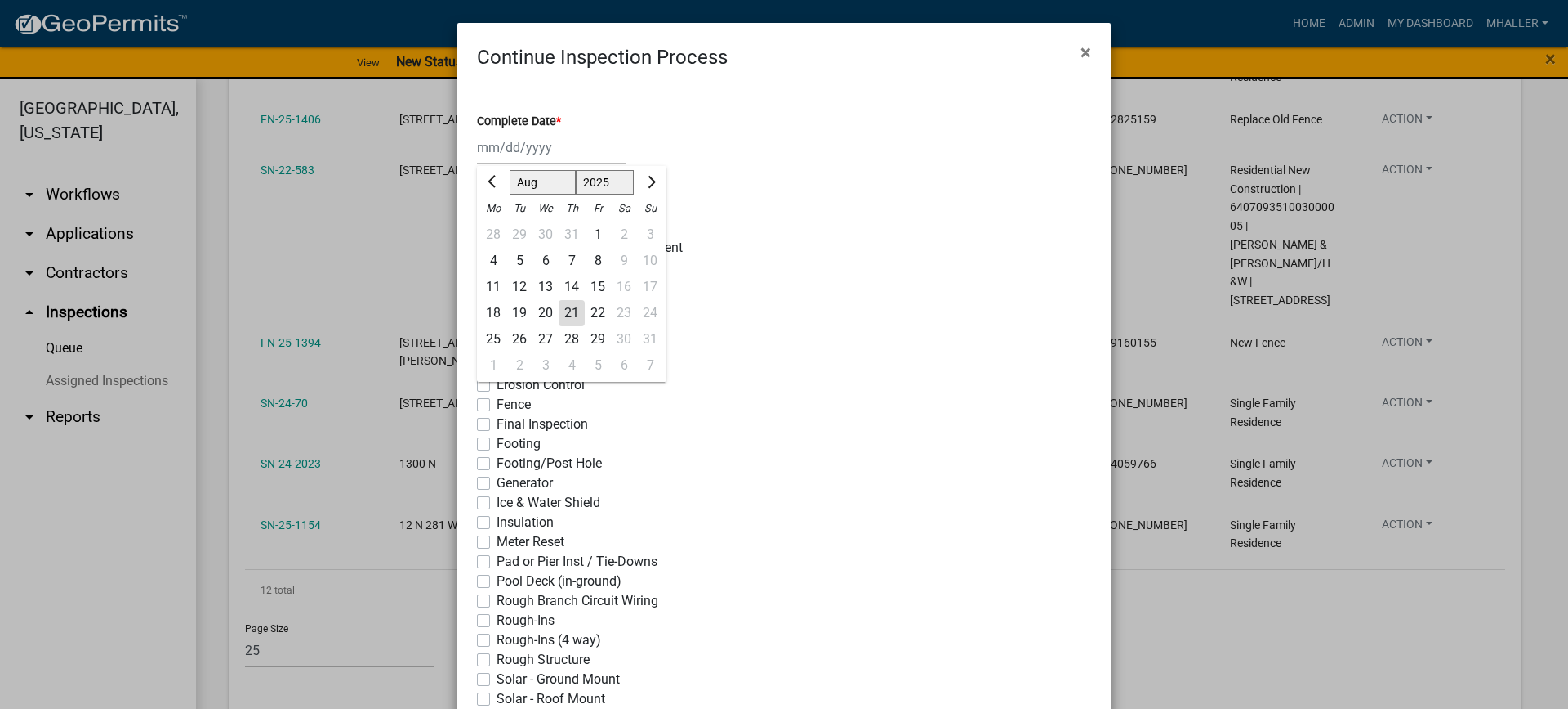
click at [560, 314] on div "21" at bounding box center [571, 313] width 26 height 26
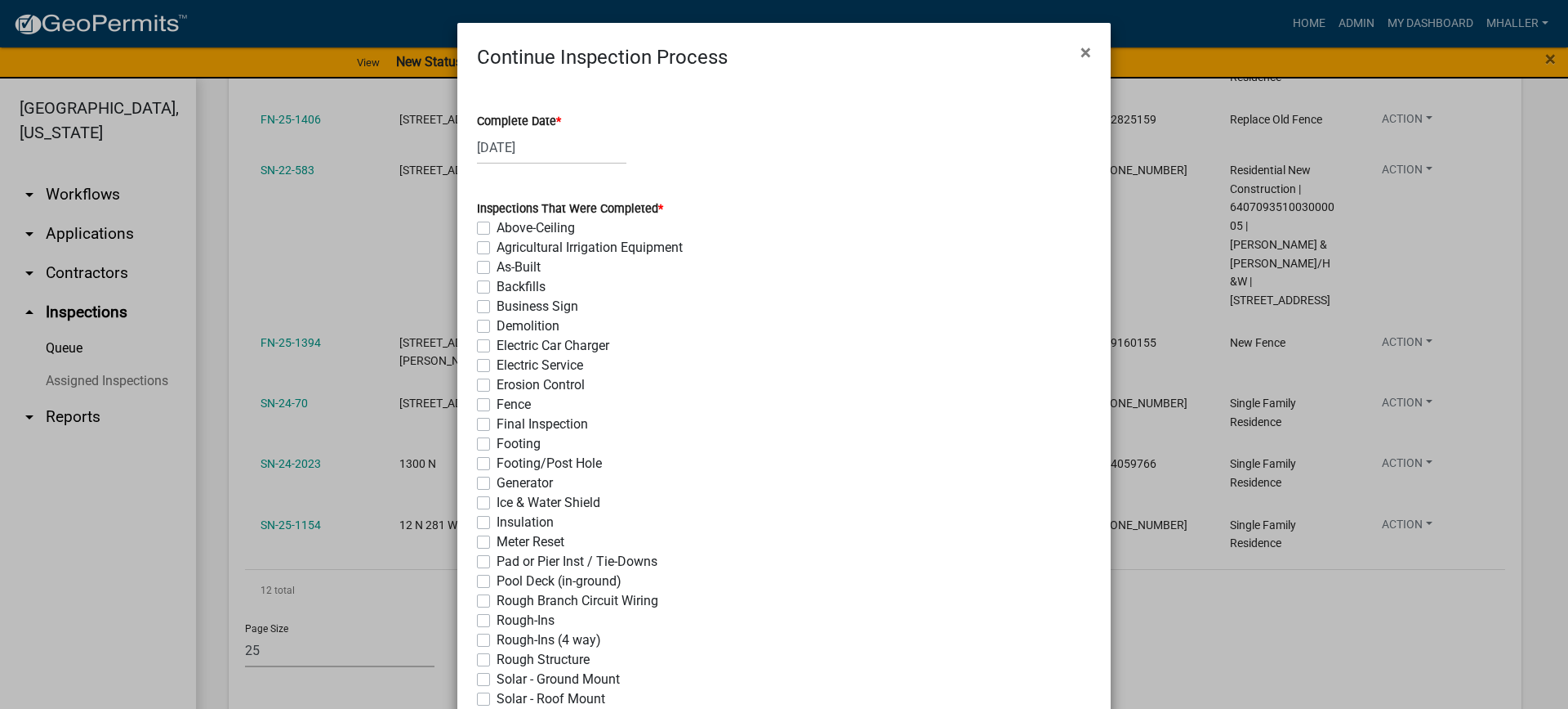
click at [497, 402] on label "Fence" at bounding box center [513, 404] width 34 height 19
click at [497, 402] on input "Fence" at bounding box center [502, 401] width 11 height 11
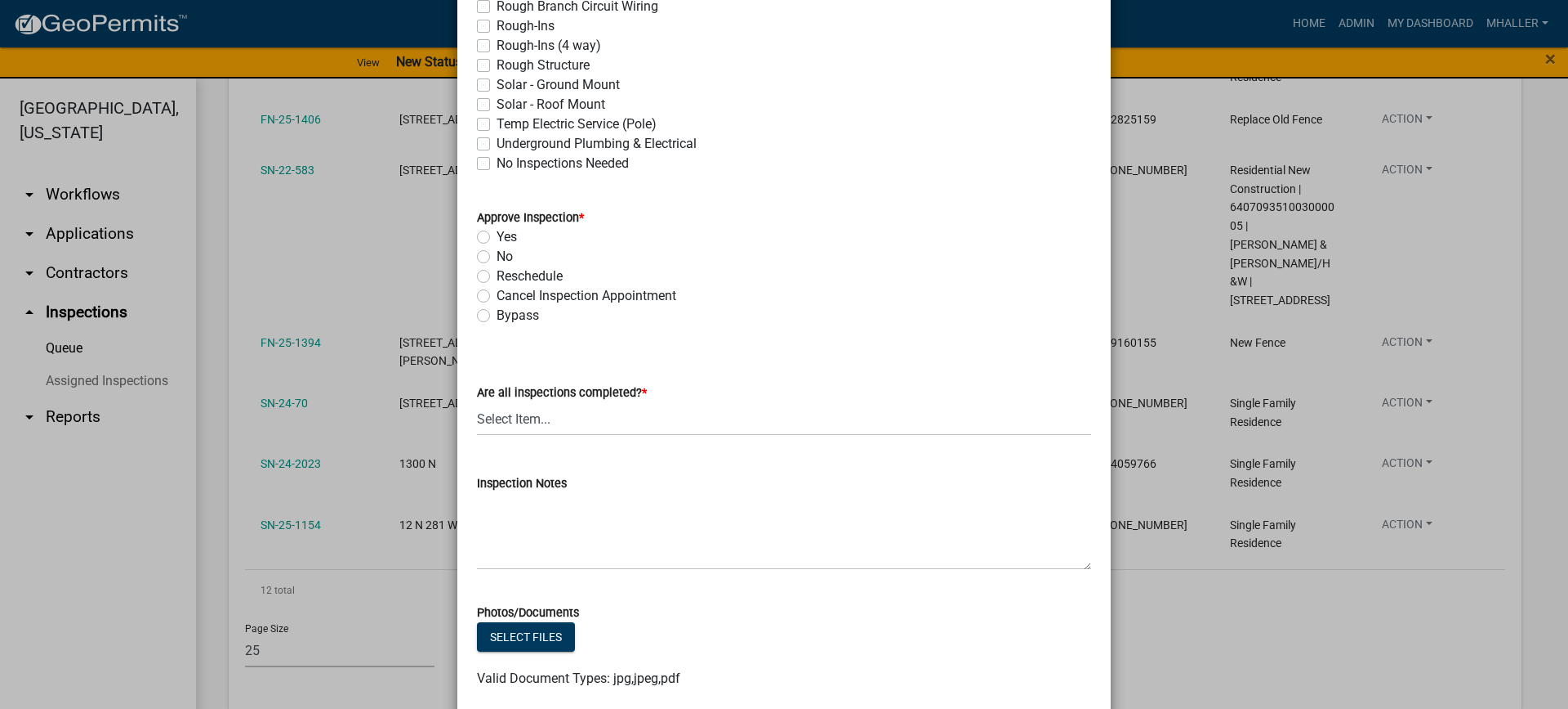
scroll to position [654, 0]
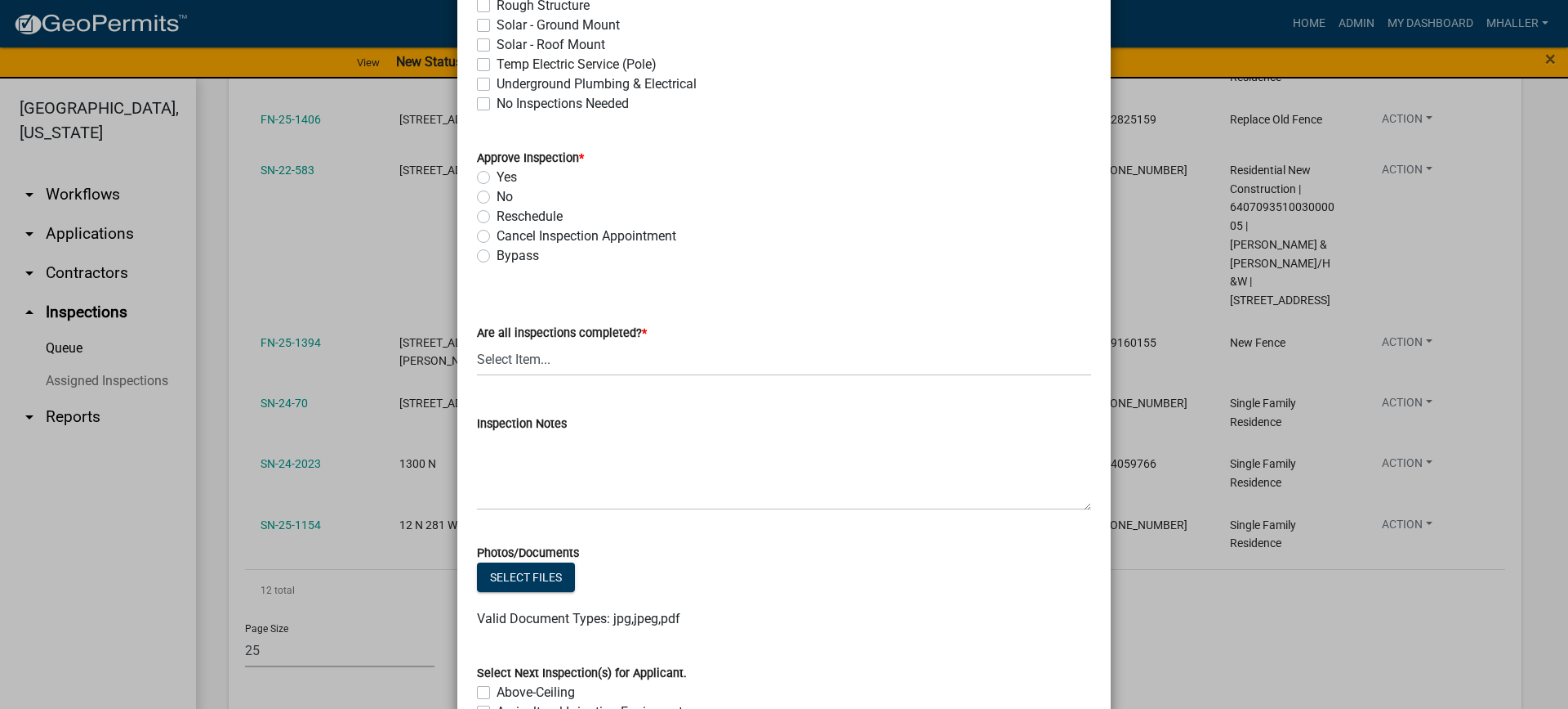
click at [497, 178] on label "Yes" at bounding box center [507, 177] width 20 height 19
click at [497, 178] on input "Yes" at bounding box center [502, 173] width 11 height 11
click at [497, 174] on label "Yes" at bounding box center [507, 177] width 20 height 19
click at [497, 174] on input "Yes" at bounding box center [502, 173] width 11 height 11
click at [497, 177] on label "Yes" at bounding box center [507, 177] width 20 height 19
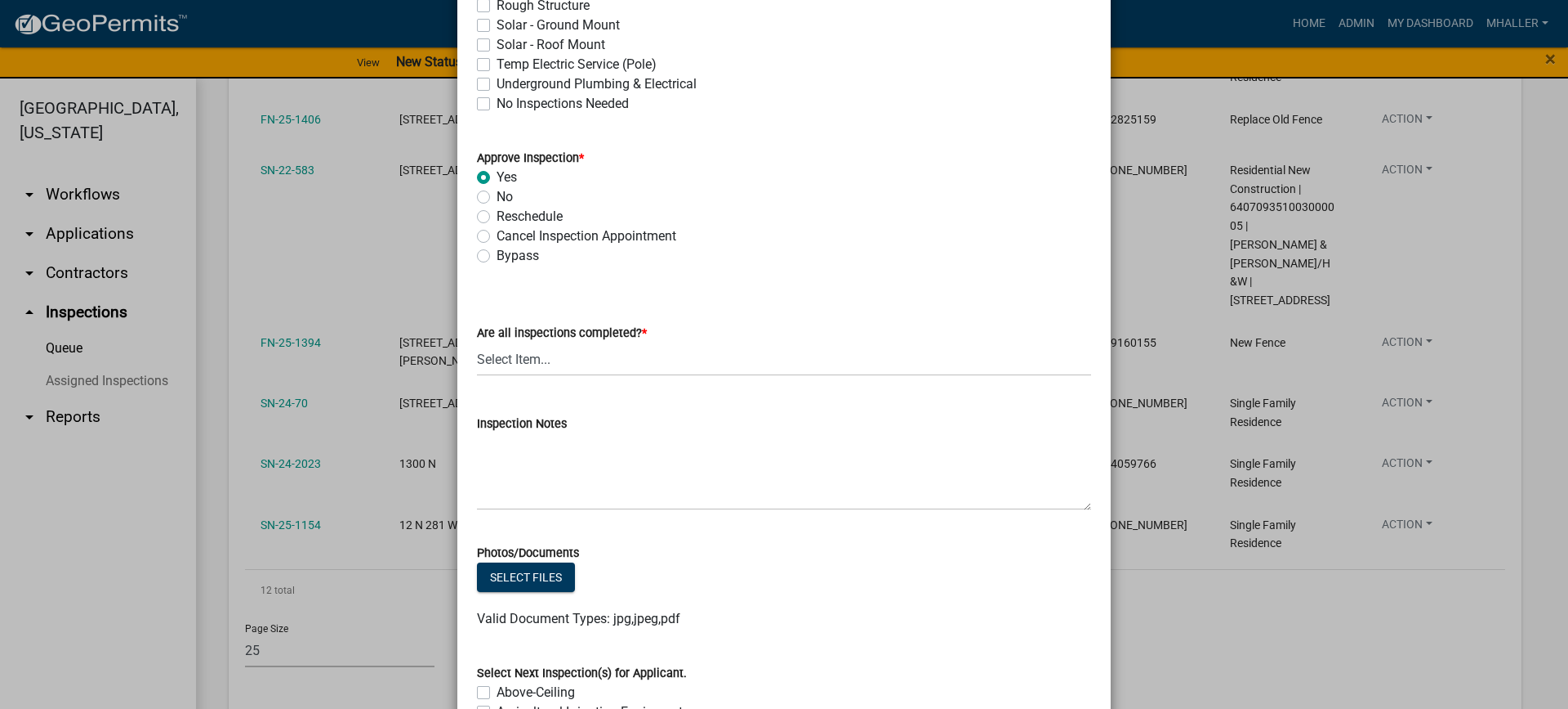
click at [497, 177] on input "Yes" at bounding box center [502, 173] width 11 height 11
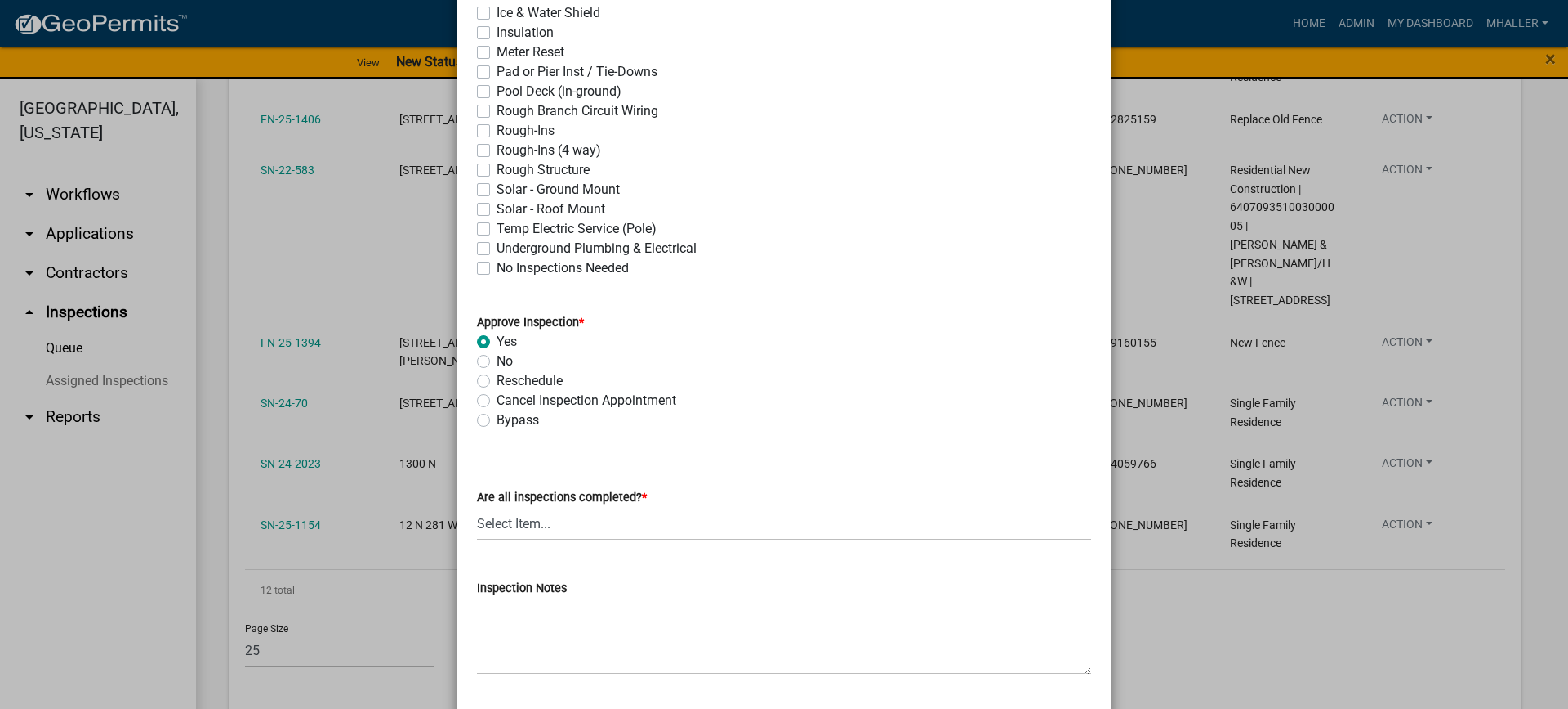
scroll to position [327, 0]
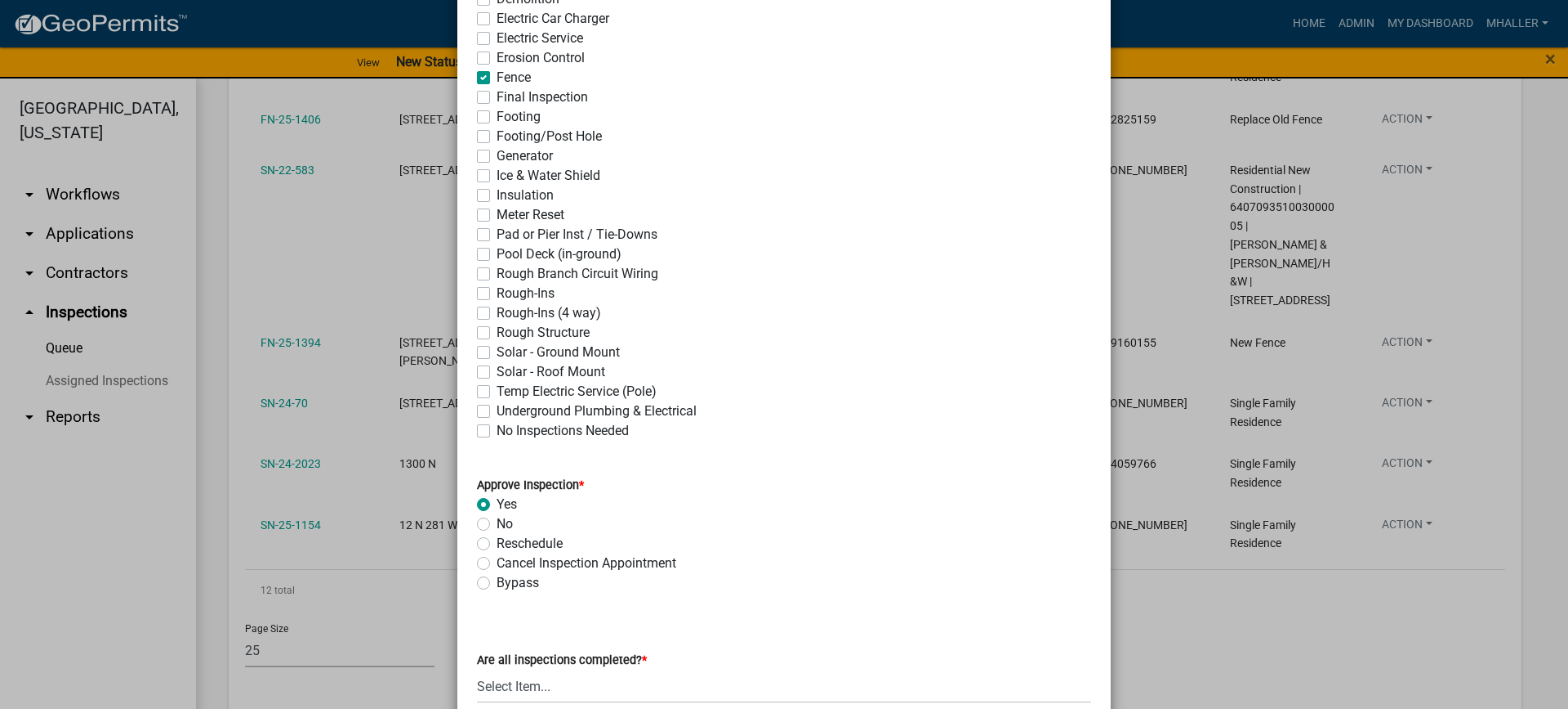
click at [497, 527] on label "No" at bounding box center [505, 523] width 17 height 19
click at [497, 525] on input "No" at bounding box center [502, 519] width 11 height 11
drag, startPoint x: 478, startPoint y: 503, endPoint x: 534, endPoint y: 545, distance: 70.0
click at [497, 503] on label "Yes" at bounding box center [507, 504] width 20 height 19
click at [497, 503] on input "Yes" at bounding box center [502, 500] width 11 height 11
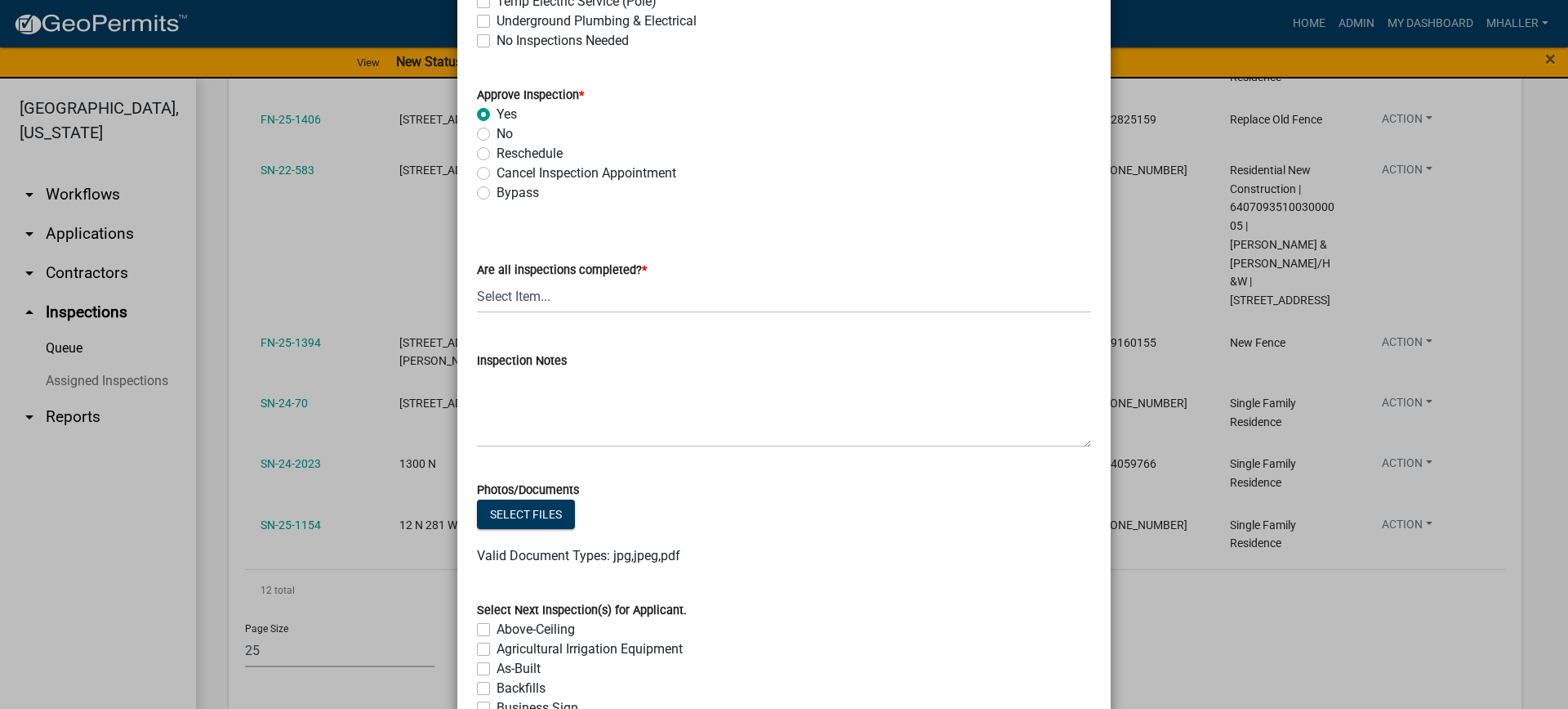
scroll to position [818, 0]
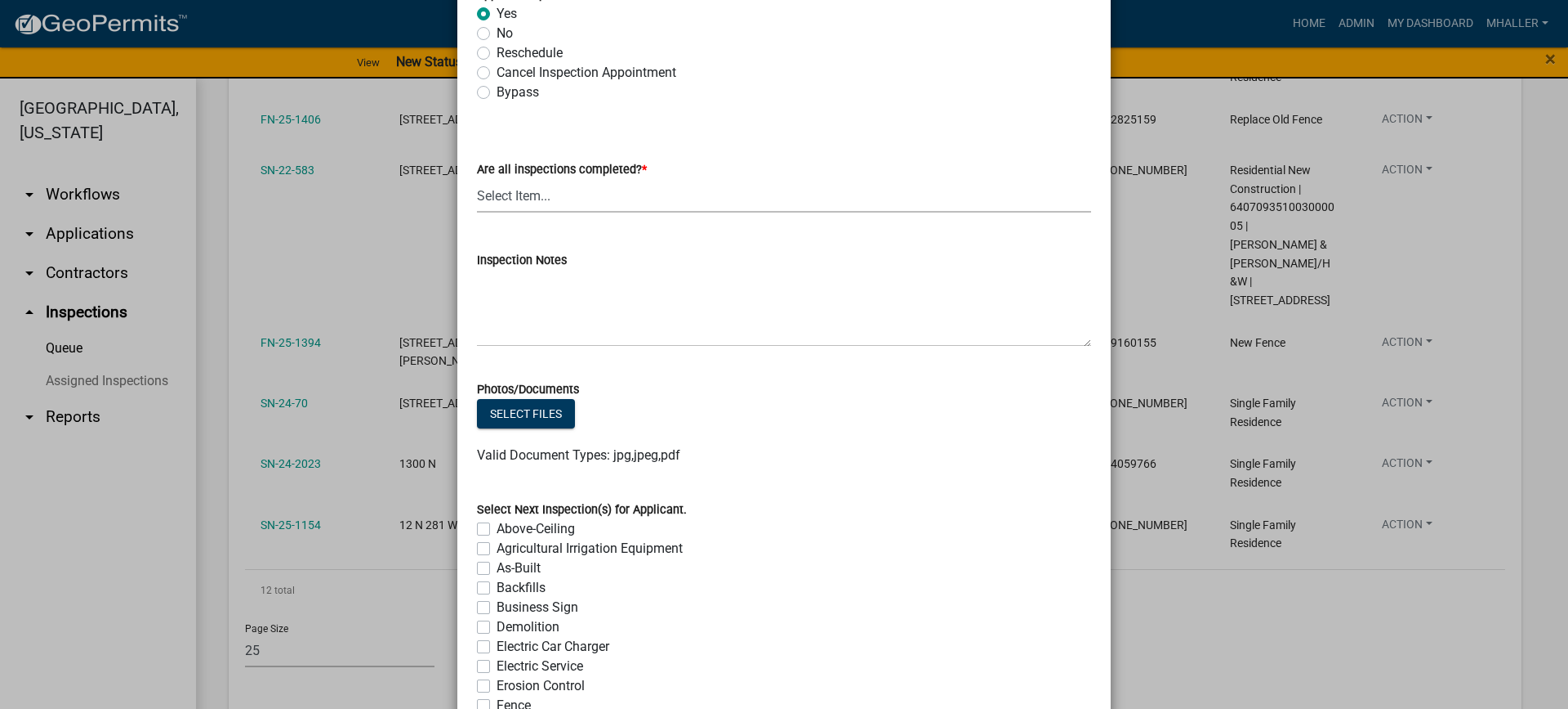
click at [507, 192] on select "Select Item... Yes - All Inspections Have Been Completed No - More Inspections …" at bounding box center [783, 195] width 614 height 33
click at [477, 179] on select "Select Item... Yes - All Inspections Have Been Completed No - More Inspections …" at bounding box center [783, 195] width 614 height 33
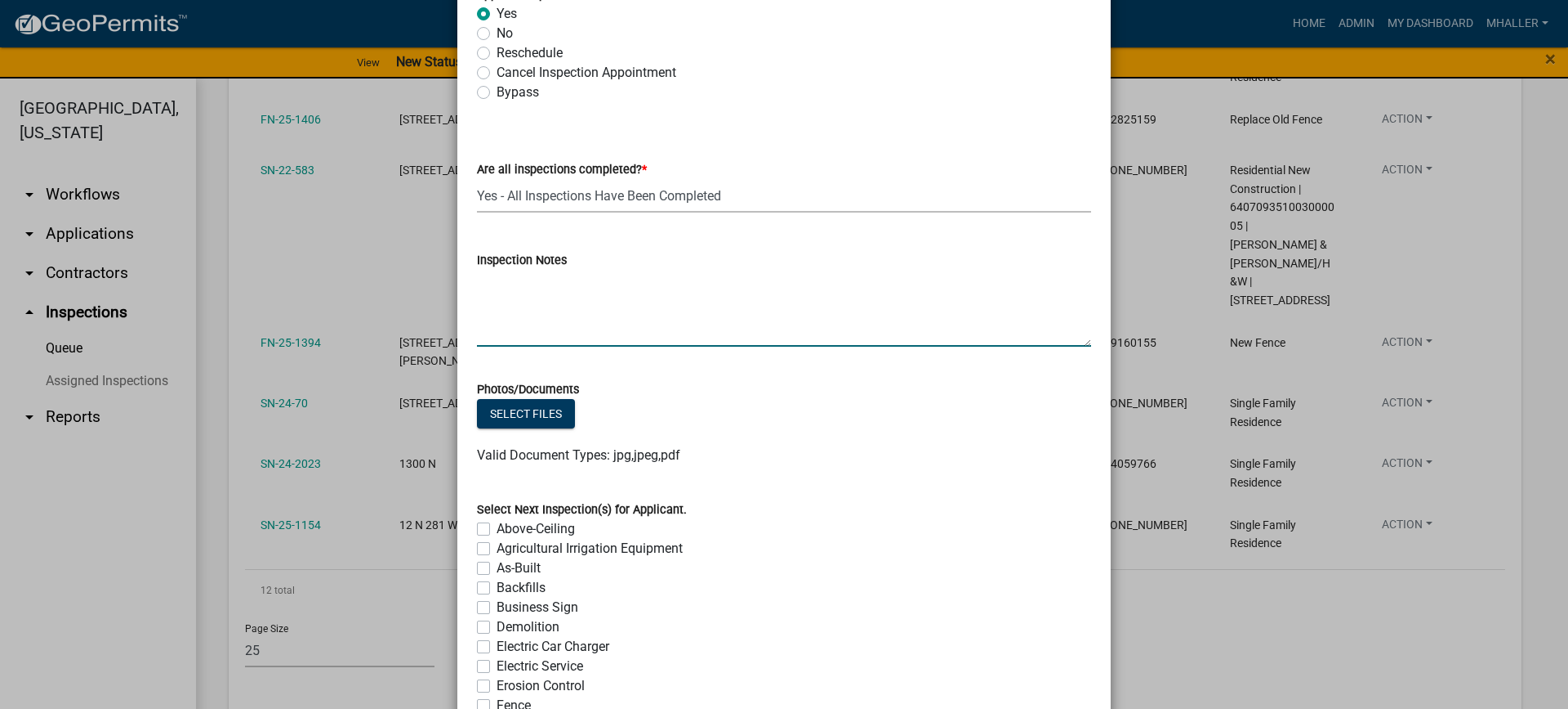
drag, startPoint x: 554, startPoint y: 292, endPoint x: 562, endPoint y: 301, distance: 12.0
click at [557, 295] on textarea "Inspection Notes" at bounding box center [783, 308] width 614 height 76
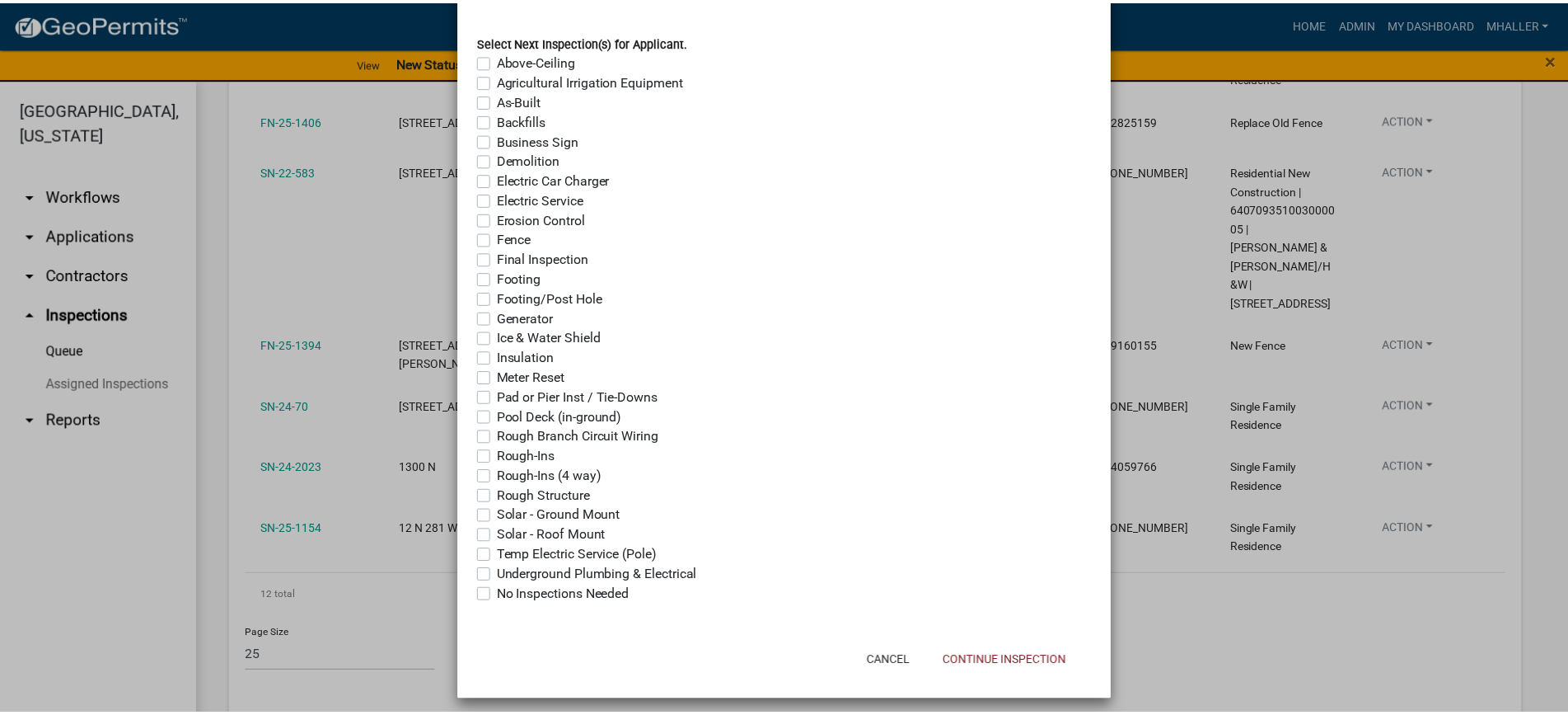
scroll to position [1306, 0]
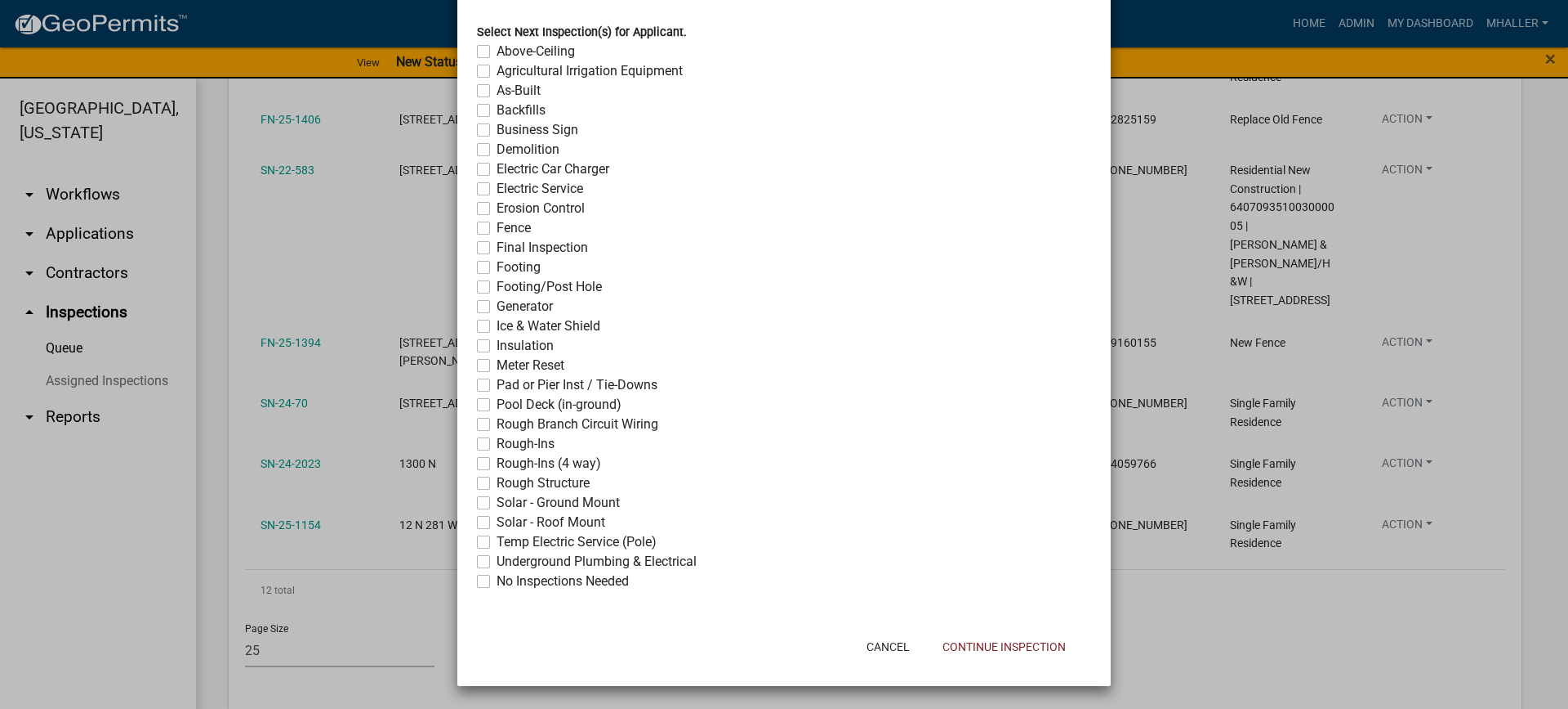
click at [497, 580] on label "No Inspections Needed" at bounding box center [563, 580] width 133 height 19
click at [497, 580] on input "No Inspections Needed" at bounding box center [502, 576] width 11 height 11
click at [1024, 656] on button "Continue Inspection" at bounding box center [1004, 646] width 149 height 29
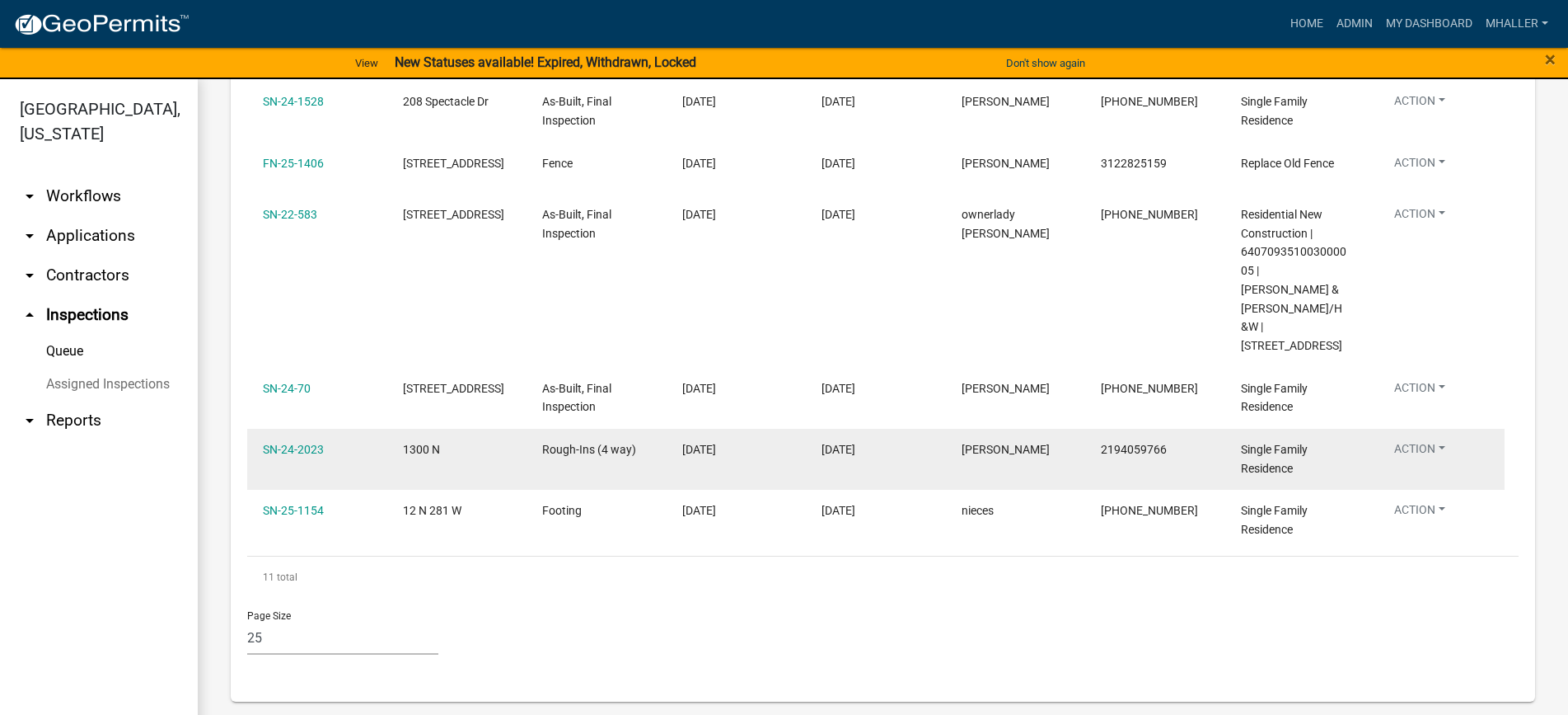
scroll to position [705, 0]
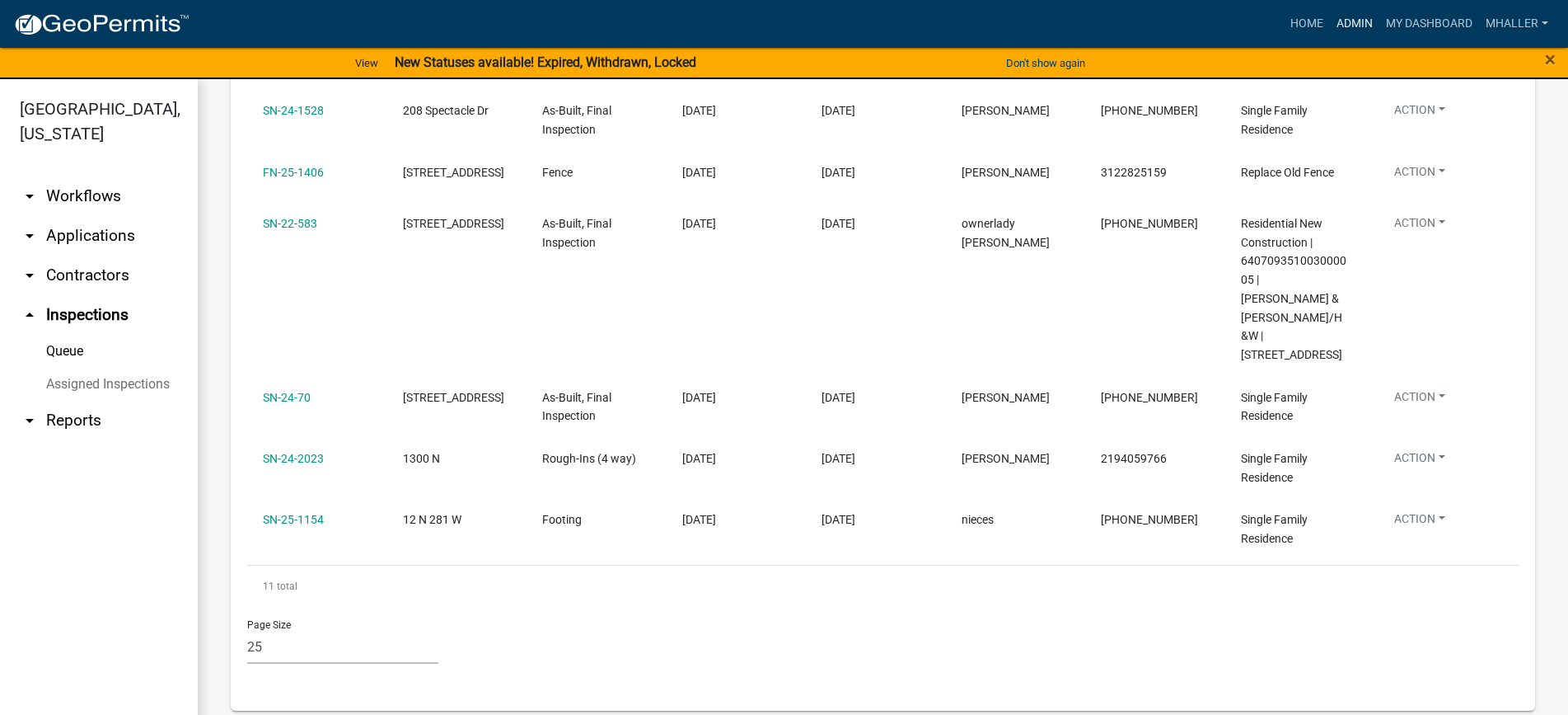
click at [1352, 27] on link "Admin" at bounding box center [1354, 24] width 49 height 32
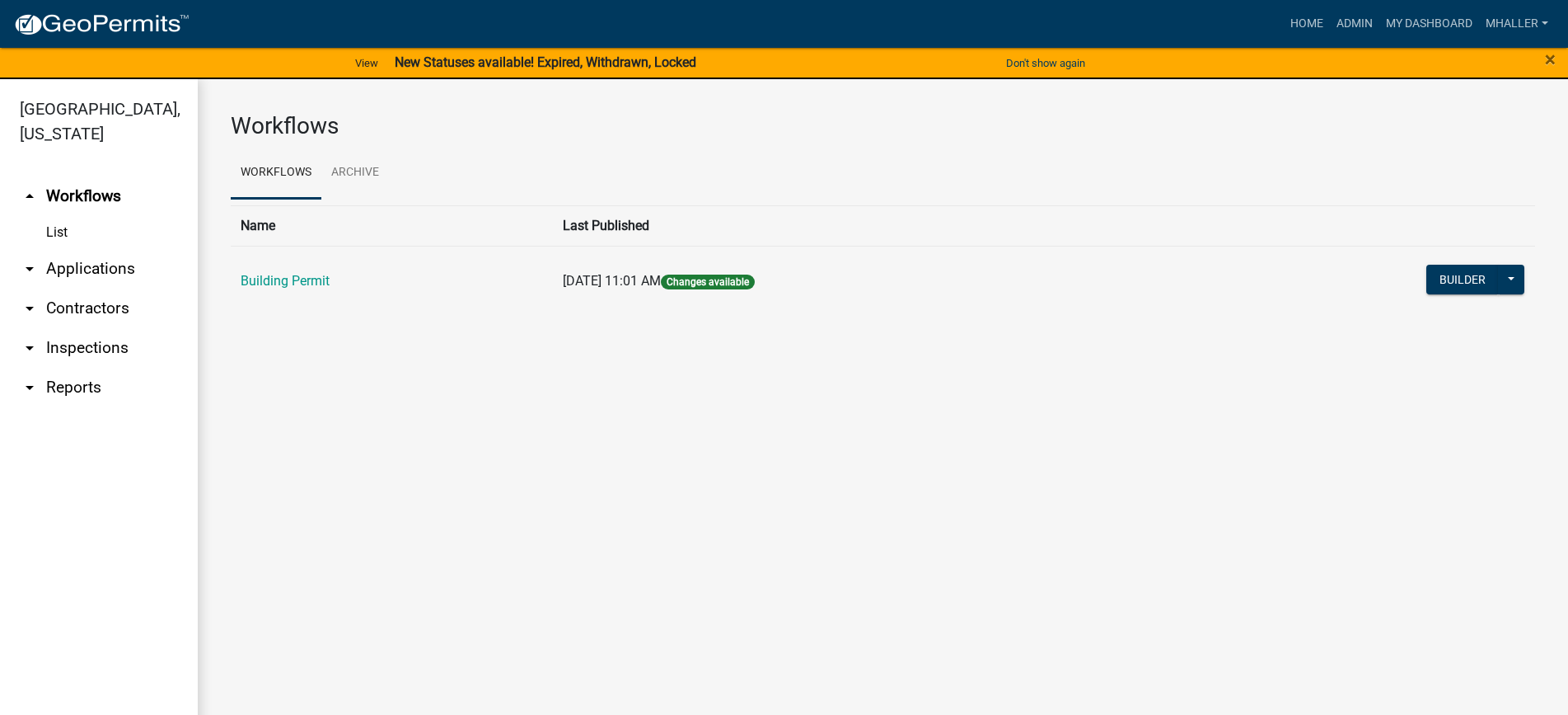
click at [62, 249] on link "arrow_drop_down Applications" at bounding box center [98, 268] width 198 height 40
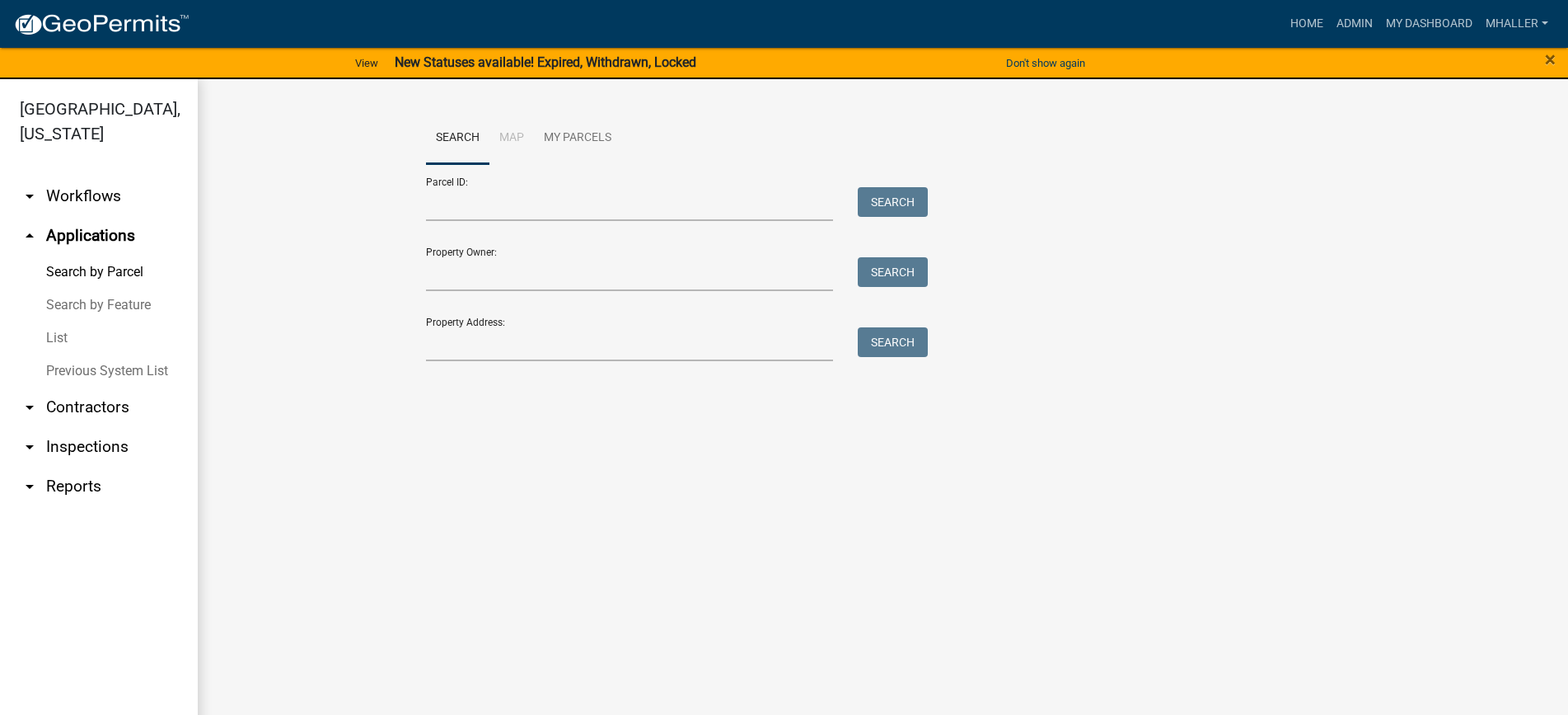
click at [57, 321] on link "List" at bounding box center [98, 338] width 198 height 33
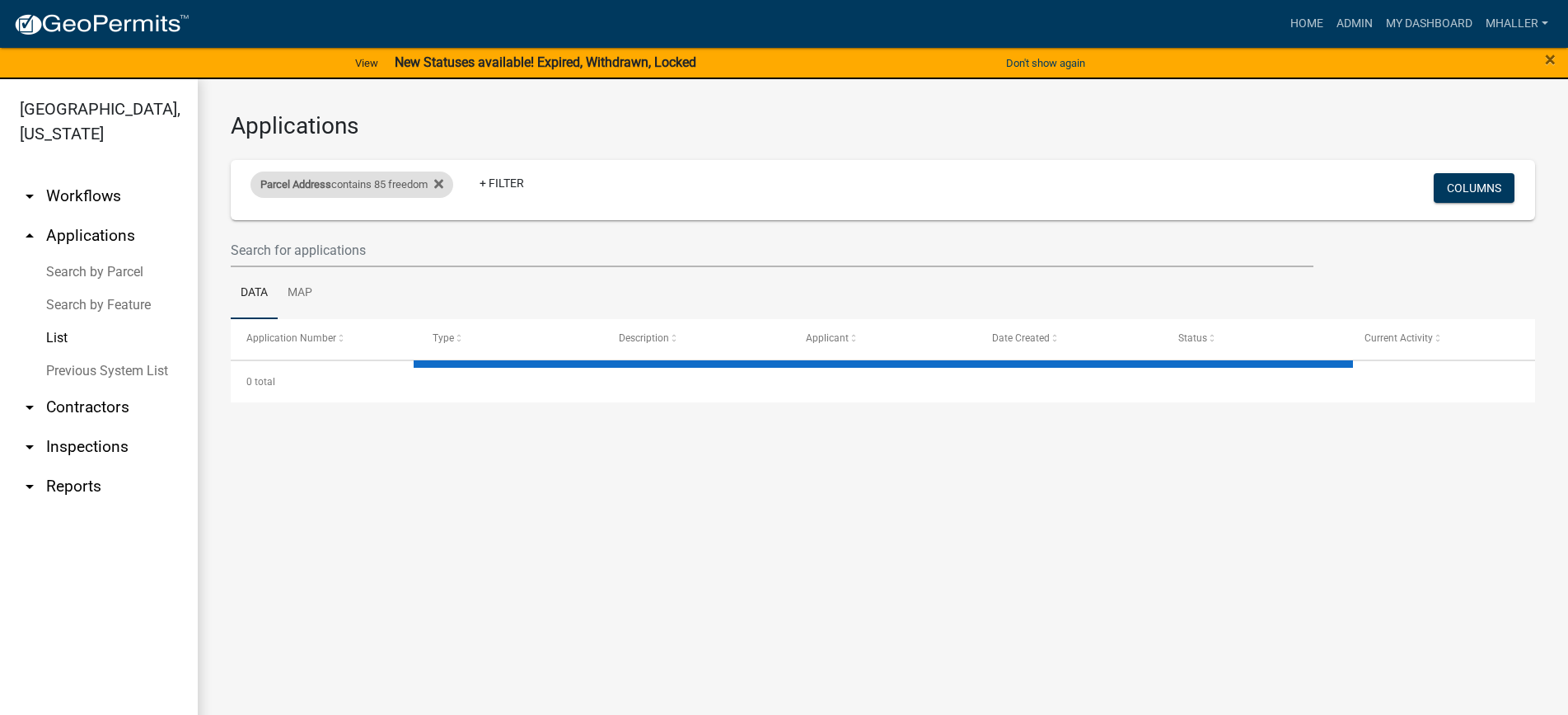
click at [409, 181] on div "Parcel Address contains 85 freedom" at bounding box center [352, 185] width 202 height 26
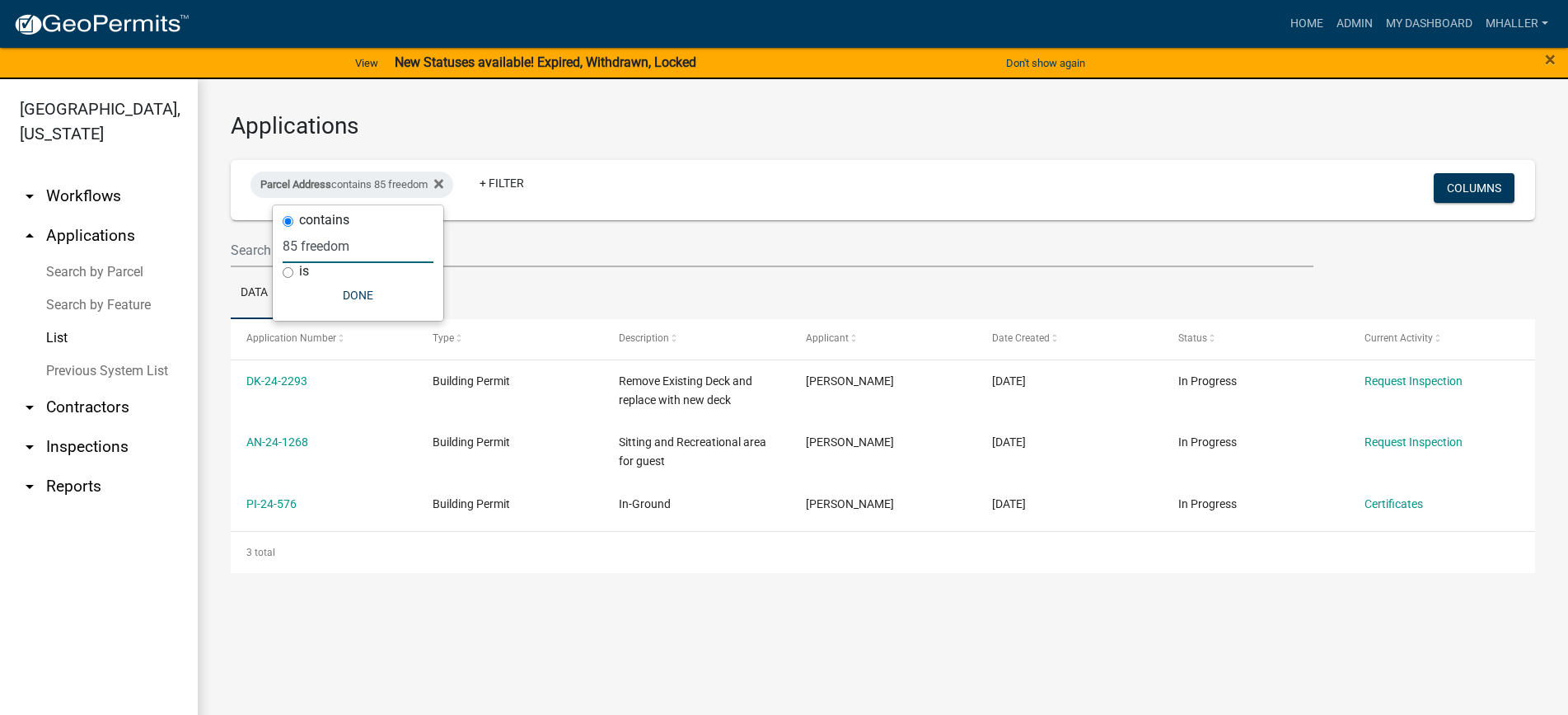
click at [374, 240] on input "85 freedom" at bounding box center [357, 246] width 150 height 33
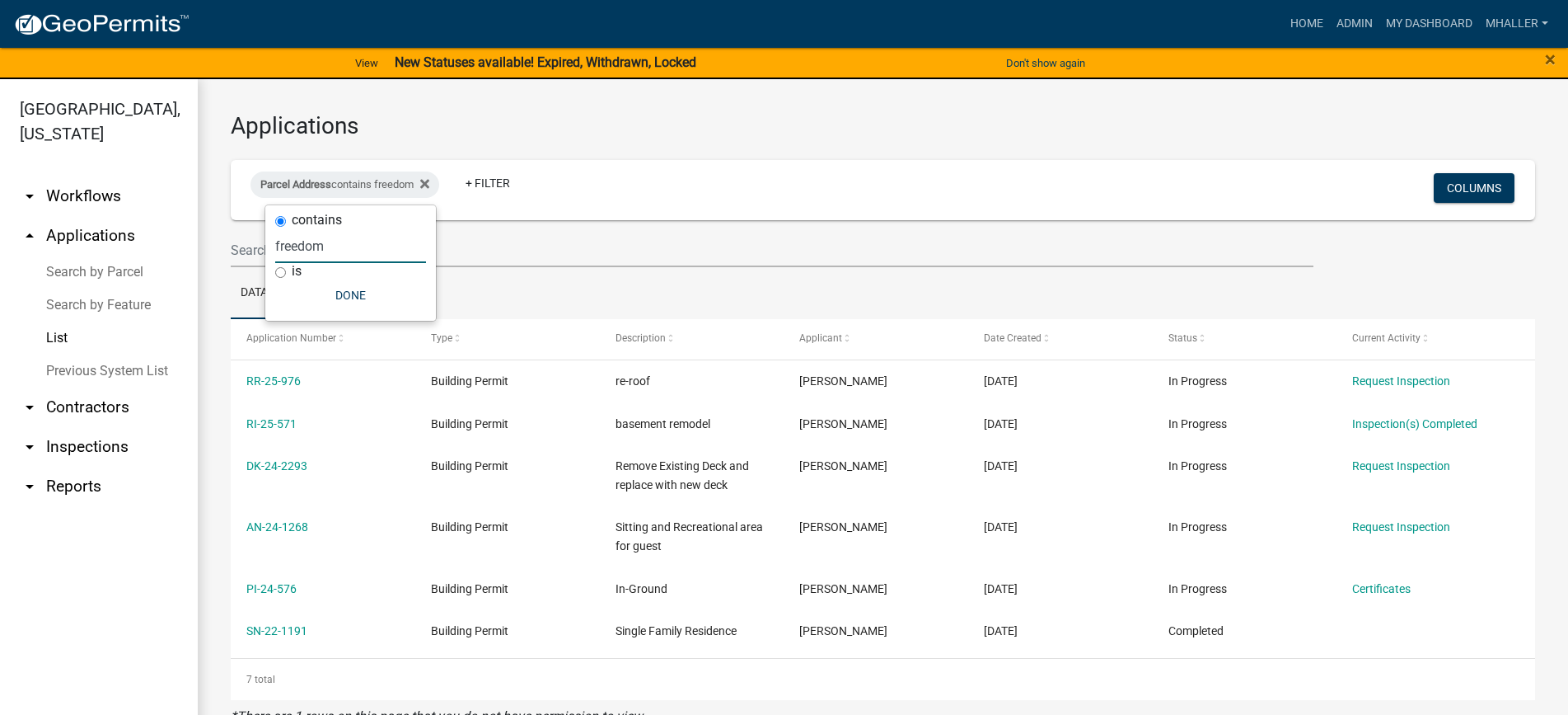
drag, startPoint x: 293, startPoint y: 246, endPoint x: 239, endPoint y: 246, distance: 54.0
click at [239, 246] on body "Internet Explorer does NOT work with GeoPermits. Get a new browser for more sec…" at bounding box center [784, 358] width 1568 height 715
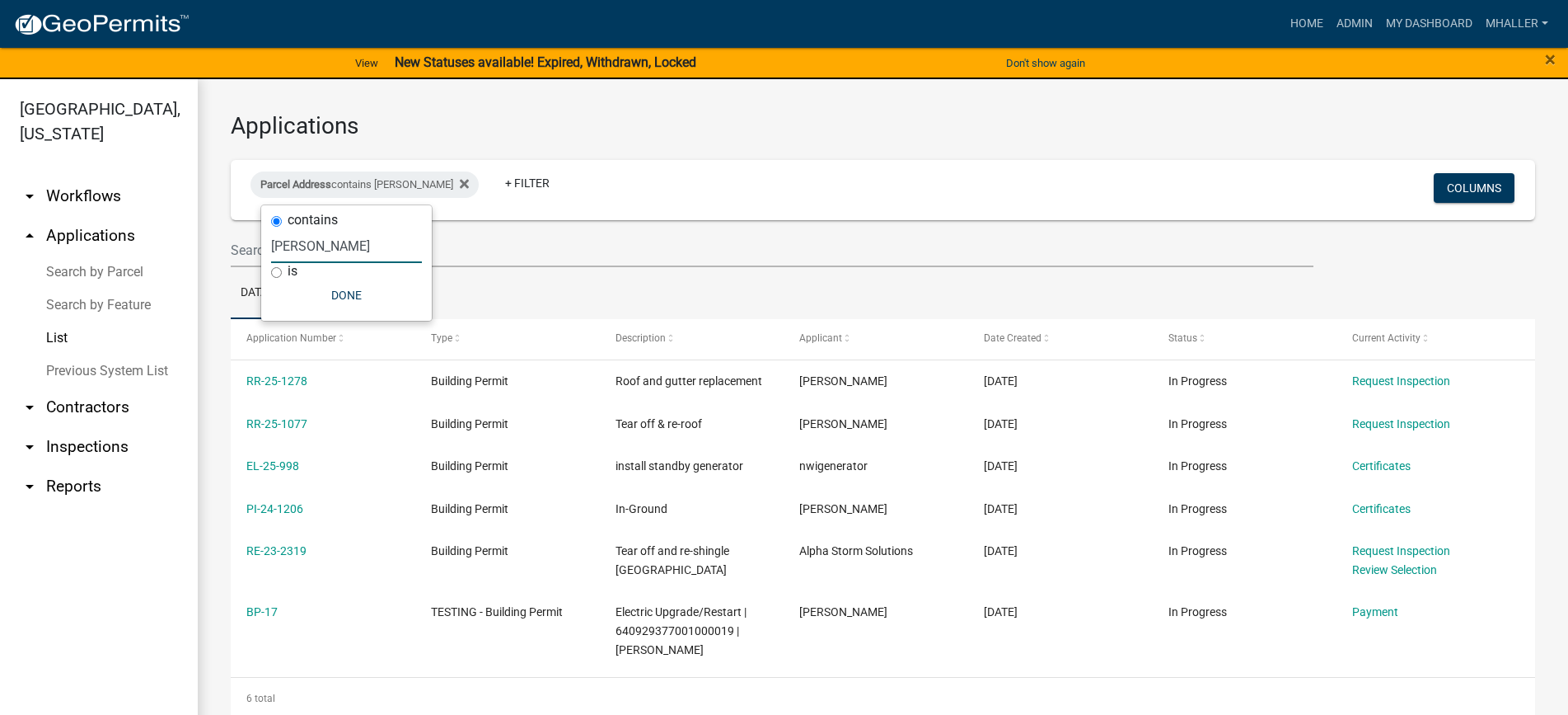
scroll to position [20, 0]
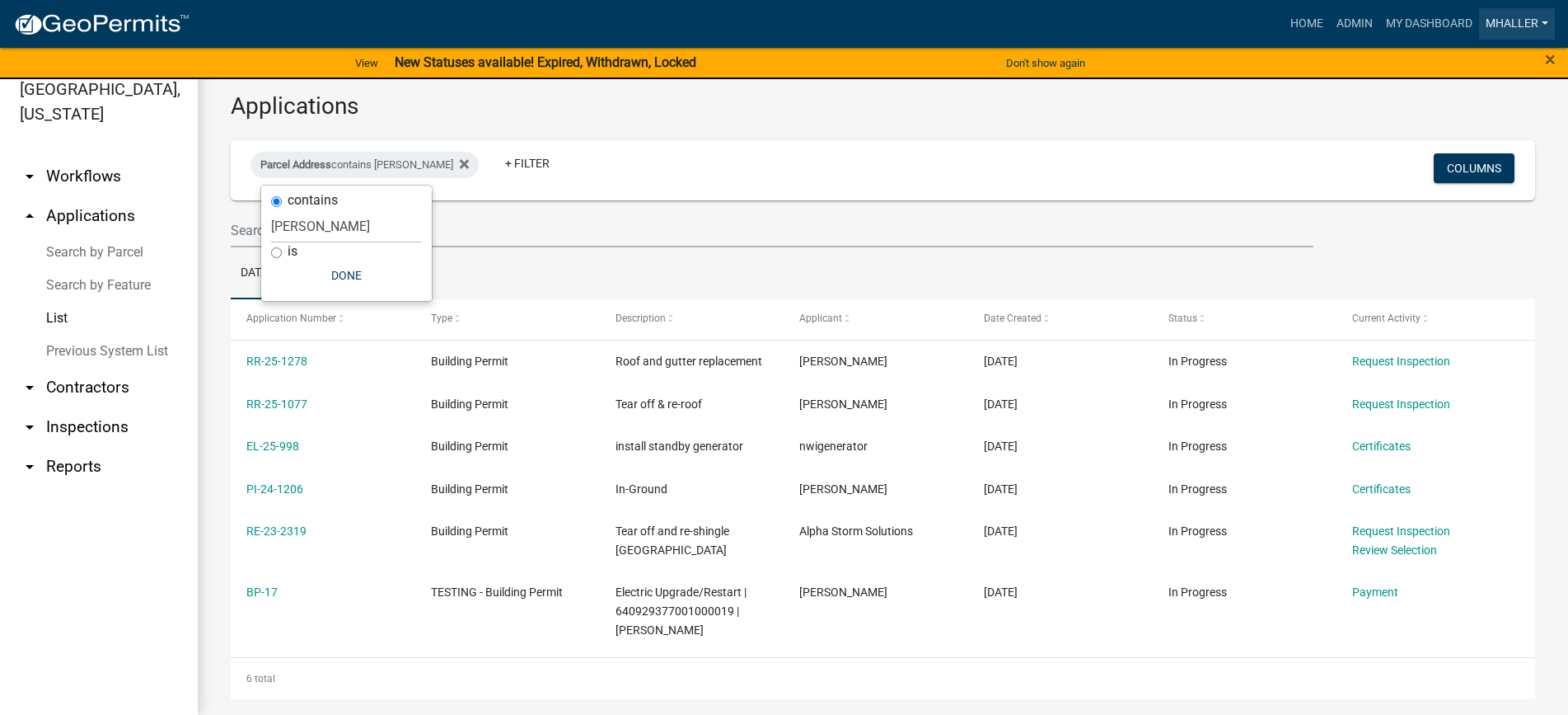
click at [1504, 24] on link "mhaller" at bounding box center [1517, 24] width 76 height 32
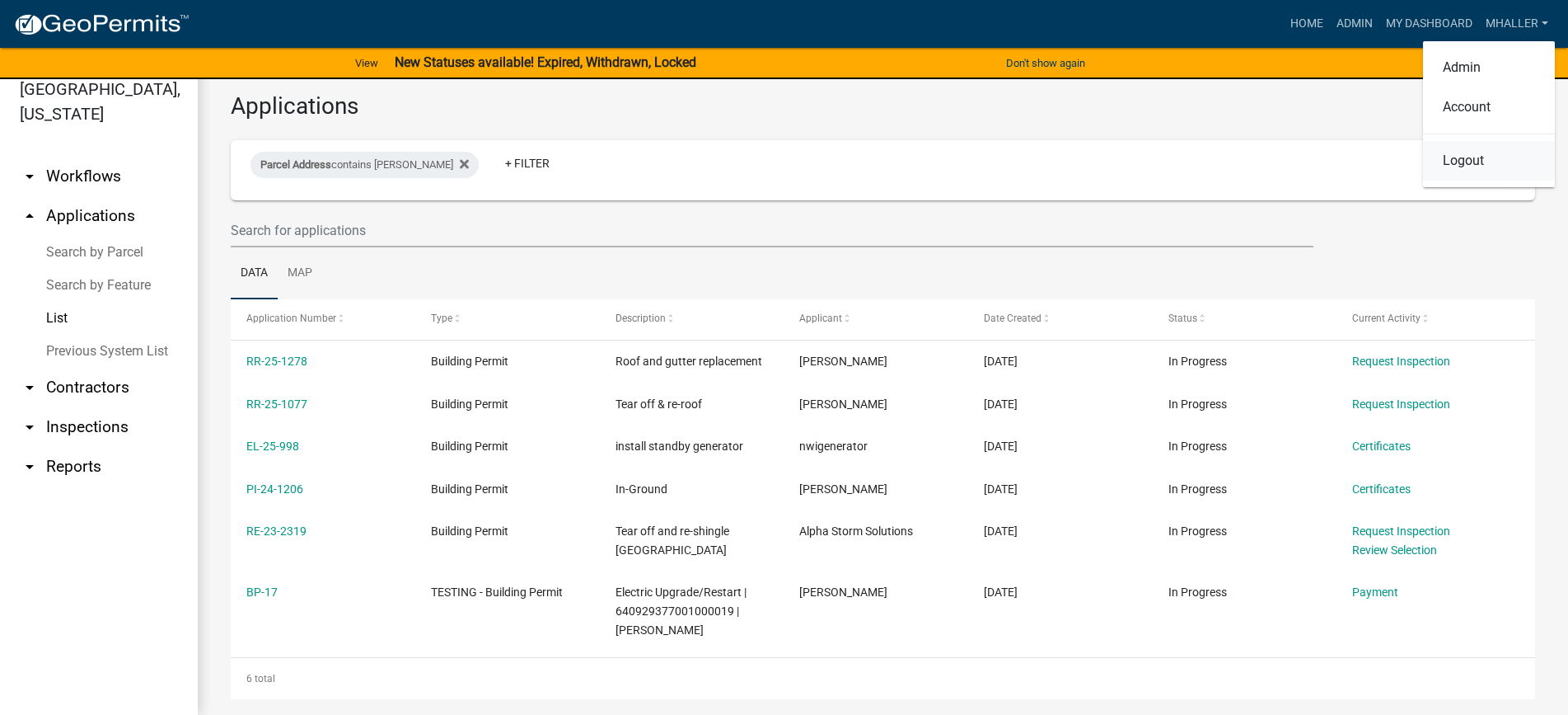
click at [1493, 155] on link "Logout" at bounding box center [1489, 161] width 132 height 40
